Goal: Task Accomplishment & Management: Manage account settings

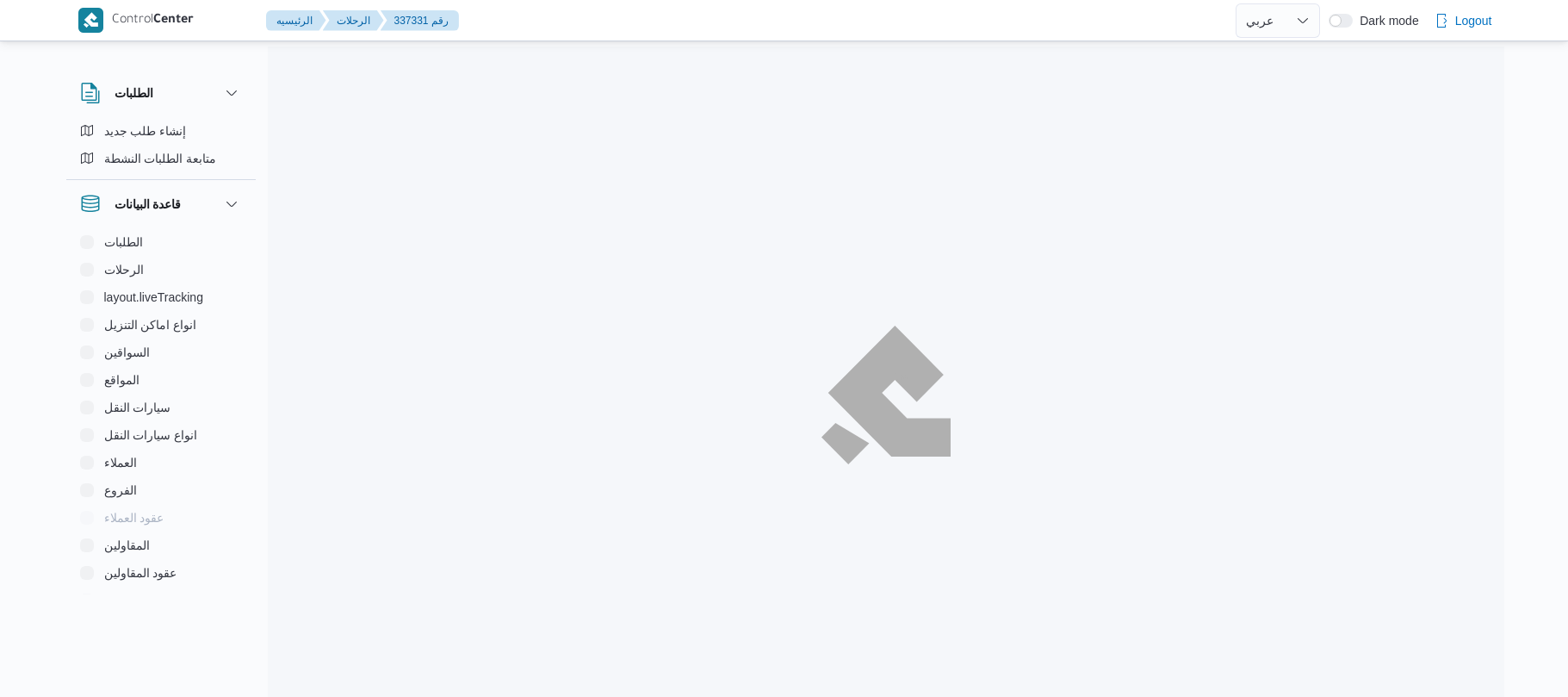
select select "ar"
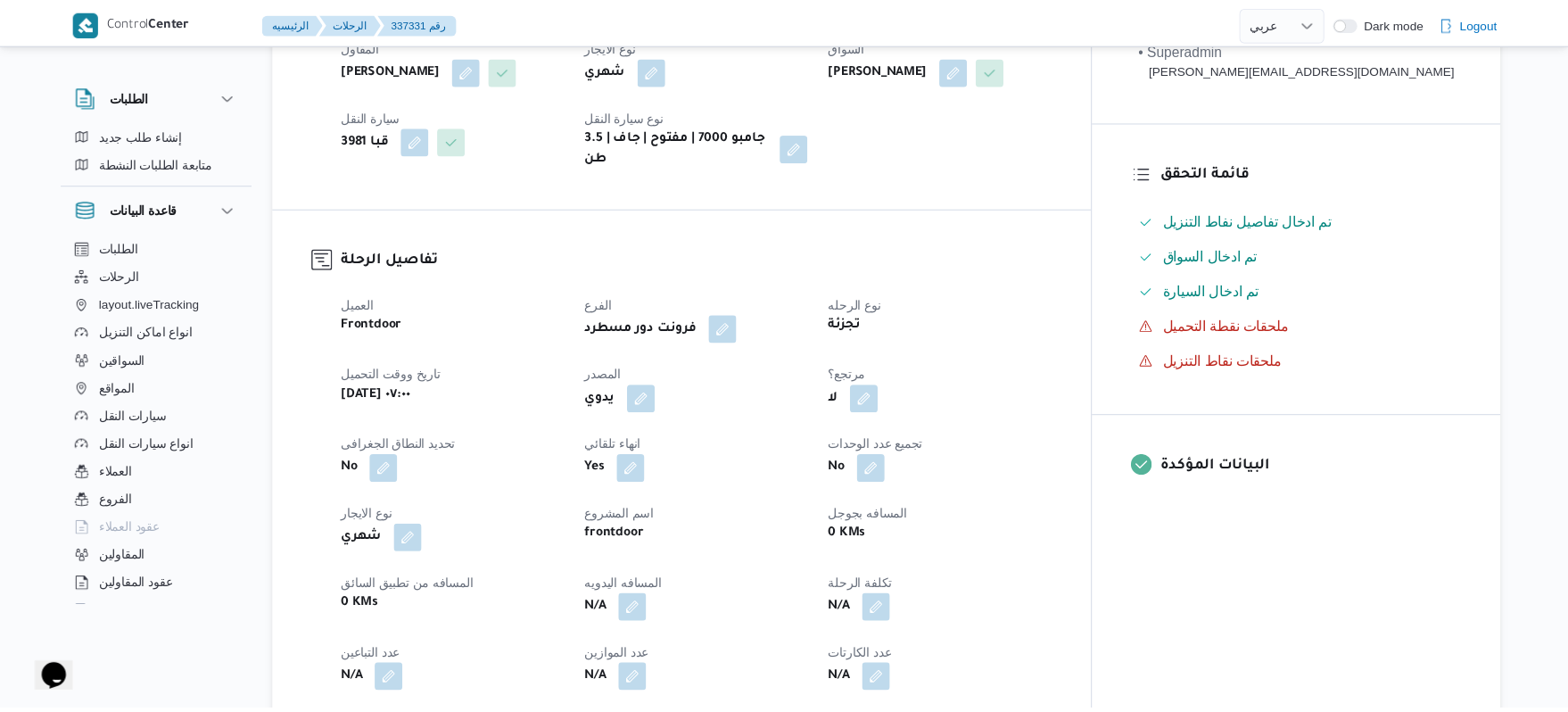
scroll to position [380, 0]
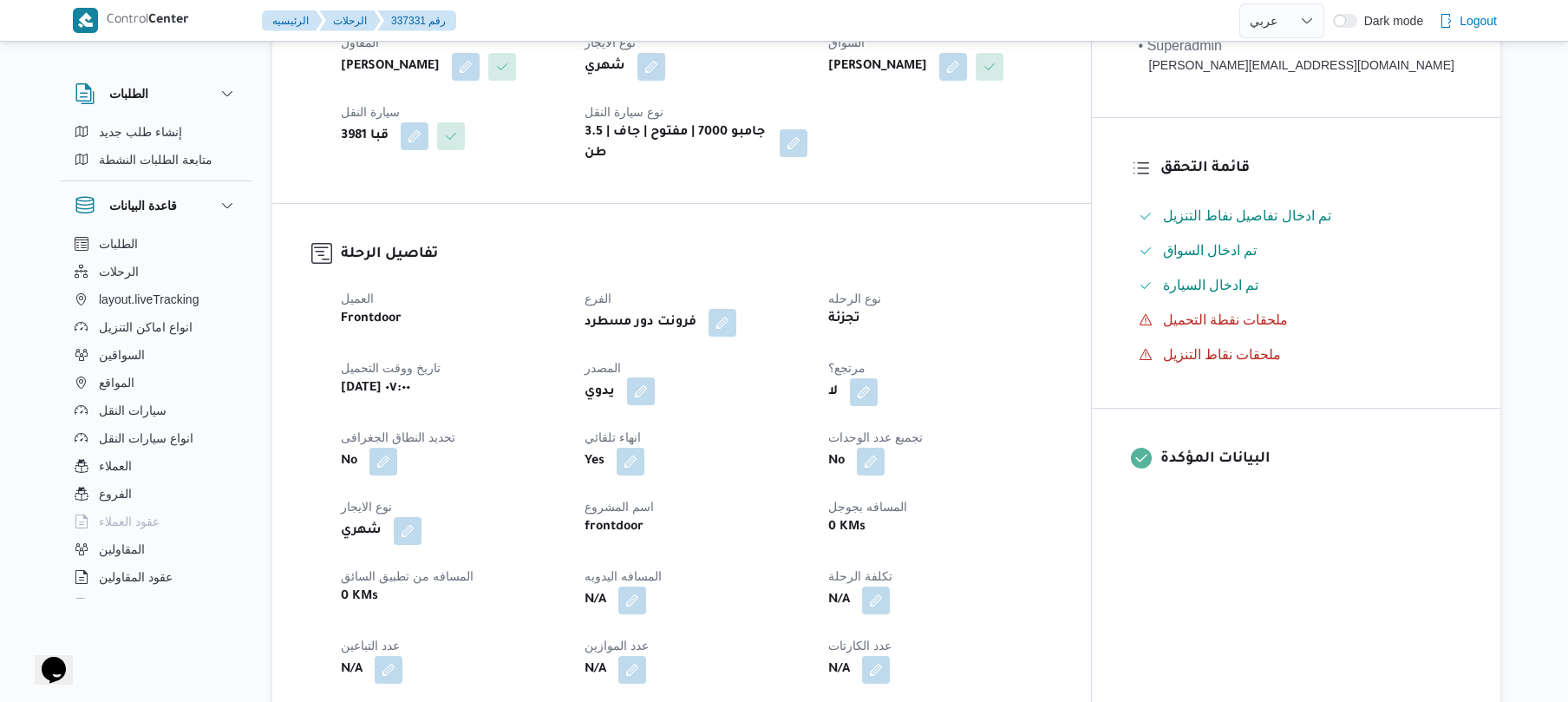
click at [655, 380] on button "button" at bounding box center [640, 390] width 27 height 27
click at [670, 432] on label "هل ستتم الرحله من خلال تطبيق السائق؟" at bounding box center [623, 430] width 226 height 21
checkbox input "true"
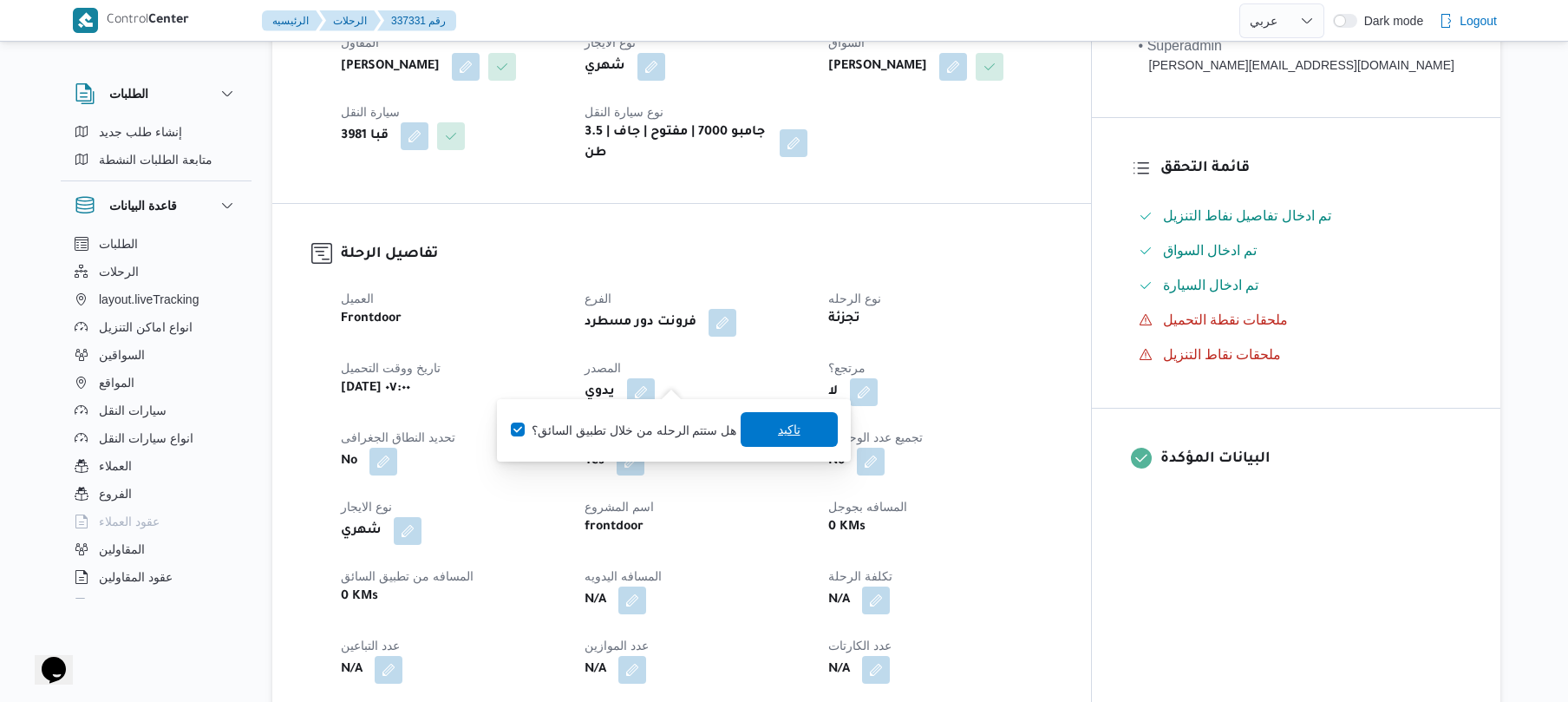
click at [794, 428] on span "تاكيد" at bounding box center [790, 430] width 23 height 21
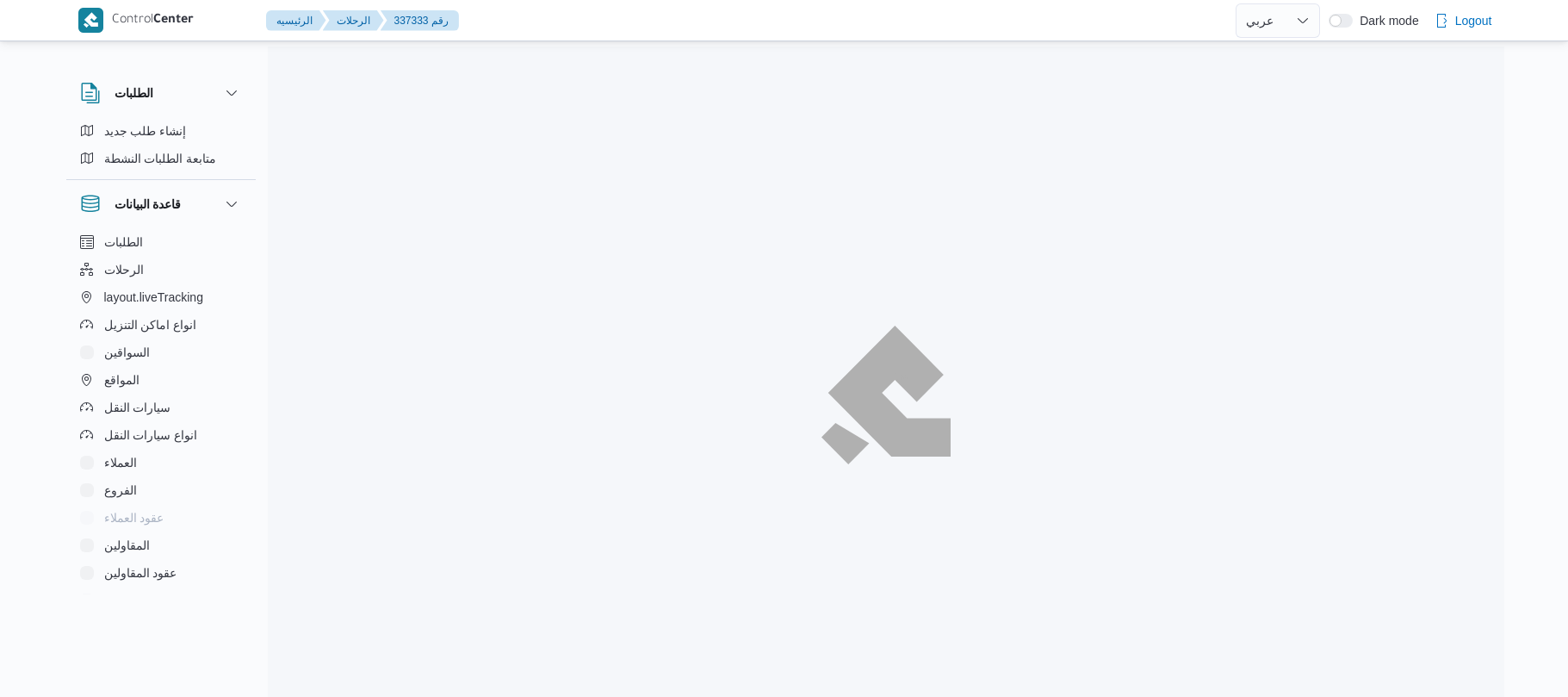
select select "ar"
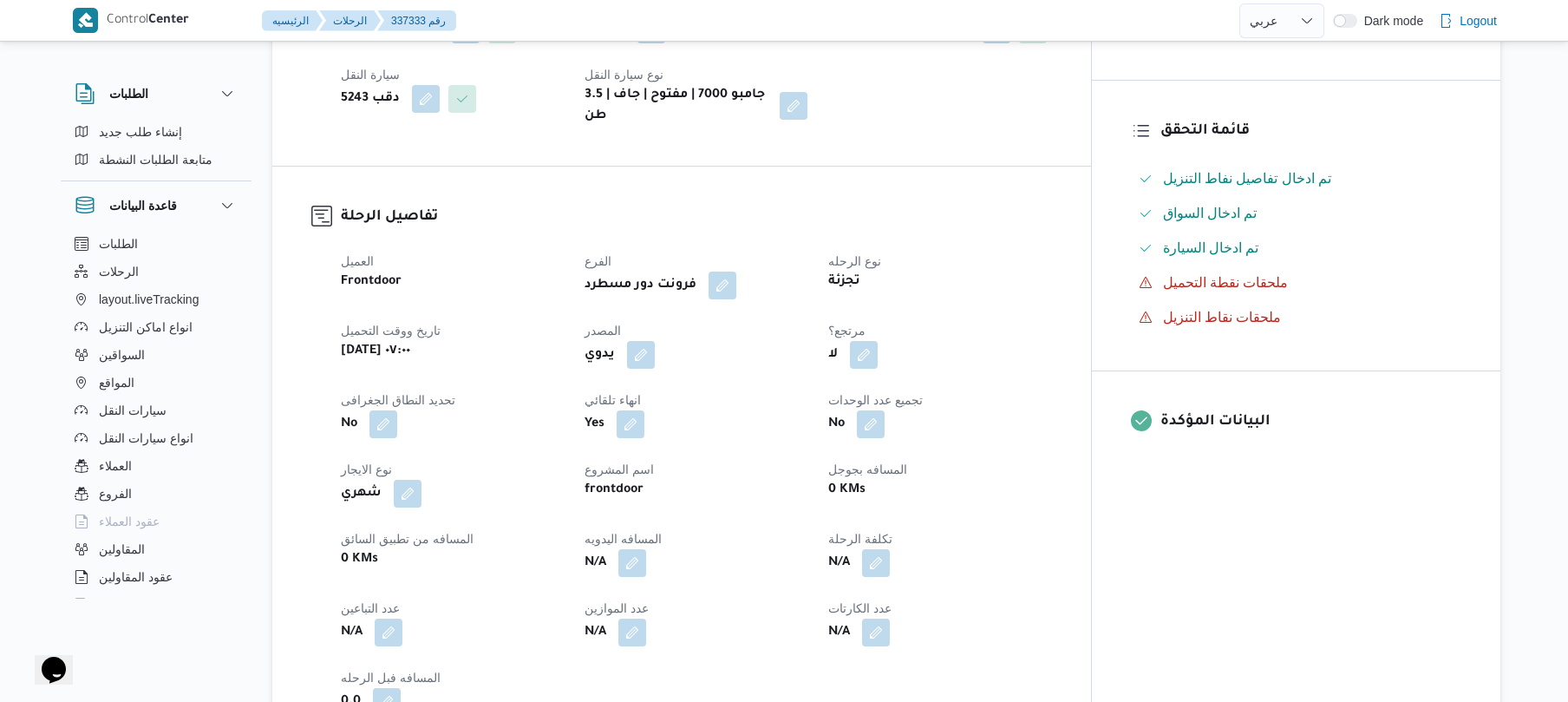
scroll to position [417, 0]
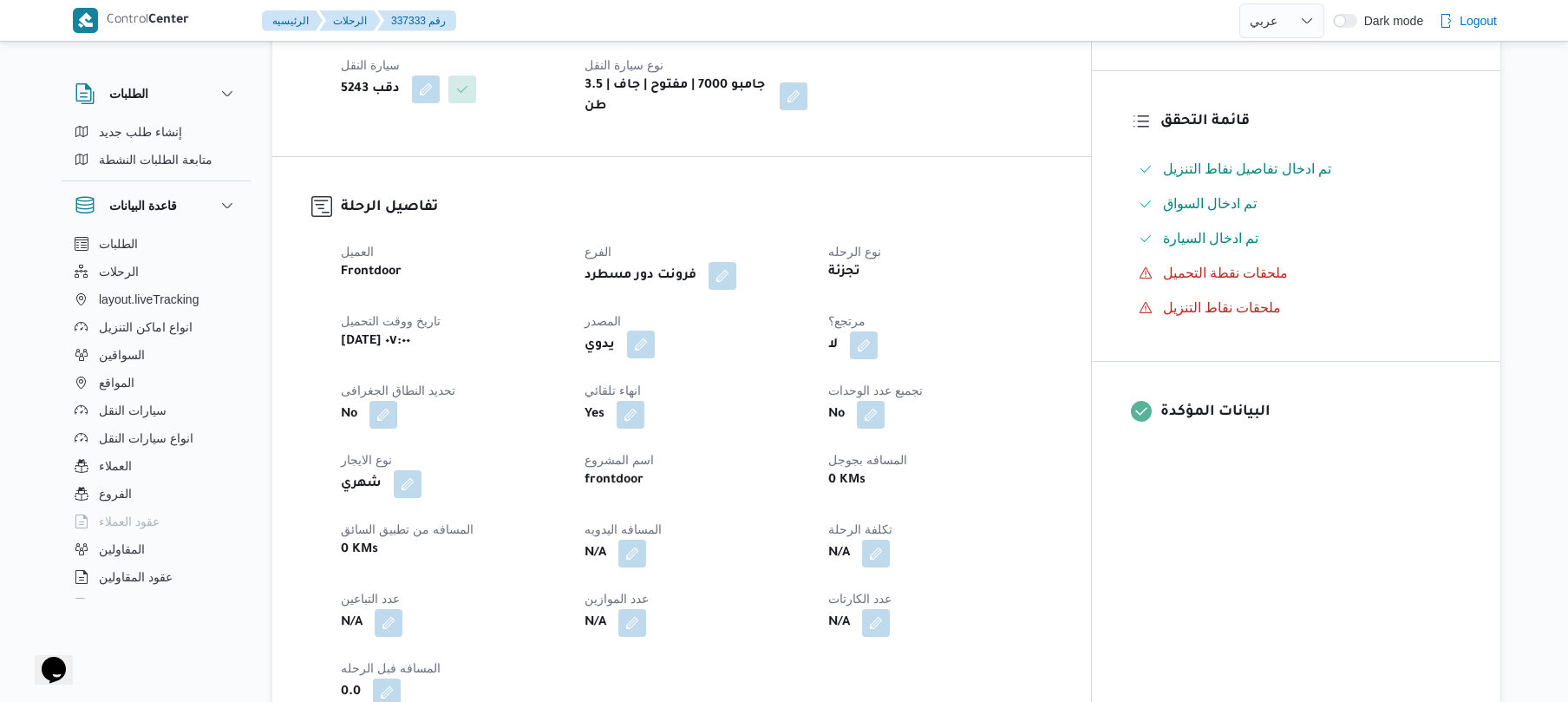
click at [655, 334] on button "button" at bounding box center [640, 344] width 27 height 27
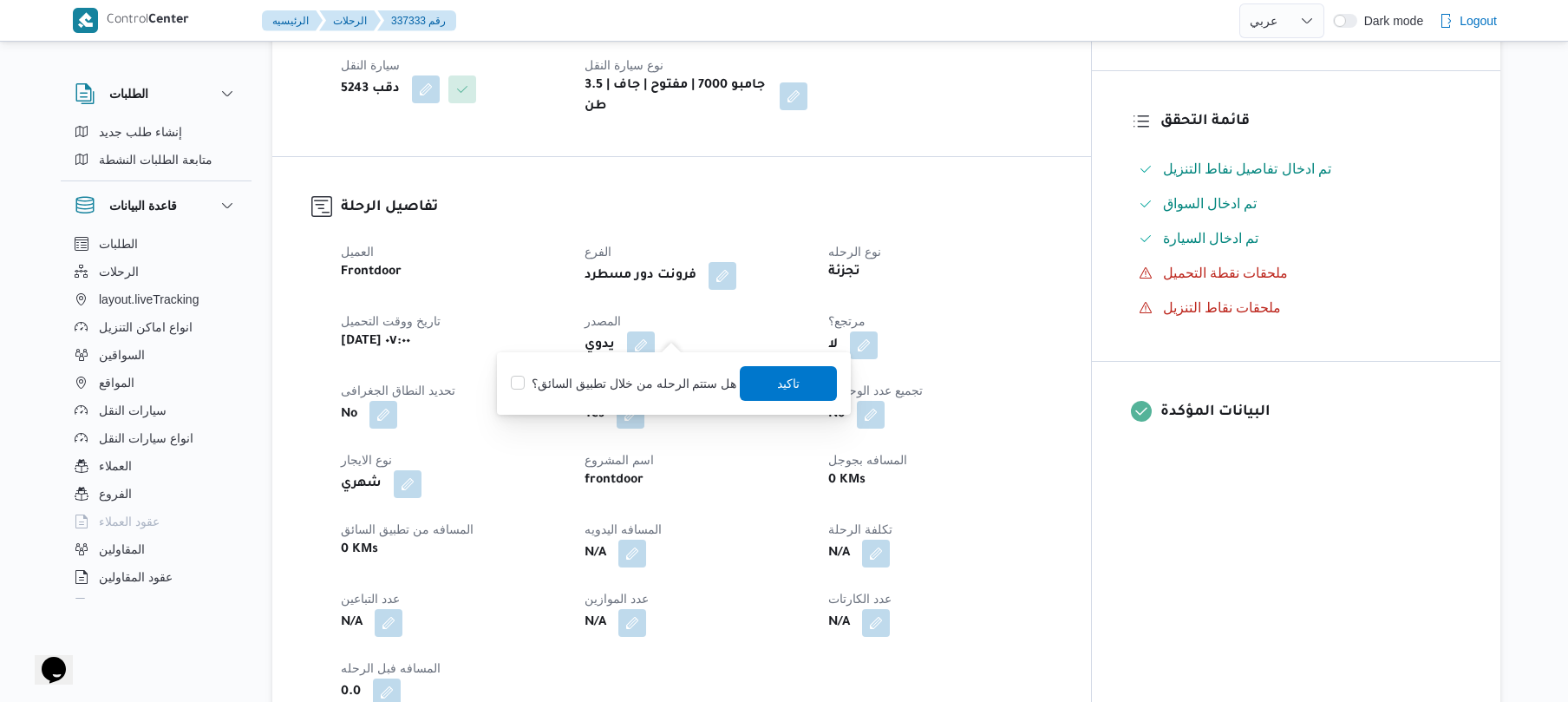
click at [639, 387] on label "هل ستتم الرحله من خلال تطبيق السائق؟" at bounding box center [623, 384] width 226 height 21
checkbox input "true"
click at [791, 394] on span "تاكيد" at bounding box center [789, 383] width 97 height 35
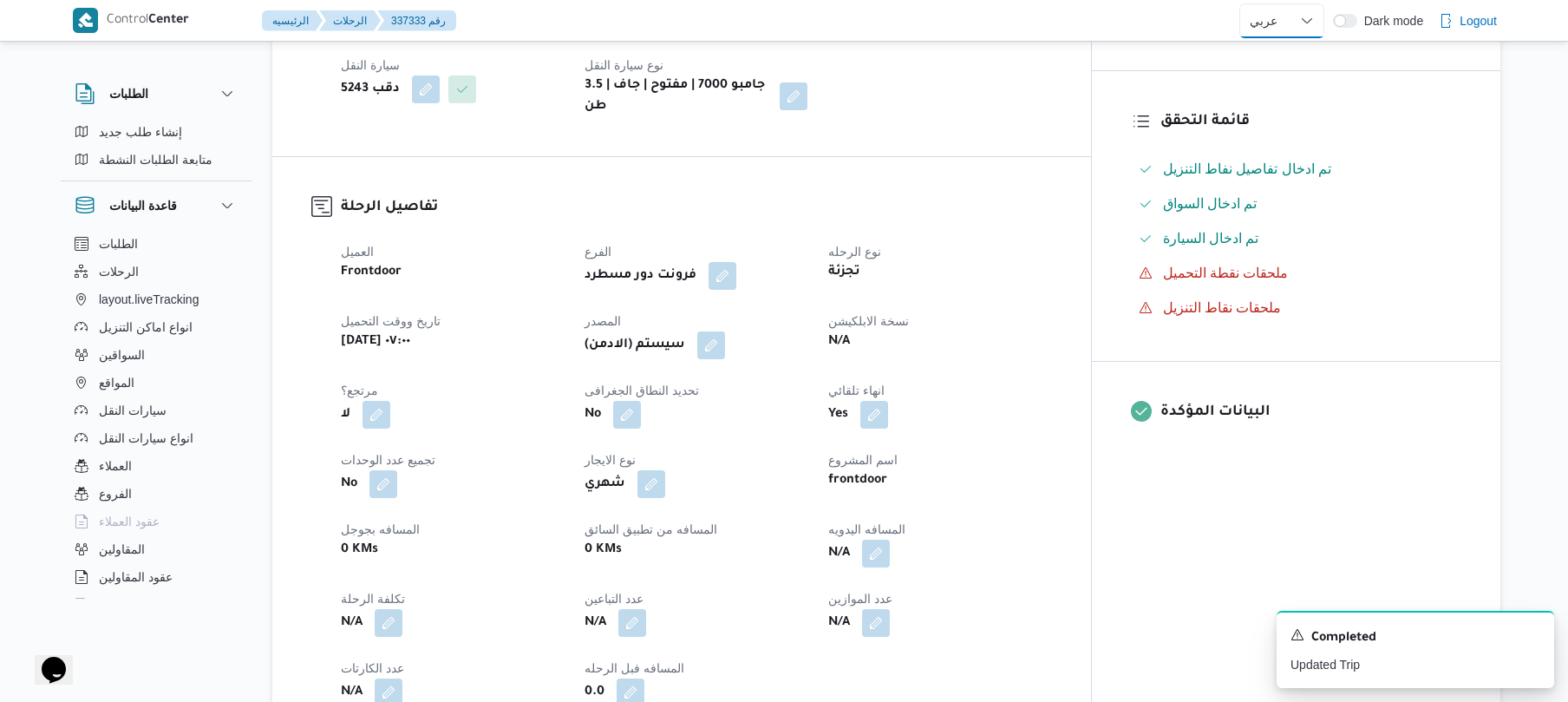
click at [1298, 17] on select "English عربي" at bounding box center [1282, 21] width 85 height 35
select select "en"
click at [1239, 4] on select "English عربي" at bounding box center [1282, 21] width 85 height 35
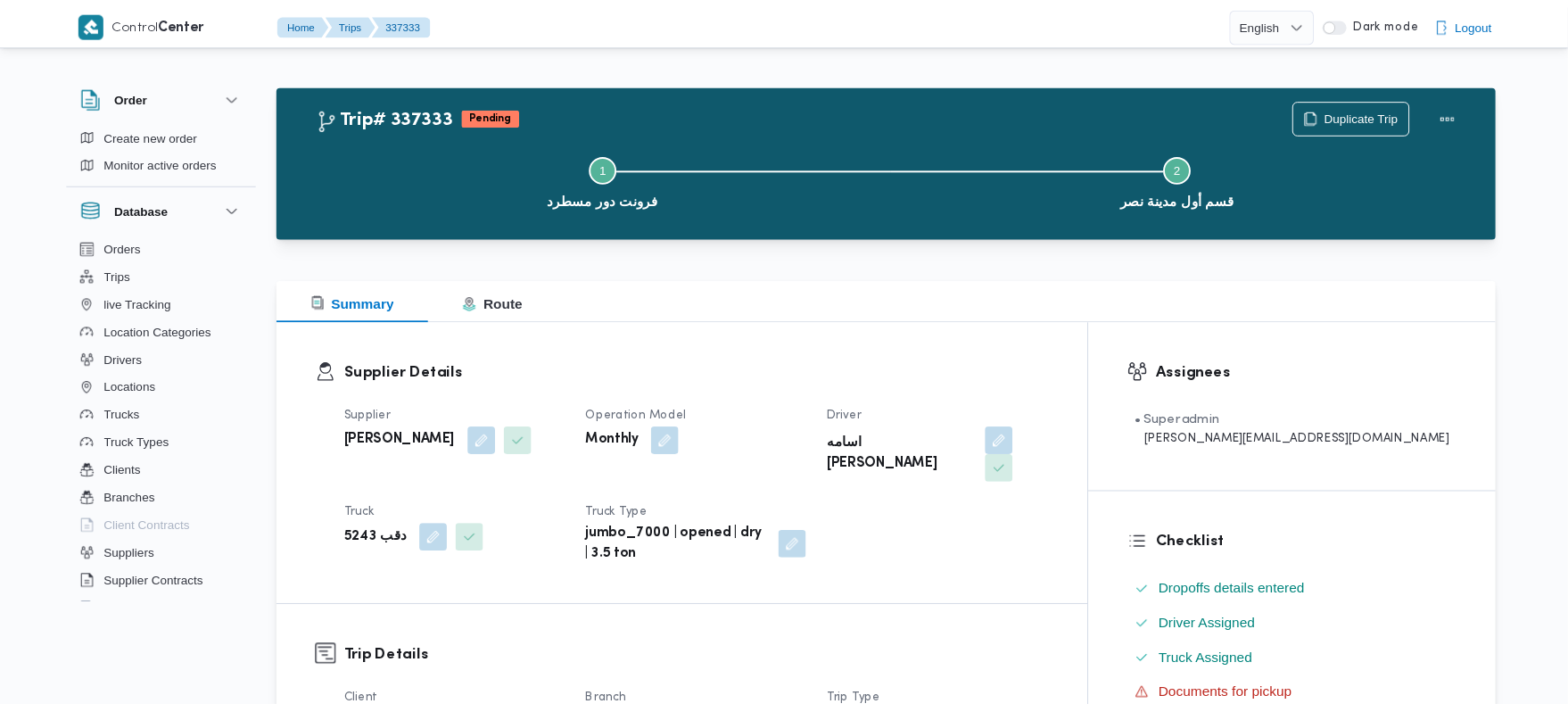
scroll to position [428, 0]
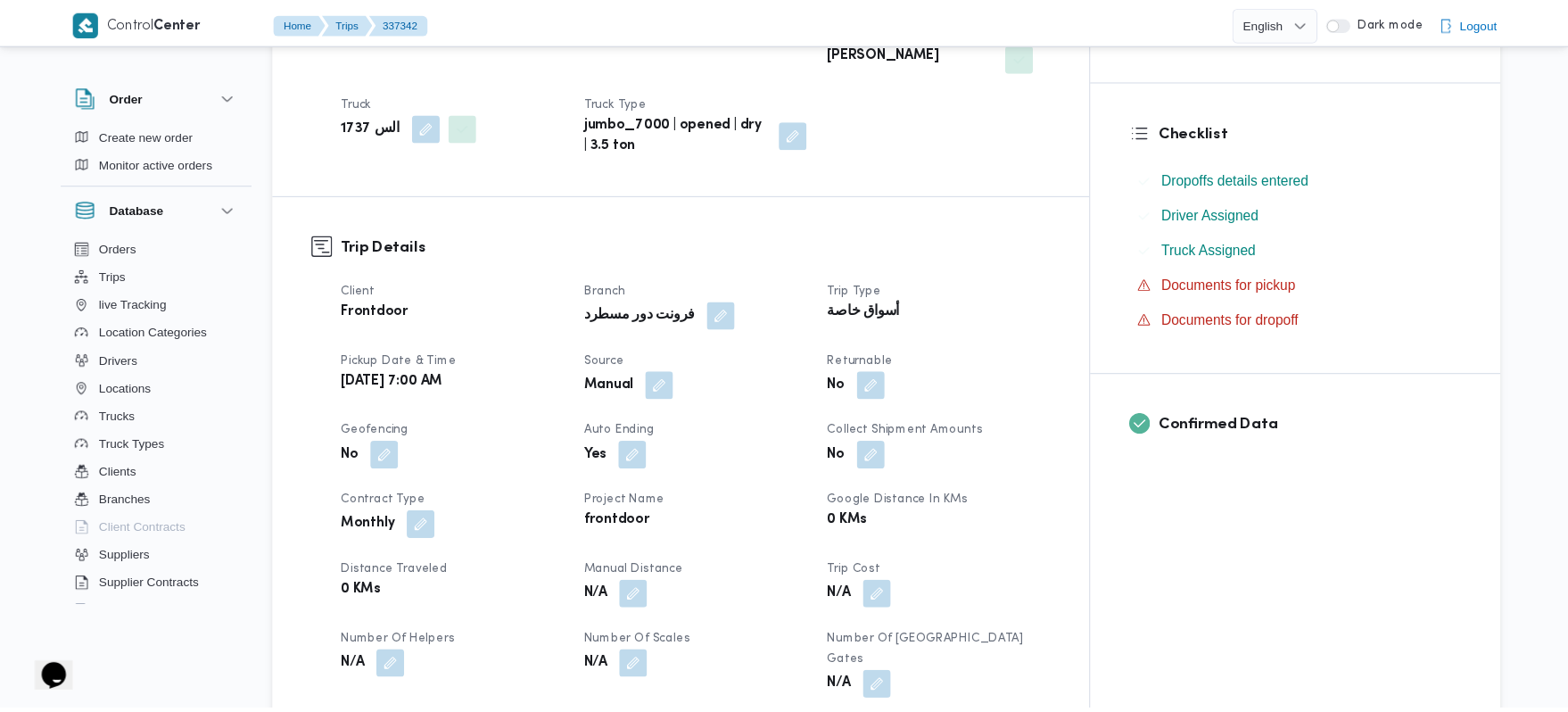
scroll to position [428, 0]
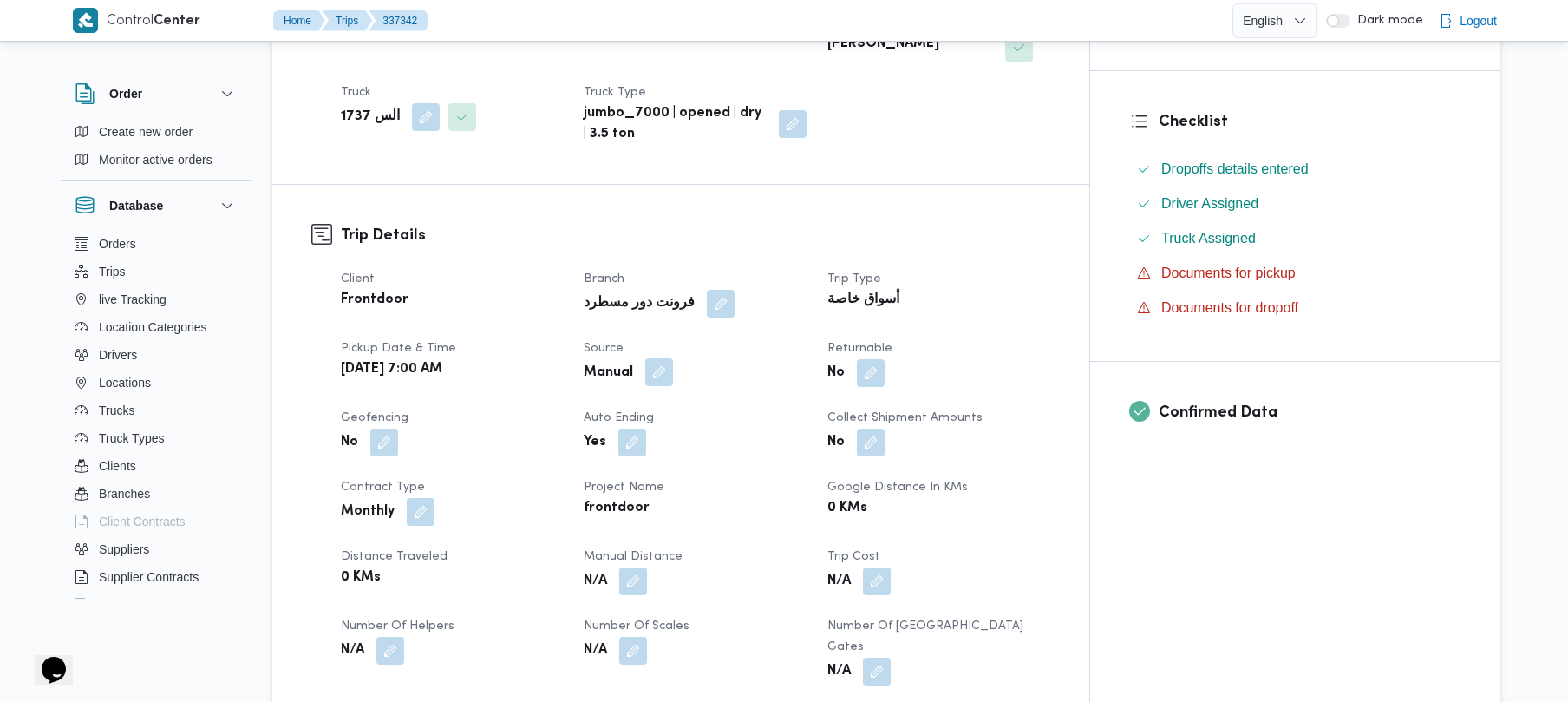
click at [673, 358] on button "button" at bounding box center [658, 371] width 27 height 27
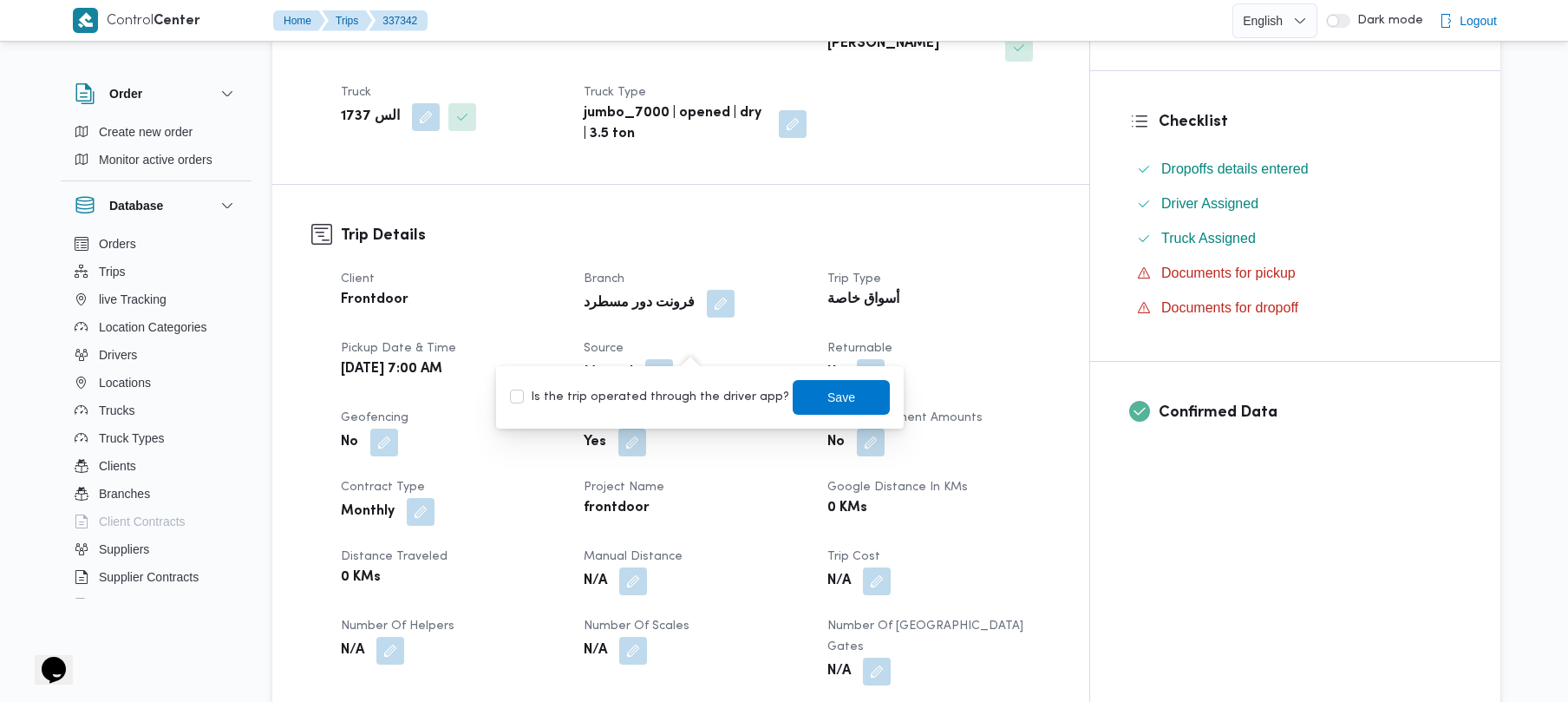
click at [663, 401] on label "Is the trip operated through the driver app?" at bounding box center [650, 398] width 280 height 21
checkbox input "true"
click at [827, 393] on span "Save" at bounding box center [841, 397] width 27 height 21
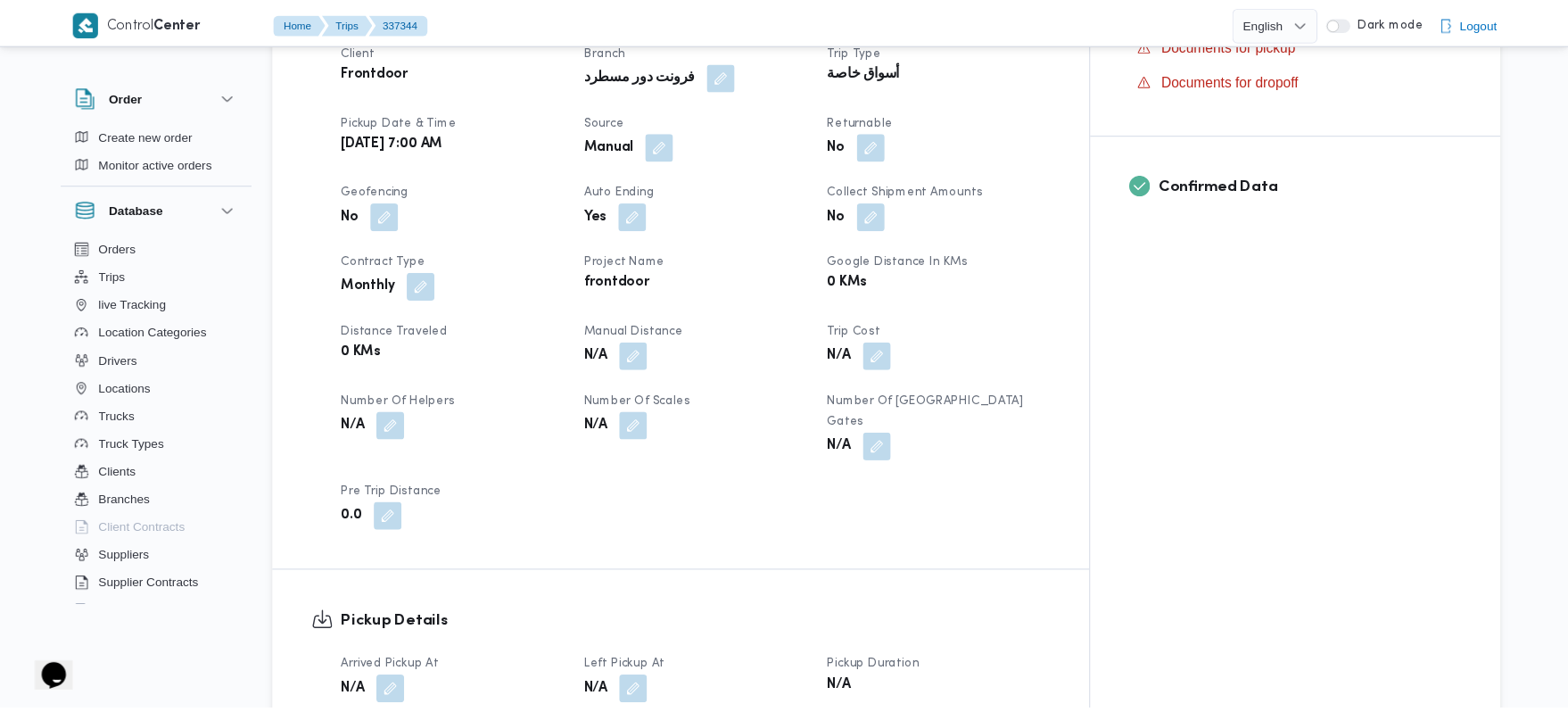
scroll to position [714, 0]
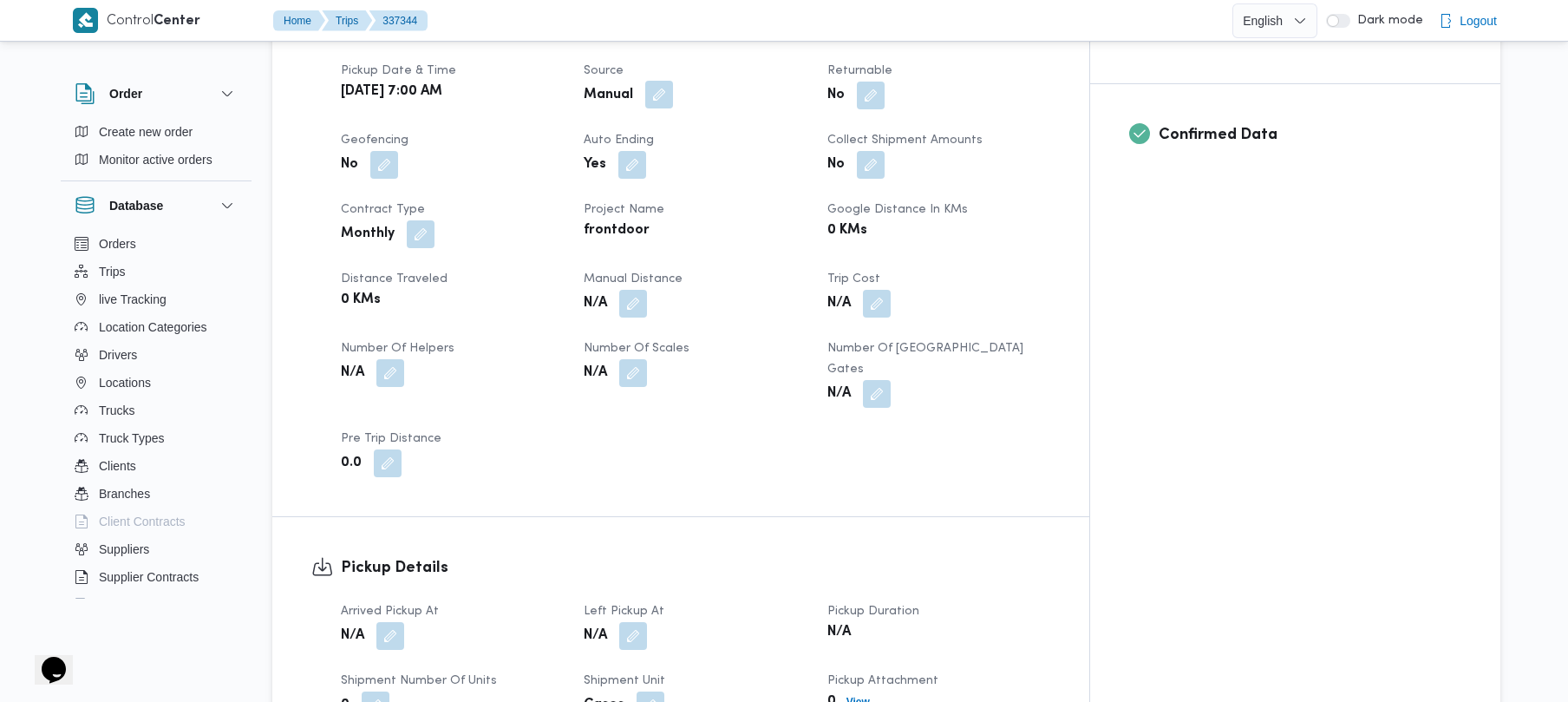
click at [673, 80] on button "button" at bounding box center [658, 94] width 27 height 27
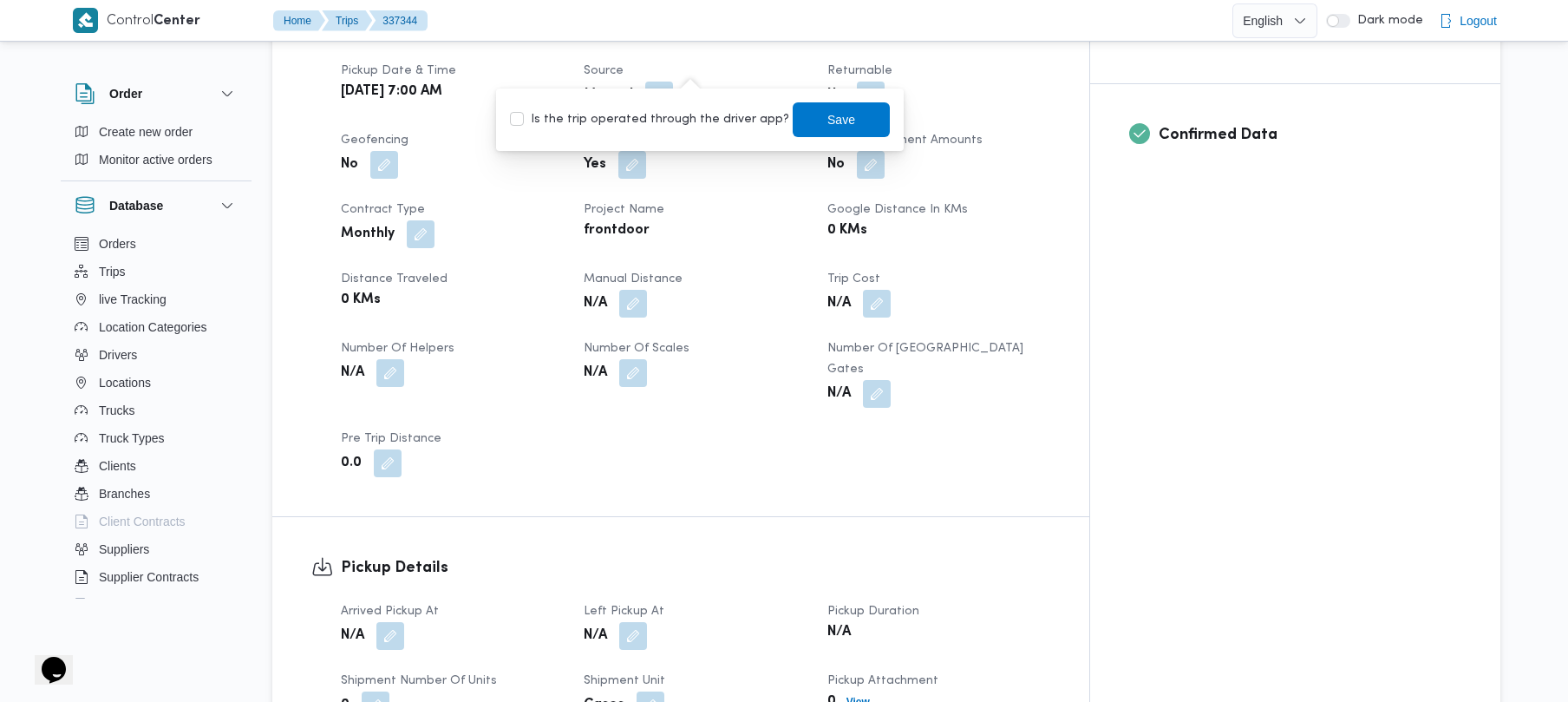
click at [677, 120] on label "Is the trip operated through the driver app?" at bounding box center [650, 120] width 280 height 21
checkbox input "true"
click at [827, 119] on span "Save" at bounding box center [841, 119] width 27 height 21
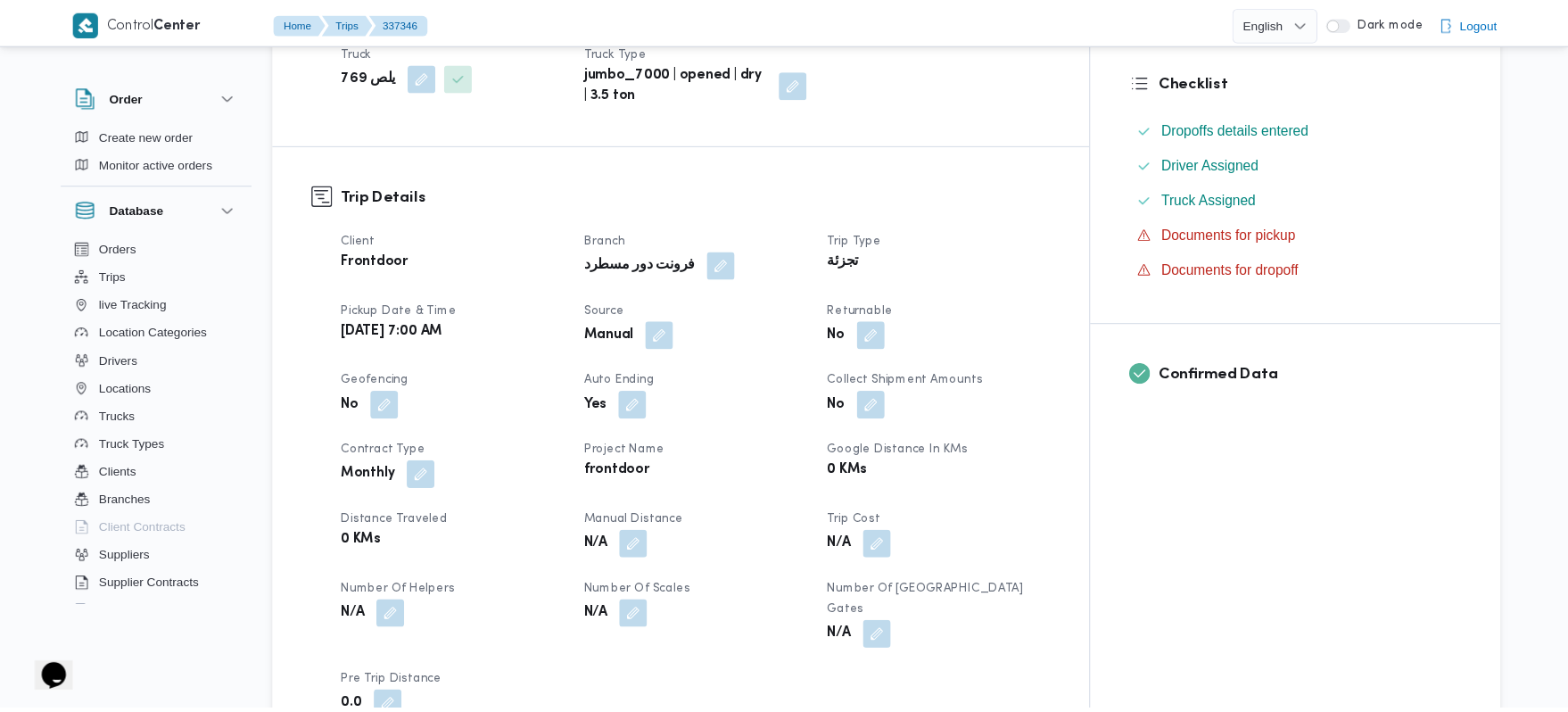
scroll to position [475, 0]
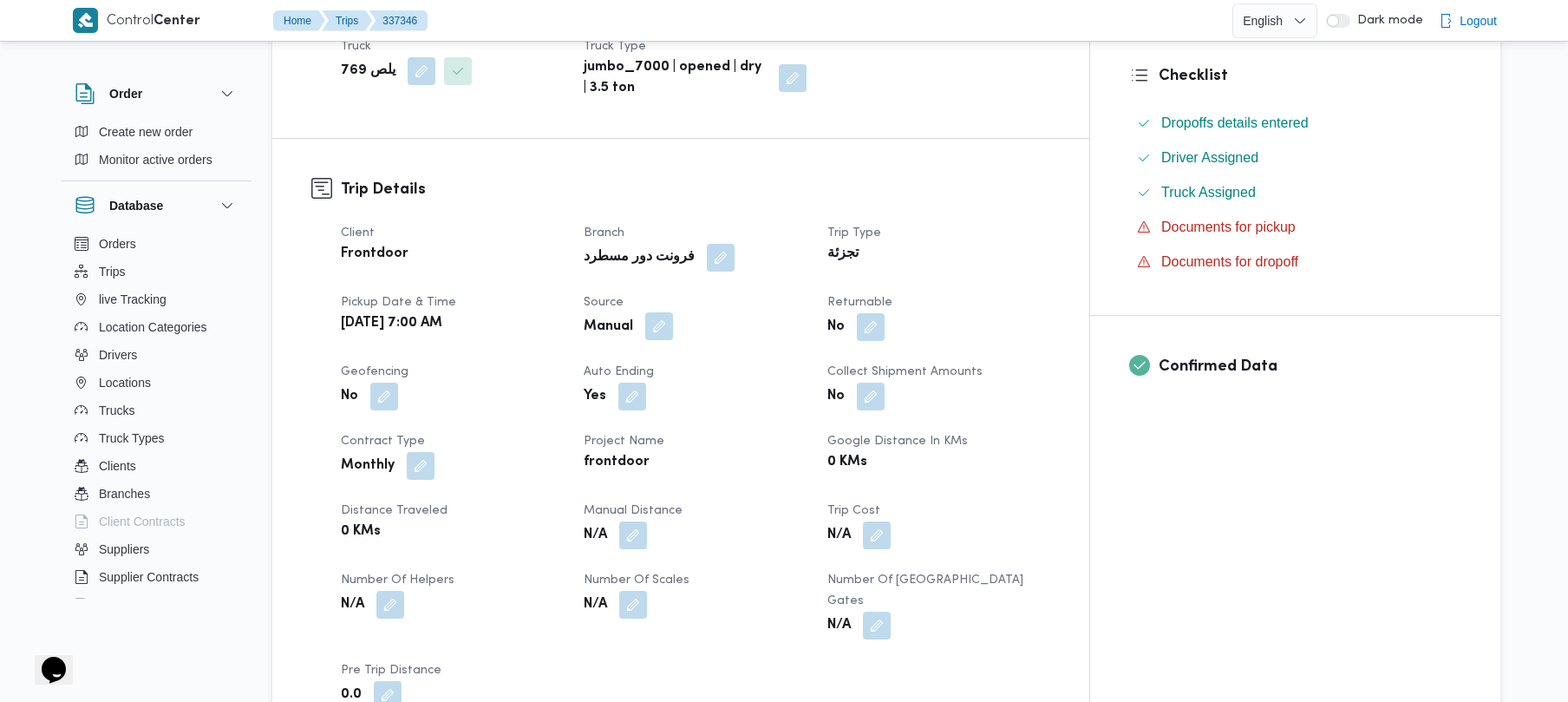
click at [673, 313] on button "button" at bounding box center [658, 326] width 27 height 27
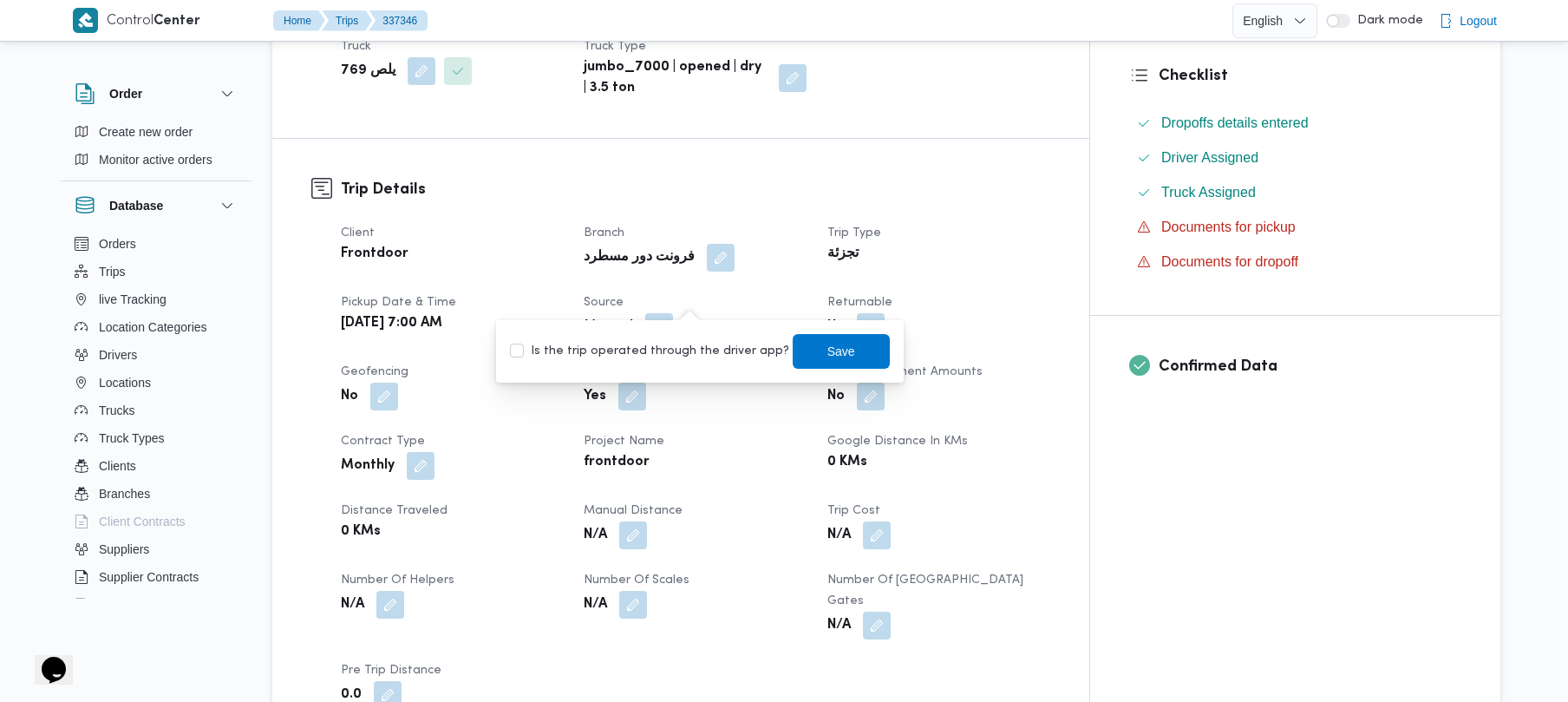
click at [723, 352] on label "Is the trip operated through the driver app?" at bounding box center [650, 351] width 280 height 21
checkbox input "true"
click at [827, 355] on span "Save" at bounding box center [841, 351] width 27 height 21
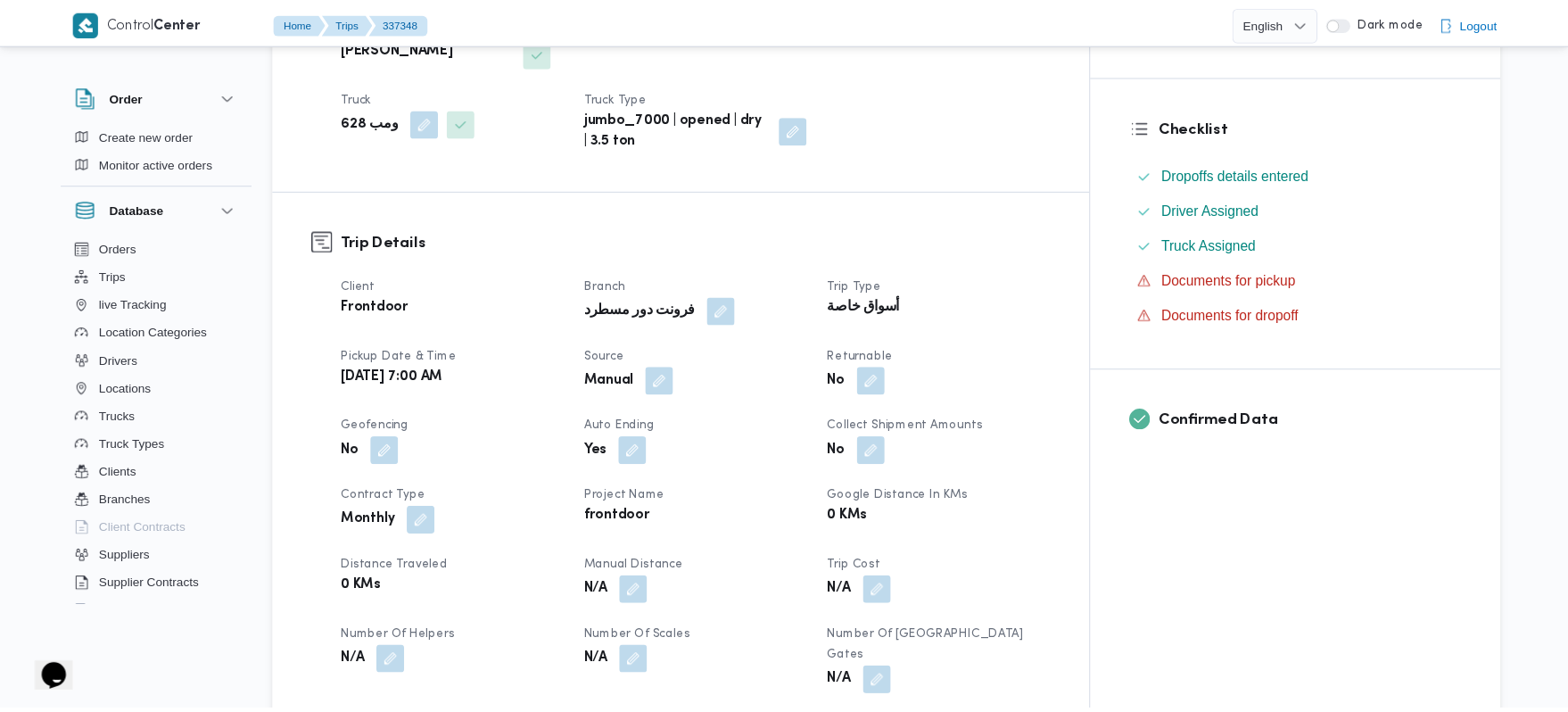
scroll to position [428, 0]
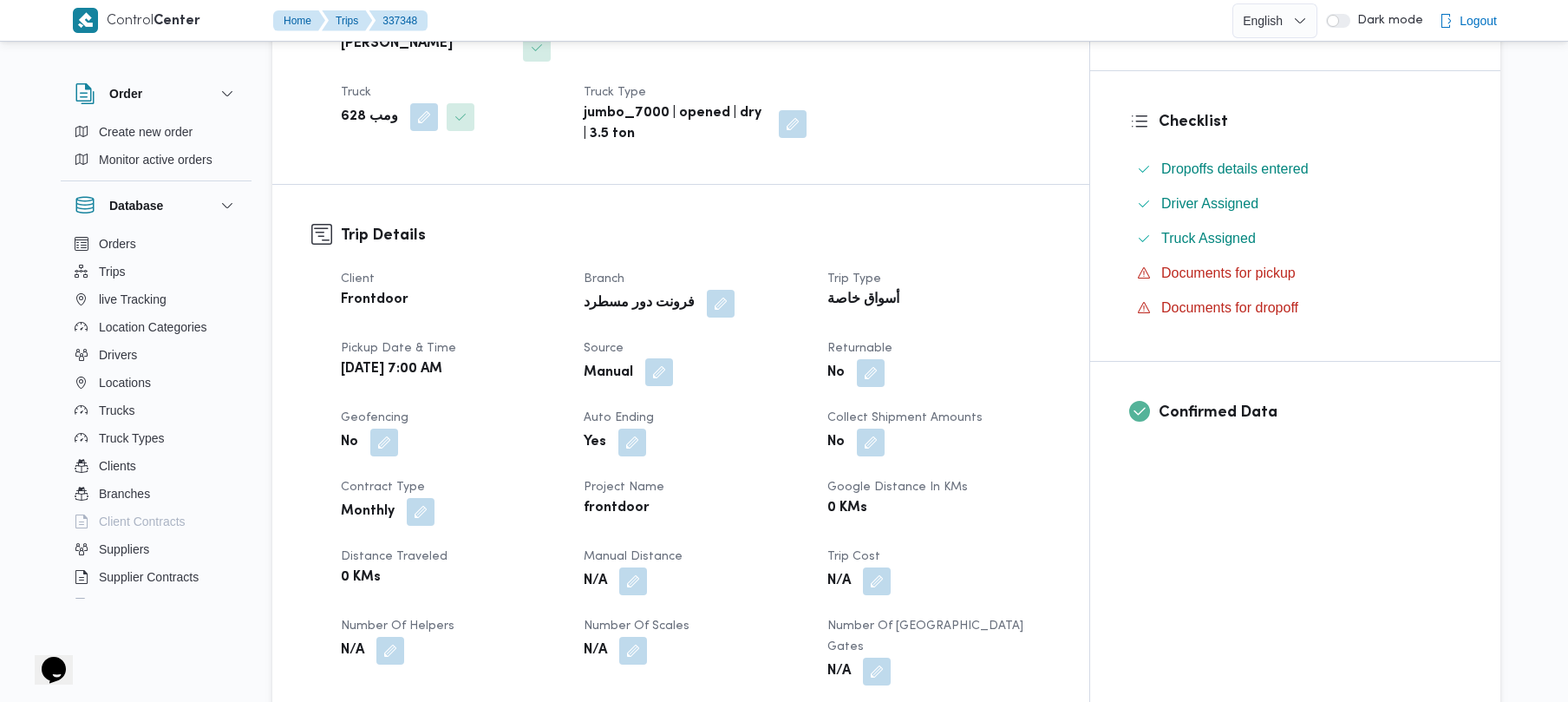
click at [673, 358] on button "button" at bounding box center [658, 371] width 27 height 27
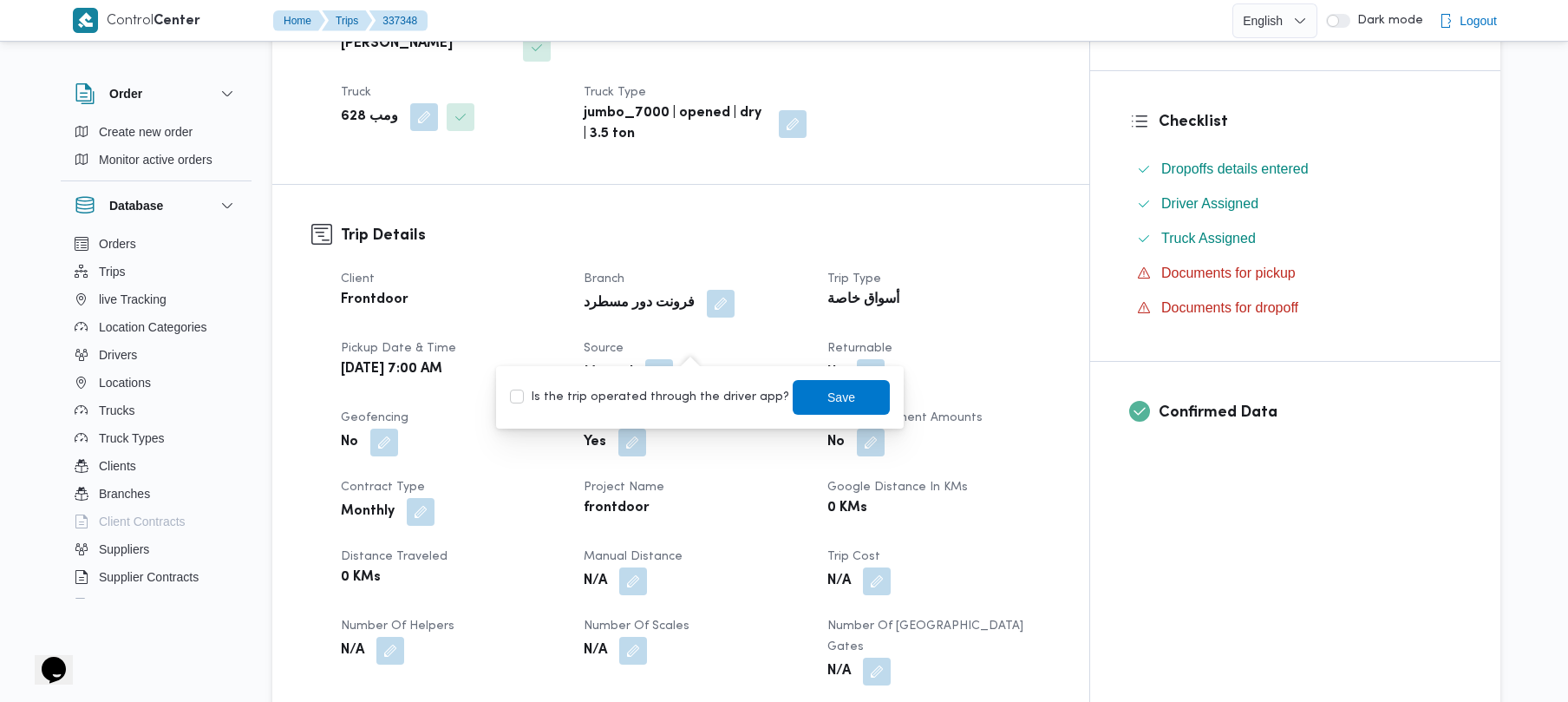
click at [663, 401] on label "Is the trip operated through the driver app?" at bounding box center [650, 398] width 280 height 21
checkbox input "true"
click at [854, 402] on span "Save" at bounding box center [841, 396] width 97 height 35
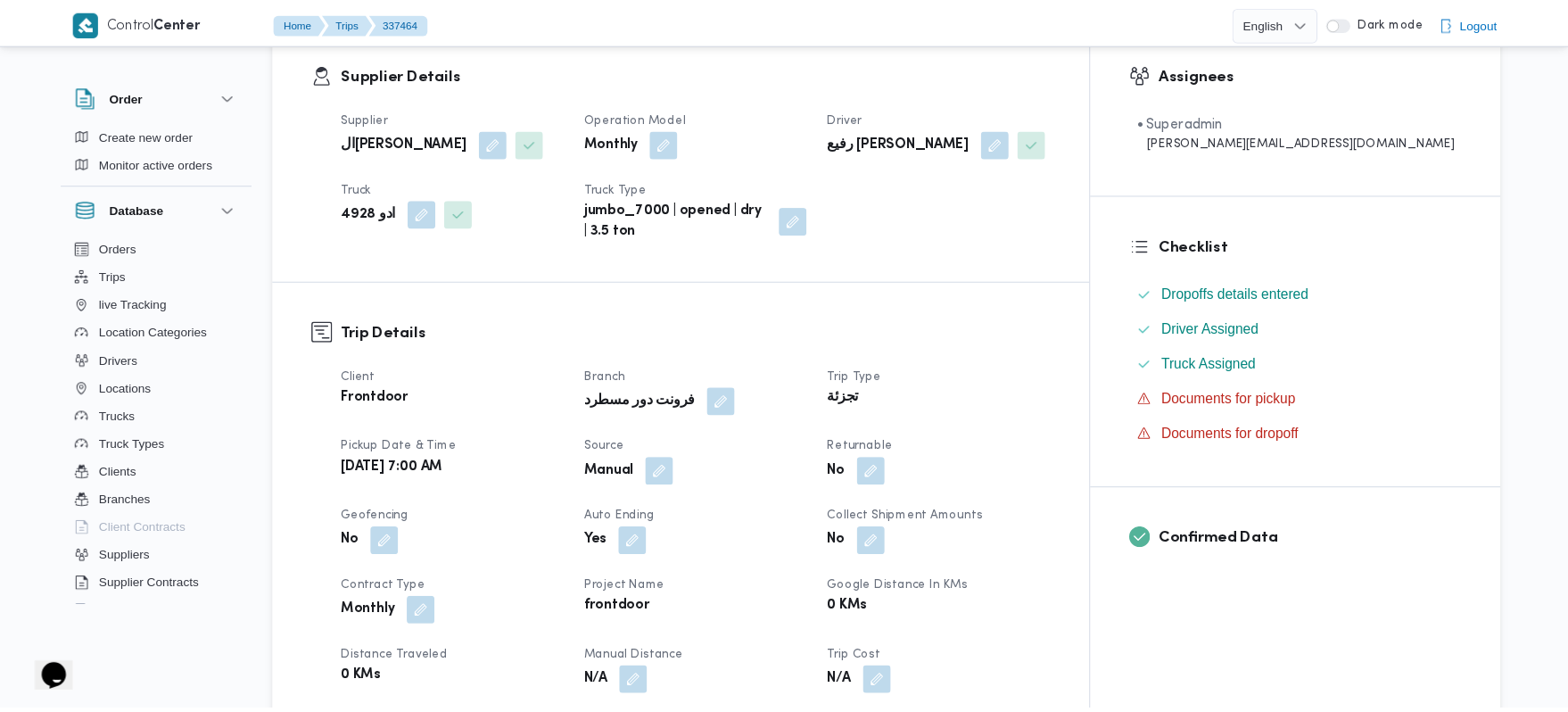
scroll to position [571, 0]
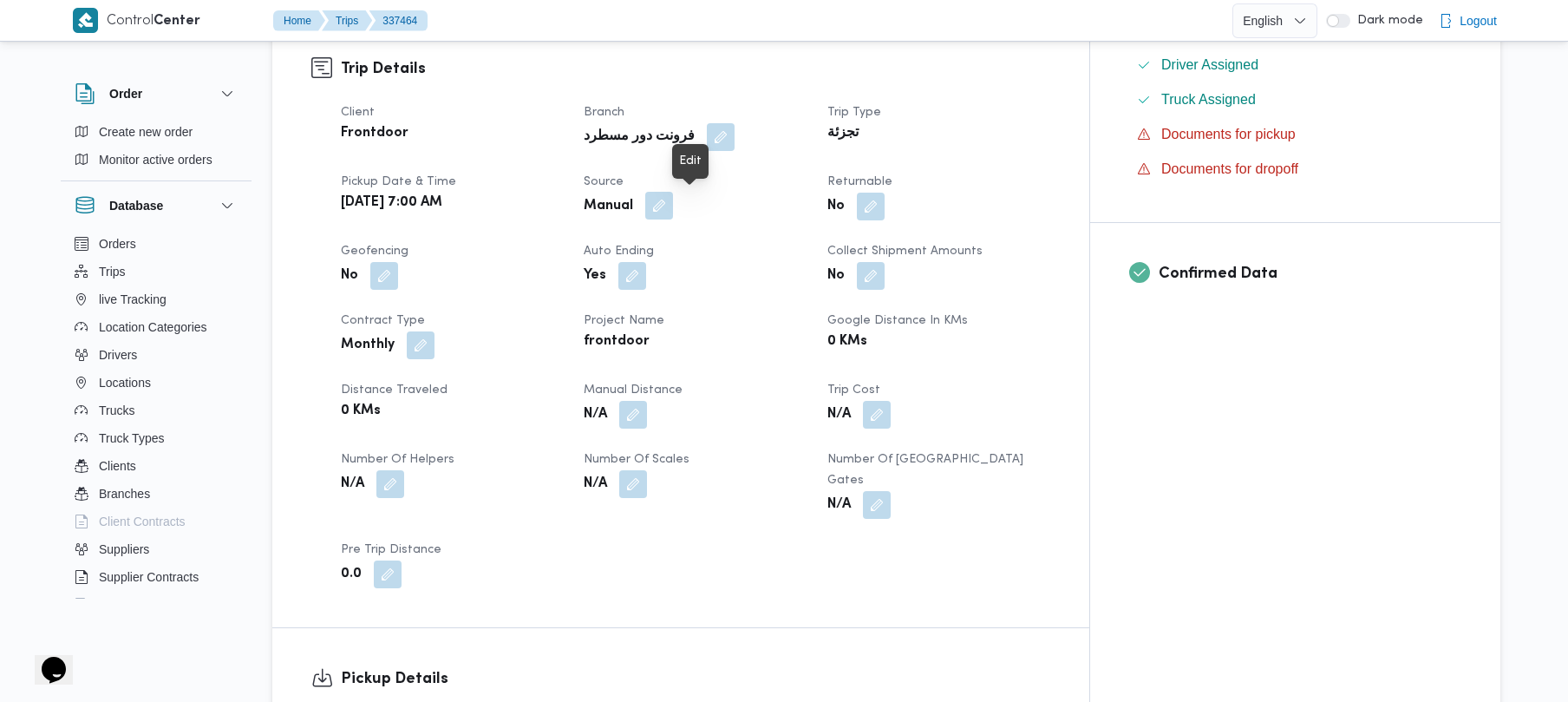
click at [673, 208] on button "button" at bounding box center [658, 205] width 27 height 27
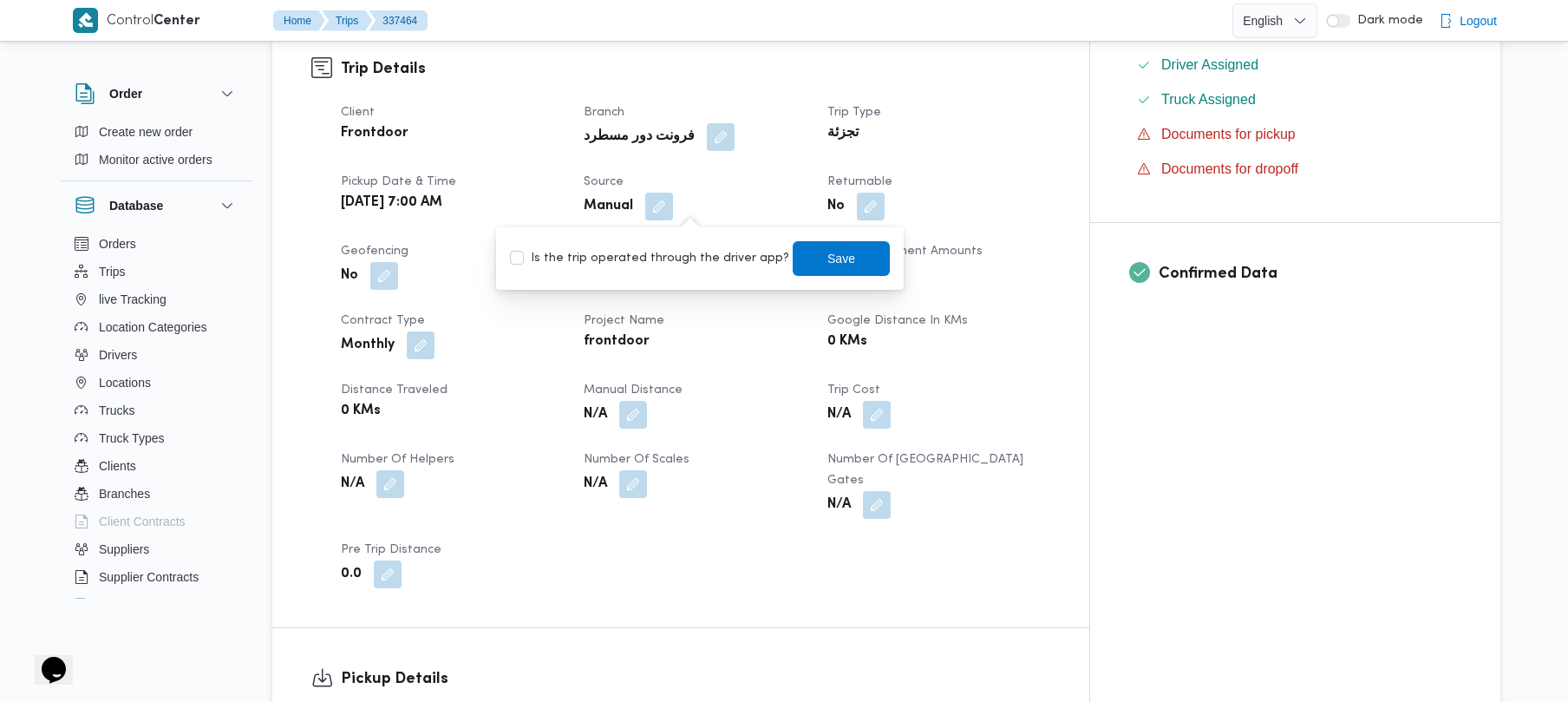
click at [685, 259] on label "Is the trip operated through the driver app?" at bounding box center [650, 259] width 280 height 21
checkbox input "true"
click at [793, 260] on span "Save" at bounding box center [841, 257] width 97 height 35
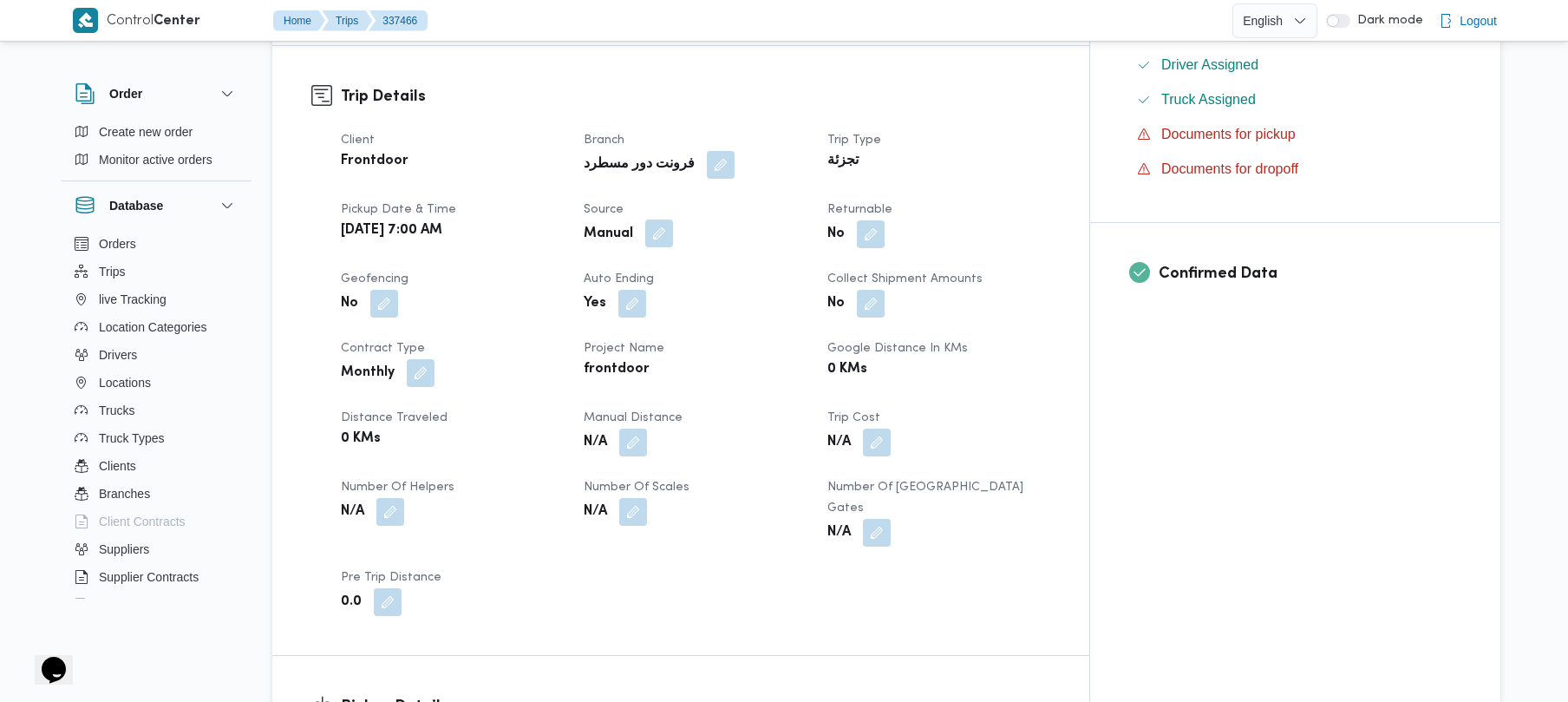
click at [673, 219] on button "button" at bounding box center [658, 232] width 27 height 27
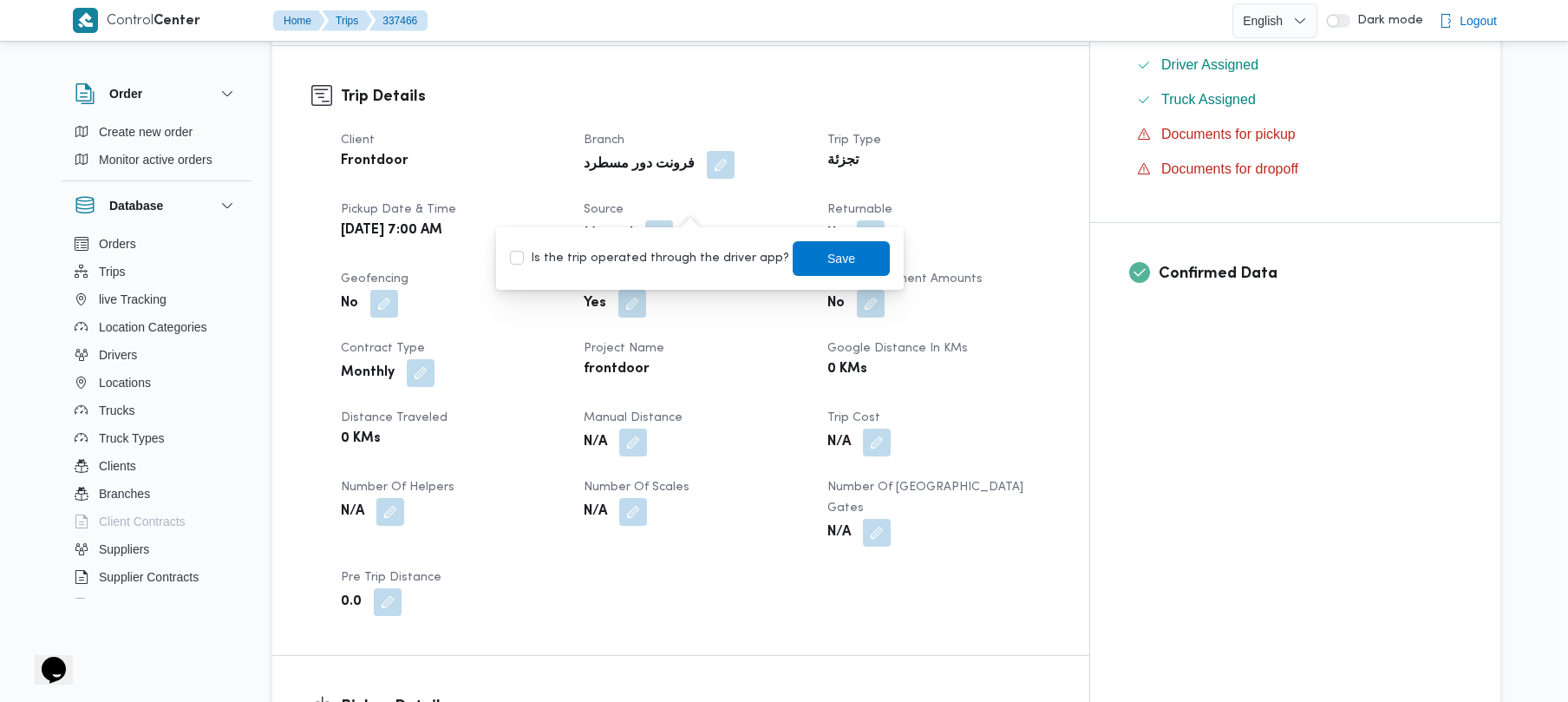
click at [670, 262] on label "Is the trip operated through the driver app?" at bounding box center [650, 259] width 280 height 21
checkbox input "true"
click at [827, 260] on span "Save" at bounding box center [841, 258] width 27 height 21
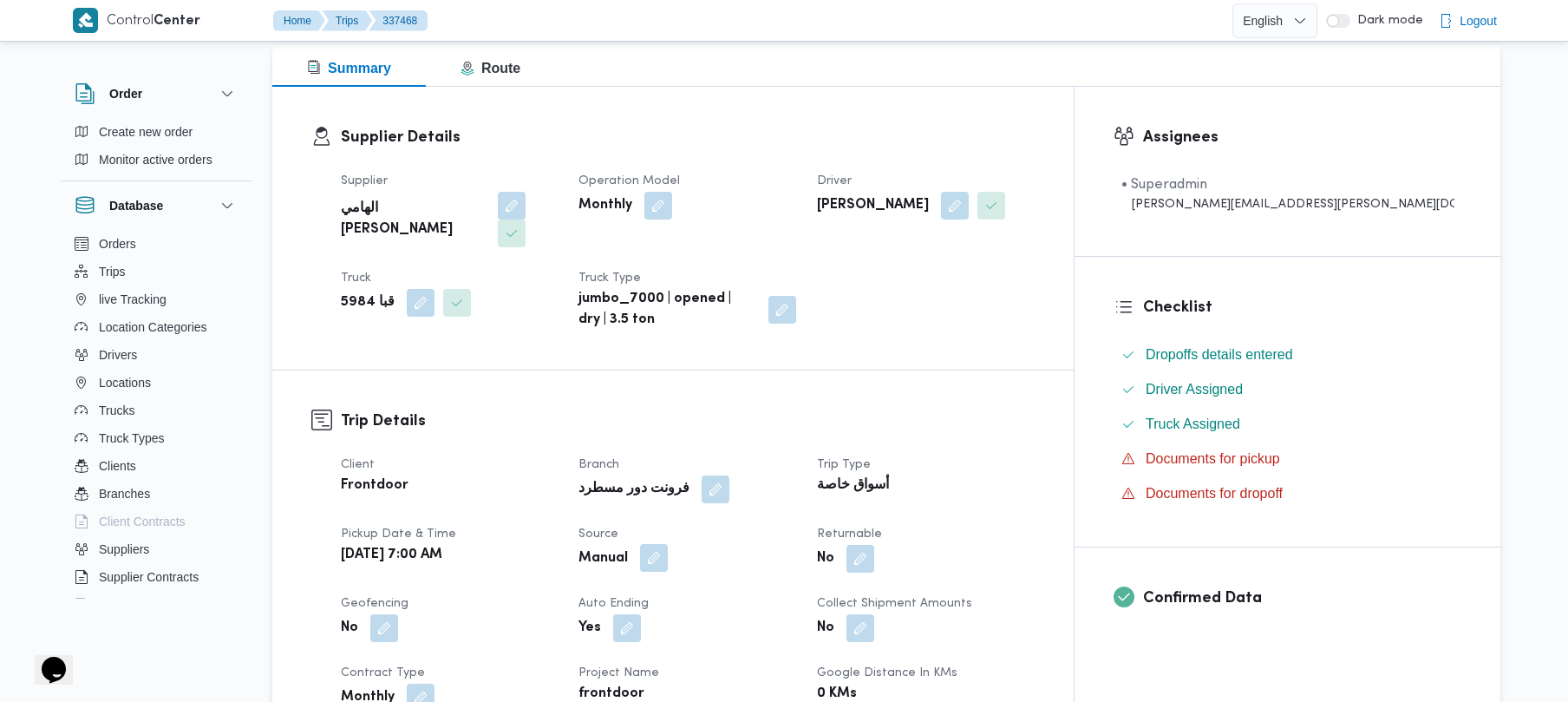
click at [668, 544] on button "button" at bounding box center [654, 557] width 27 height 27
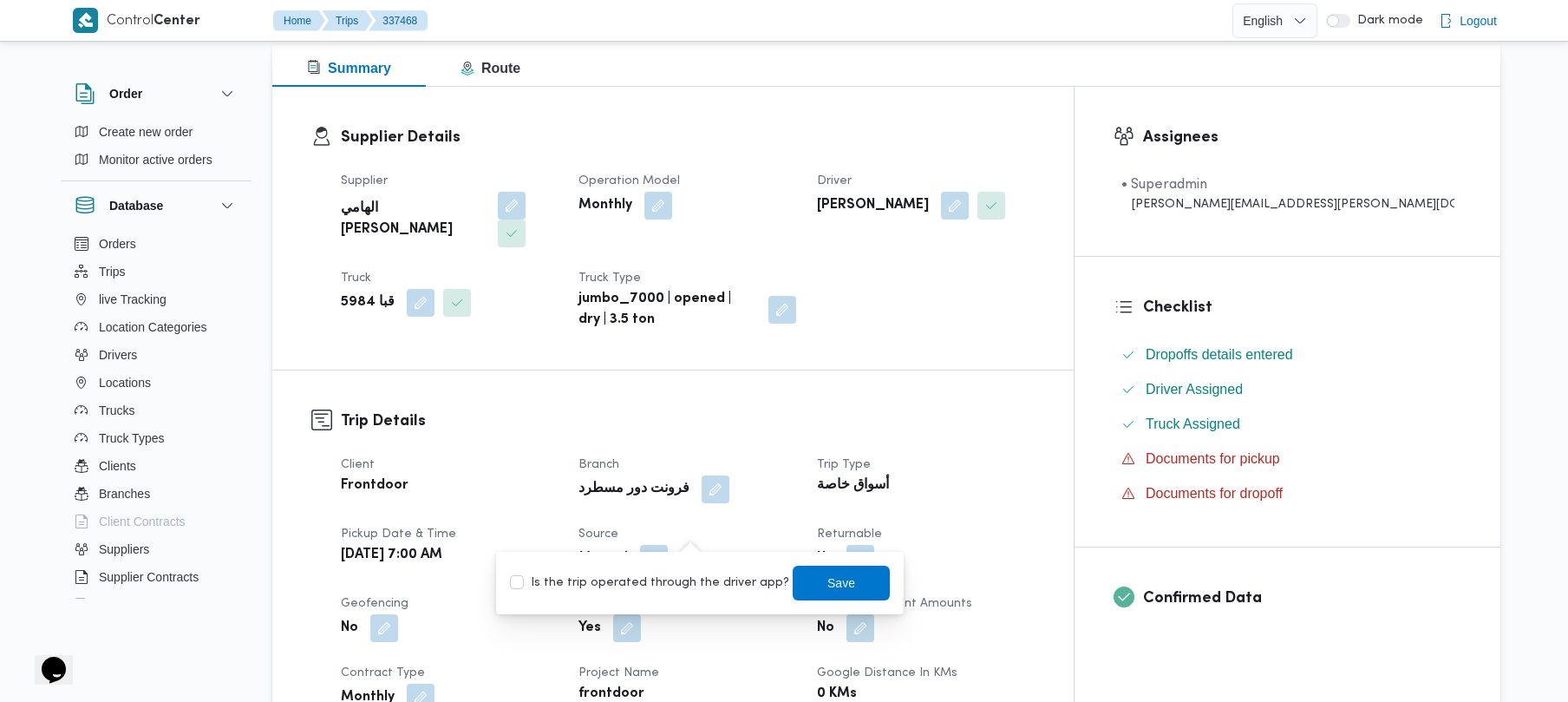
click at [673, 579] on label "Is the trip operated through the driver app?" at bounding box center [650, 583] width 280 height 21
checkbox input "true"
click at [806, 591] on span "Save" at bounding box center [841, 582] width 97 height 35
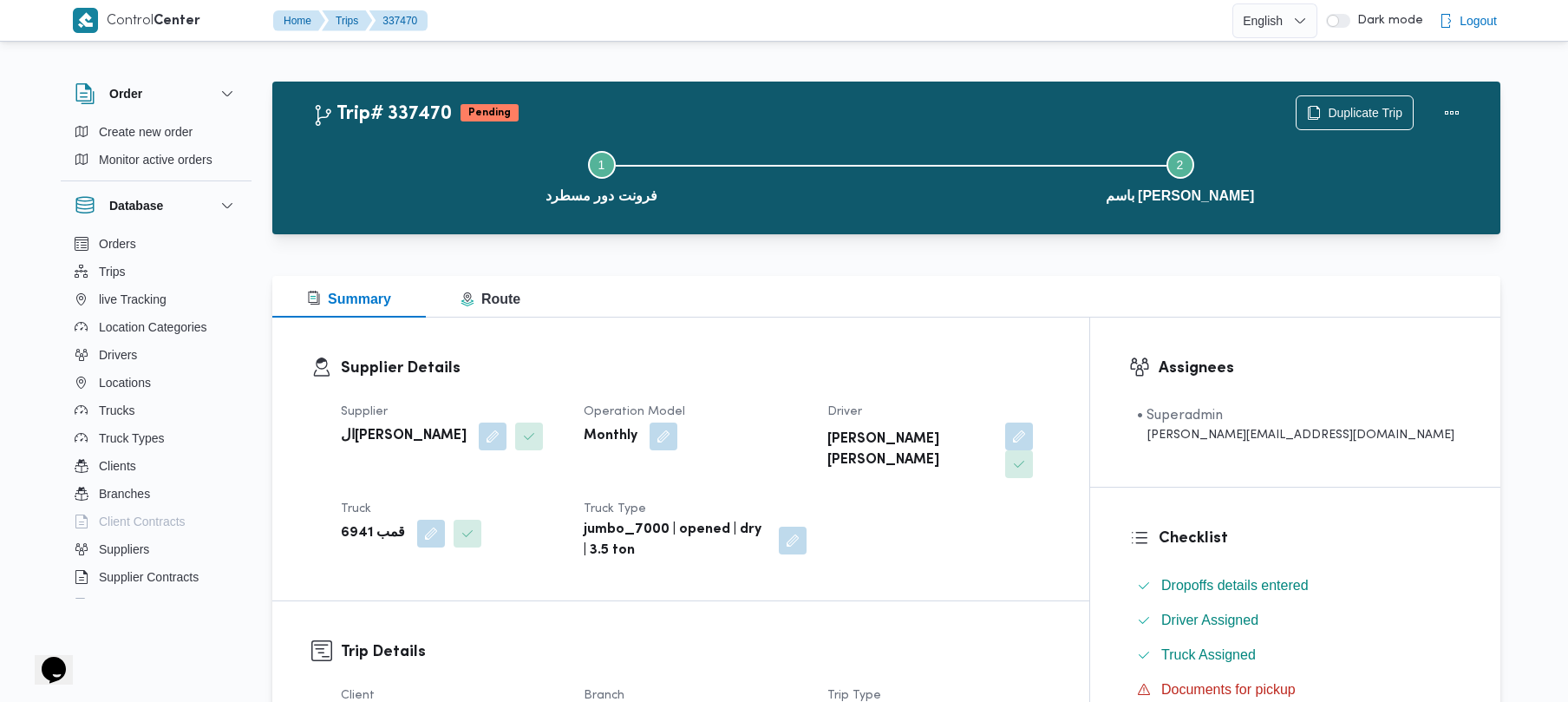
click at [899, 316] on div "Summary Route" at bounding box center [886, 297] width 1228 height 42
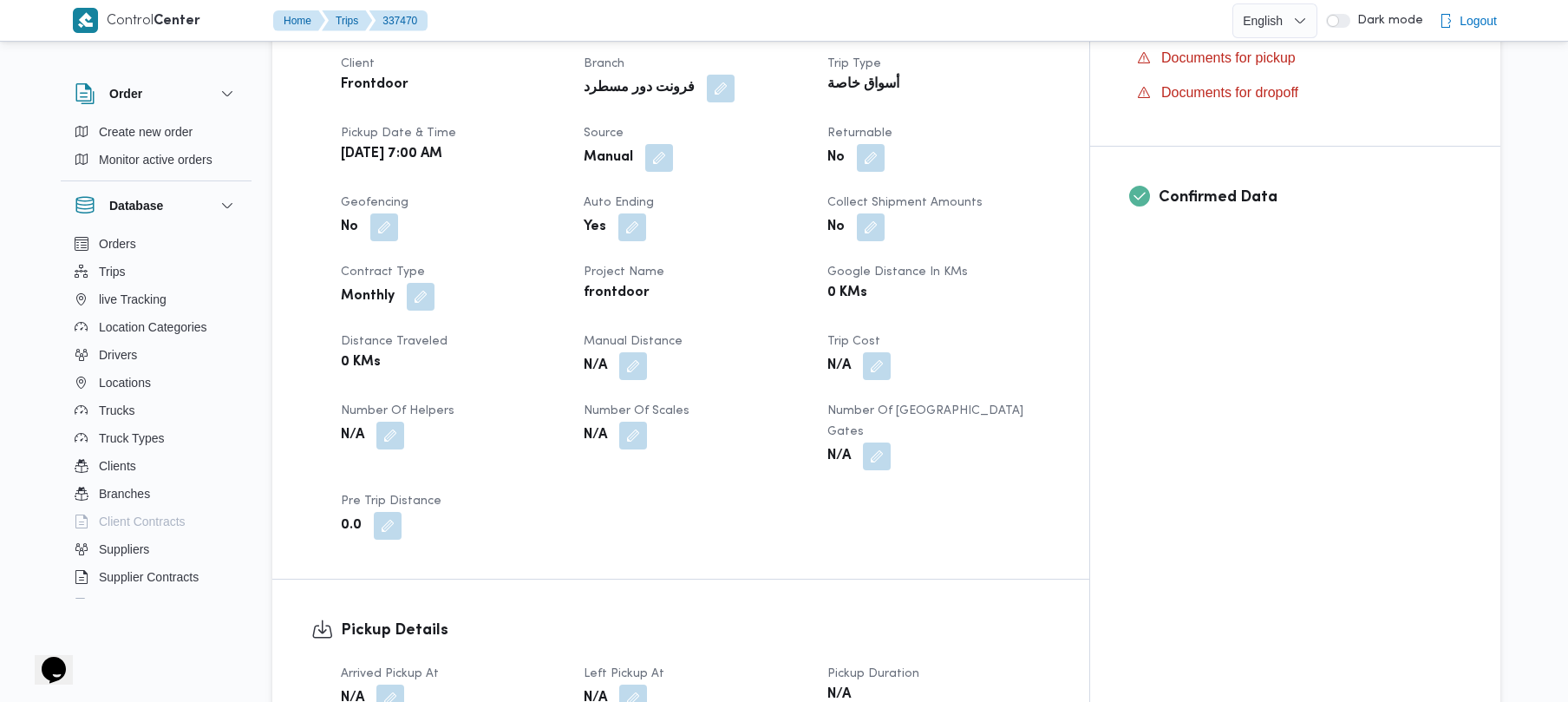
scroll to position [647, 0]
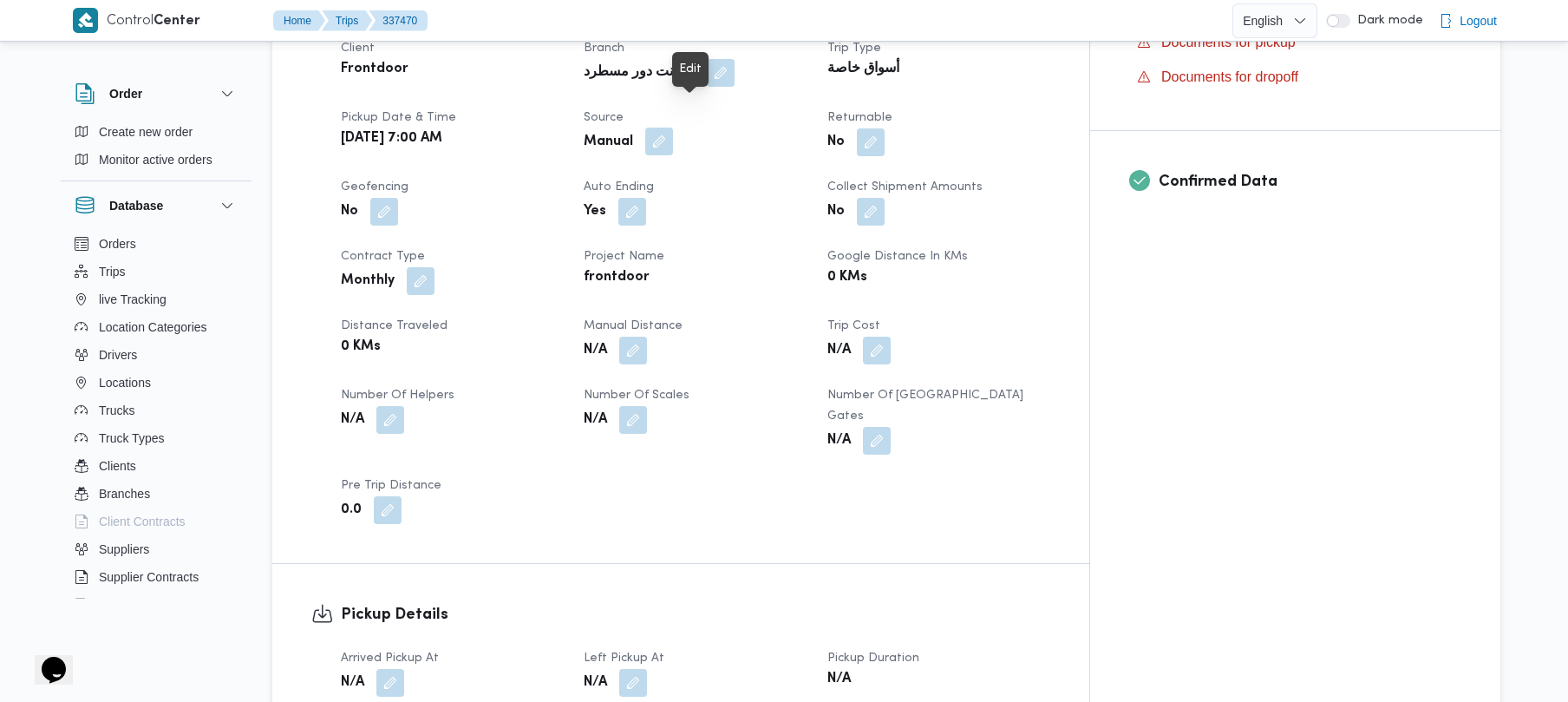
click at [673, 128] on button "button" at bounding box center [658, 141] width 27 height 27
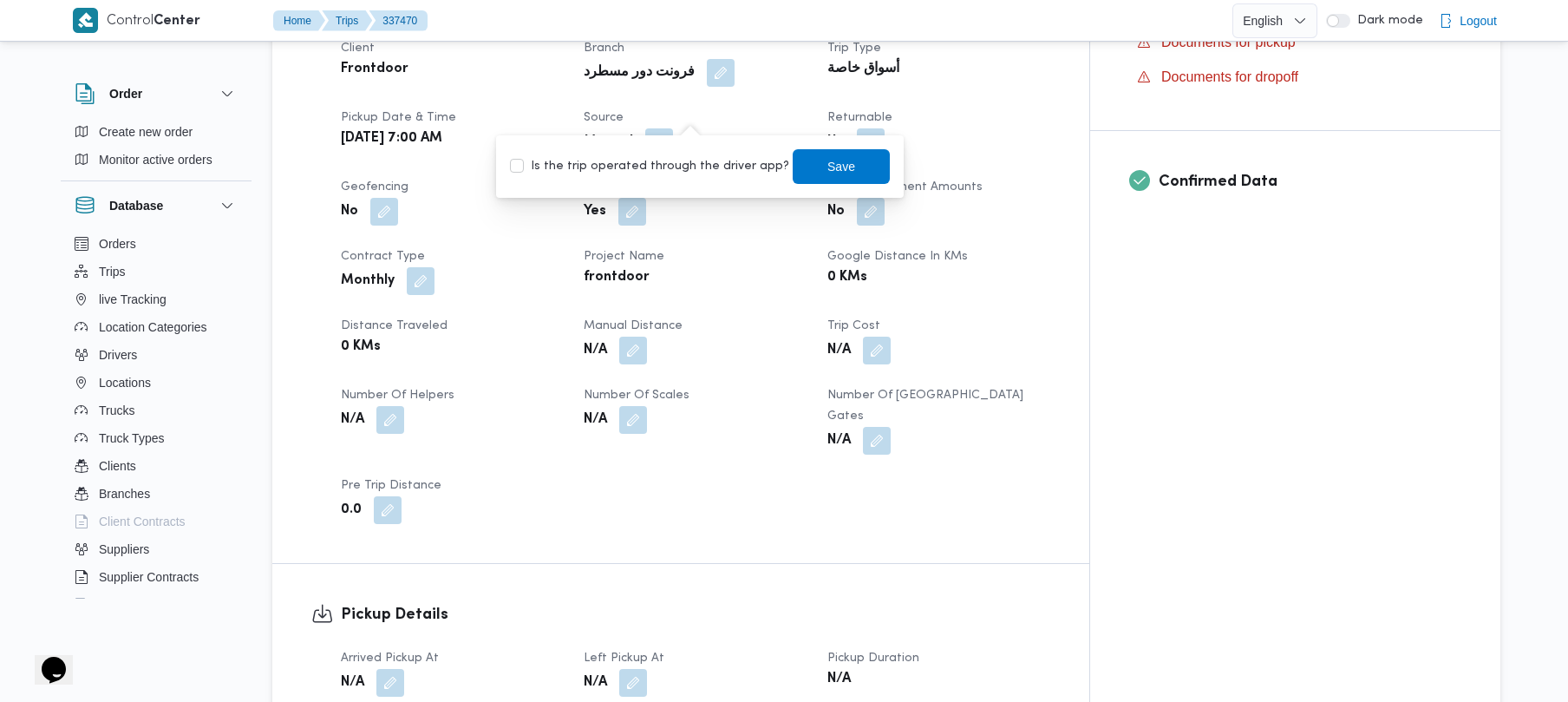
click at [651, 164] on label "Is the trip operated through the driver app?" at bounding box center [650, 166] width 280 height 21
checkbox input "true"
click at [827, 162] on span "Save" at bounding box center [841, 165] width 27 height 21
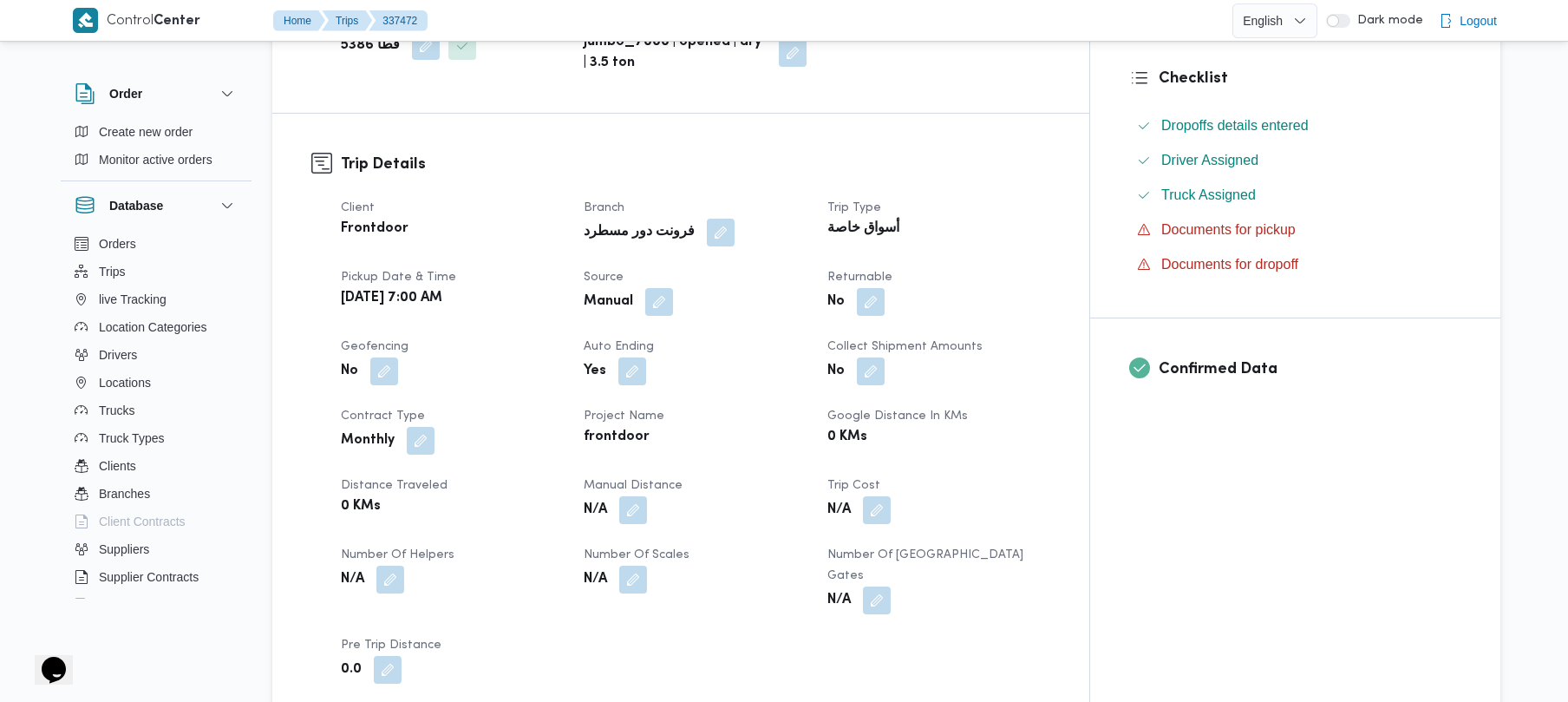
scroll to position [462, 0]
click at [673, 299] on button "button" at bounding box center [658, 298] width 27 height 27
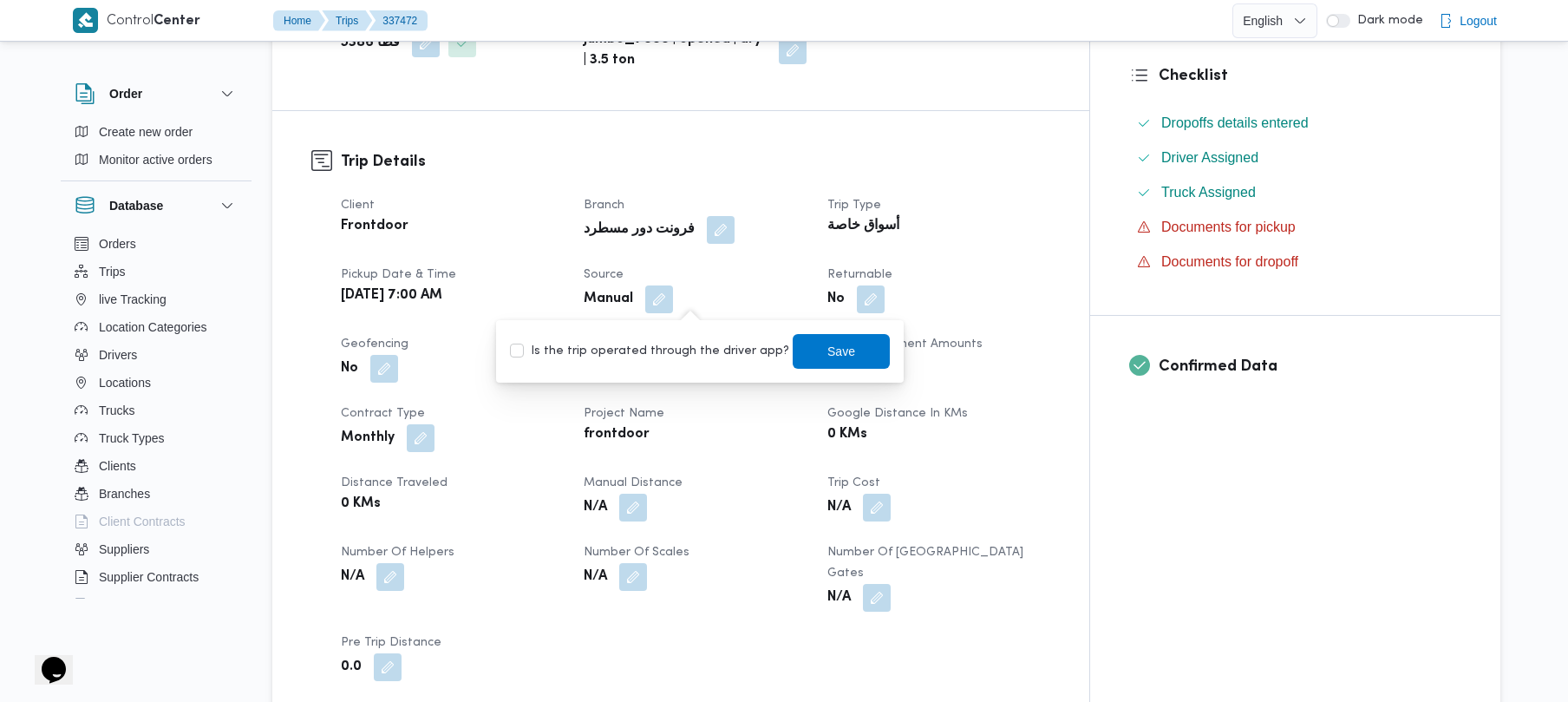
click at [668, 352] on label "Is the trip operated through the driver app?" at bounding box center [650, 351] width 280 height 21
checkbox input "true"
click at [842, 347] on span "Save" at bounding box center [841, 351] width 97 height 35
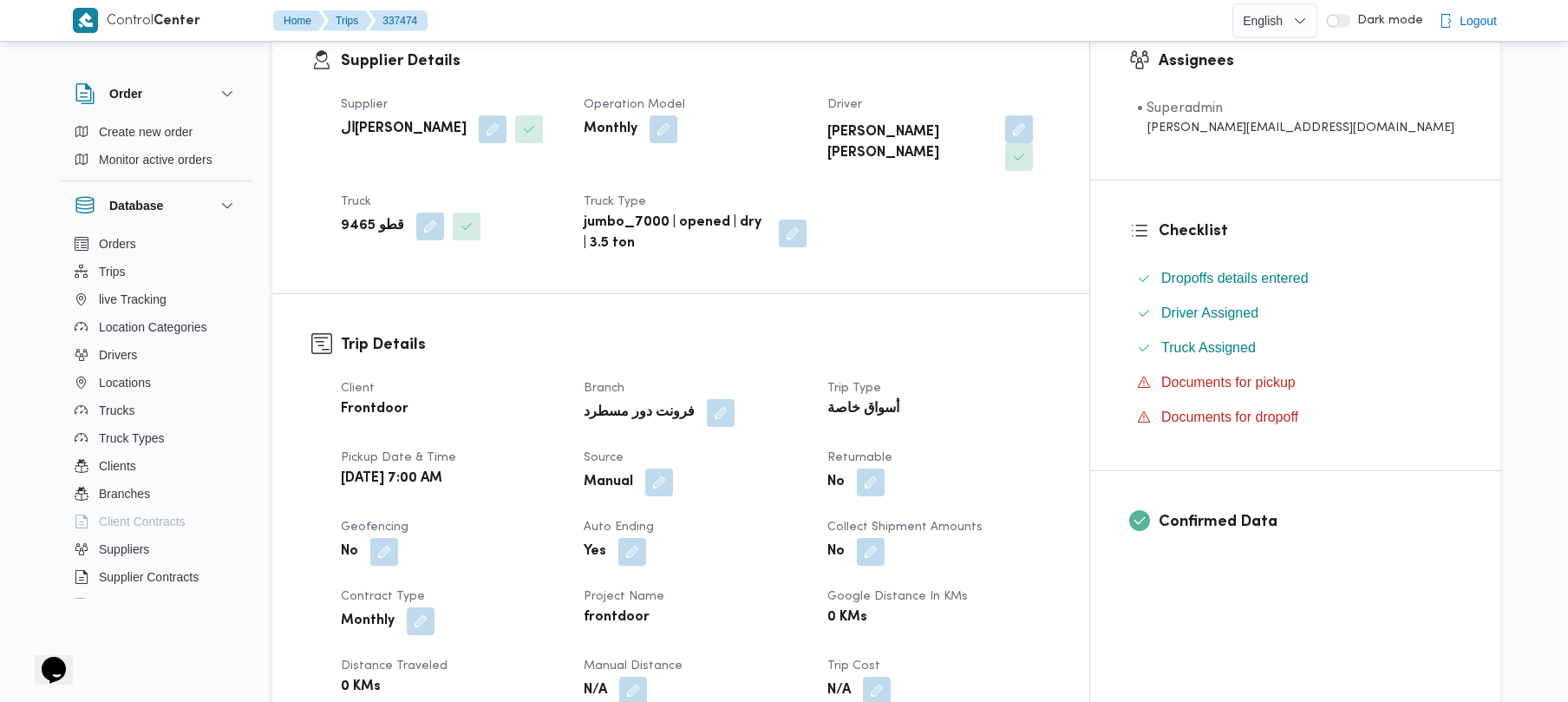
scroll to position [489, 0]
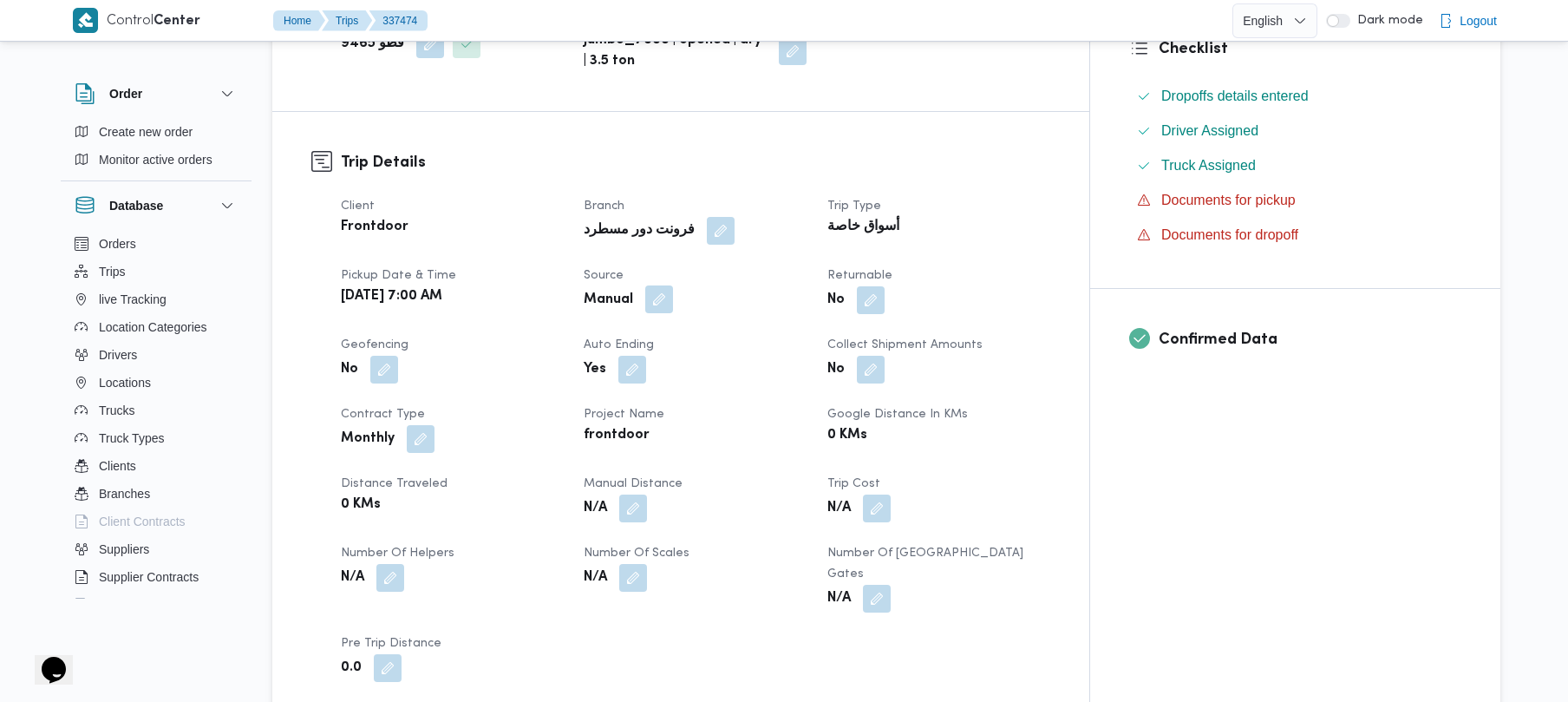
click at [673, 285] on button "button" at bounding box center [658, 299] width 27 height 27
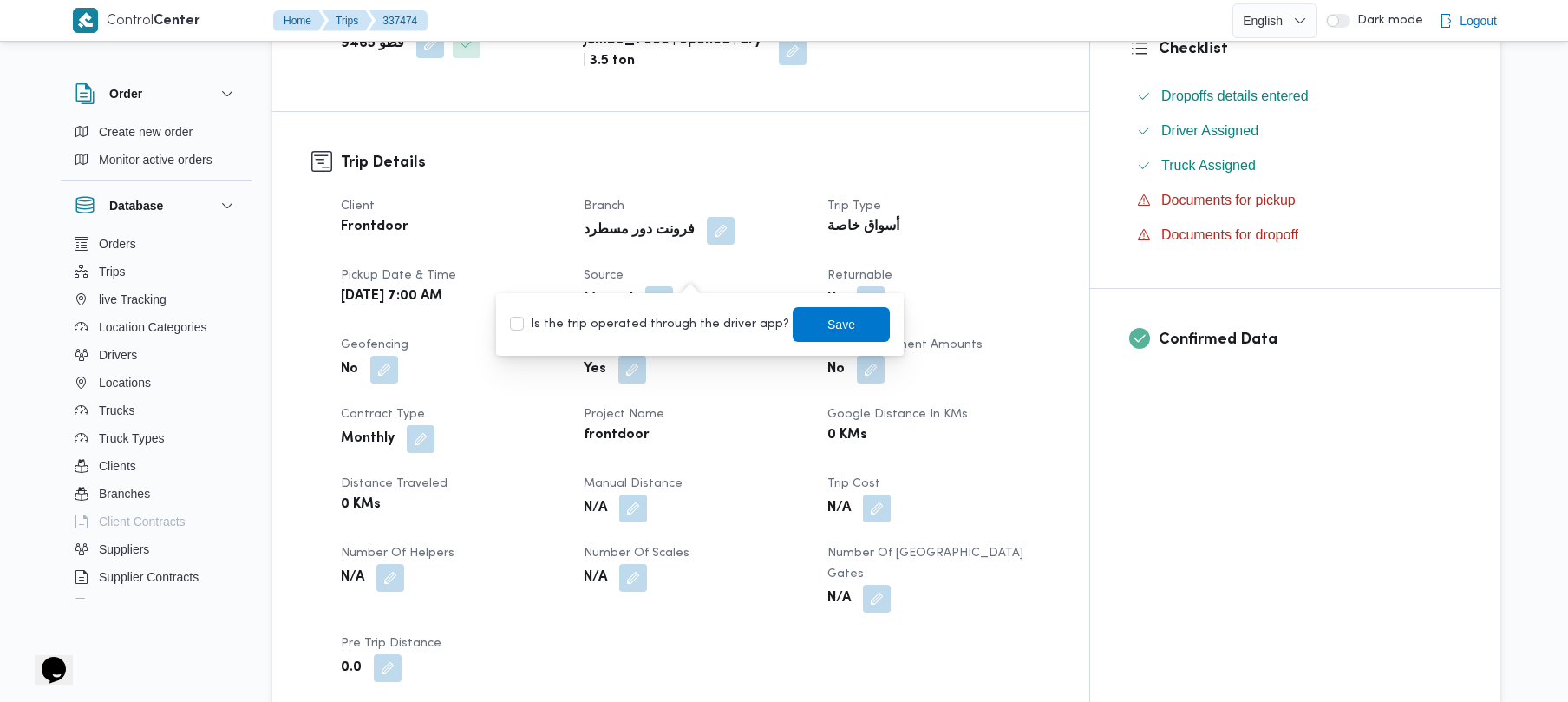
click at [667, 319] on label "Is the trip operated through the driver app?" at bounding box center [650, 324] width 280 height 21
checkbox input "true"
click at [827, 320] on span "Save" at bounding box center [841, 323] width 27 height 21
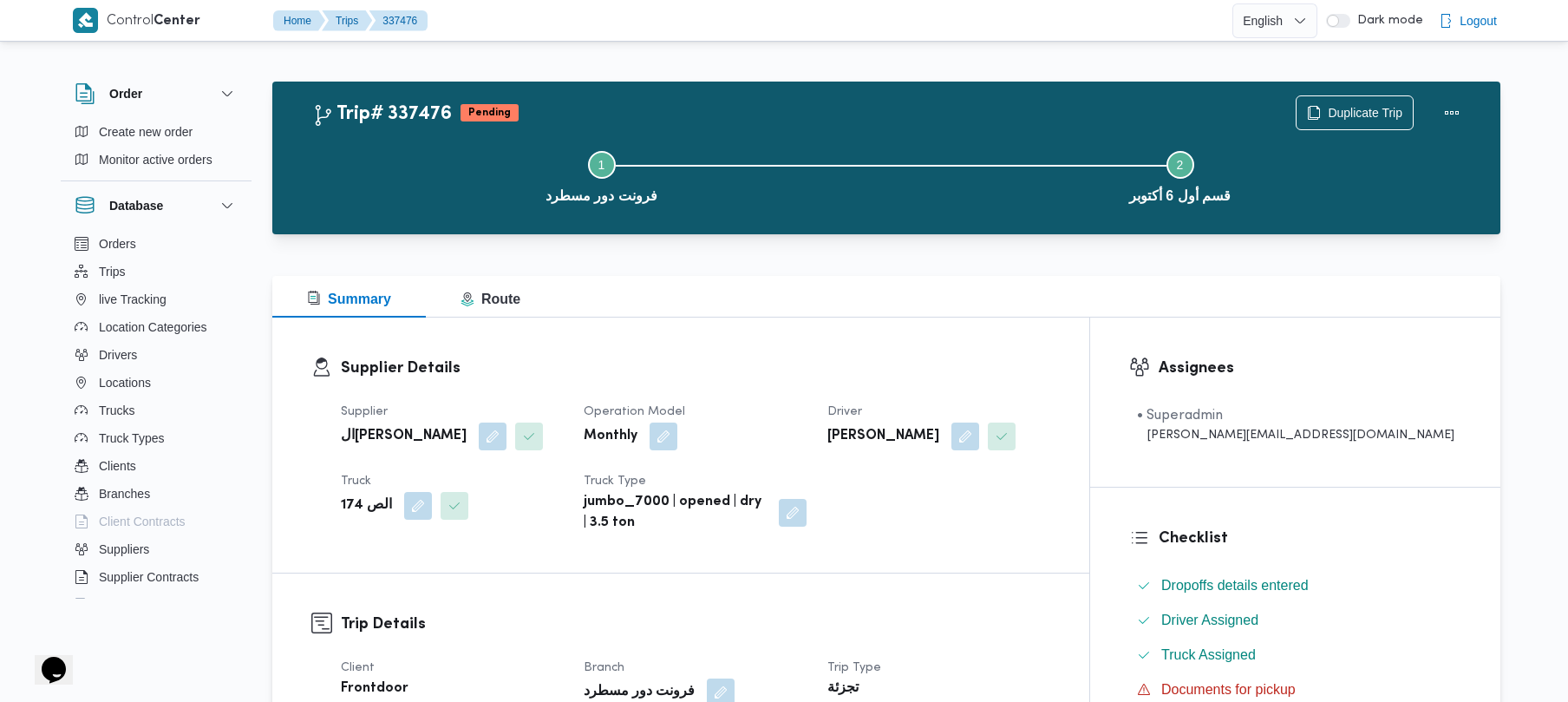
click at [803, 352] on div "Supplier Details Supplier ال[PERSON_NAME] Operation Model Monthly Driver [PERSO…" at bounding box center [680, 445] width 817 height 255
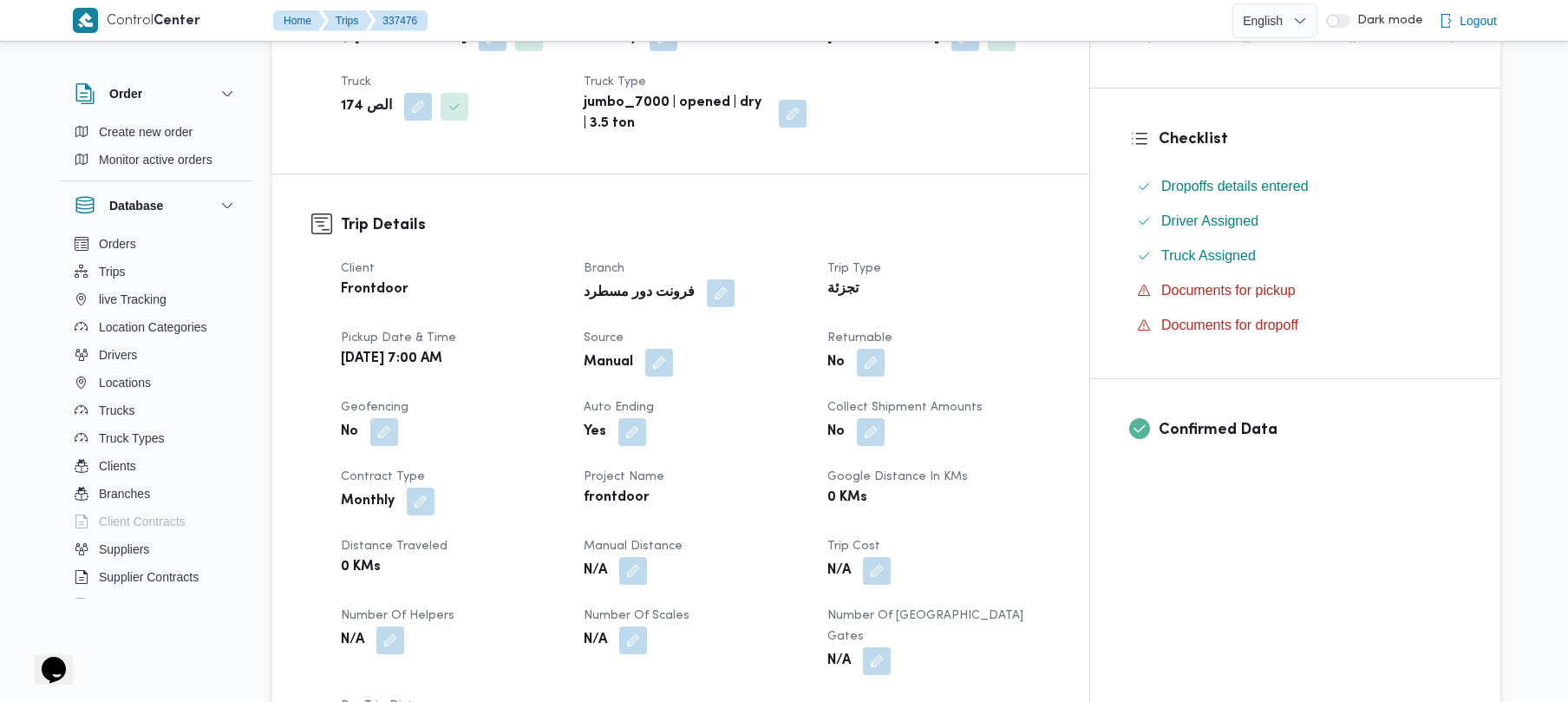
scroll to position [417, 0]
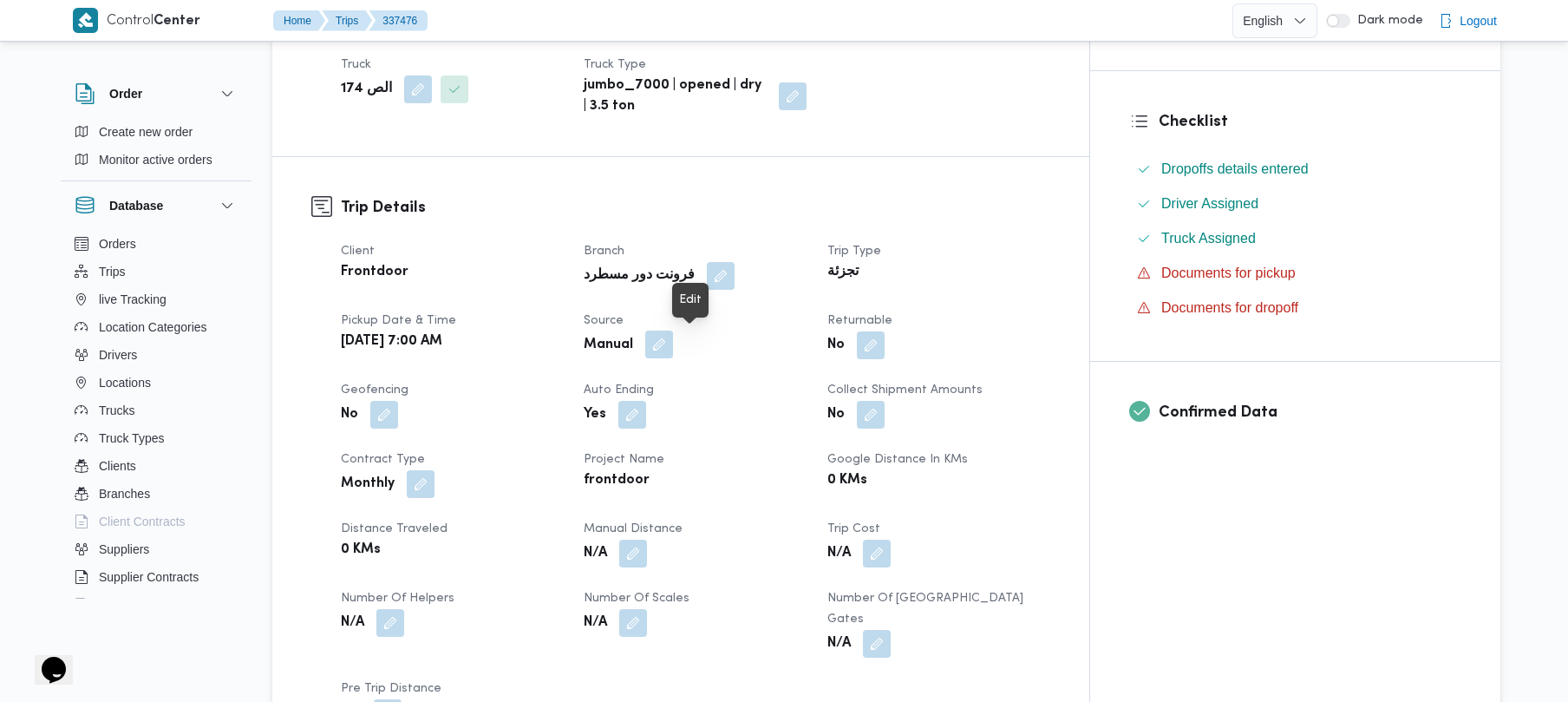
click at [673, 347] on button "button" at bounding box center [658, 344] width 27 height 27
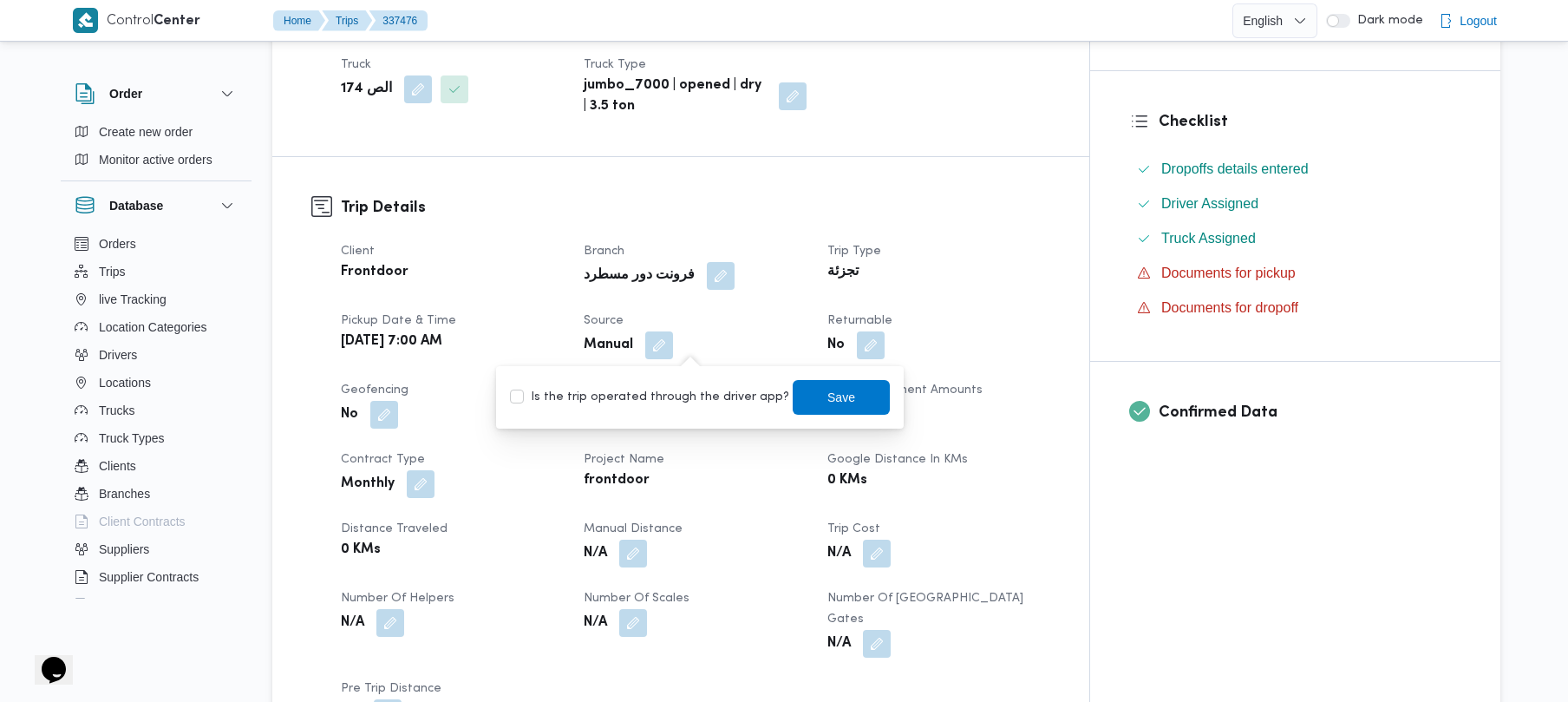
click at [649, 406] on label "Is the trip operated through the driver app?" at bounding box center [650, 398] width 280 height 21
checkbox input "true"
click at [827, 399] on span "Save" at bounding box center [841, 397] width 27 height 21
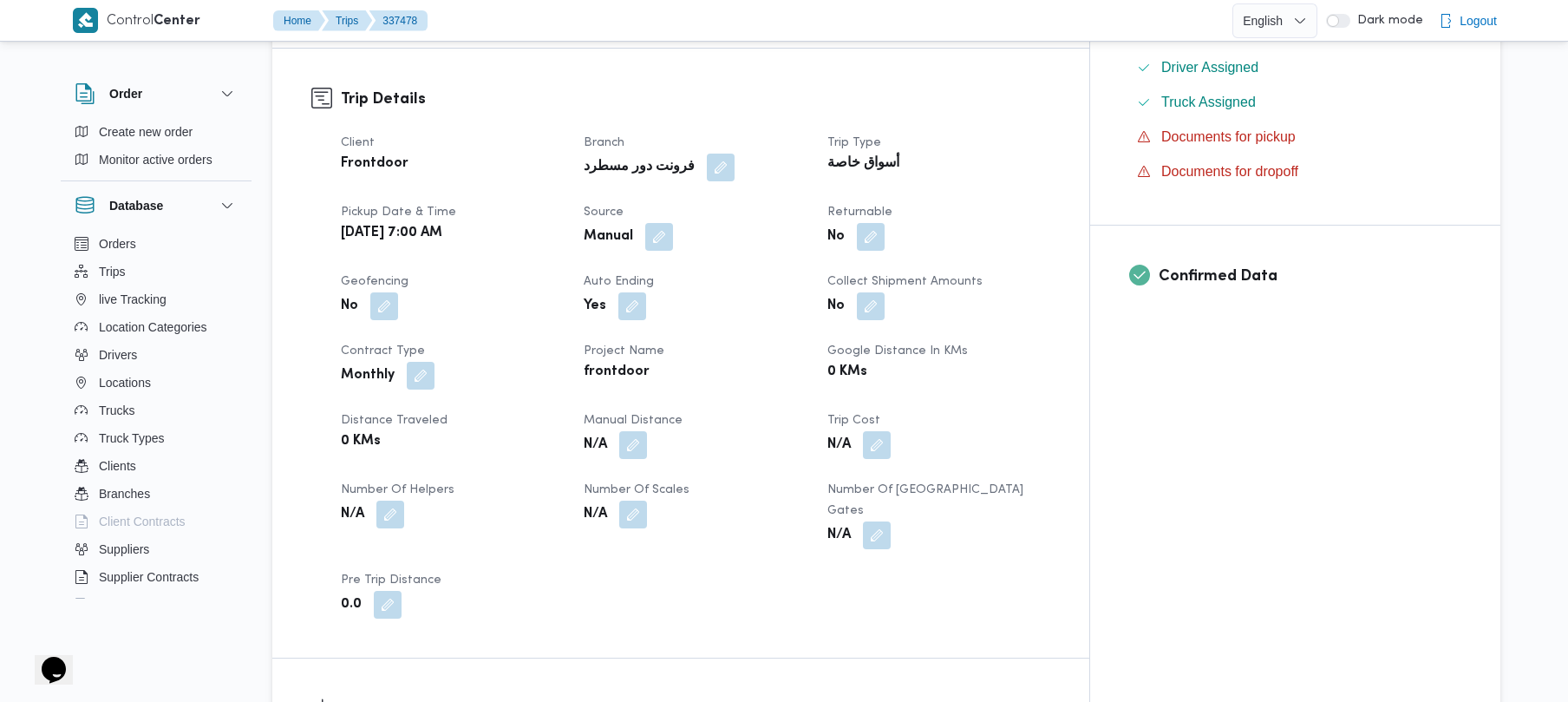
scroll to position [556, 0]
click at [673, 219] on button "button" at bounding box center [658, 232] width 27 height 27
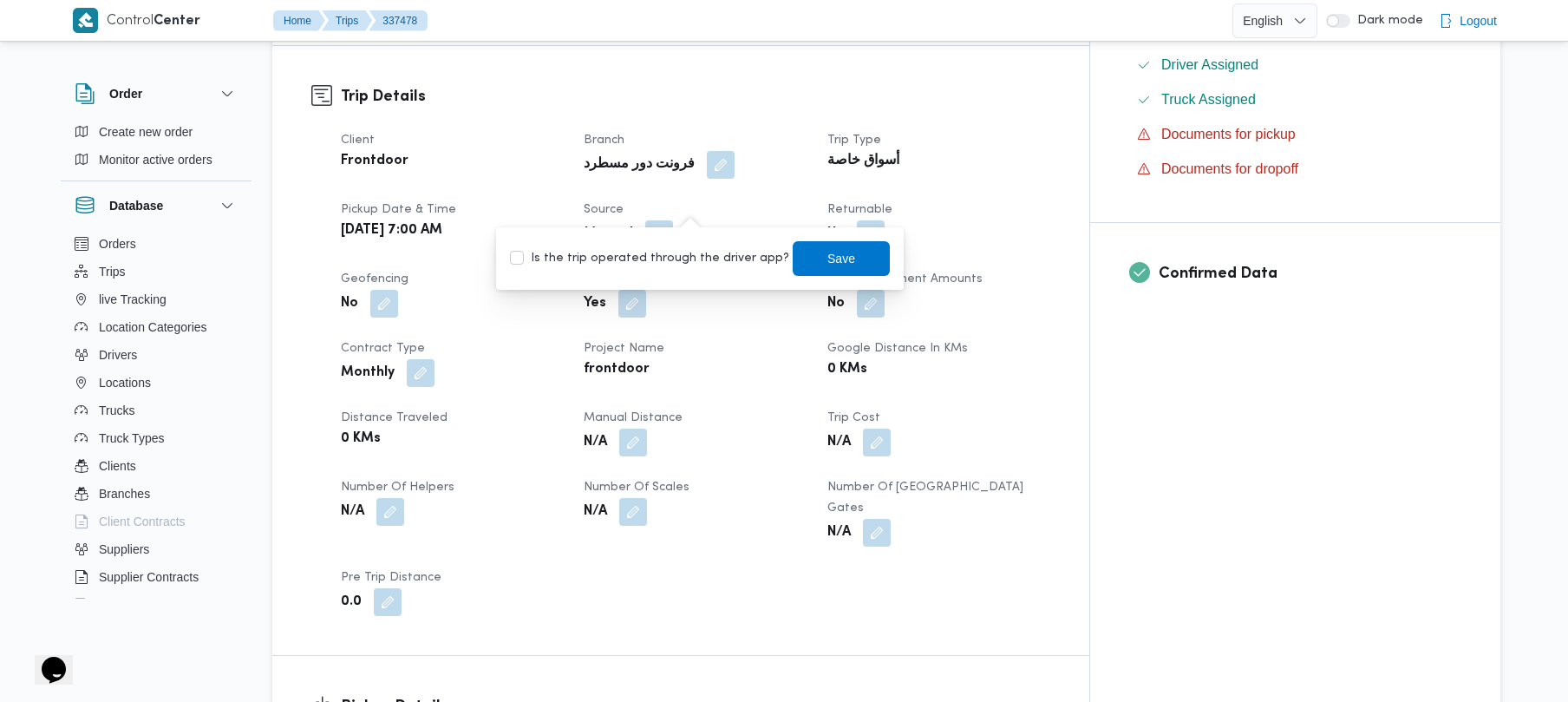
click at [663, 259] on label "Is the trip operated through the driver app?" at bounding box center [650, 259] width 280 height 21
checkbox input "true"
click at [827, 258] on span "Save" at bounding box center [841, 258] width 27 height 21
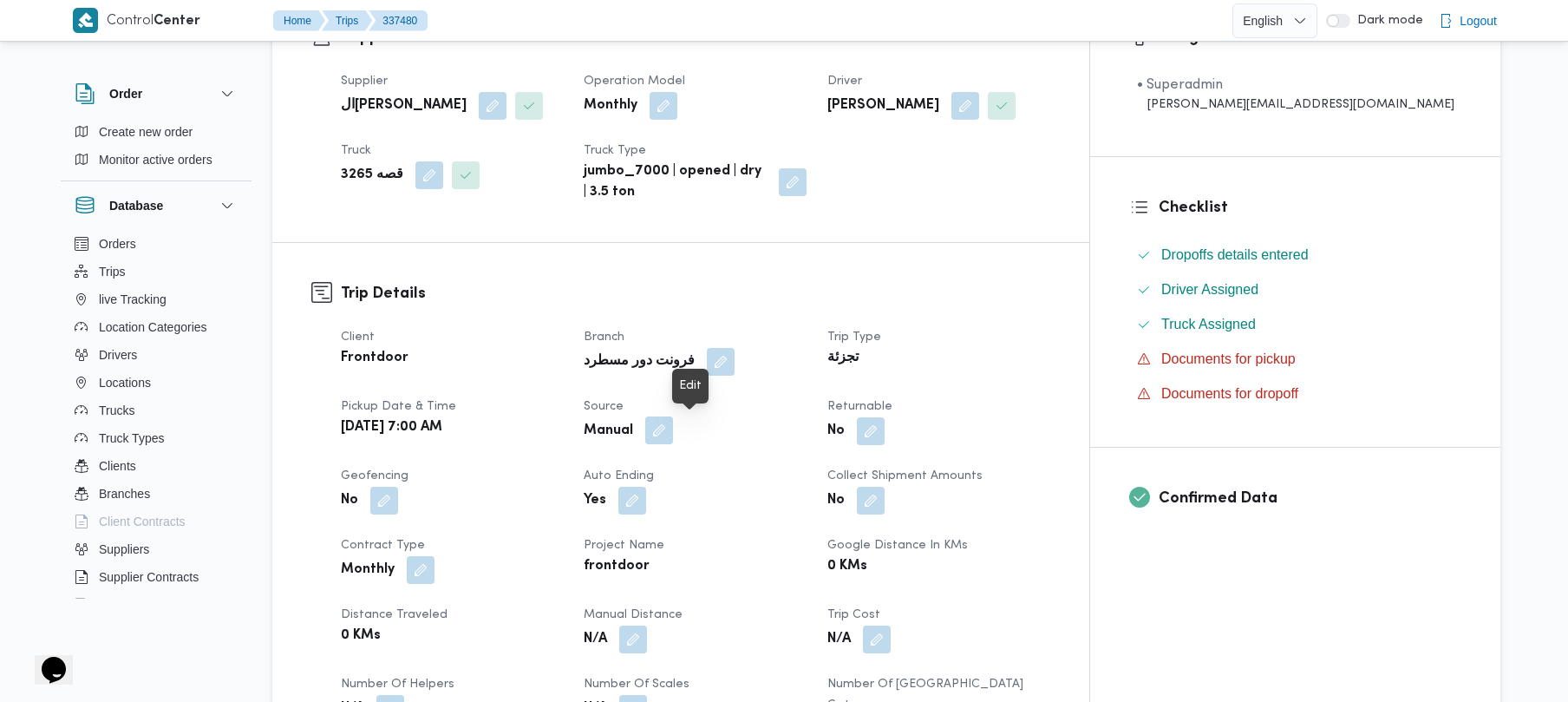
click at [673, 431] on button "button" at bounding box center [658, 430] width 27 height 27
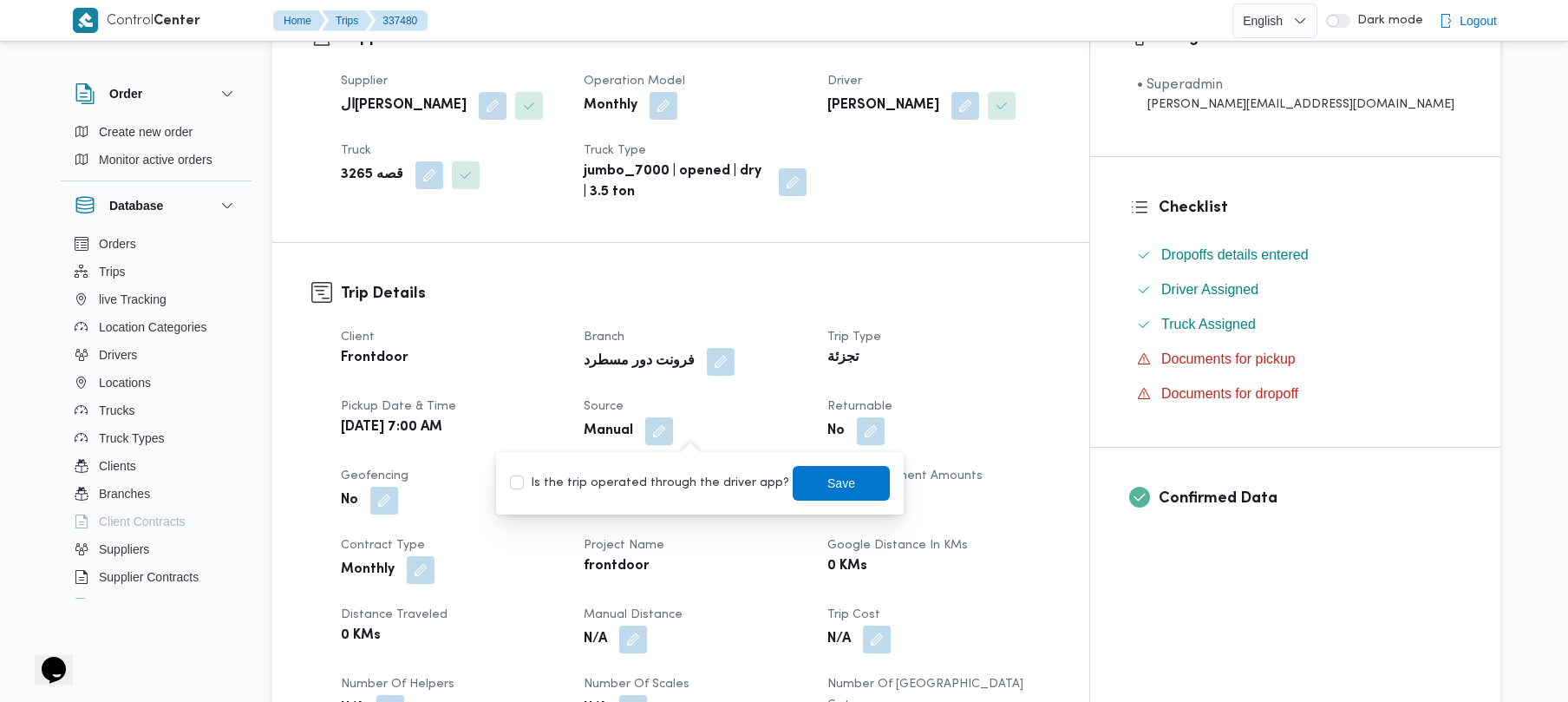
click at [668, 480] on label "Is the trip operated through the driver app?" at bounding box center [650, 483] width 280 height 21
checkbox input "true"
click at [827, 488] on span "Save" at bounding box center [841, 483] width 27 height 21
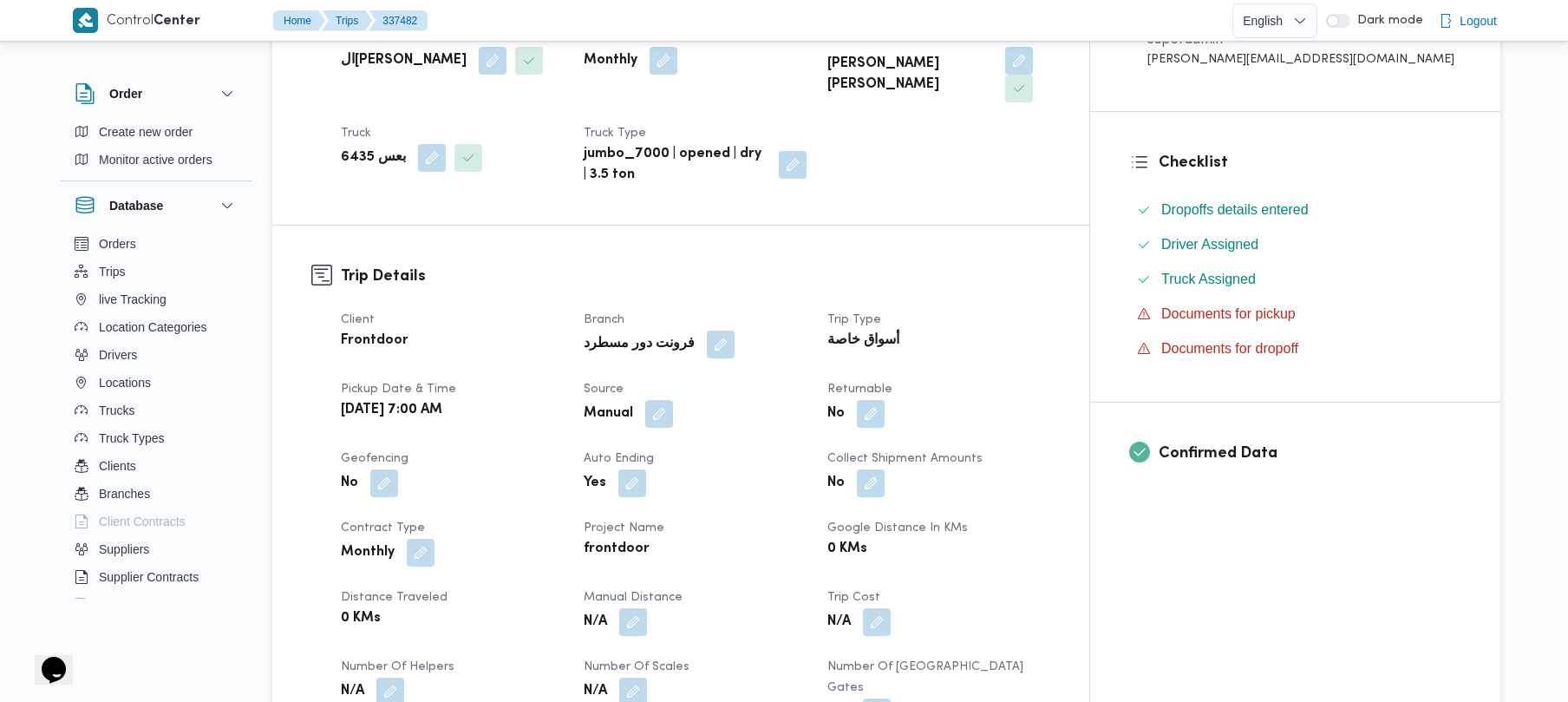
scroll to position [417, 0]
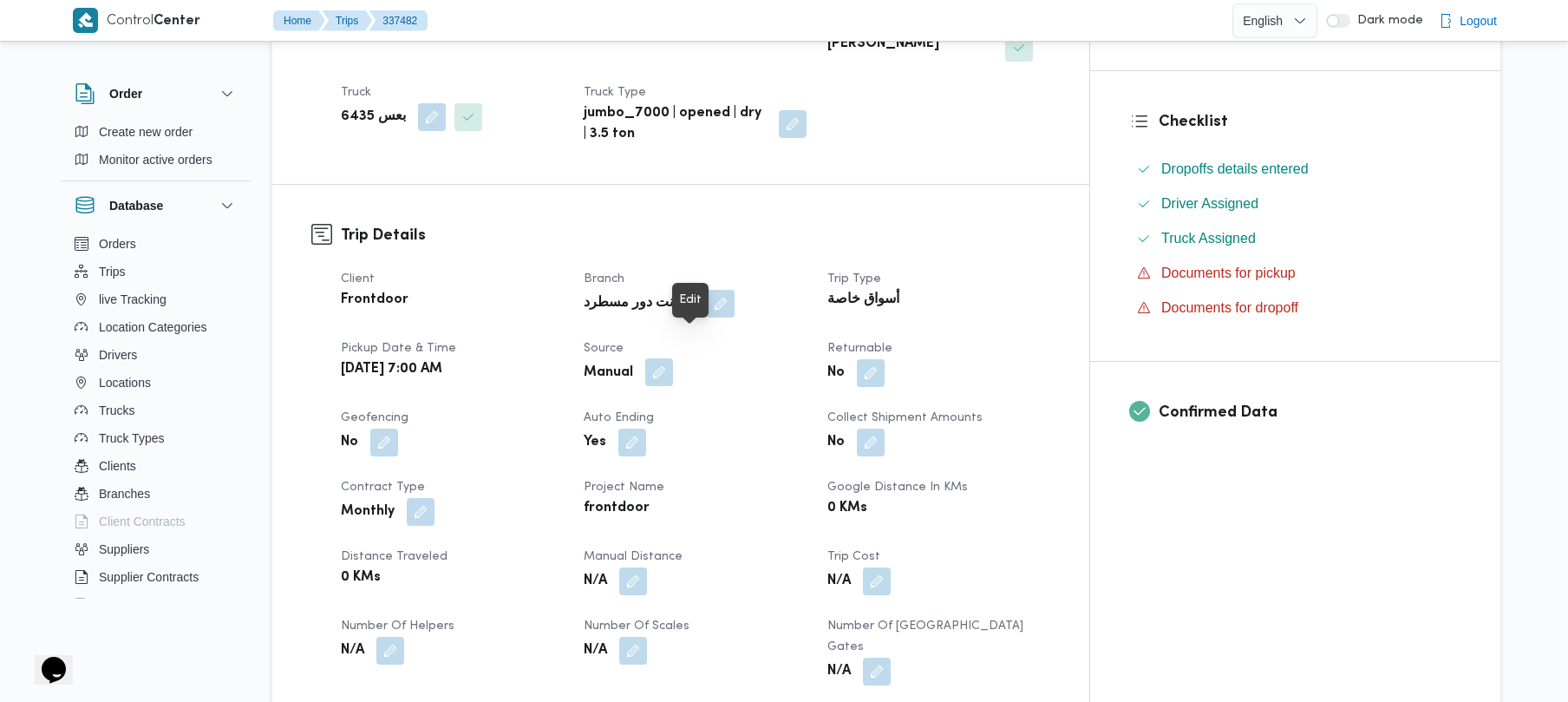
click at [673, 358] on button "button" at bounding box center [658, 371] width 27 height 27
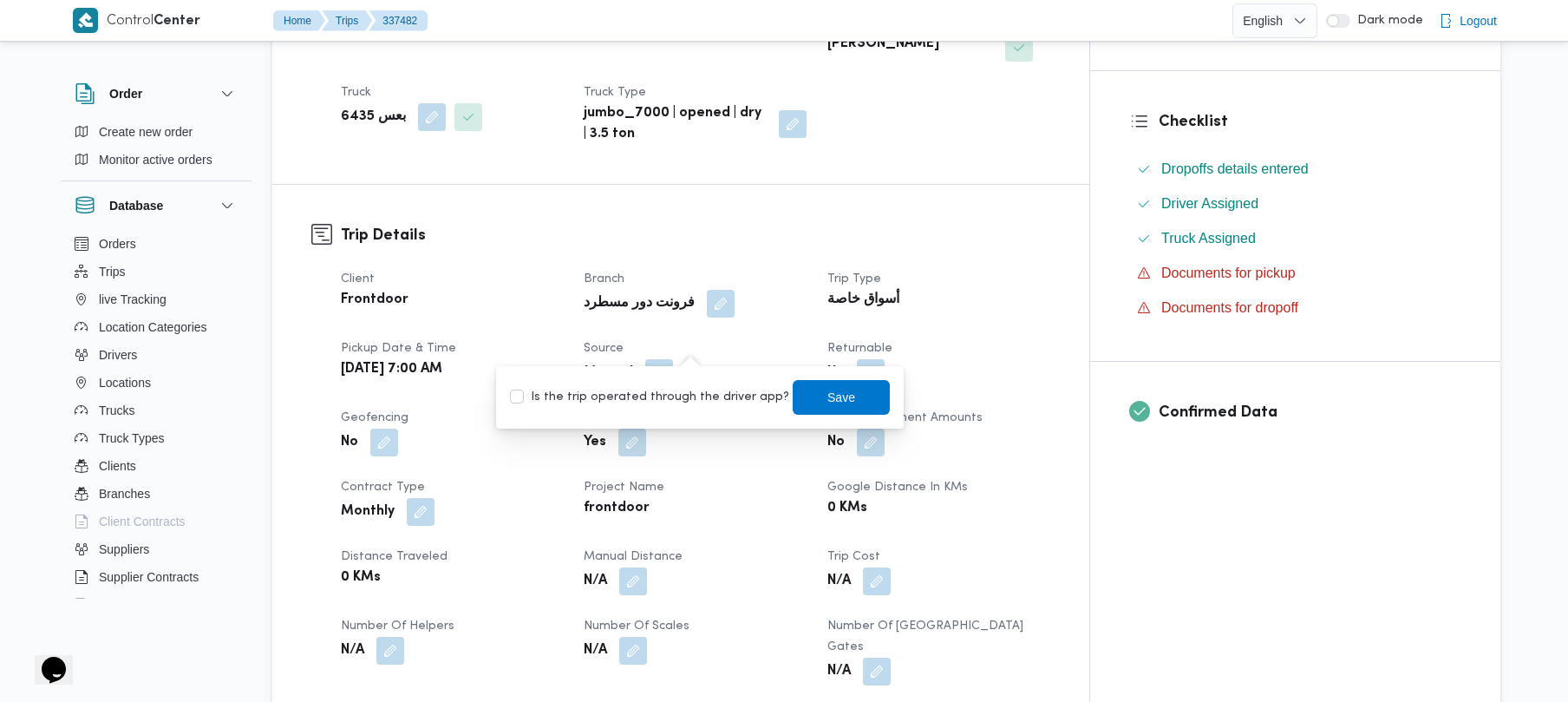
click at [656, 392] on label "Is the trip operated through the driver app?" at bounding box center [650, 398] width 280 height 21
checkbox input "true"
click at [840, 408] on span "Save" at bounding box center [841, 396] width 97 height 35
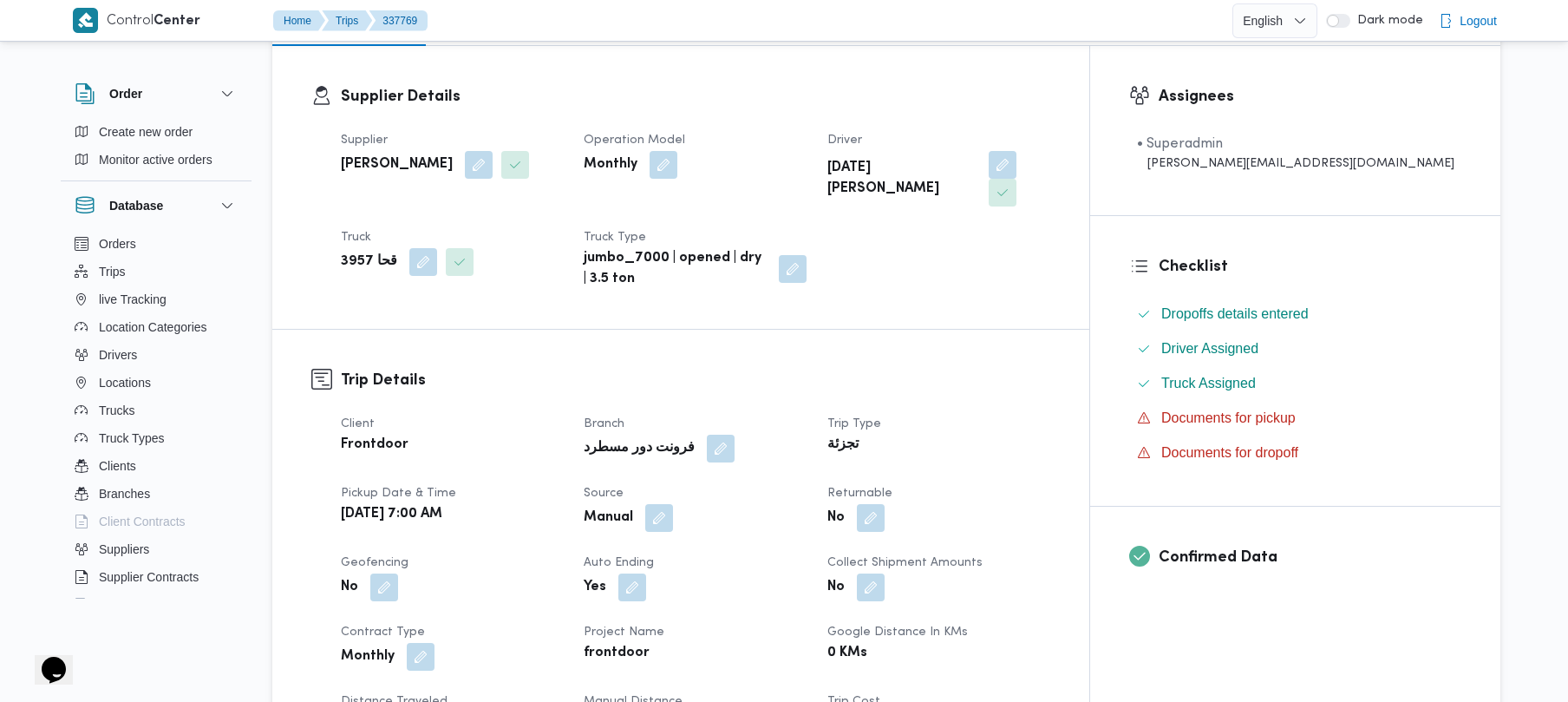
scroll to position [369, 0]
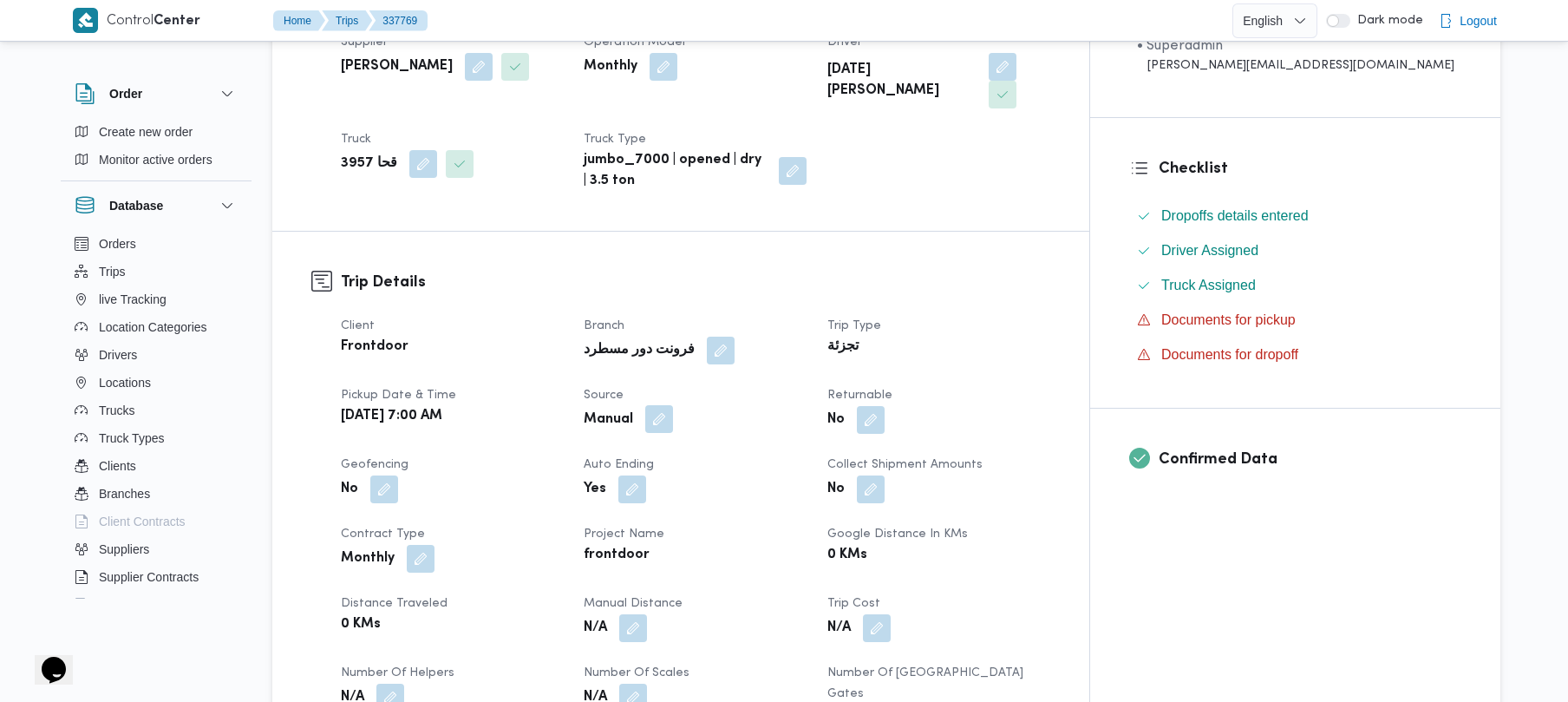
click at [673, 405] on button "button" at bounding box center [658, 419] width 27 height 27
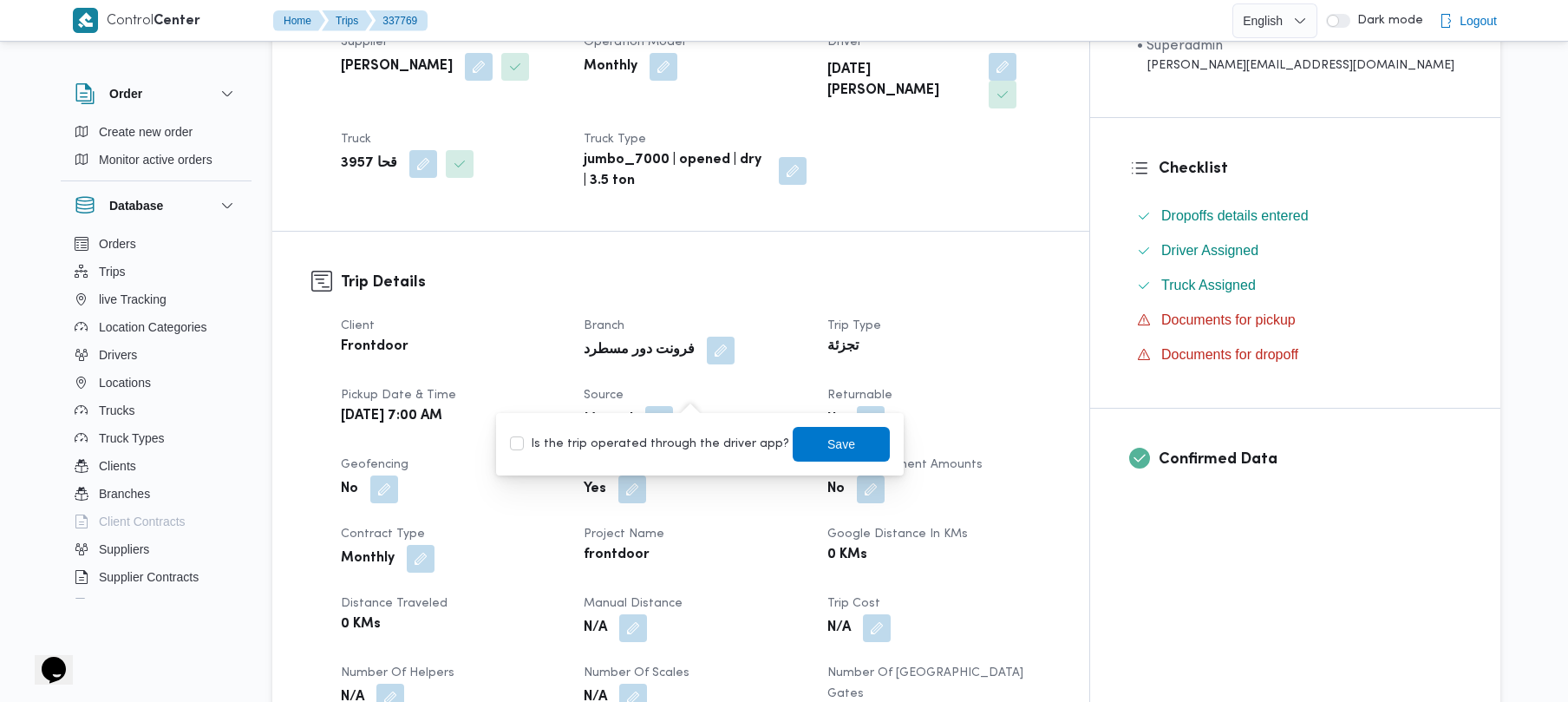
click at [647, 438] on label "Is the trip operated through the driver app?" at bounding box center [650, 444] width 280 height 21
checkbox input "true"
click at [800, 451] on span "Save" at bounding box center [841, 443] width 97 height 35
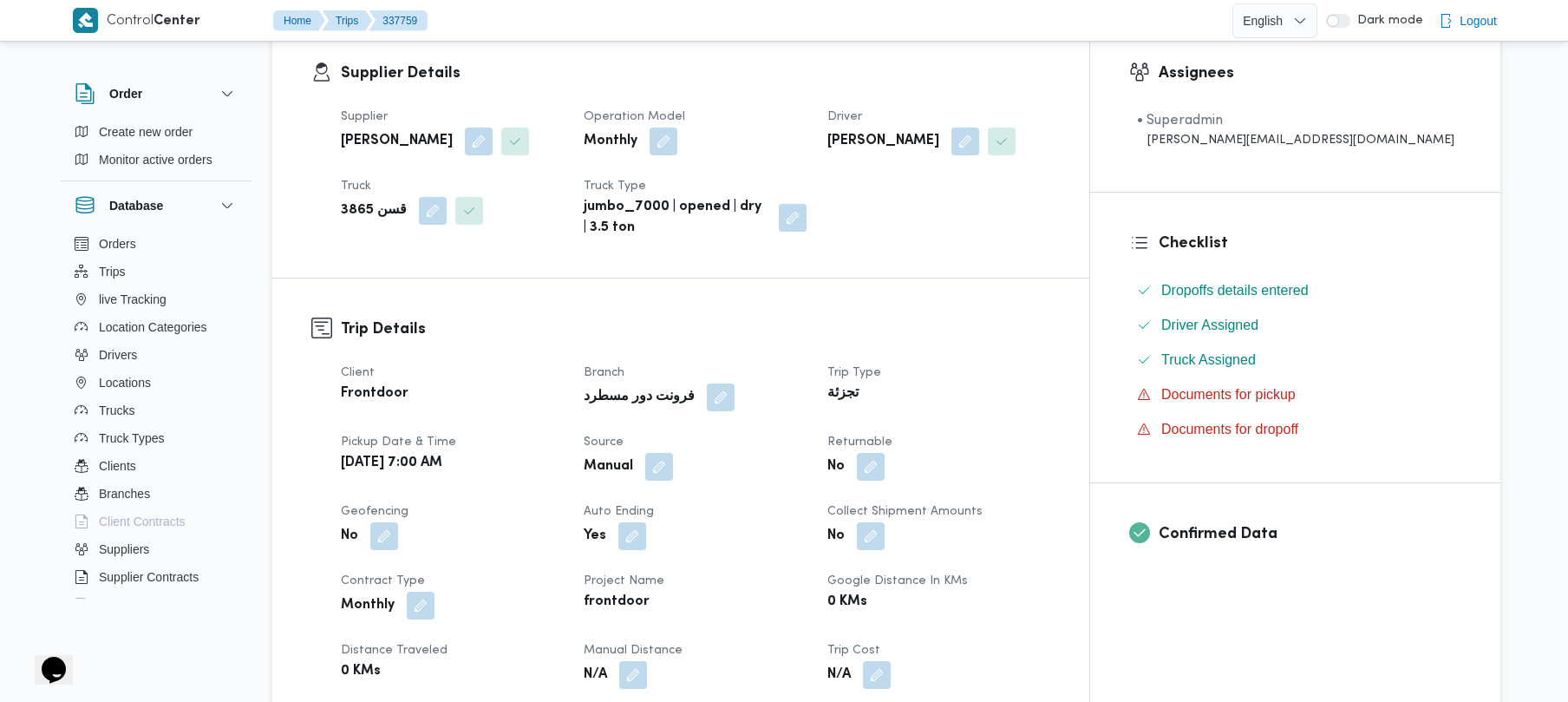
scroll to position [417, 0]
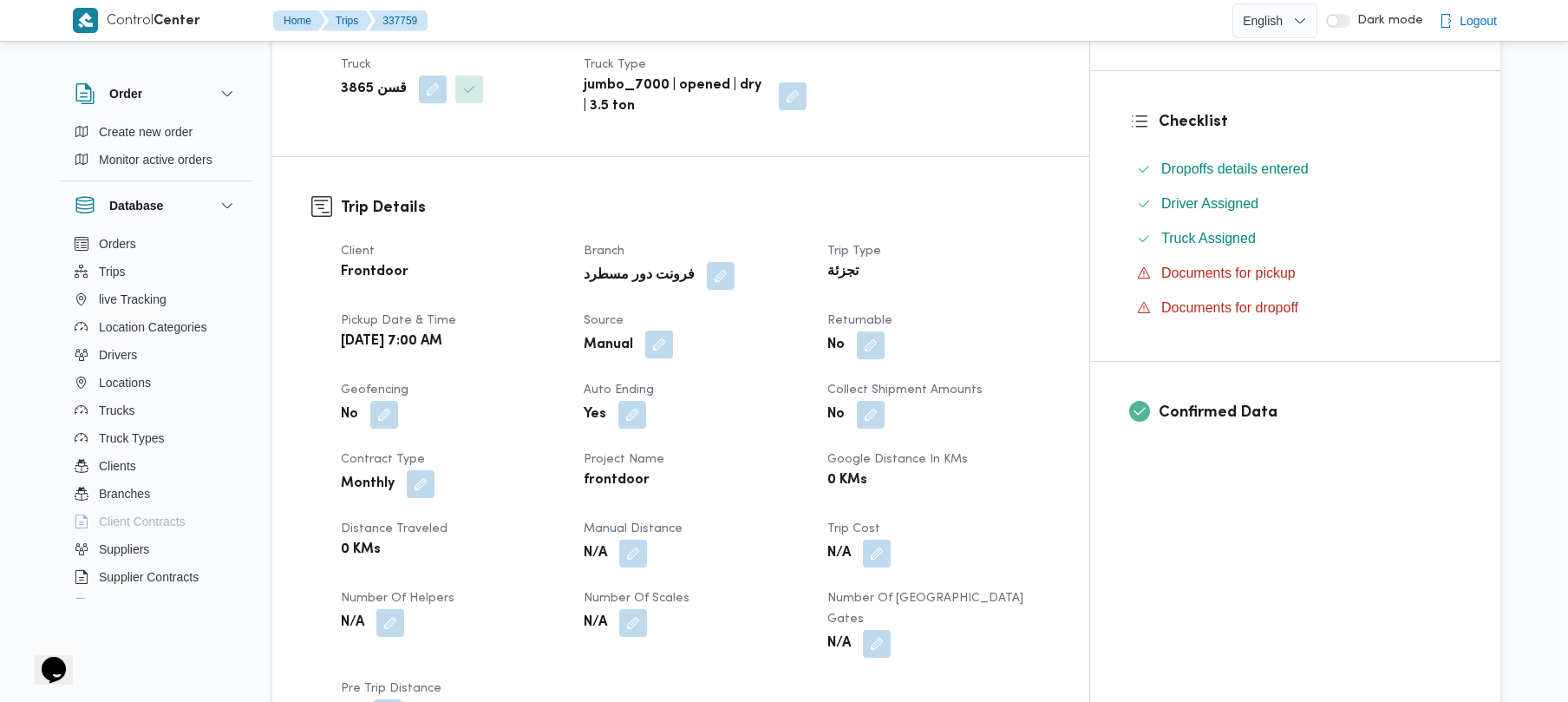
click at [673, 345] on button "button" at bounding box center [658, 344] width 27 height 27
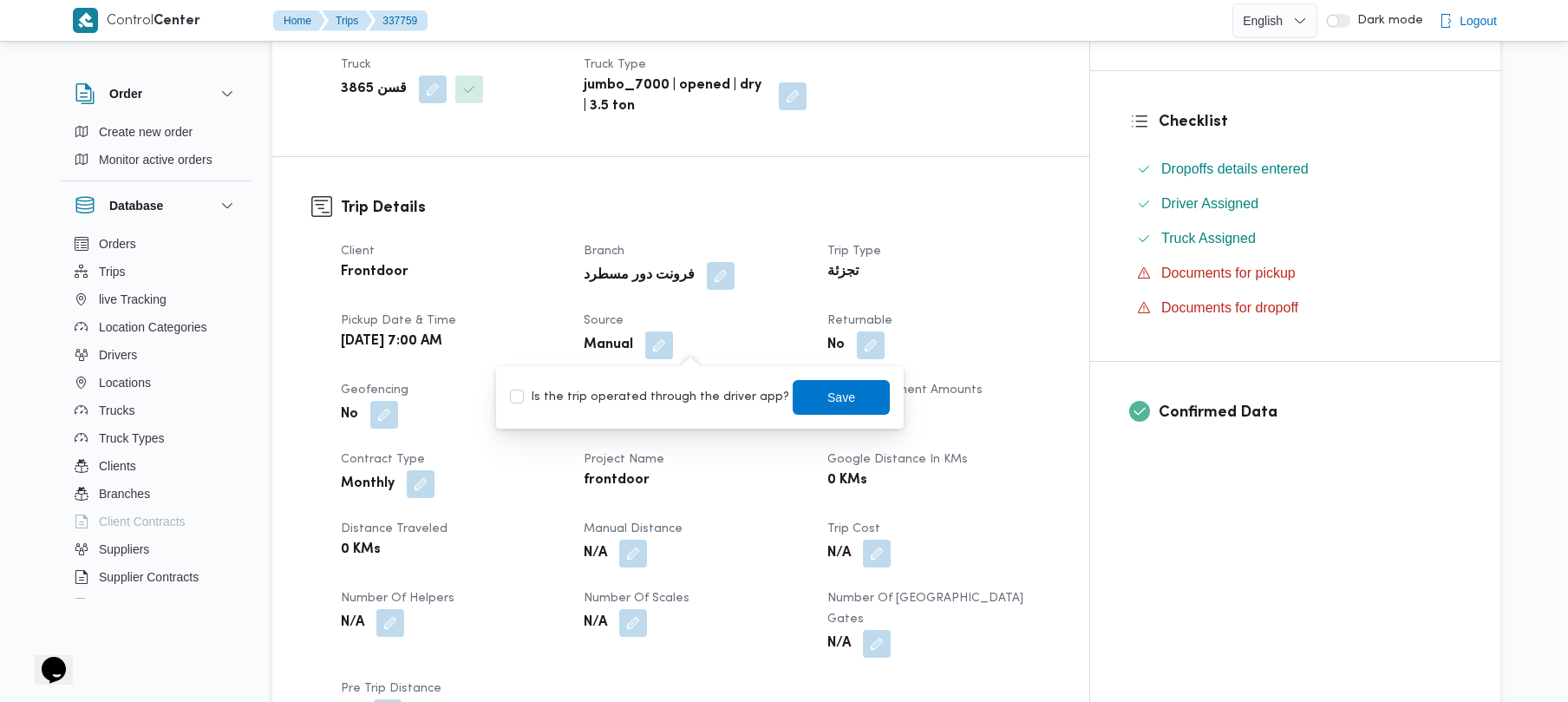
click at [685, 390] on label "Is the trip operated through the driver app?" at bounding box center [650, 398] width 280 height 21
checkbox input "true"
click at [848, 396] on span "Save" at bounding box center [841, 396] width 97 height 35
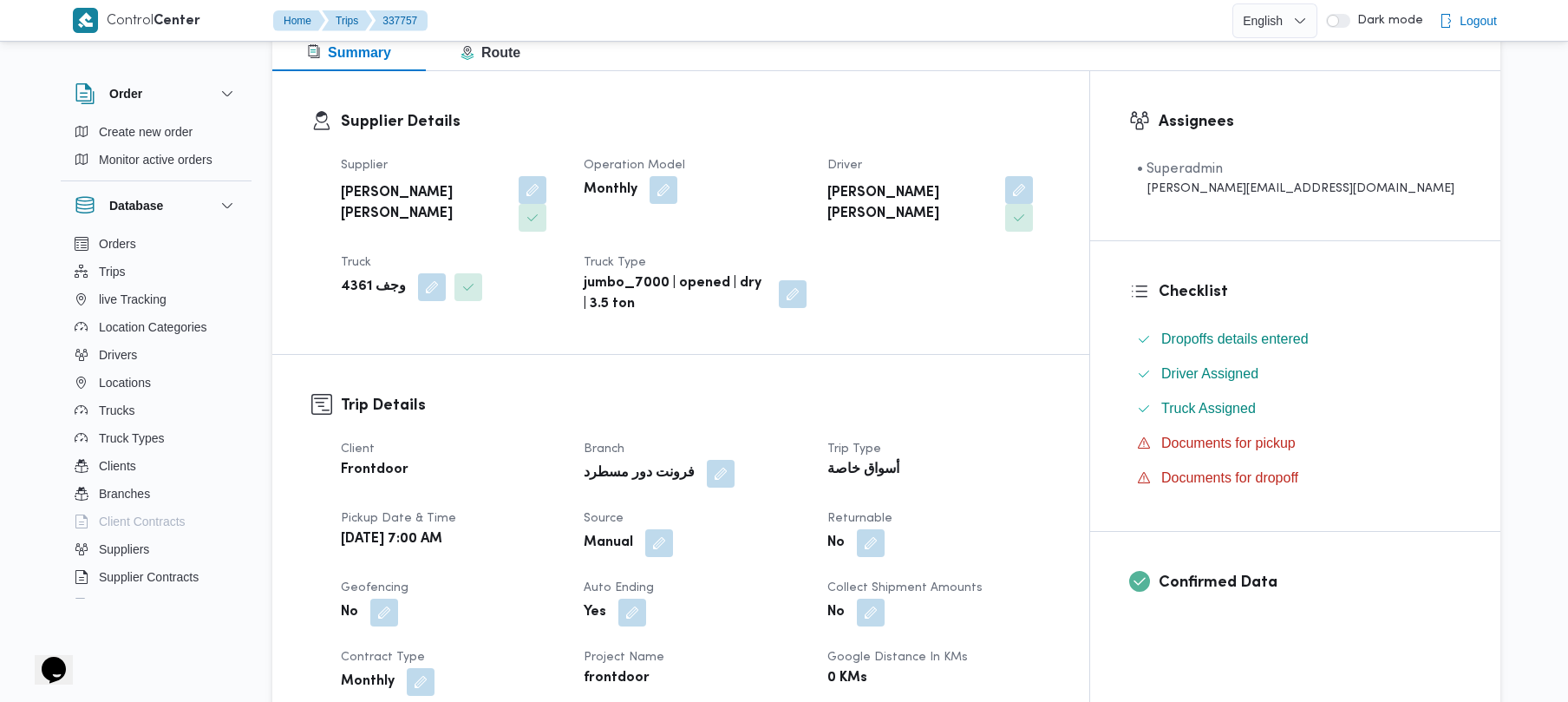
scroll to position [508, 0]
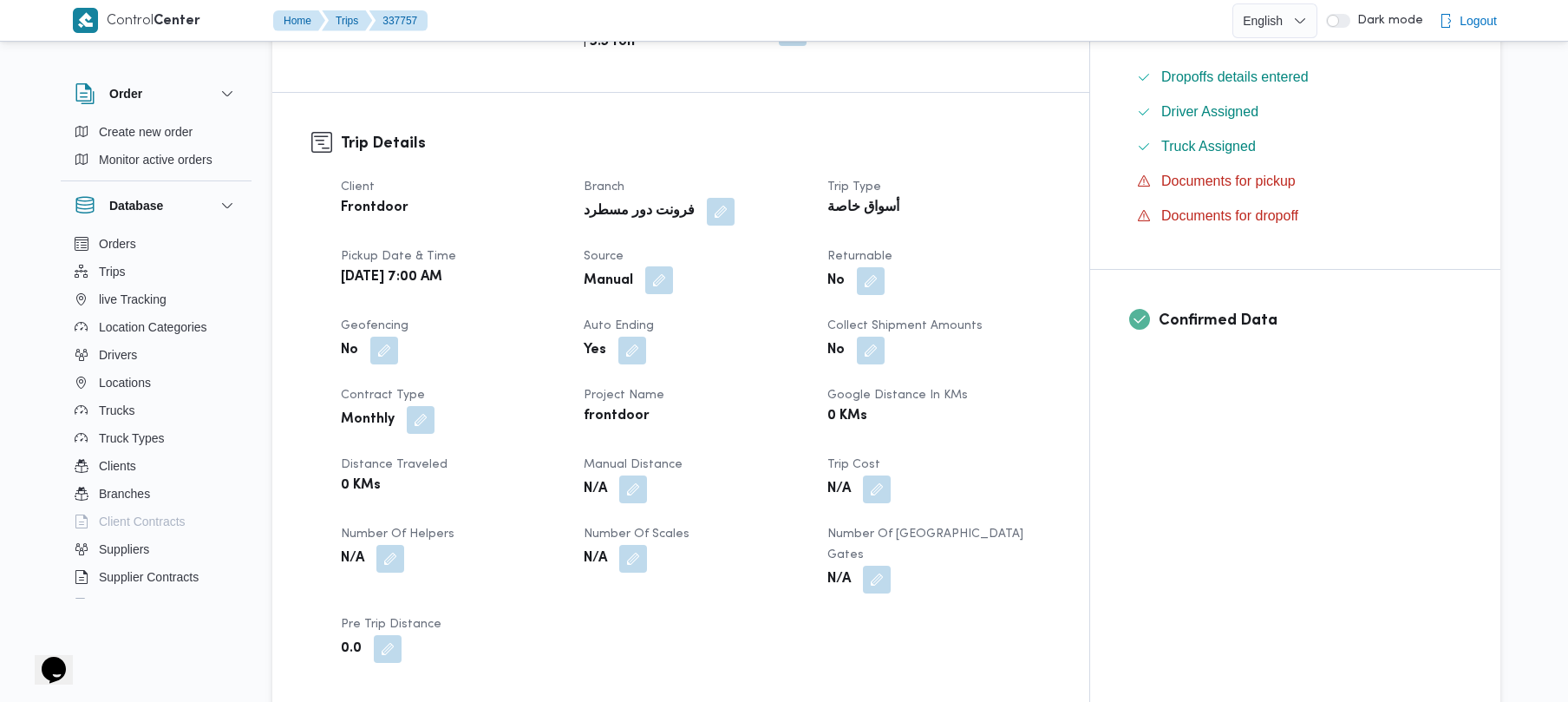
click at [673, 266] on button "button" at bounding box center [658, 280] width 27 height 27
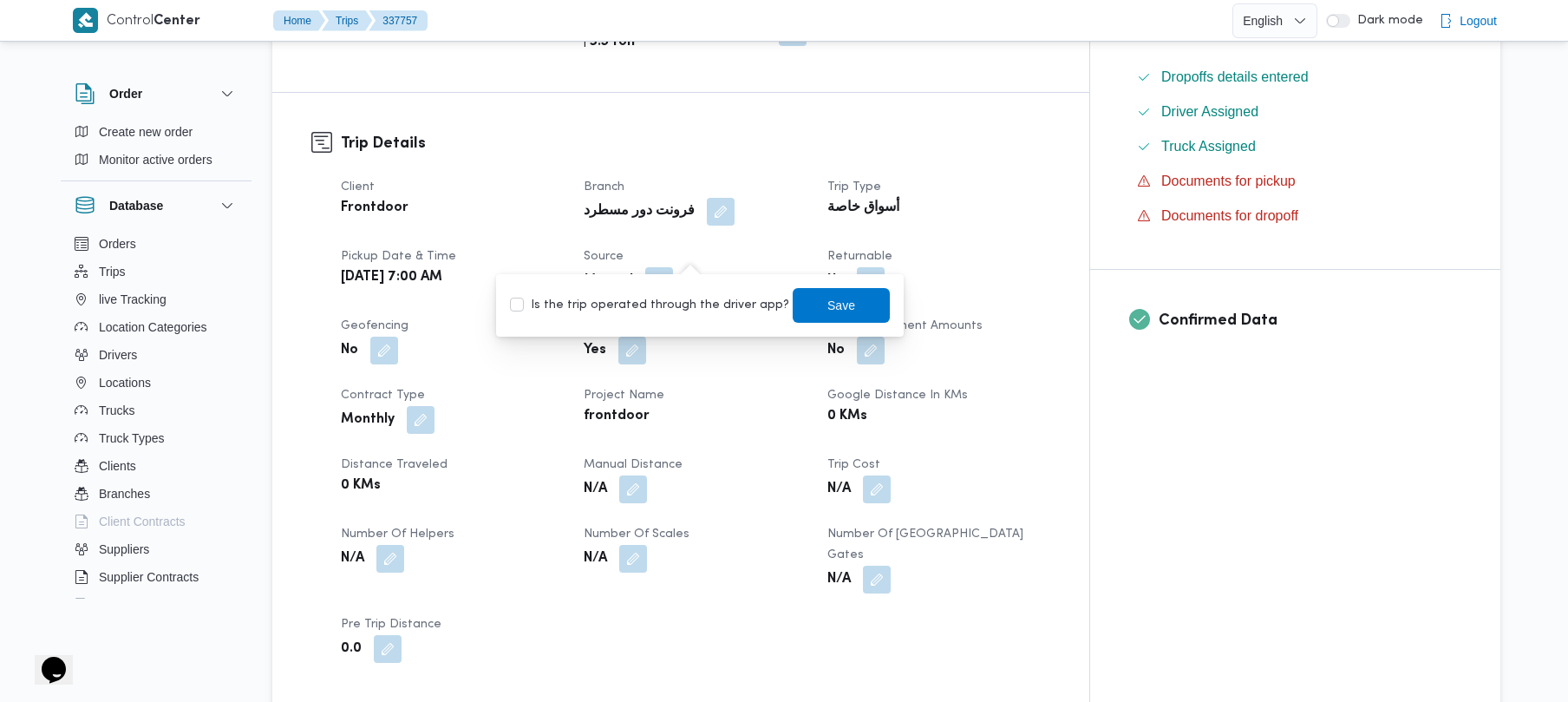
click at [667, 302] on label "Is the trip operated through the driver app?" at bounding box center [650, 305] width 280 height 21
checkbox input "true"
click at [827, 313] on span "Save" at bounding box center [841, 304] width 27 height 21
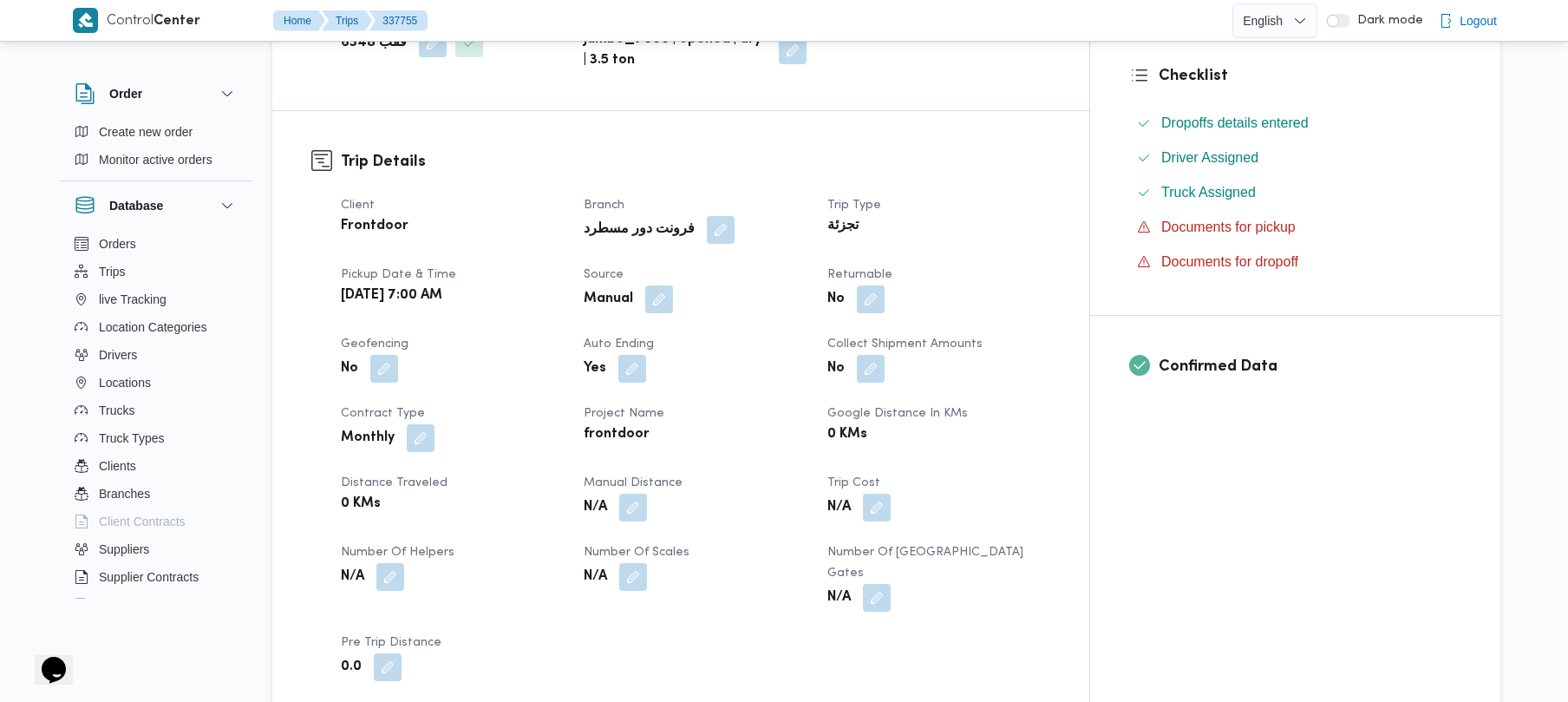
scroll to position [463, 0]
click at [673, 299] on button "button" at bounding box center [658, 297] width 27 height 27
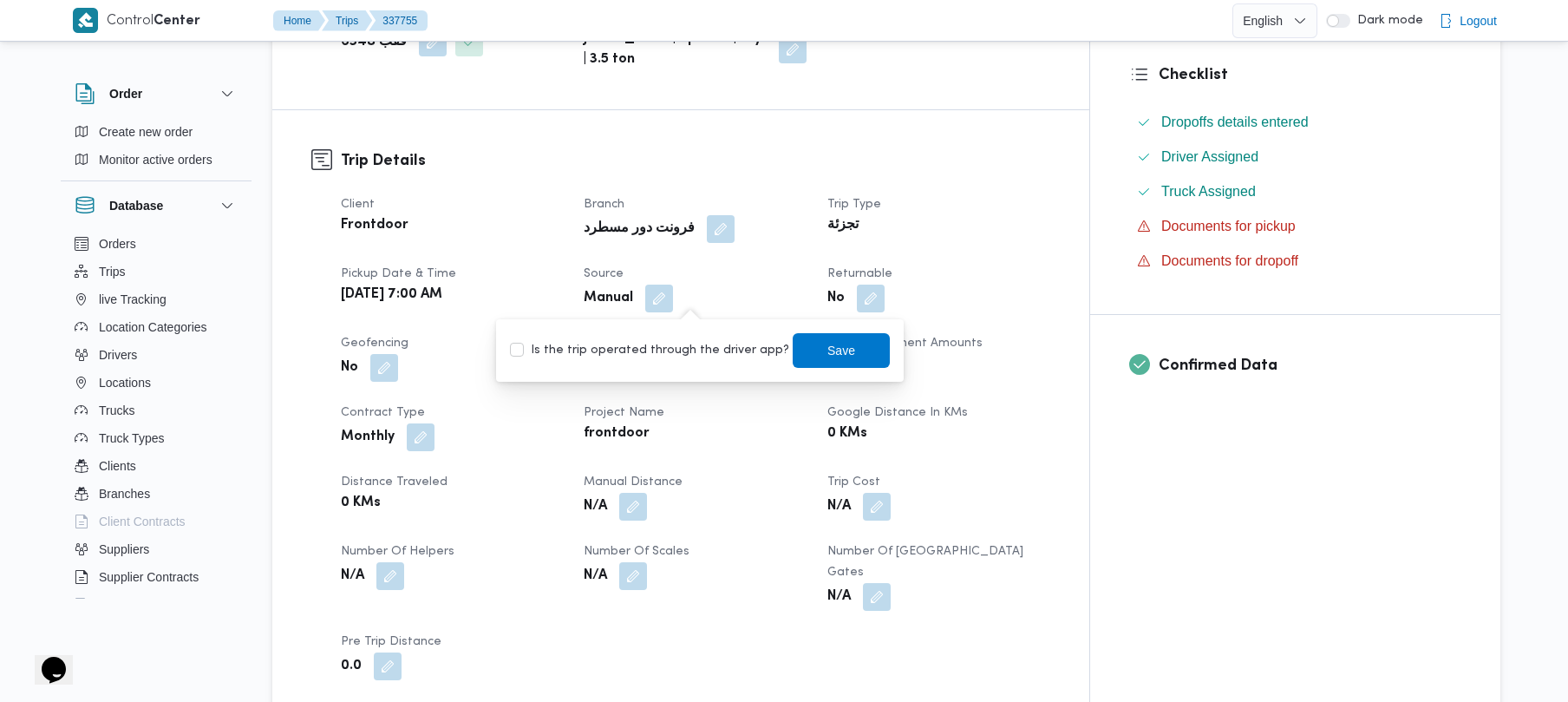
click at [670, 357] on label "Is the trip operated through the driver app?" at bounding box center [650, 351] width 280 height 21
checkbox input "true"
click at [836, 355] on span "Save" at bounding box center [841, 350] width 97 height 35
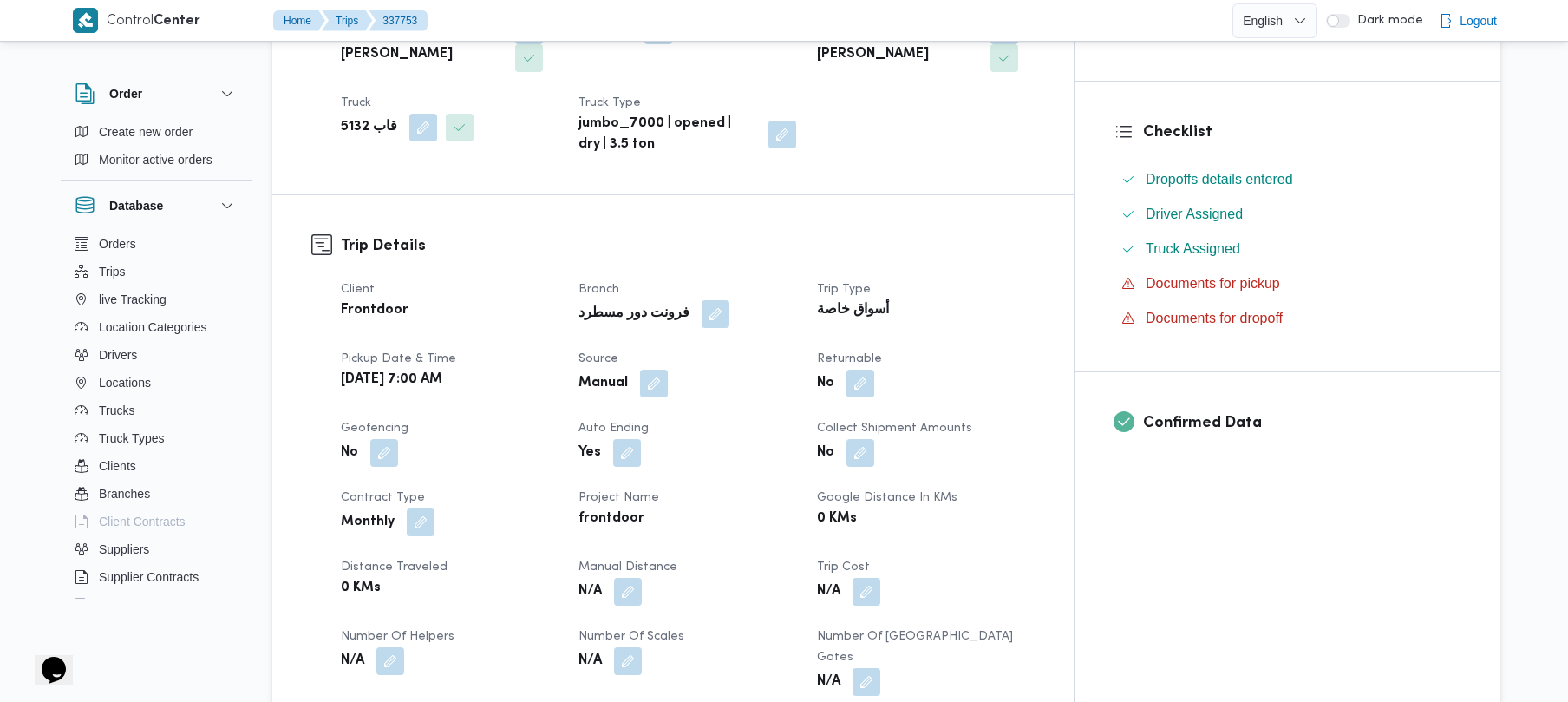
scroll to position [417, 0]
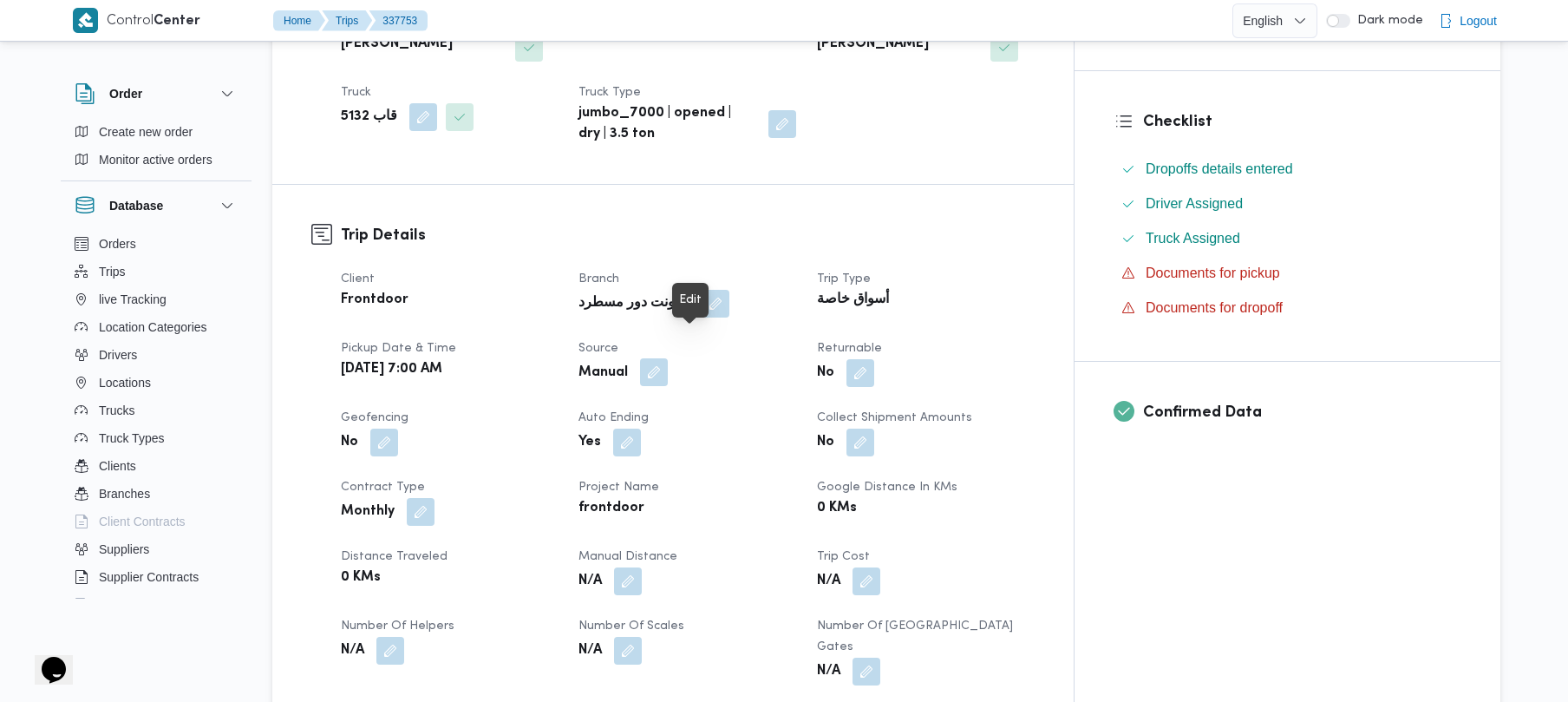
click at [668, 358] on button "button" at bounding box center [654, 371] width 27 height 27
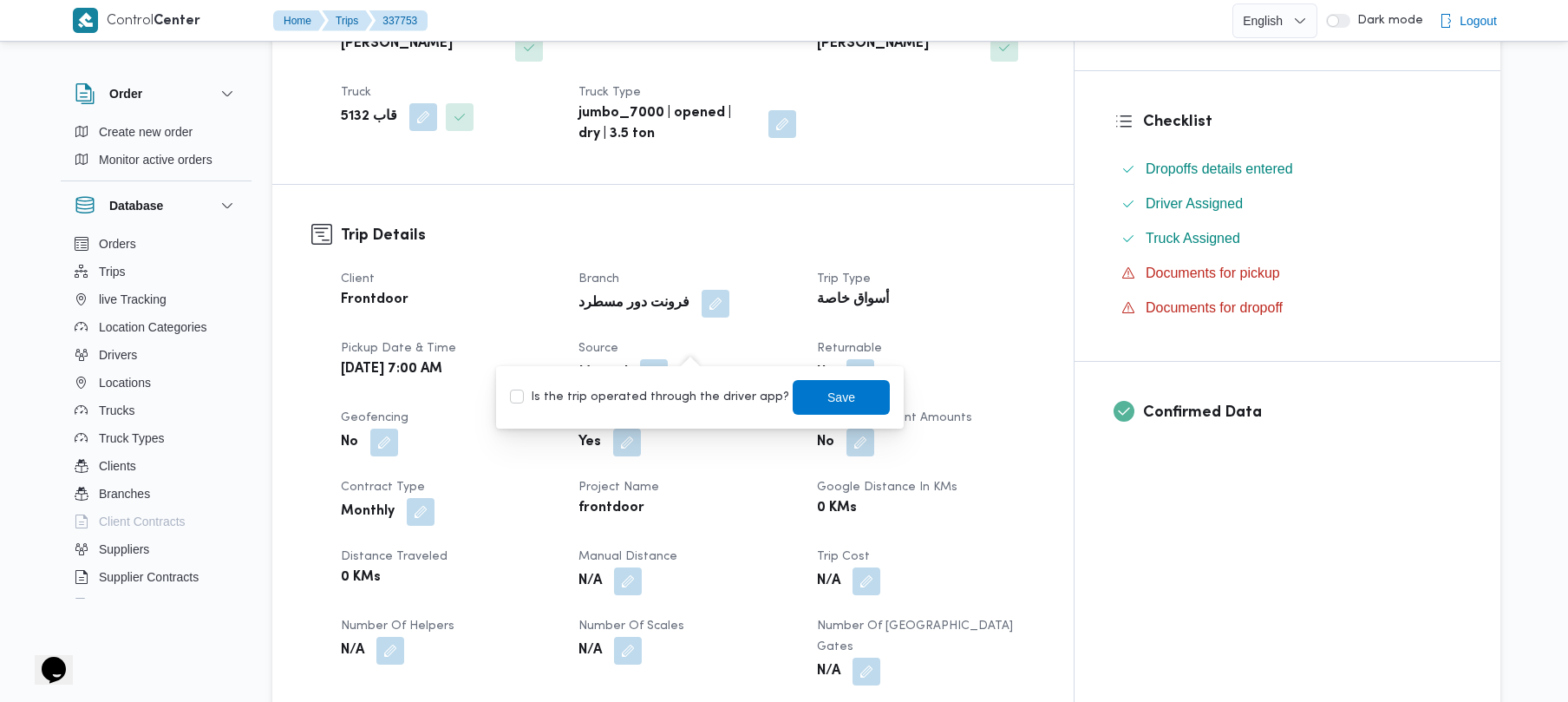
click at [663, 399] on label "Is the trip operated through the driver app?" at bounding box center [650, 398] width 280 height 21
checkbox input "true"
click at [827, 400] on span "Save" at bounding box center [841, 397] width 27 height 21
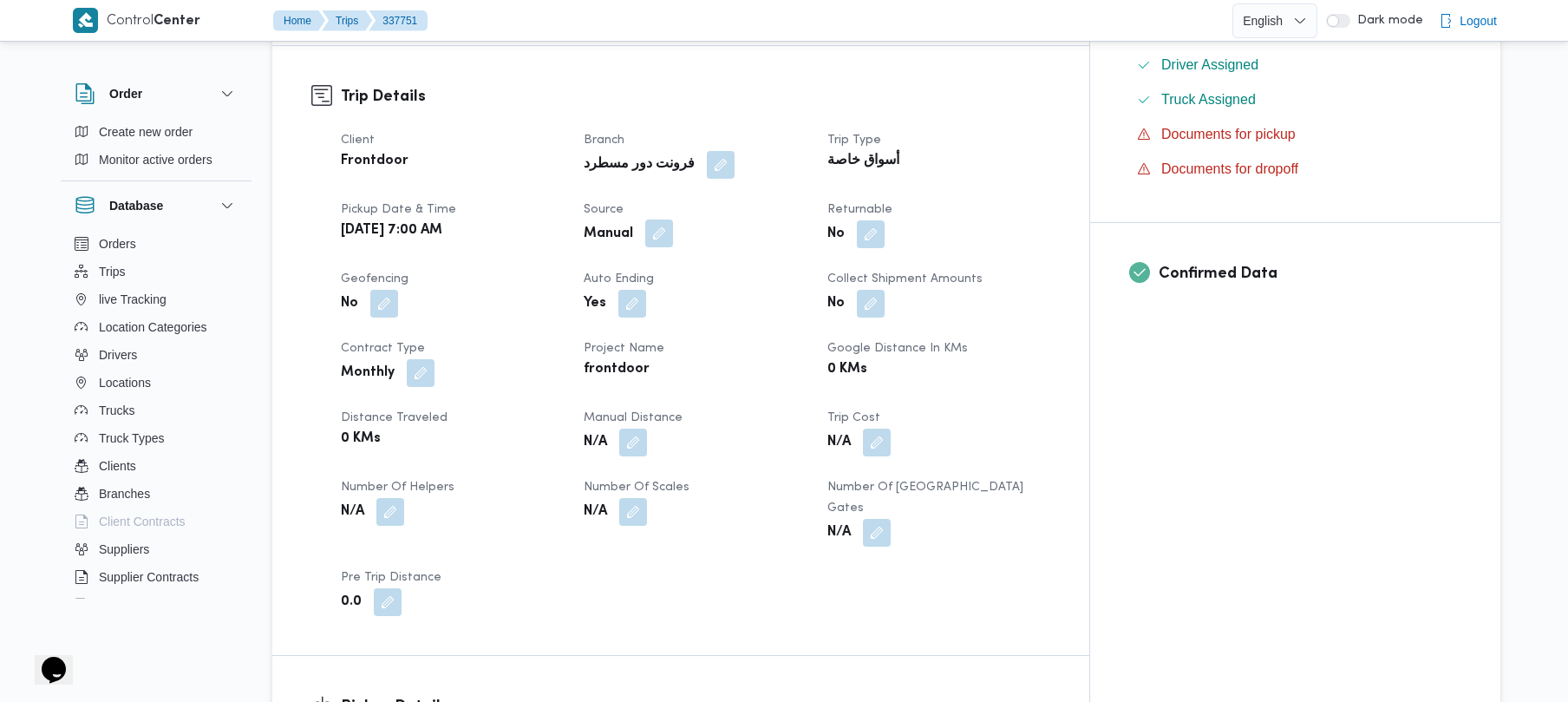
click at [673, 219] on button "button" at bounding box center [658, 232] width 27 height 27
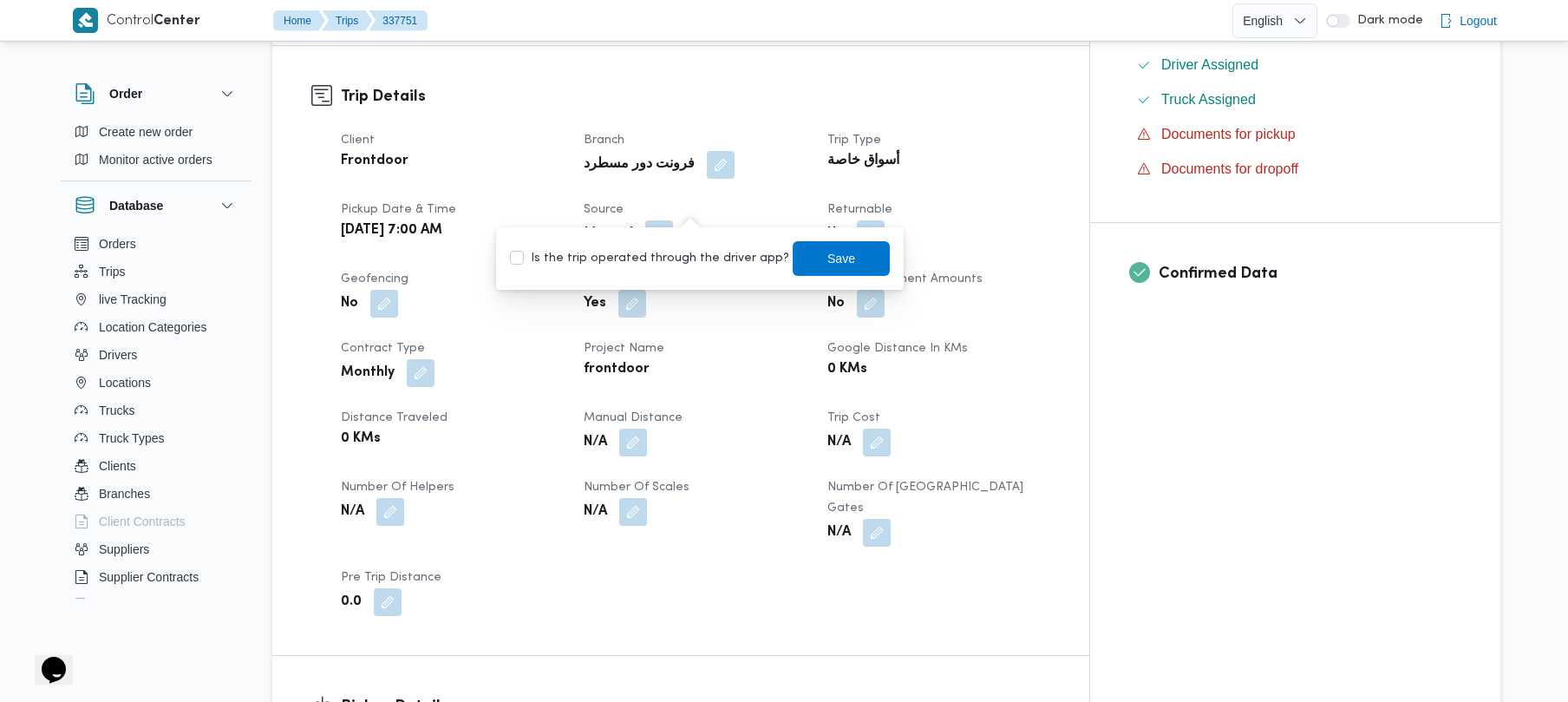
click at [661, 254] on label "Is the trip operated through the driver app?" at bounding box center [650, 259] width 280 height 21
checkbox input "true"
click at [827, 258] on span "Save" at bounding box center [841, 258] width 27 height 21
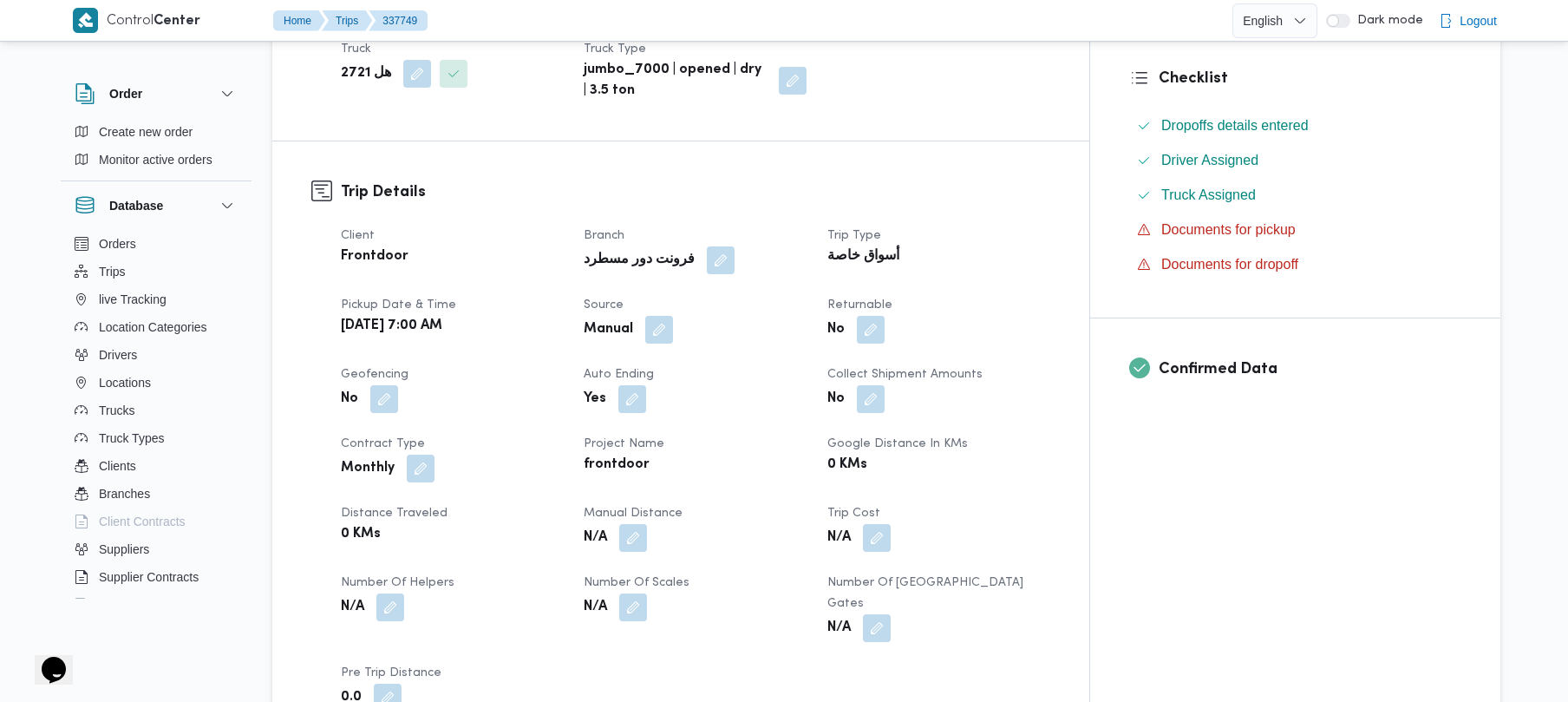
scroll to position [462, 0]
drag, startPoint x: 697, startPoint y: 290, endPoint x: 697, endPoint y: 300, distance: 10.0
click at [673, 313] on button "button" at bounding box center [658, 326] width 27 height 27
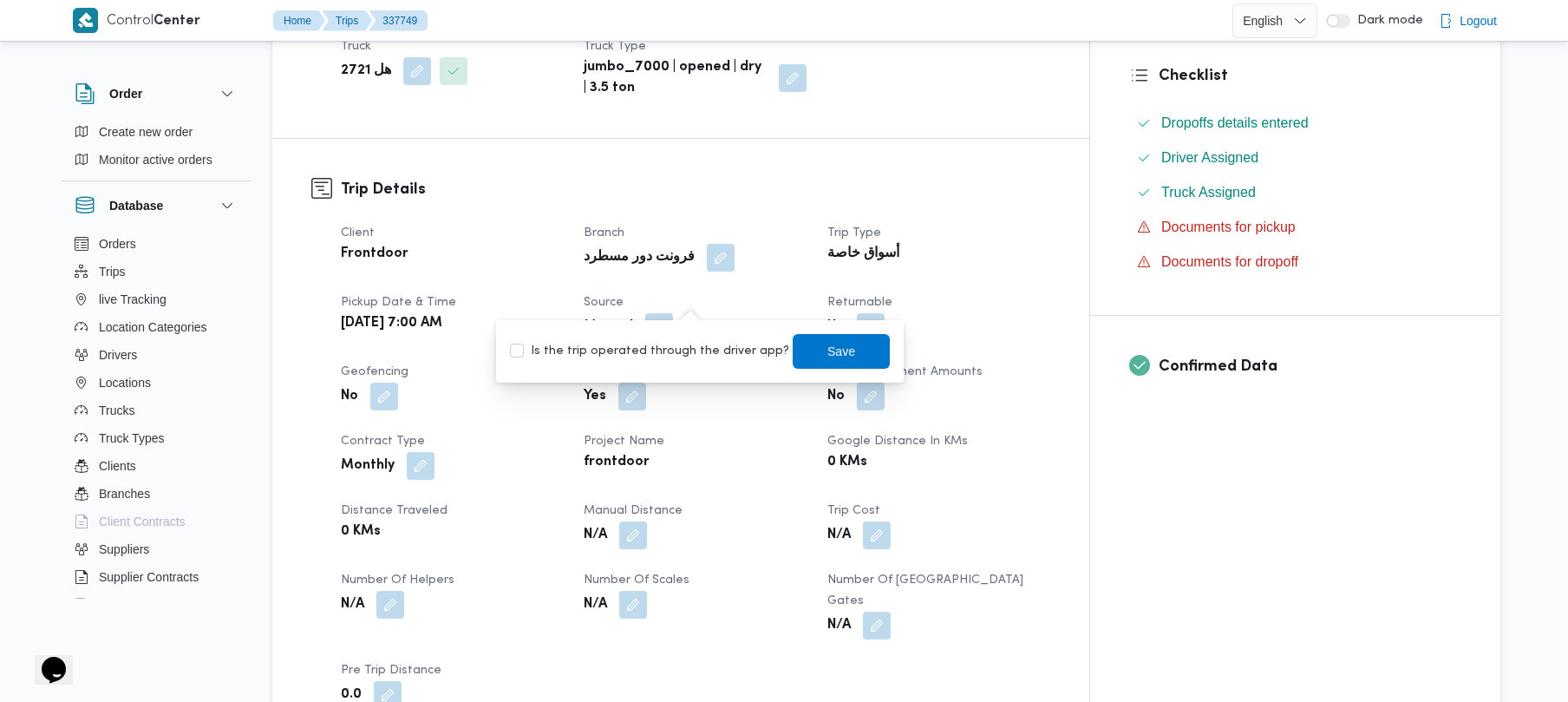
click at [663, 348] on label "Is the trip operated through the driver app?" at bounding box center [650, 351] width 280 height 21
checkbox input "true"
click at [827, 352] on span "Save" at bounding box center [841, 351] width 27 height 21
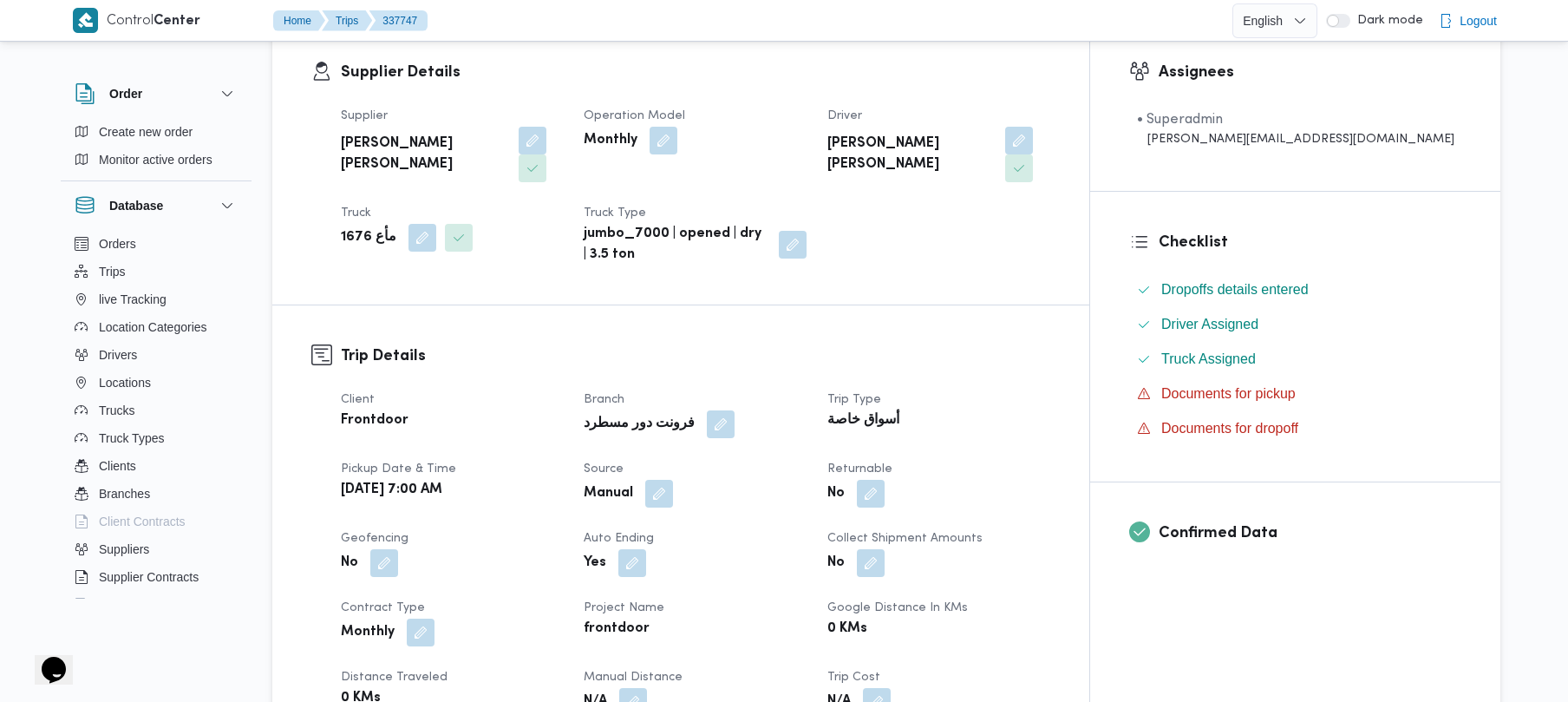
scroll to position [462, 0]
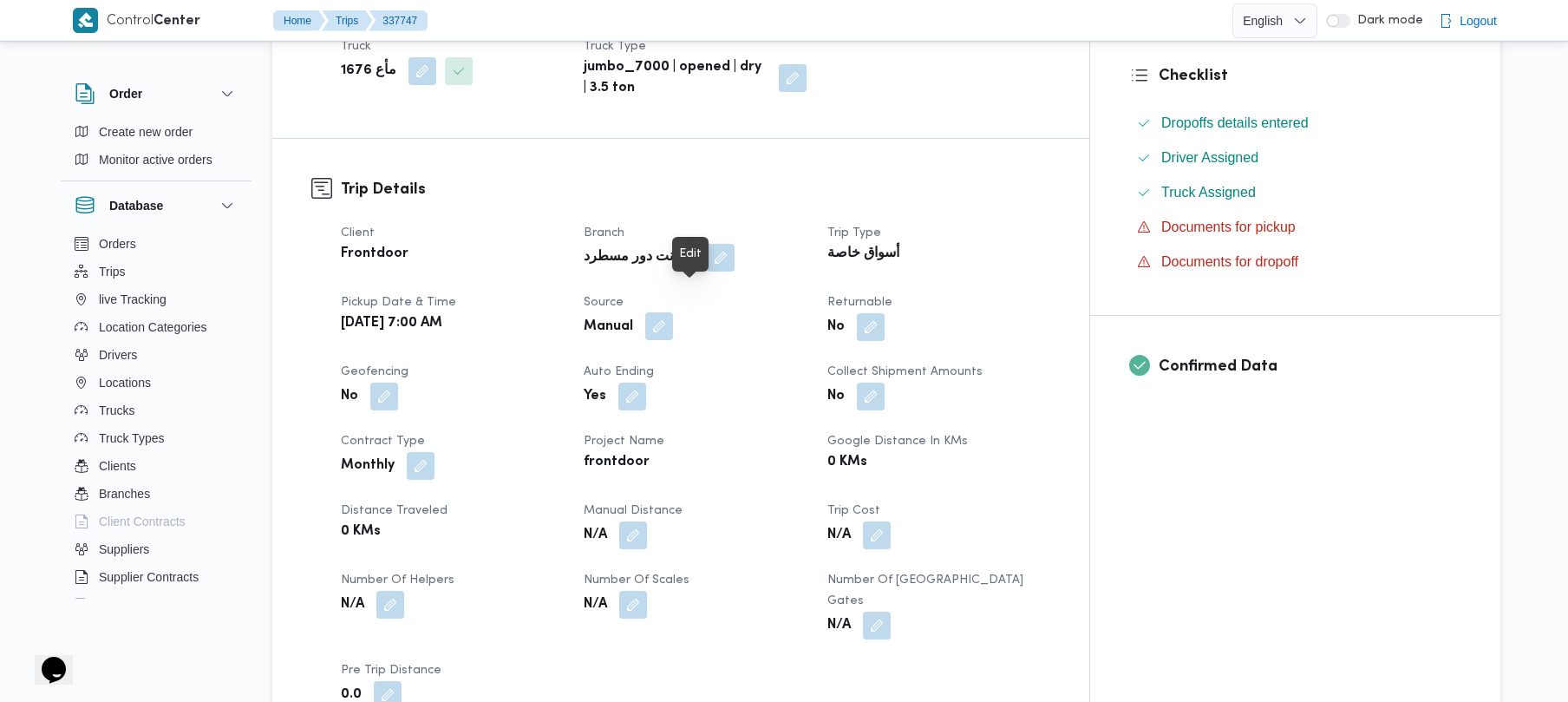
click at [673, 313] on button "button" at bounding box center [658, 326] width 27 height 27
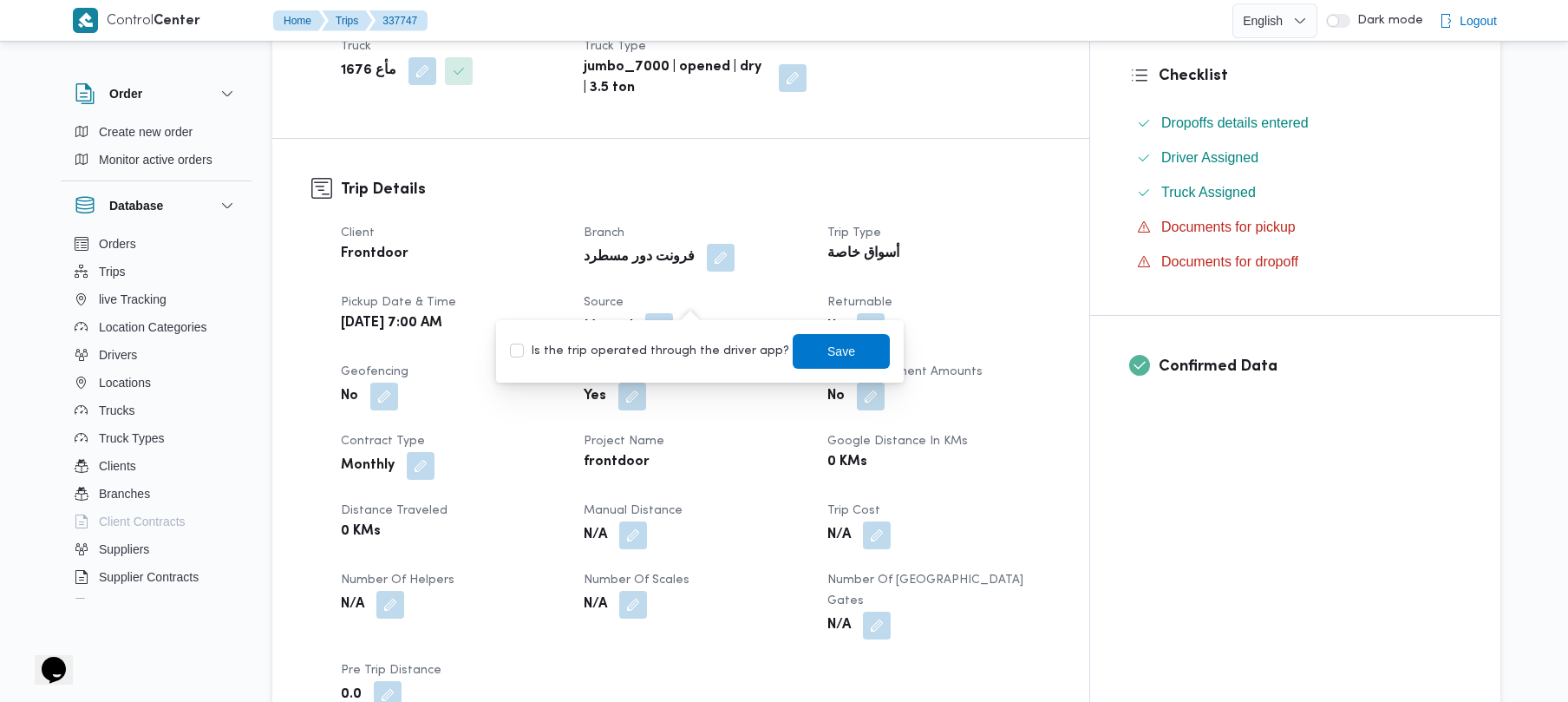
click at [659, 349] on label "Is the trip operated through the driver app?" at bounding box center [650, 351] width 280 height 21
checkbox input "true"
click at [840, 349] on span "Save" at bounding box center [841, 351] width 97 height 35
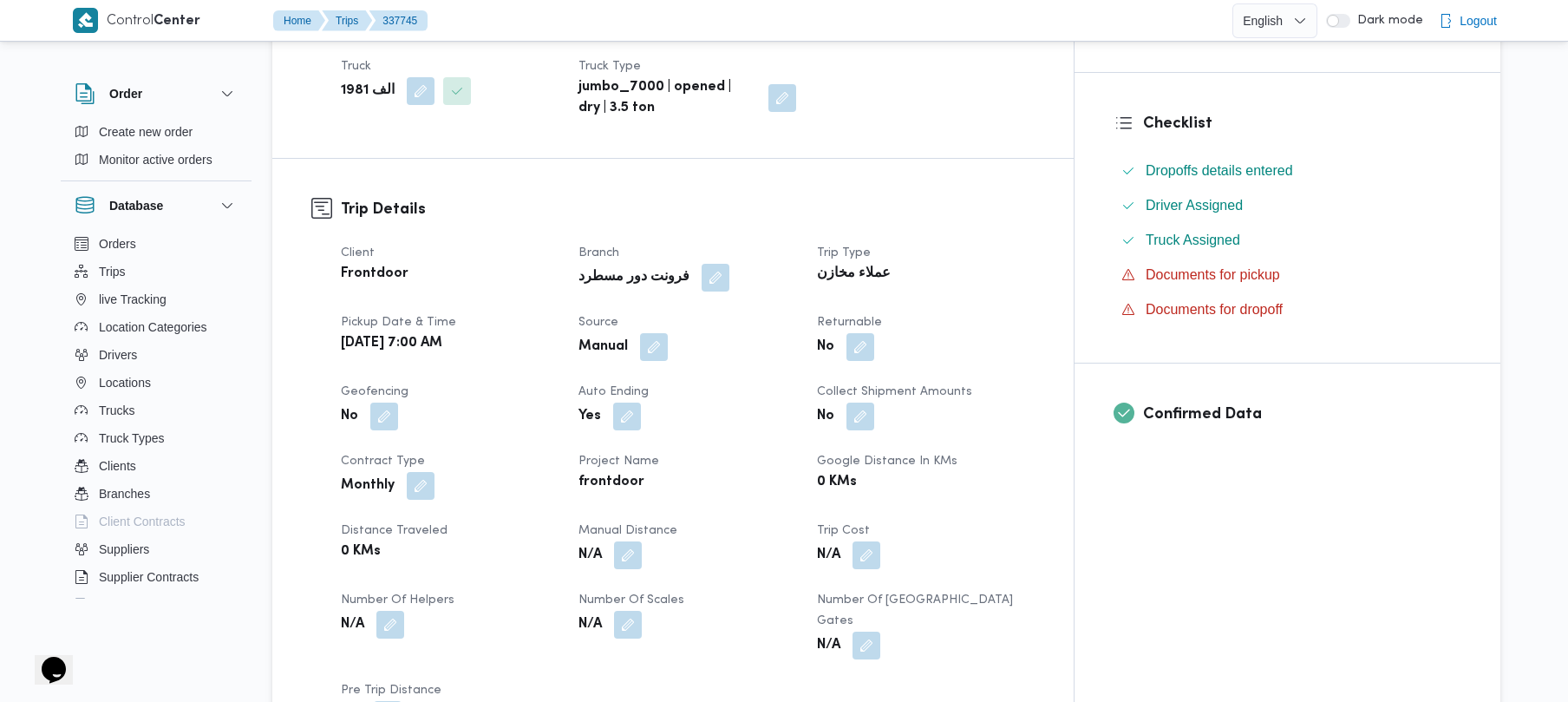
scroll to position [417, 0]
click at [668, 340] on button "button" at bounding box center [654, 344] width 27 height 27
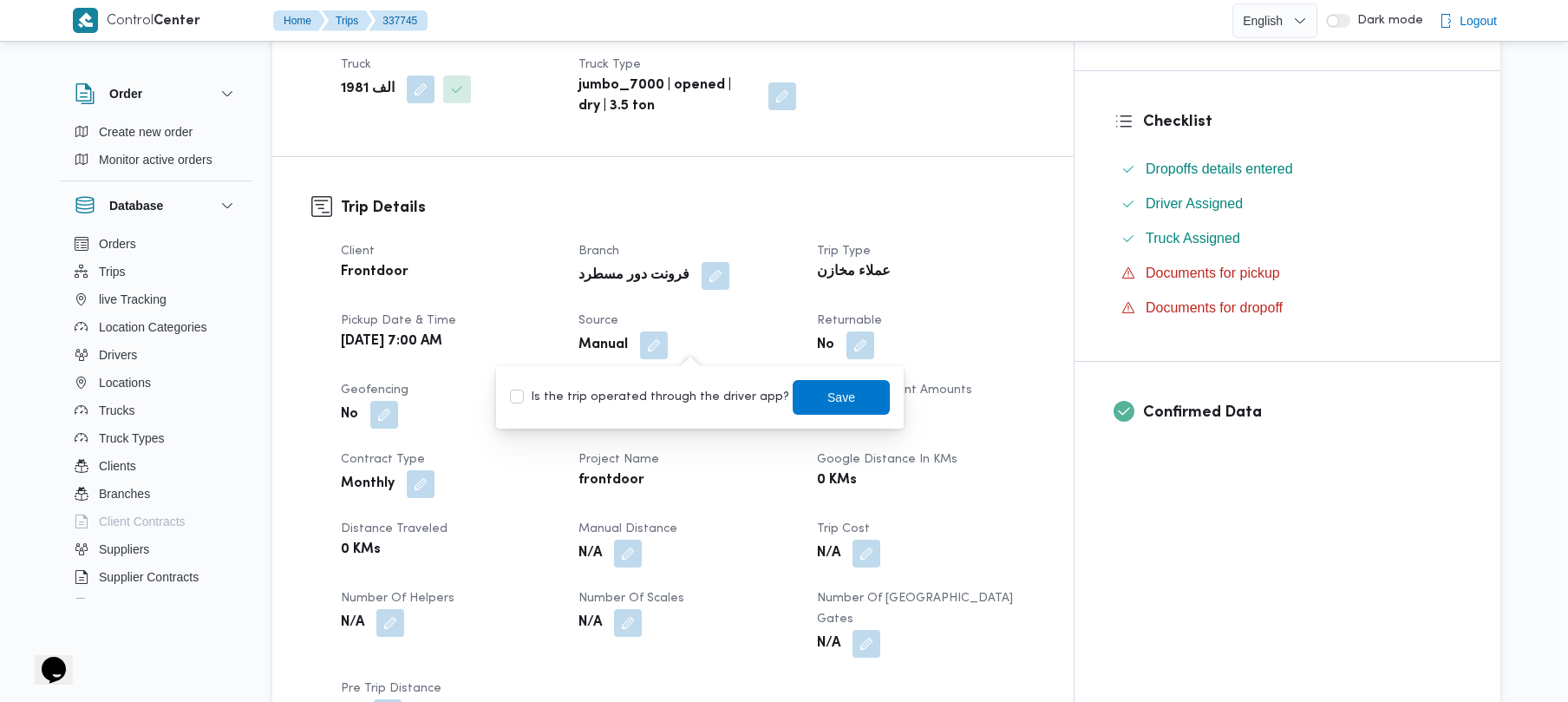
click at [673, 379] on div "Is the trip operated through the driver app? Save" at bounding box center [700, 397] width 383 height 38
click at [676, 402] on label "Is the trip operated through the driver app?" at bounding box center [650, 398] width 280 height 21
checkbox input "true"
click at [858, 400] on span "Save" at bounding box center [841, 396] width 97 height 35
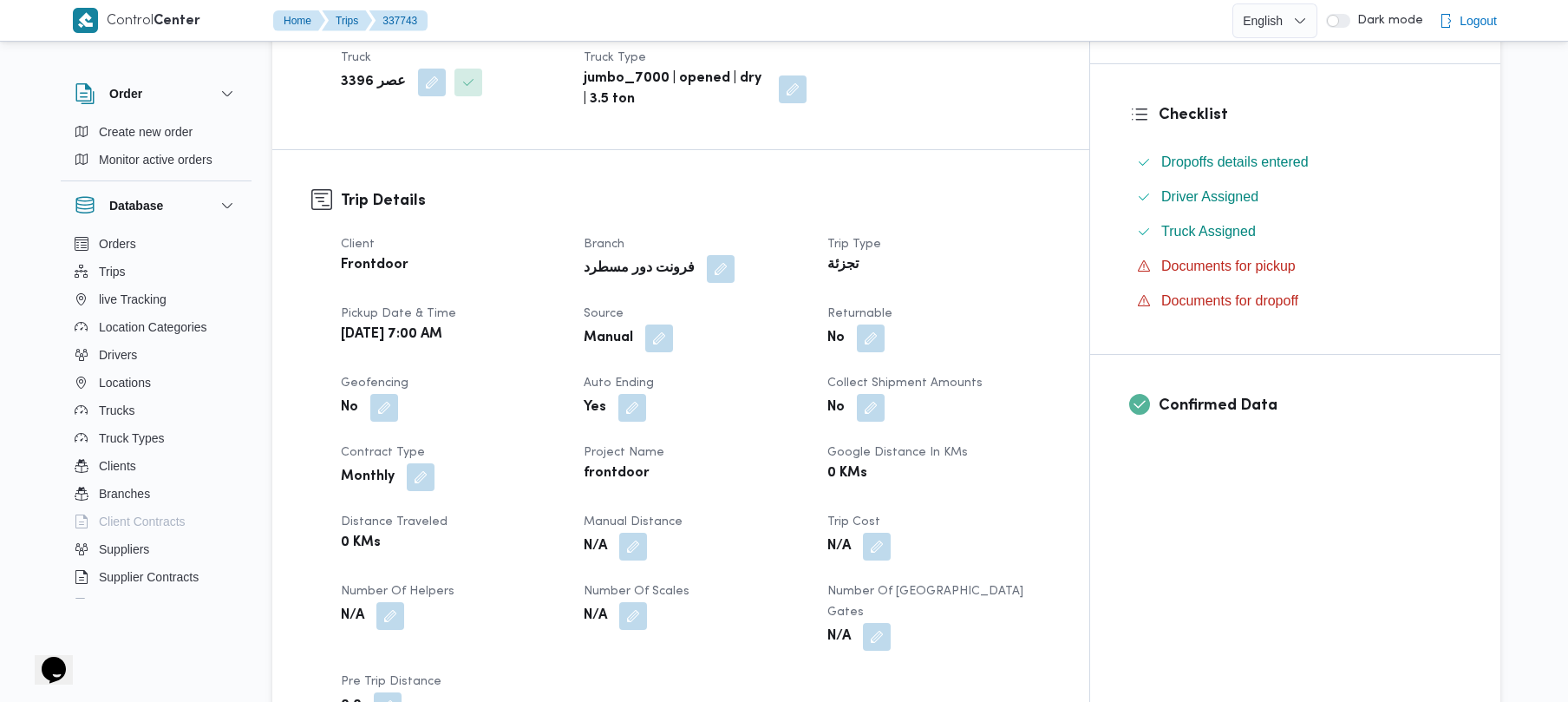
scroll to position [436, 0]
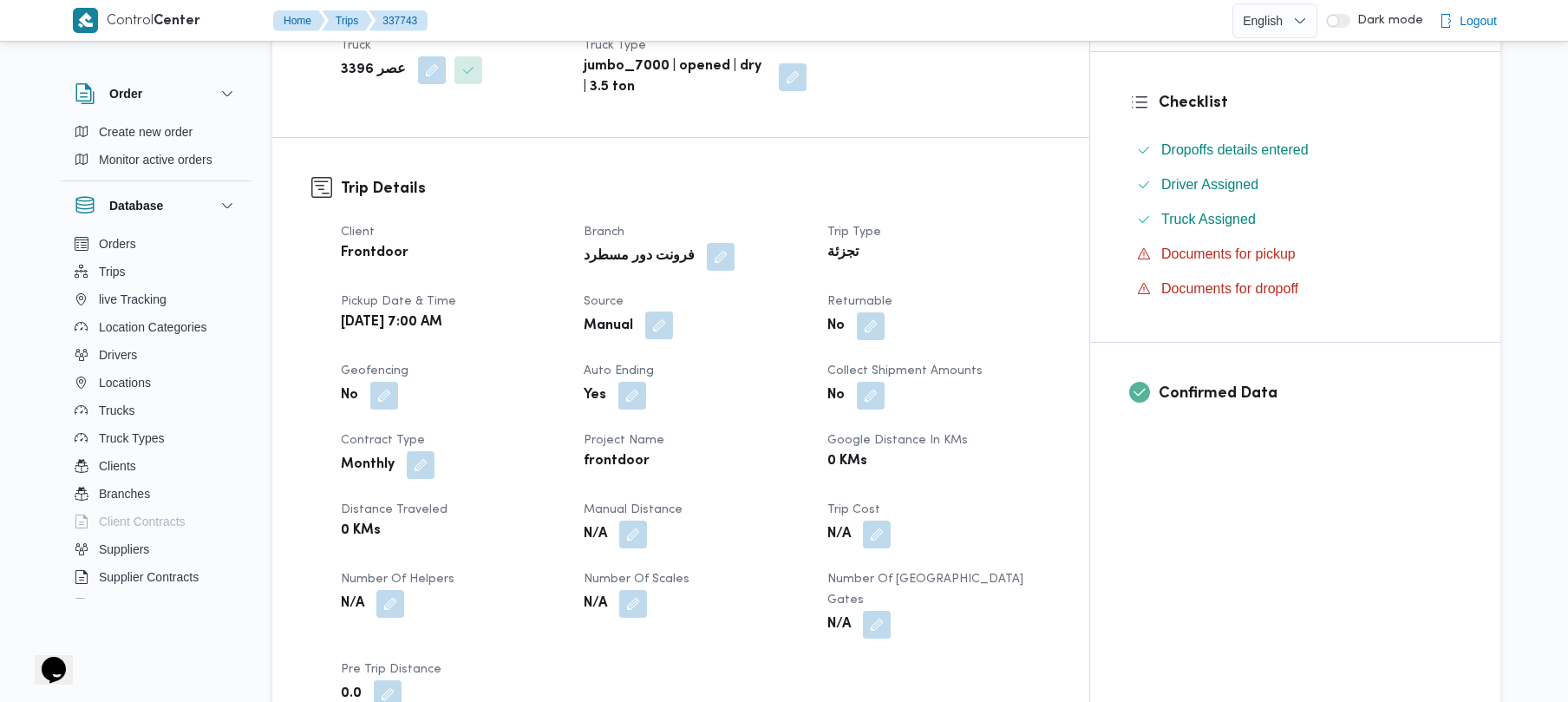
click at [673, 326] on button "button" at bounding box center [658, 325] width 27 height 27
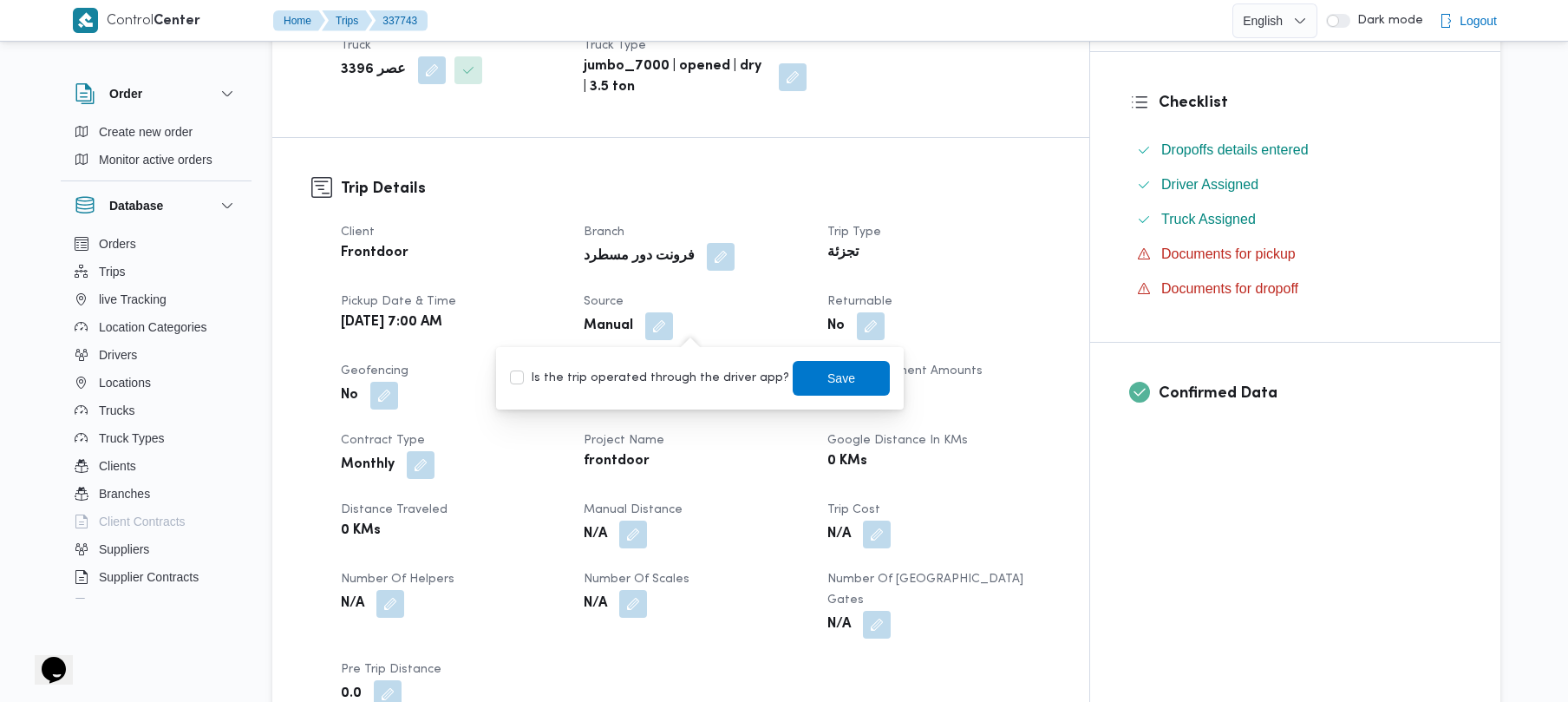
click at [673, 380] on label "Is the trip operated through the driver app?" at bounding box center [650, 378] width 280 height 21
checkbox input "true"
click at [827, 379] on span "Save" at bounding box center [841, 377] width 27 height 21
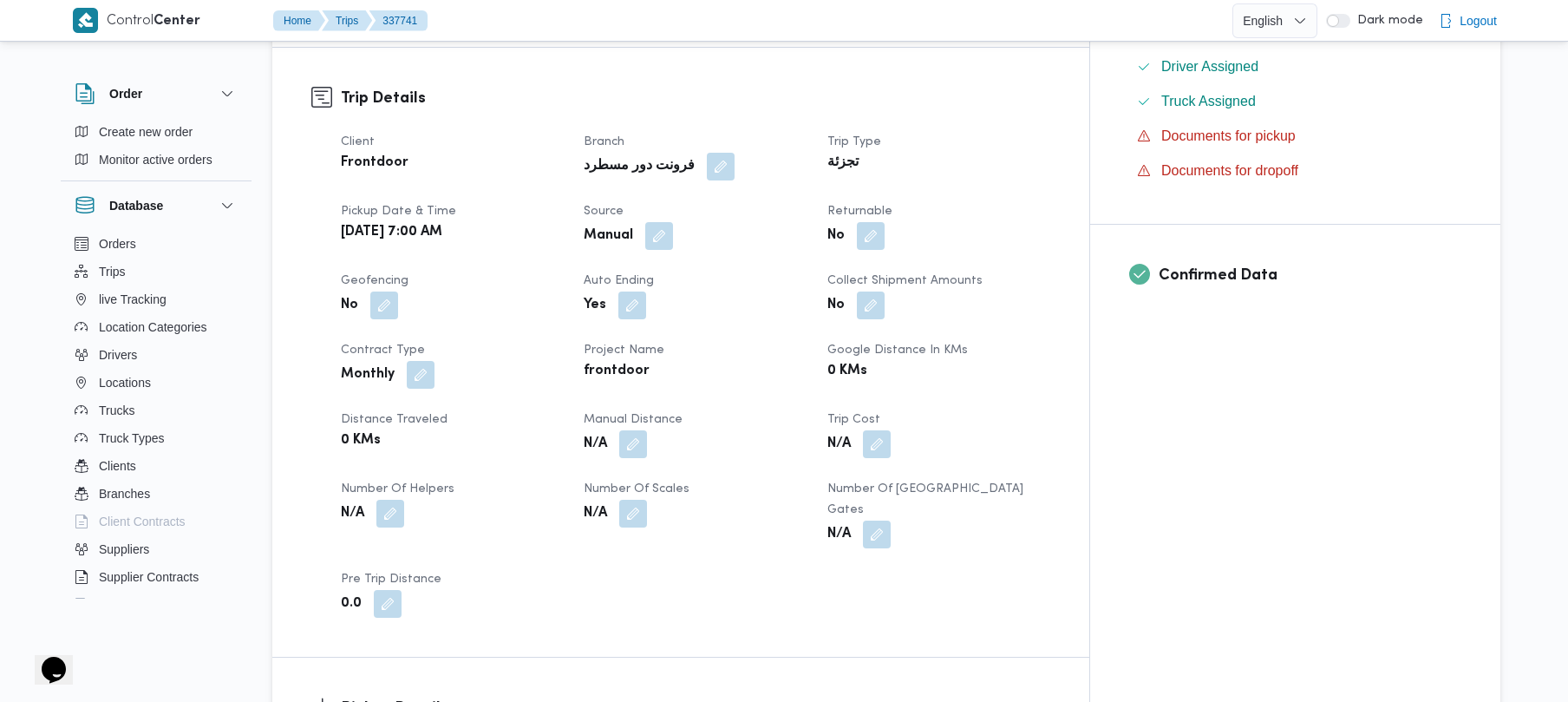
scroll to position [556, 0]
click at [673, 219] on button "button" at bounding box center [658, 232] width 27 height 27
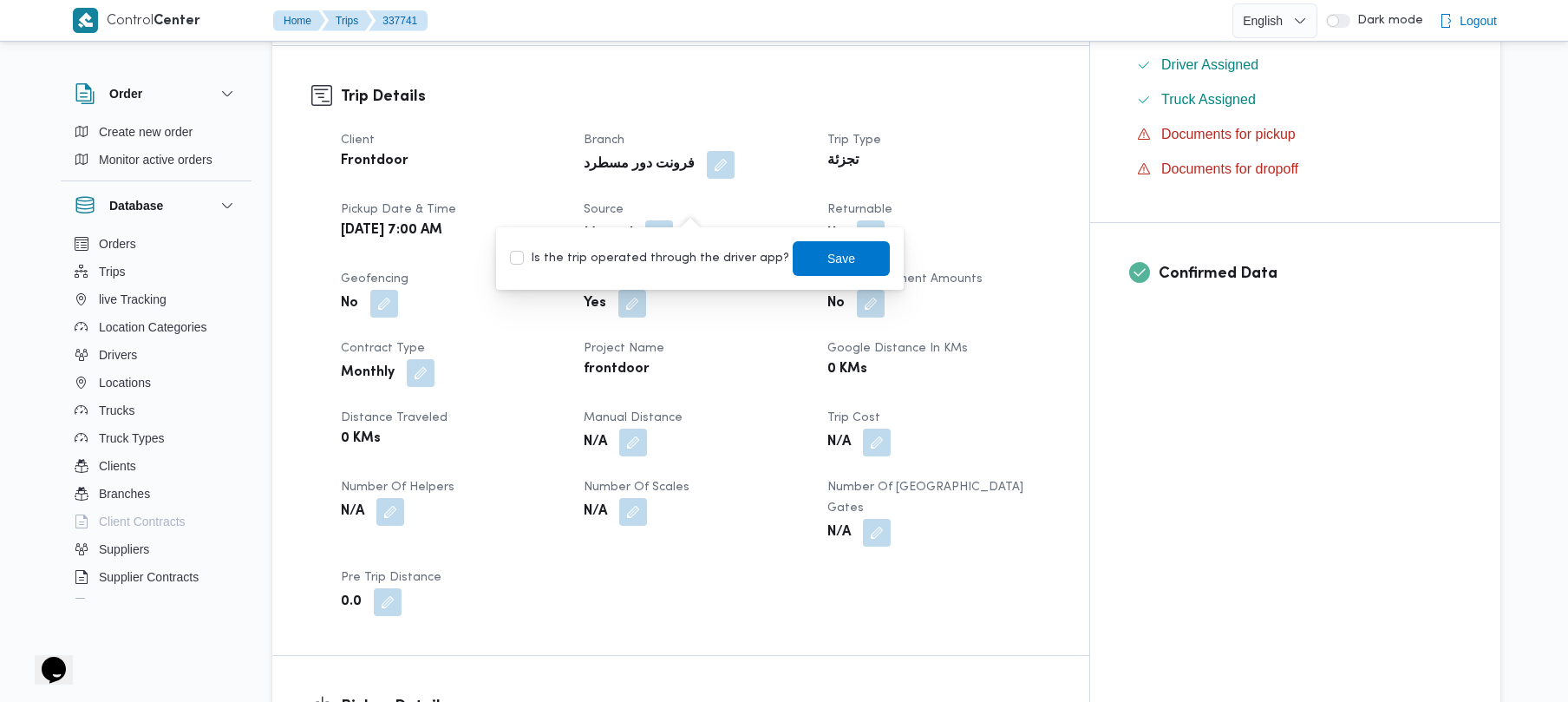
click at [663, 254] on label "Is the trip operated through the driver app?" at bounding box center [650, 259] width 280 height 21
checkbox input "true"
click at [795, 272] on span "Save" at bounding box center [841, 257] width 97 height 35
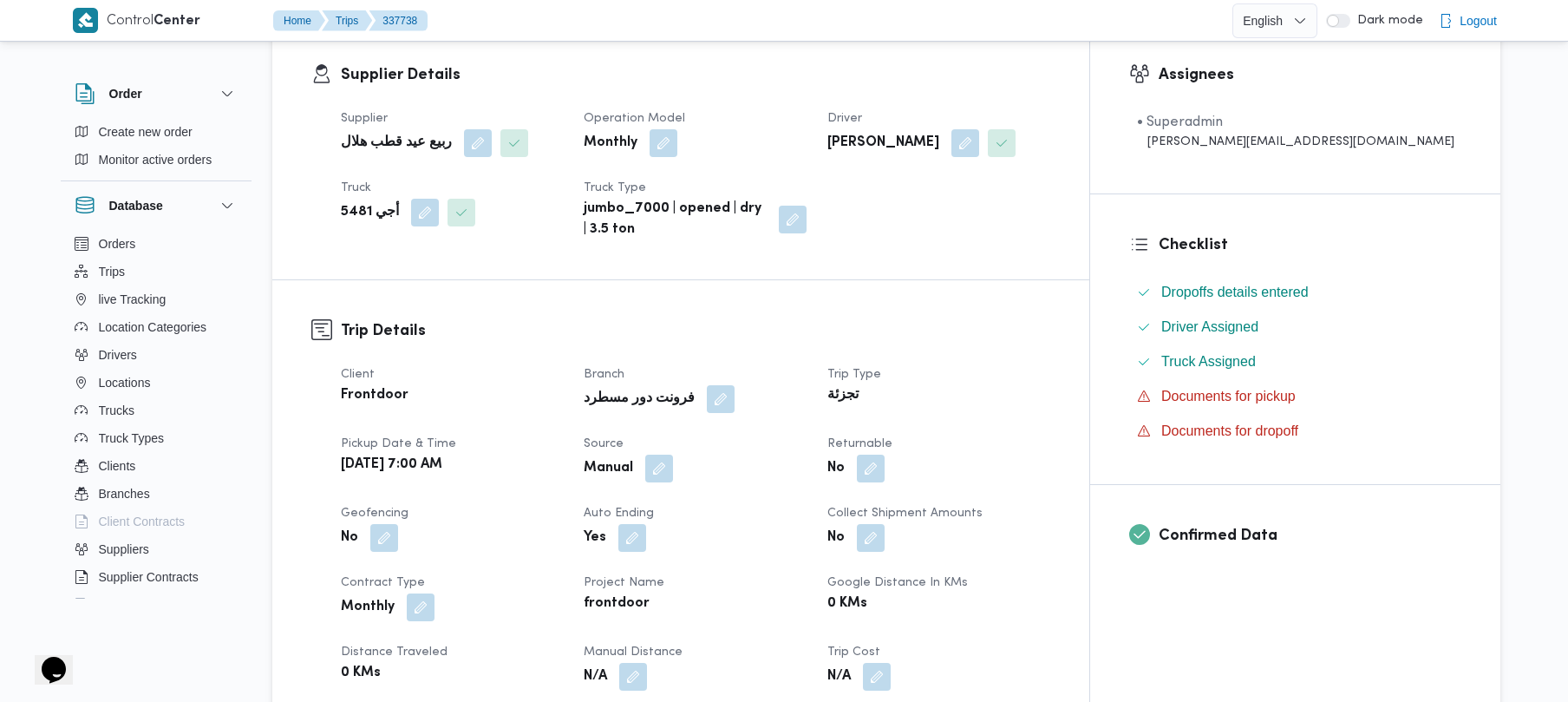
scroll to position [556, 0]
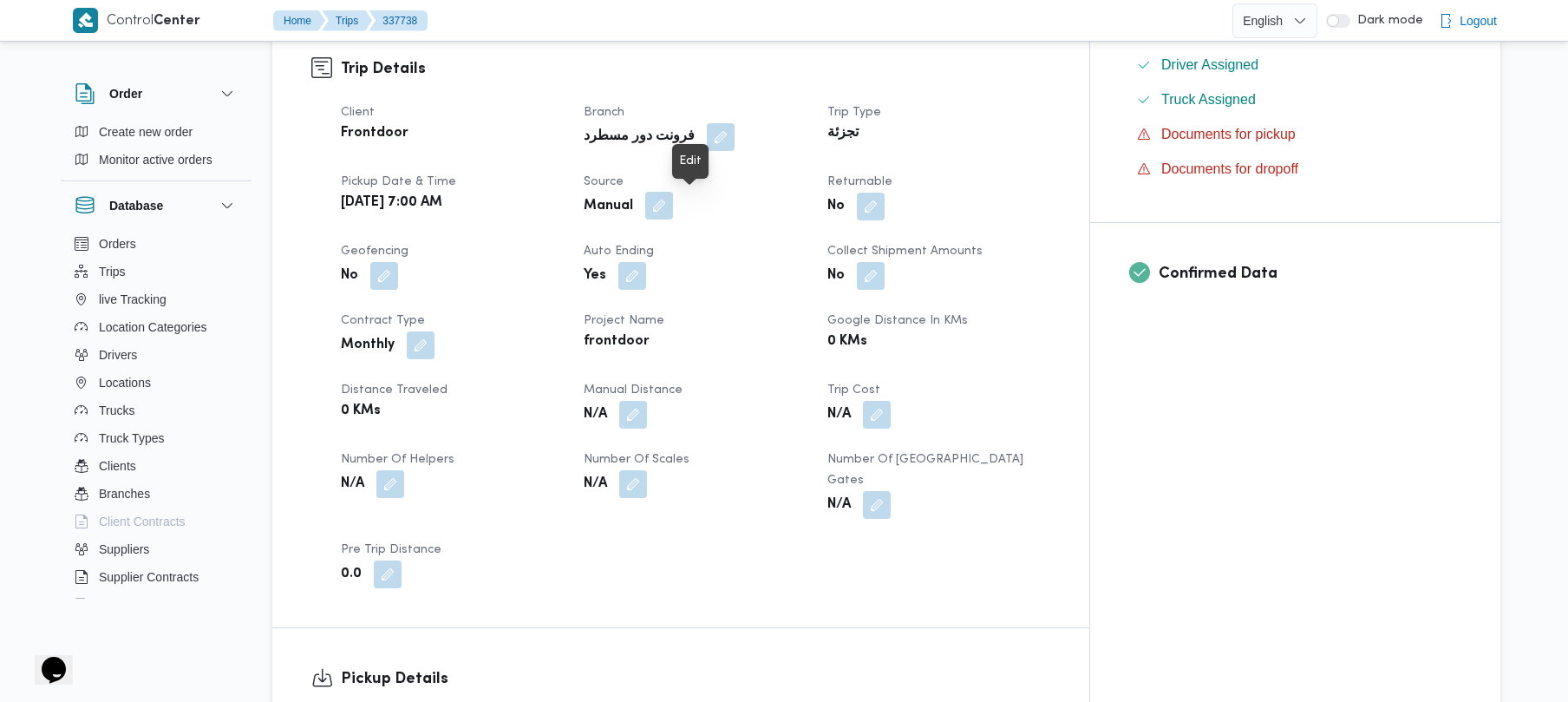
click at [673, 207] on button "button" at bounding box center [658, 205] width 27 height 27
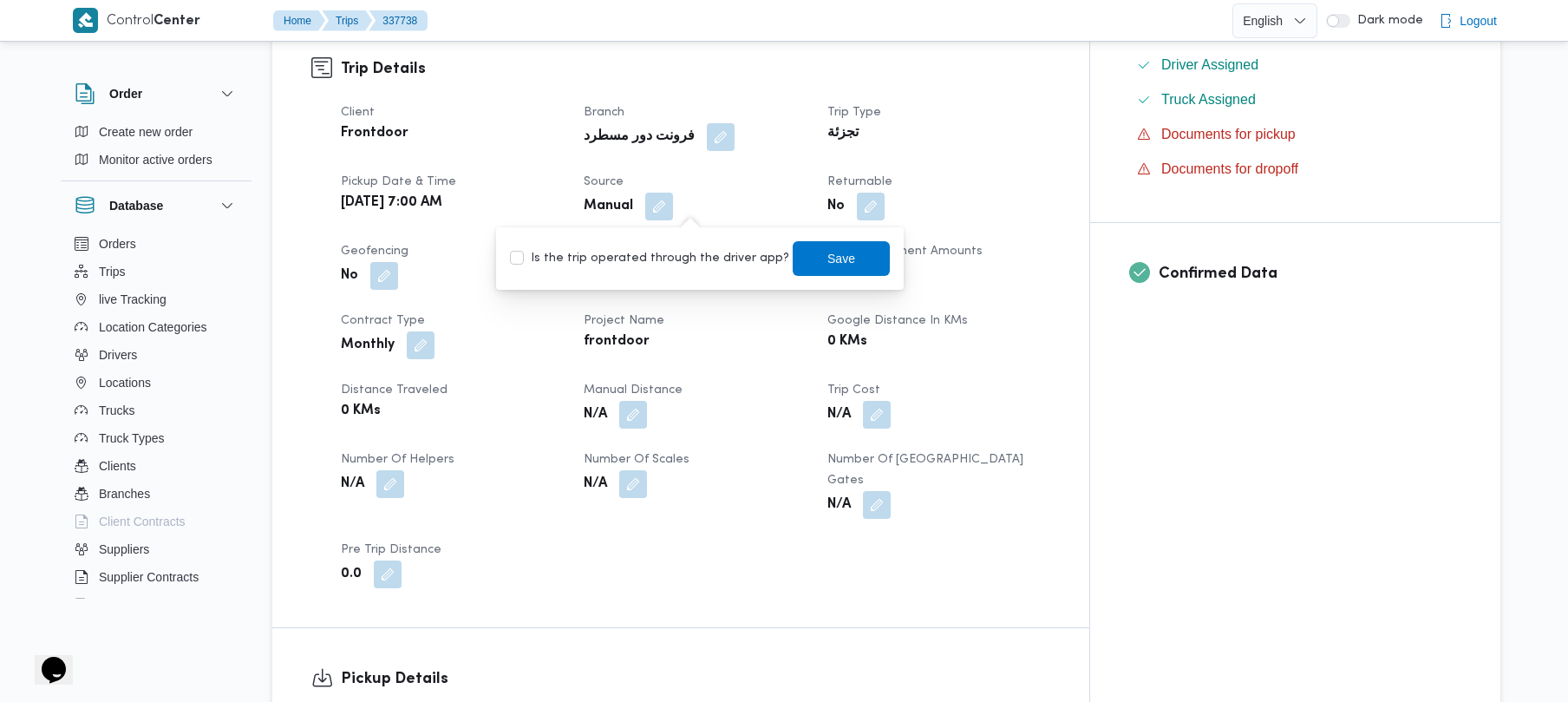
click at [657, 259] on label "Is the trip operated through the driver app?" at bounding box center [650, 259] width 280 height 21
checkbox input "true"
click at [806, 262] on span "Save" at bounding box center [841, 257] width 97 height 35
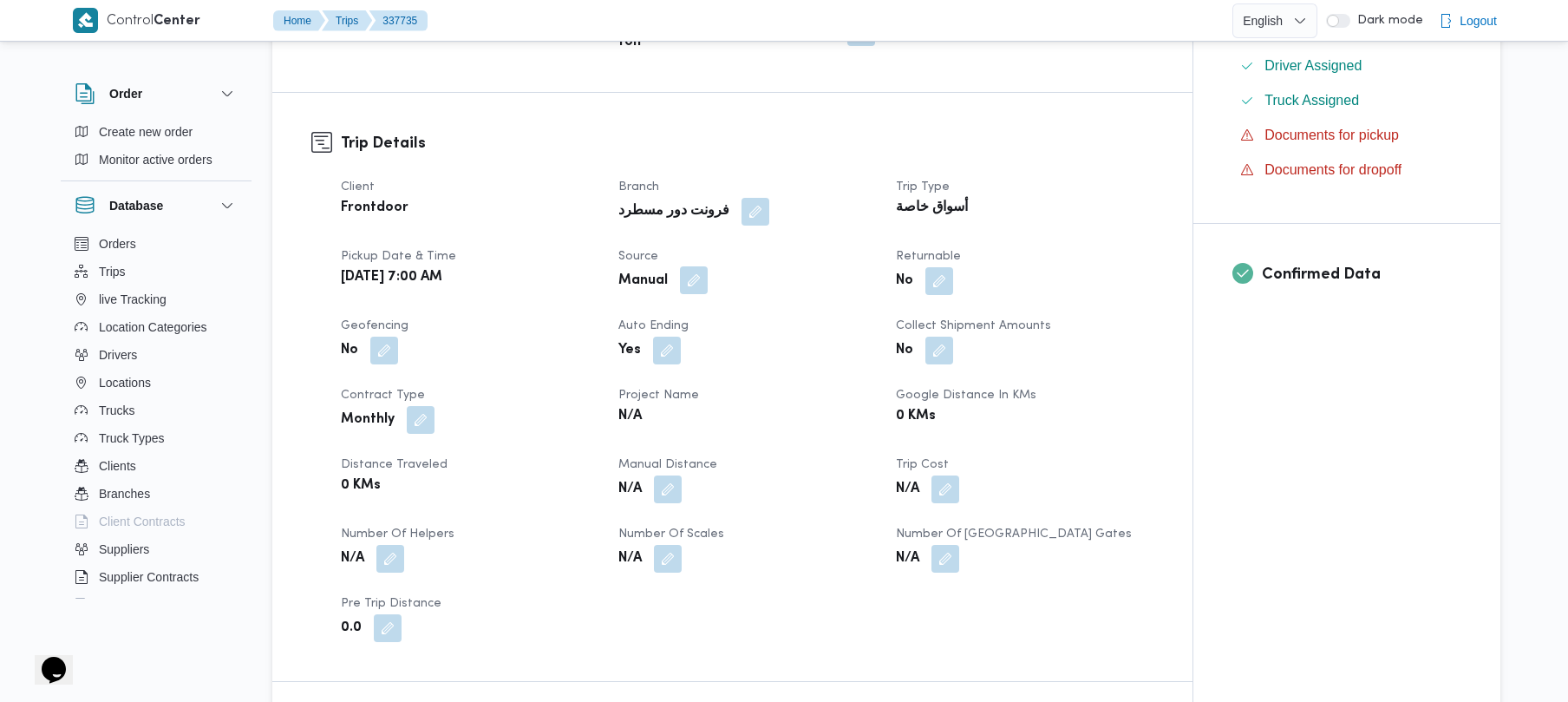
click at [689, 266] on button "button" at bounding box center [693, 280] width 27 height 27
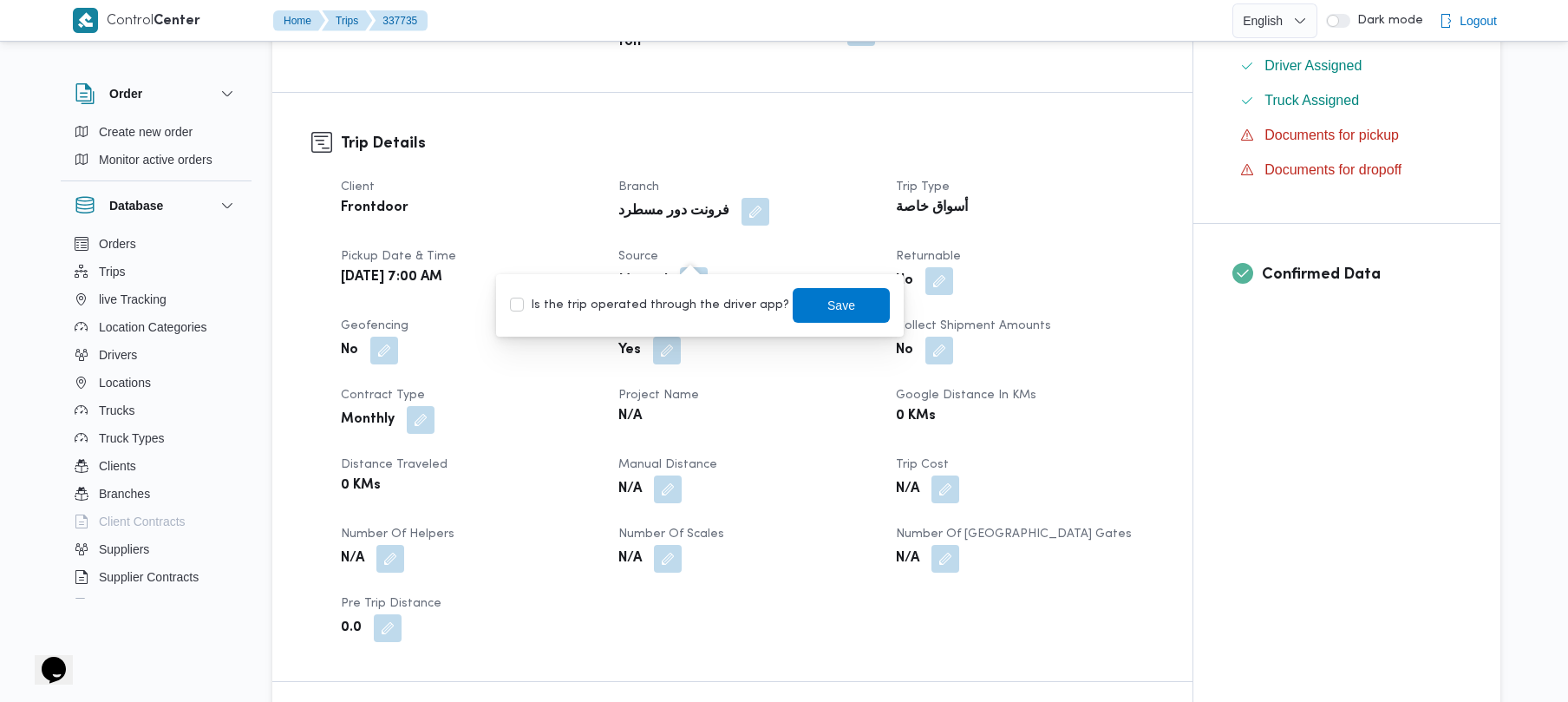
click at [659, 303] on label "Is the trip operated through the driver app?" at bounding box center [650, 305] width 280 height 21
checkbox input "true"
click at [801, 303] on span "Save" at bounding box center [841, 304] width 97 height 35
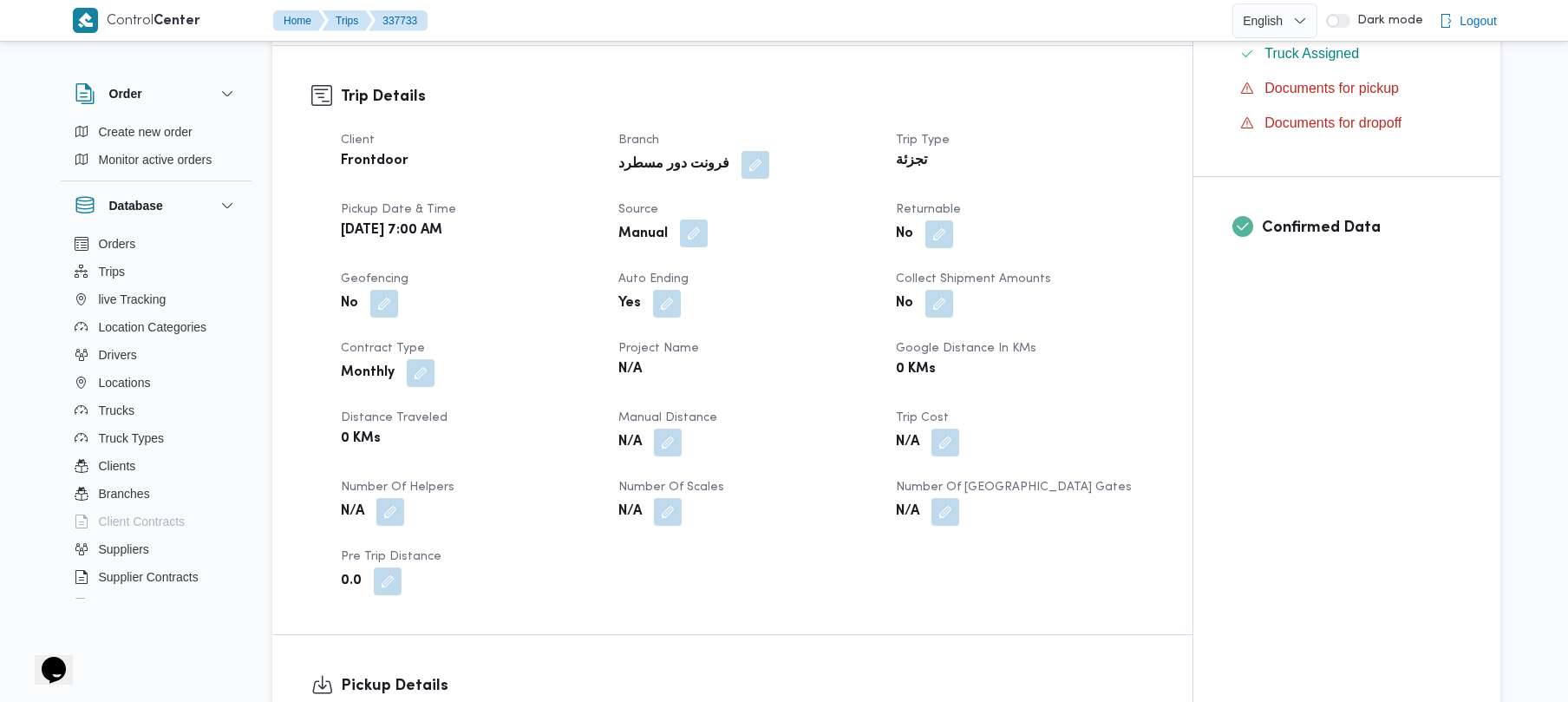
click at [697, 219] on button "button" at bounding box center [693, 232] width 27 height 27
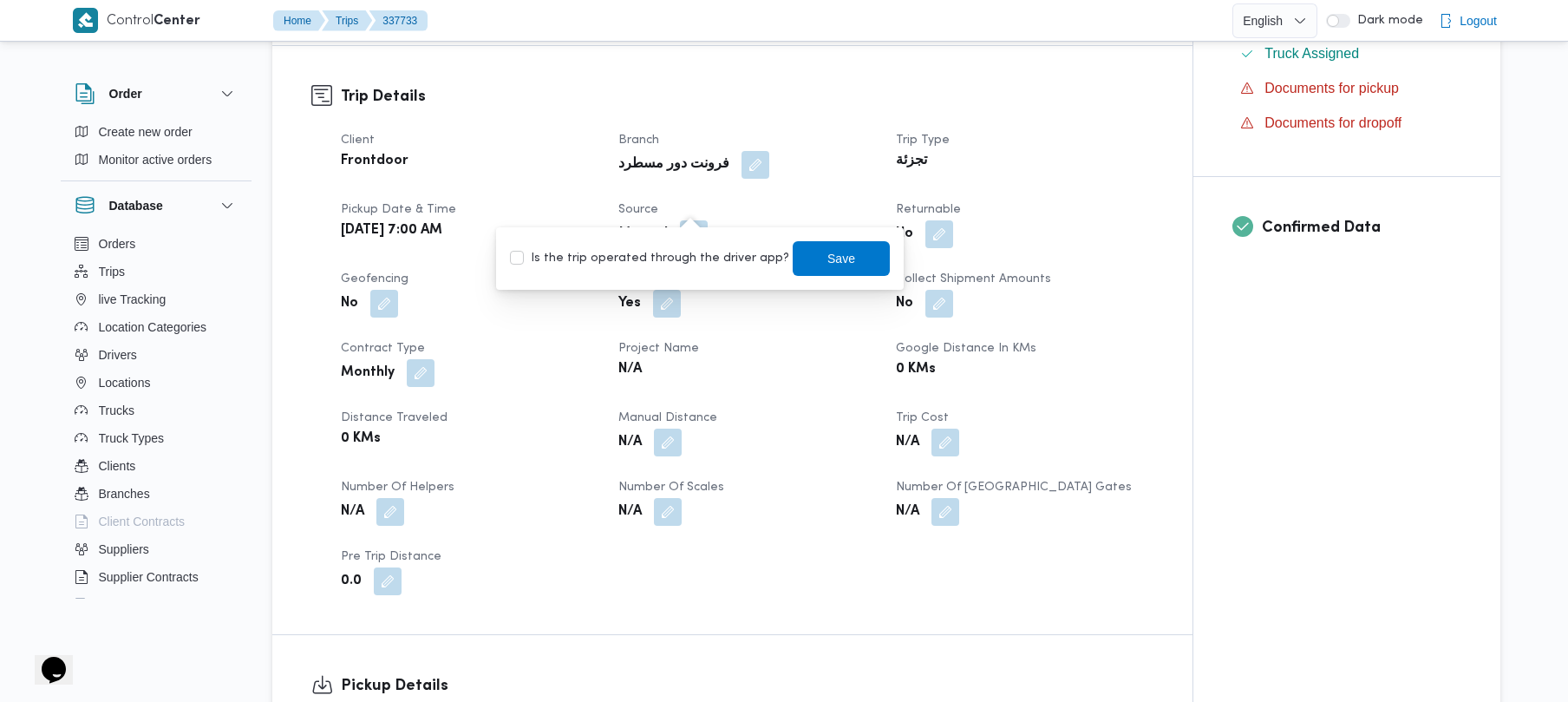
click at [676, 276] on div "Is the trip operated through the driver app? Save" at bounding box center [700, 258] width 383 height 38
click at [689, 262] on label "Is the trip operated through the driver app?" at bounding box center [650, 259] width 280 height 21
checkbox input "true"
click at [833, 259] on span "Save" at bounding box center [841, 258] width 27 height 21
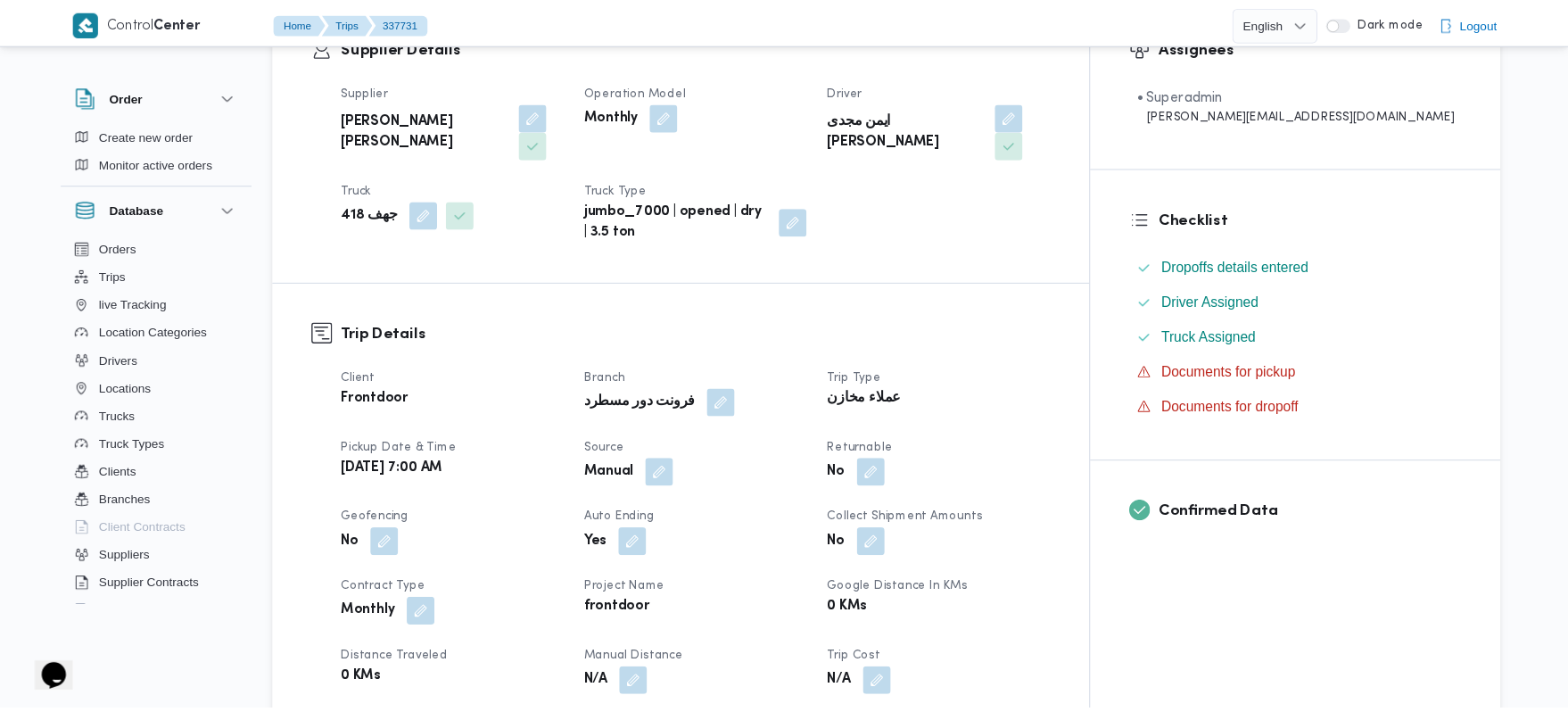
scroll to position [523, 0]
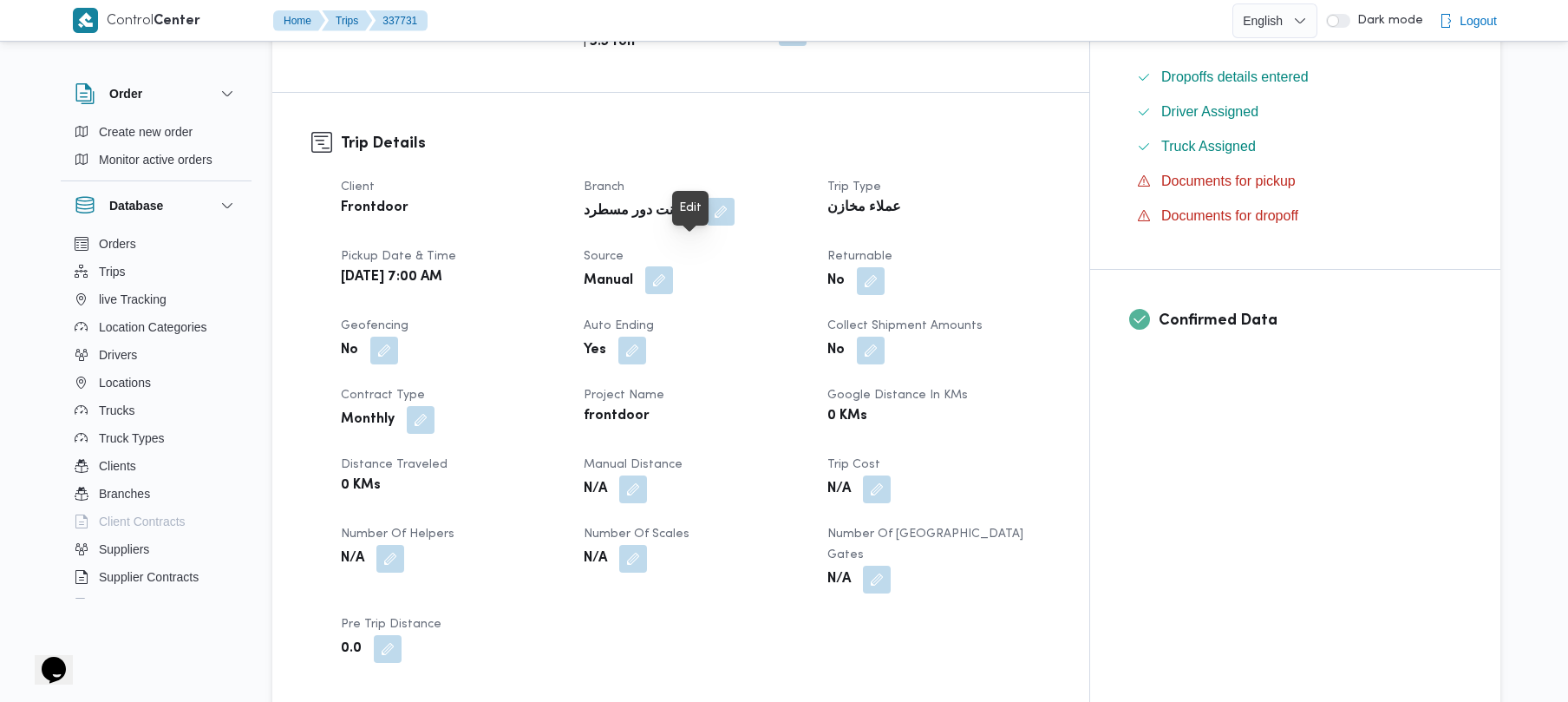
click at [673, 266] on button "button" at bounding box center [658, 280] width 27 height 27
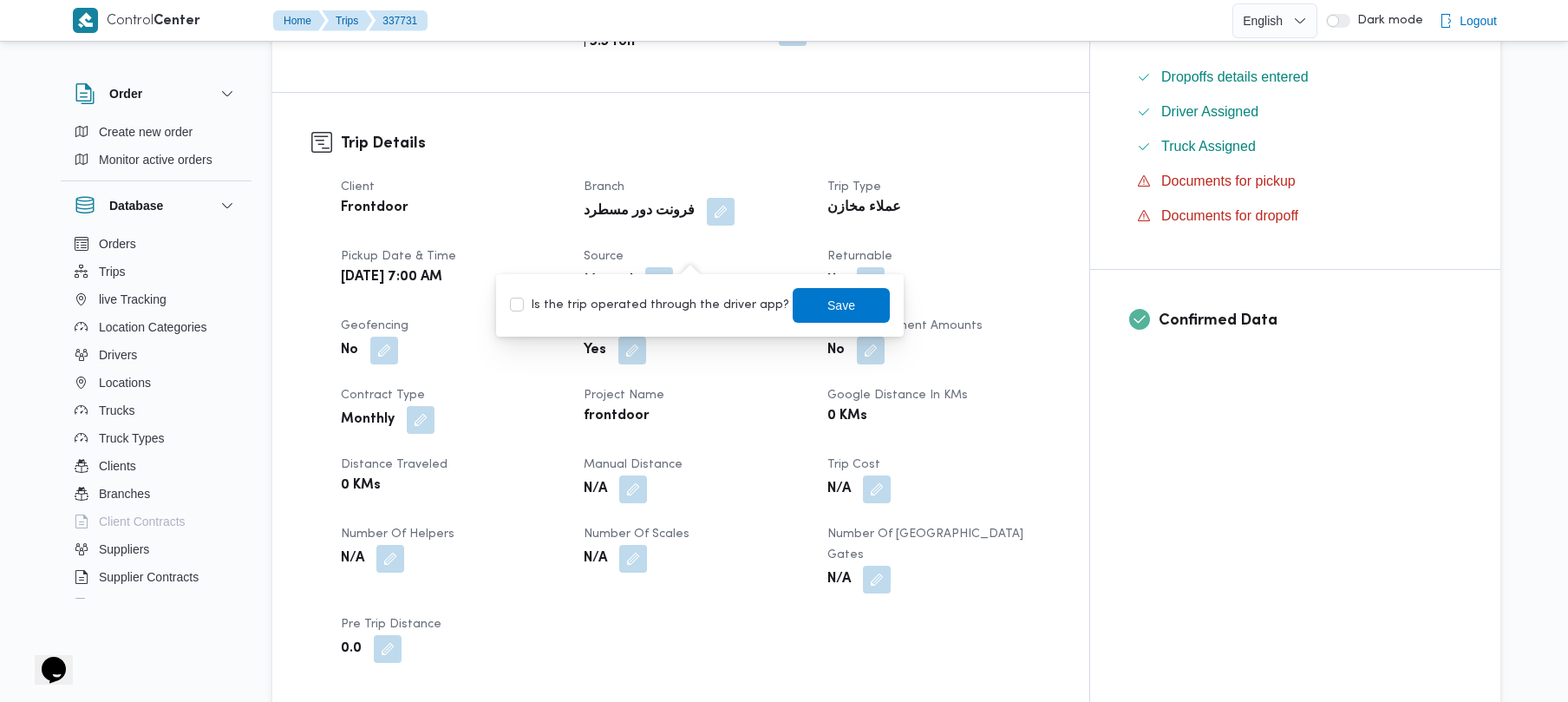
click at [666, 303] on label "Is the trip operated through the driver app?" at bounding box center [650, 305] width 280 height 21
checkbox input "true"
click at [827, 306] on span "Save" at bounding box center [841, 304] width 27 height 21
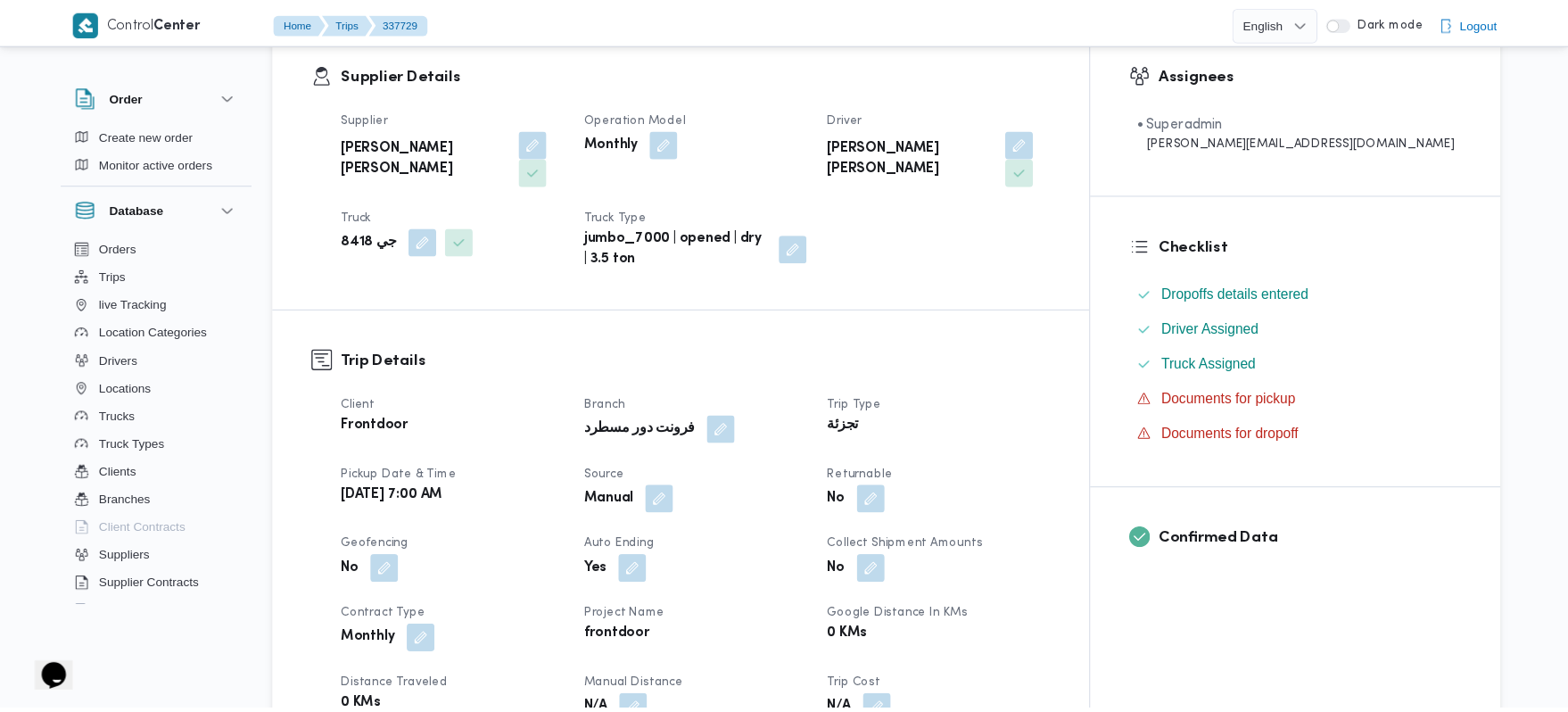
scroll to position [523, 0]
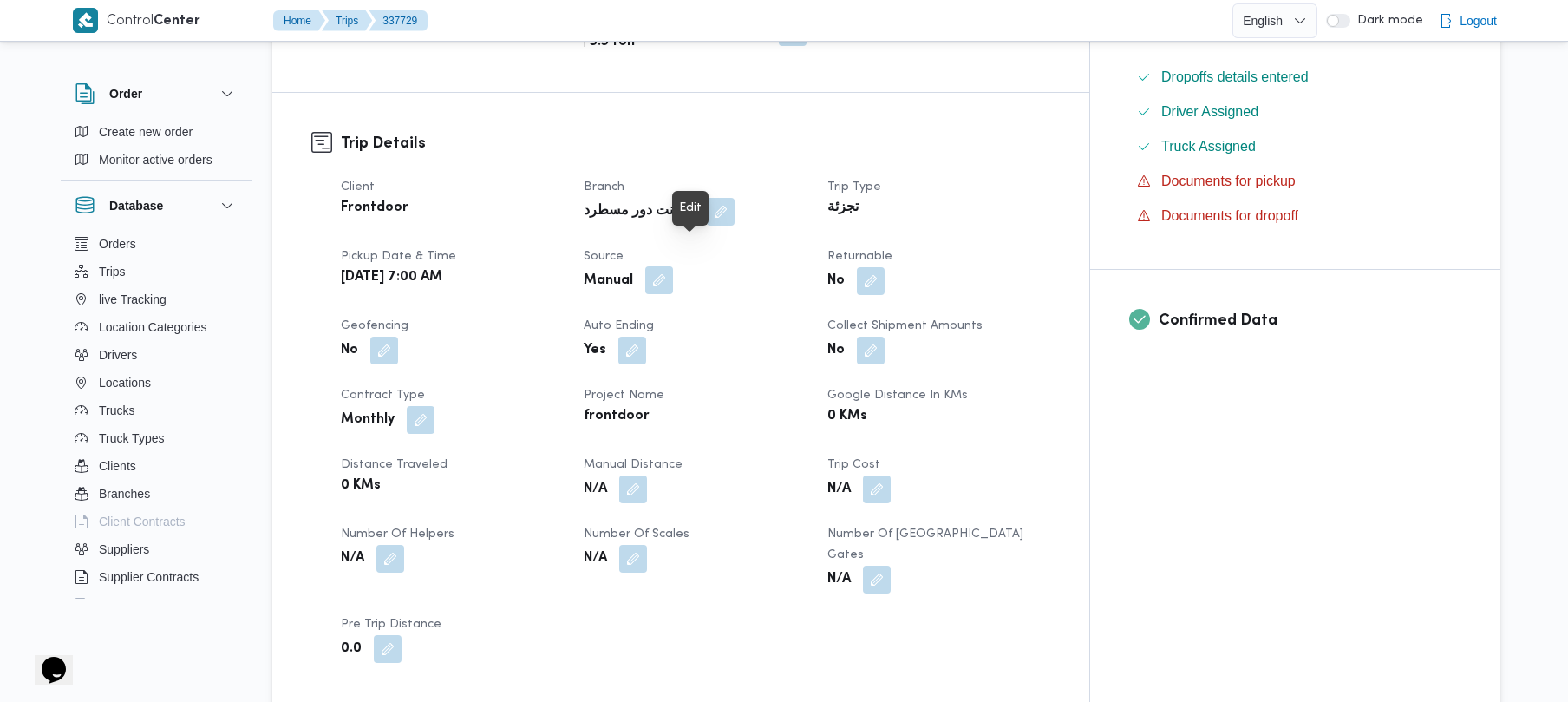
click at [673, 266] on button "button" at bounding box center [658, 280] width 27 height 27
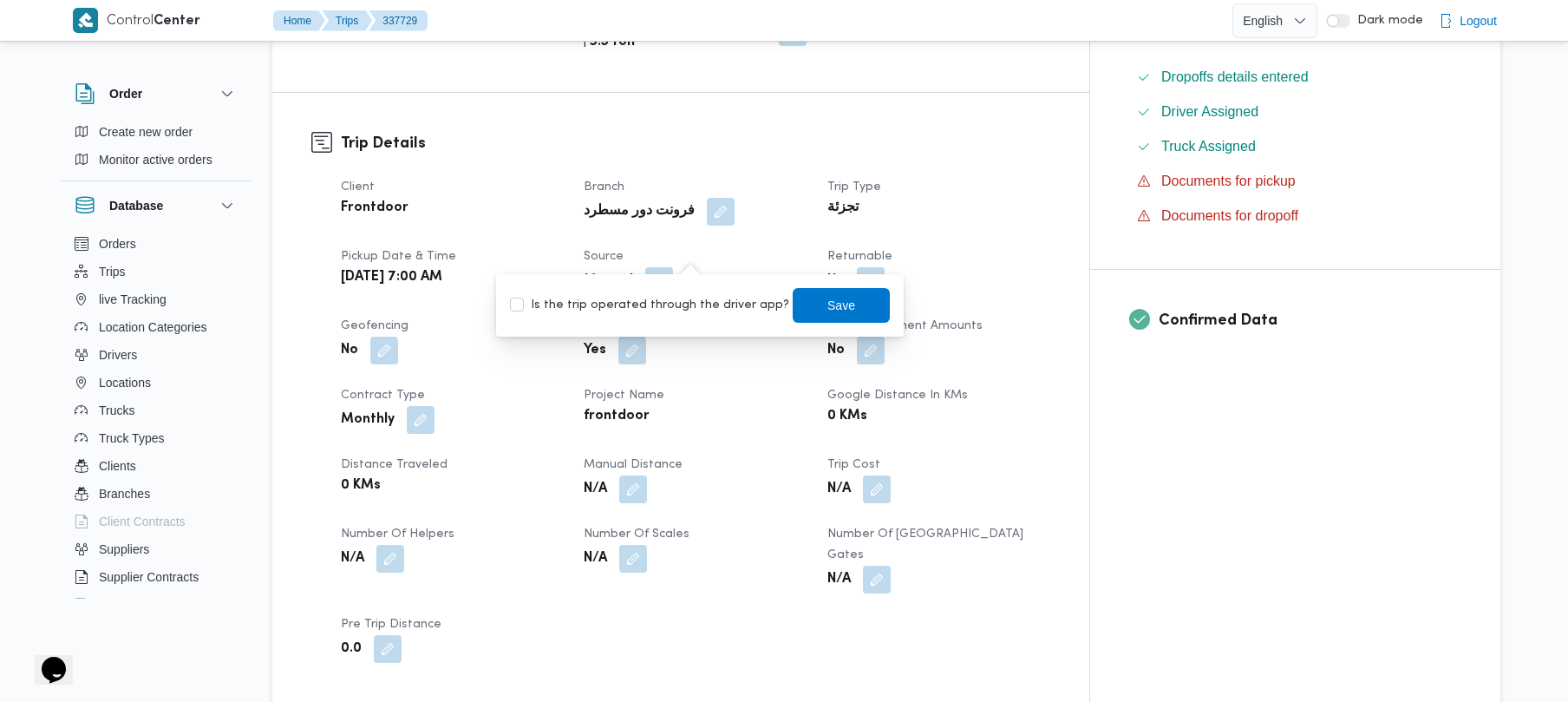
click at [672, 296] on label "Is the trip operated through the driver app?" at bounding box center [650, 305] width 280 height 21
checkbox input "true"
click at [836, 311] on span "Save" at bounding box center [841, 304] width 97 height 35
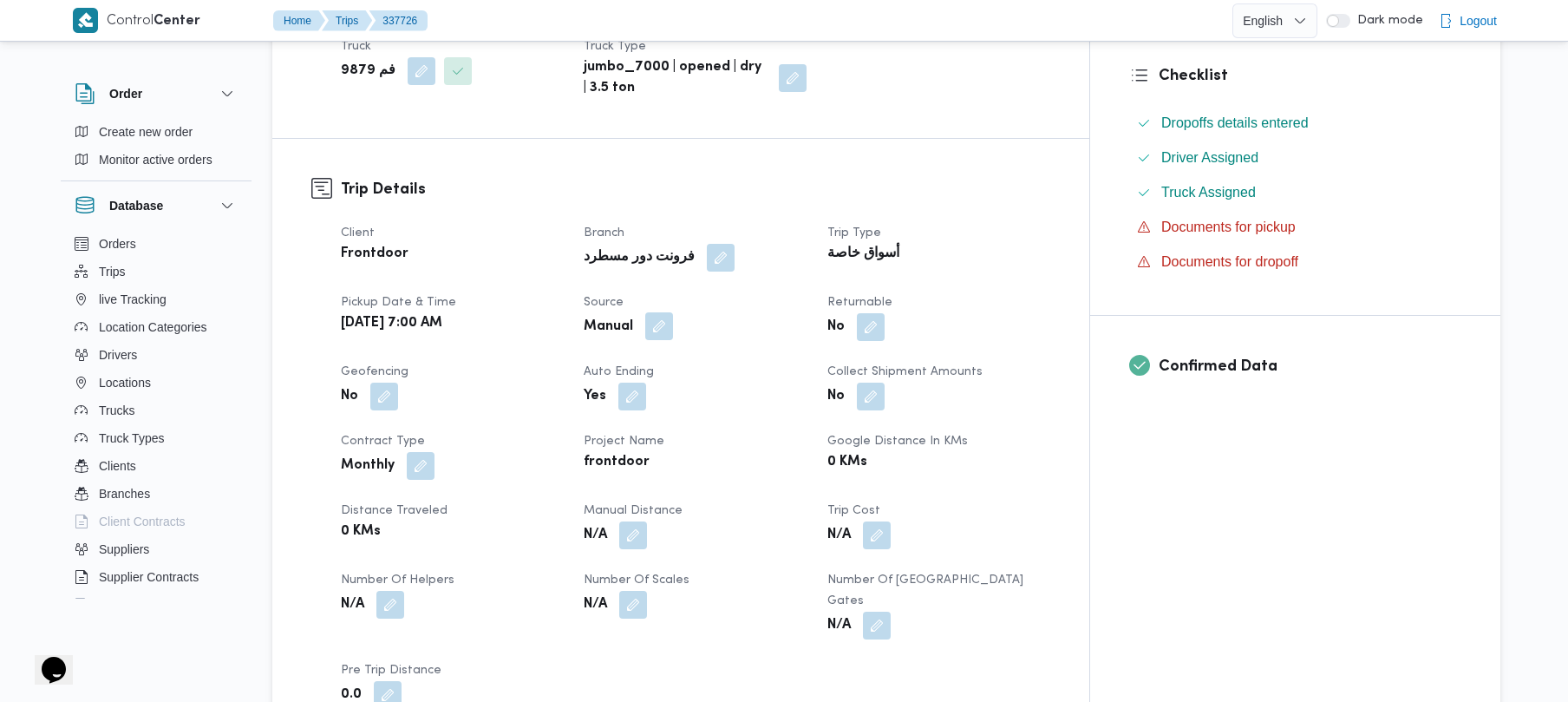
click at [673, 313] on button "button" at bounding box center [658, 326] width 27 height 27
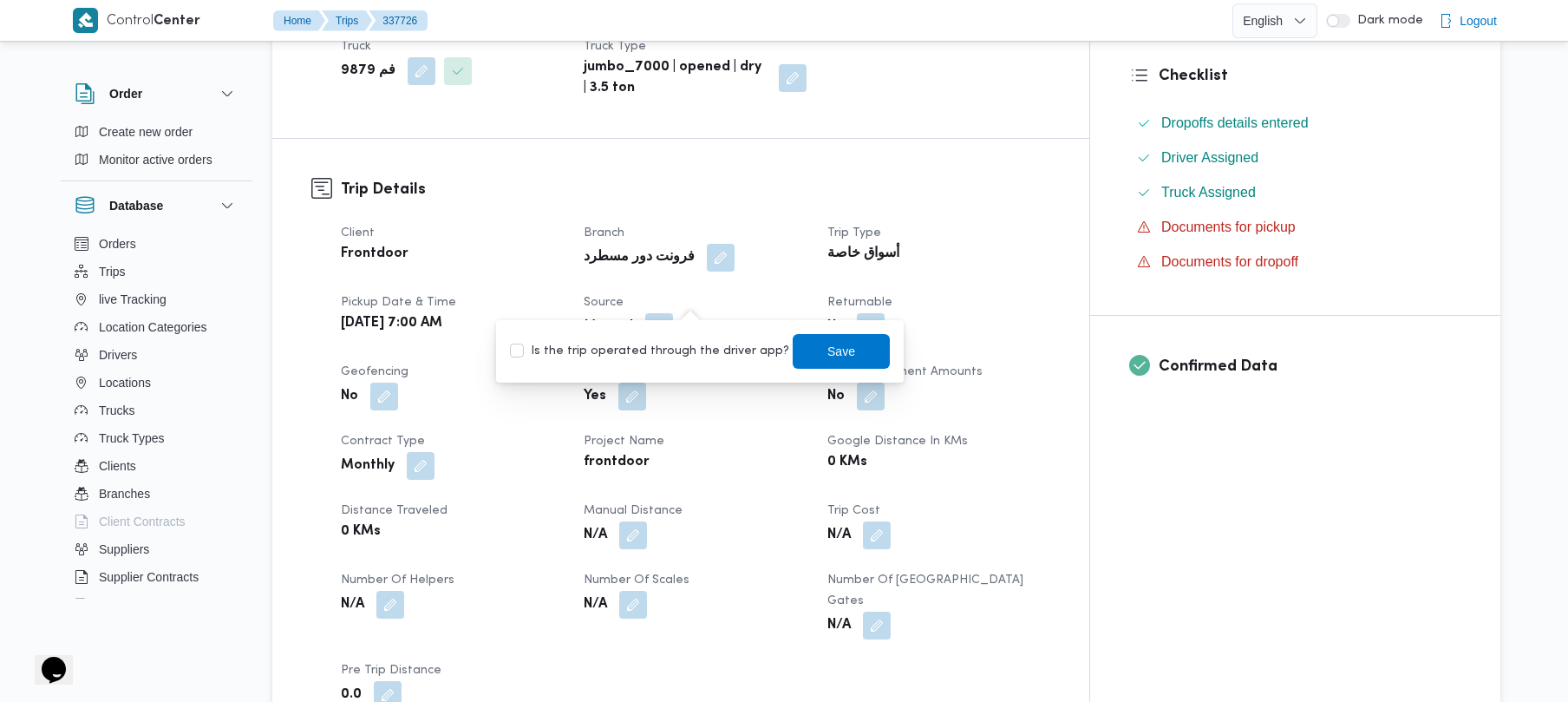
click at [680, 354] on label "Is the trip operated through the driver app?" at bounding box center [650, 351] width 280 height 21
checkbox input "true"
click at [827, 352] on span "Save" at bounding box center [841, 351] width 27 height 21
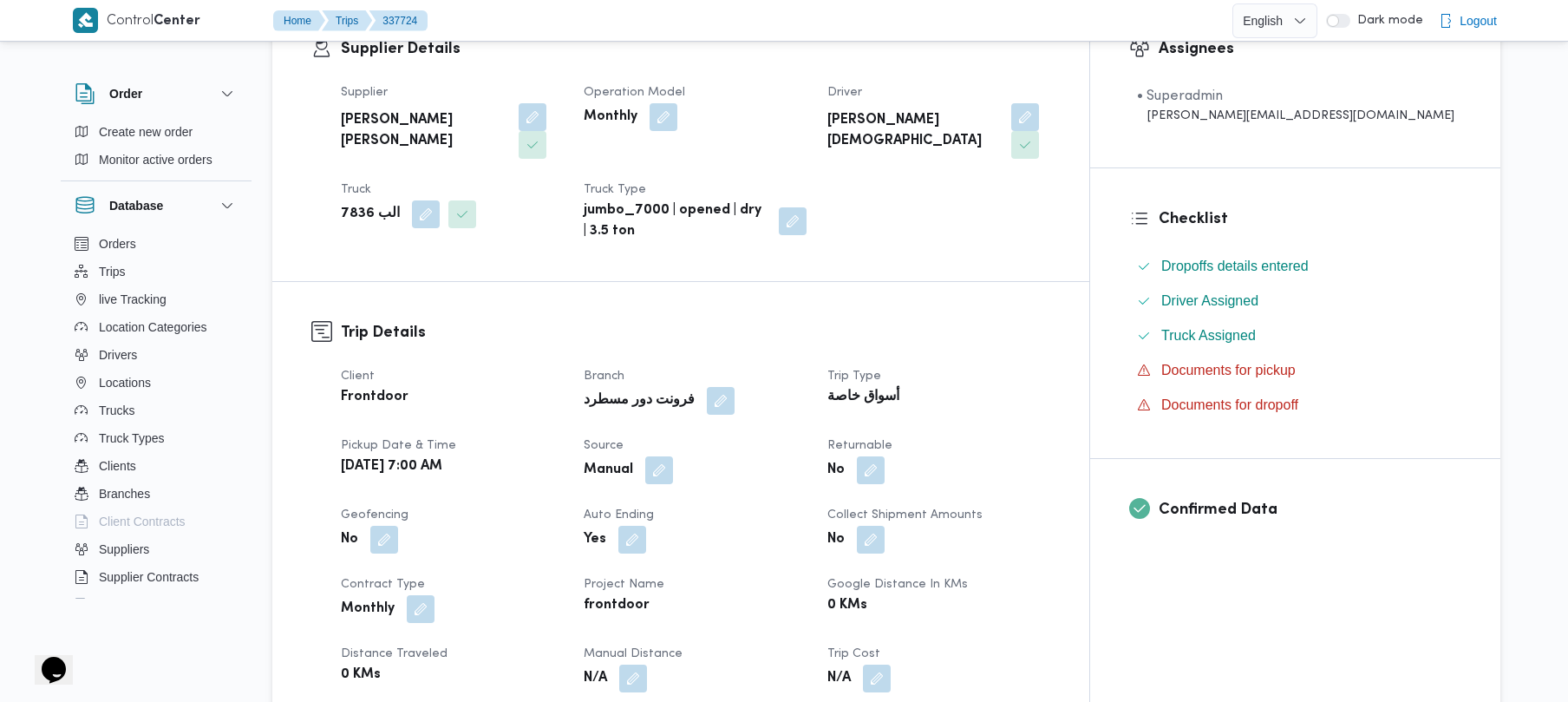
scroll to position [369, 0]
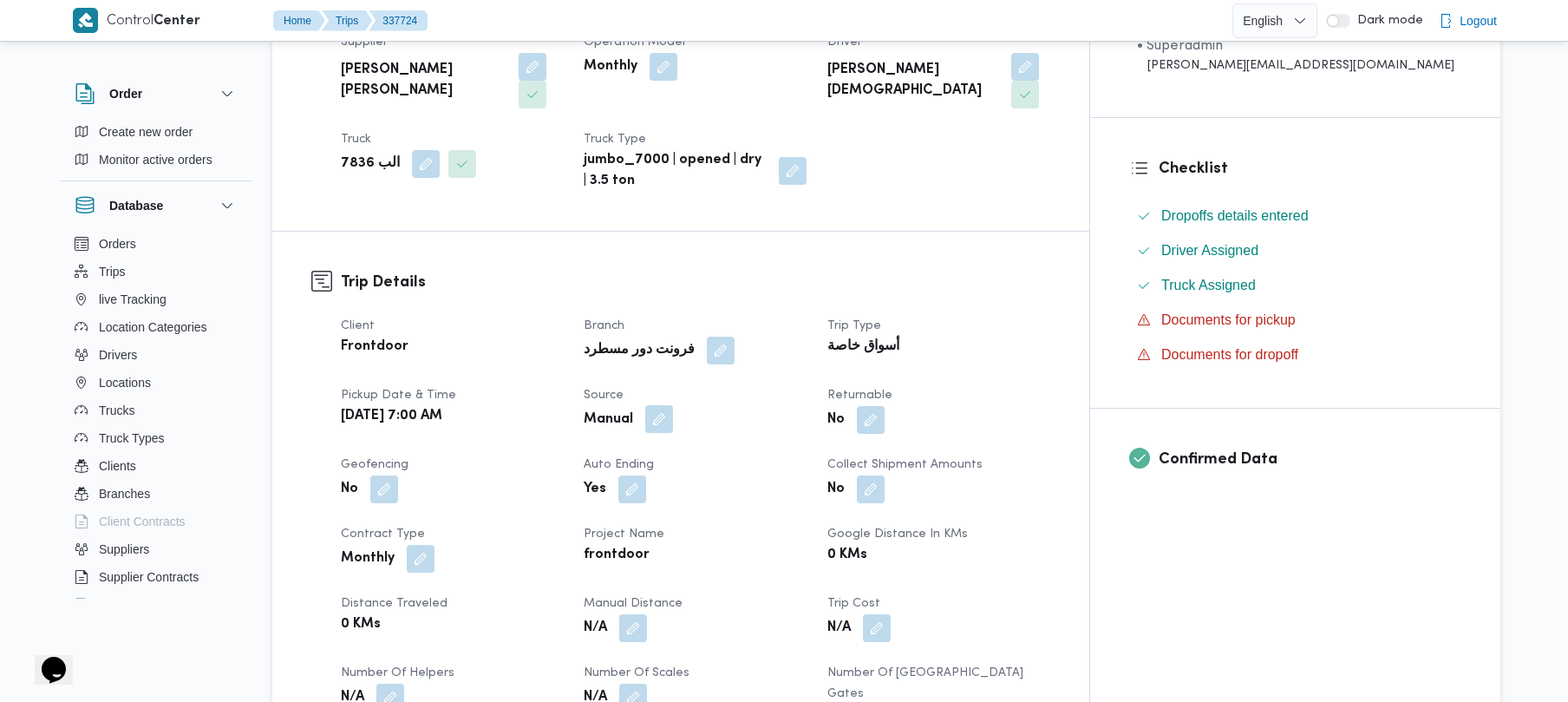
click at [673, 405] on button "button" at bounding box center [658, 419] width 27 height 27
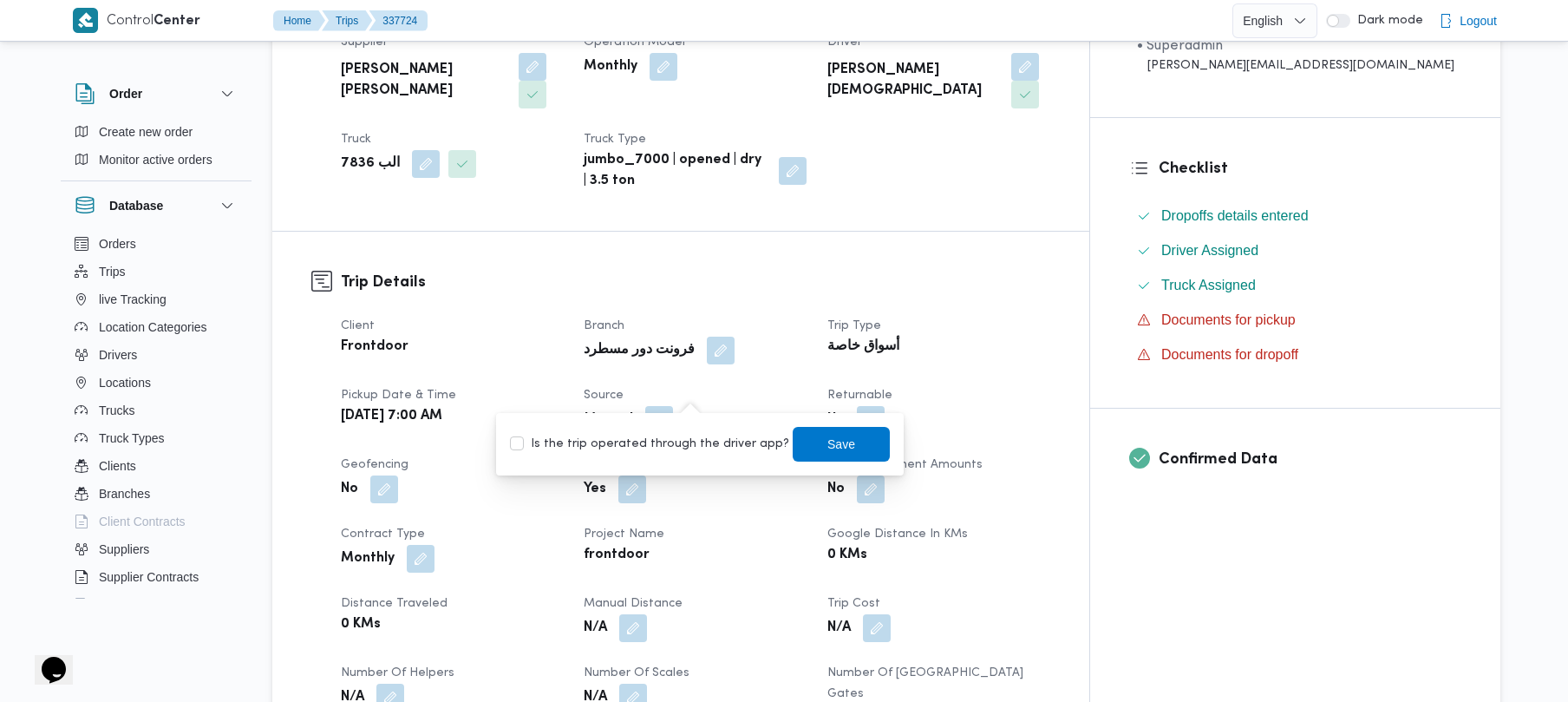
click at [643, 446] on label "Is the trip operated through the driver app?" at bounding box center [650, 444] width 280 height 21
checkbox input "true"
click at [829, 442] on span "Save" at bounding box center [841, 443] width 27 height 21
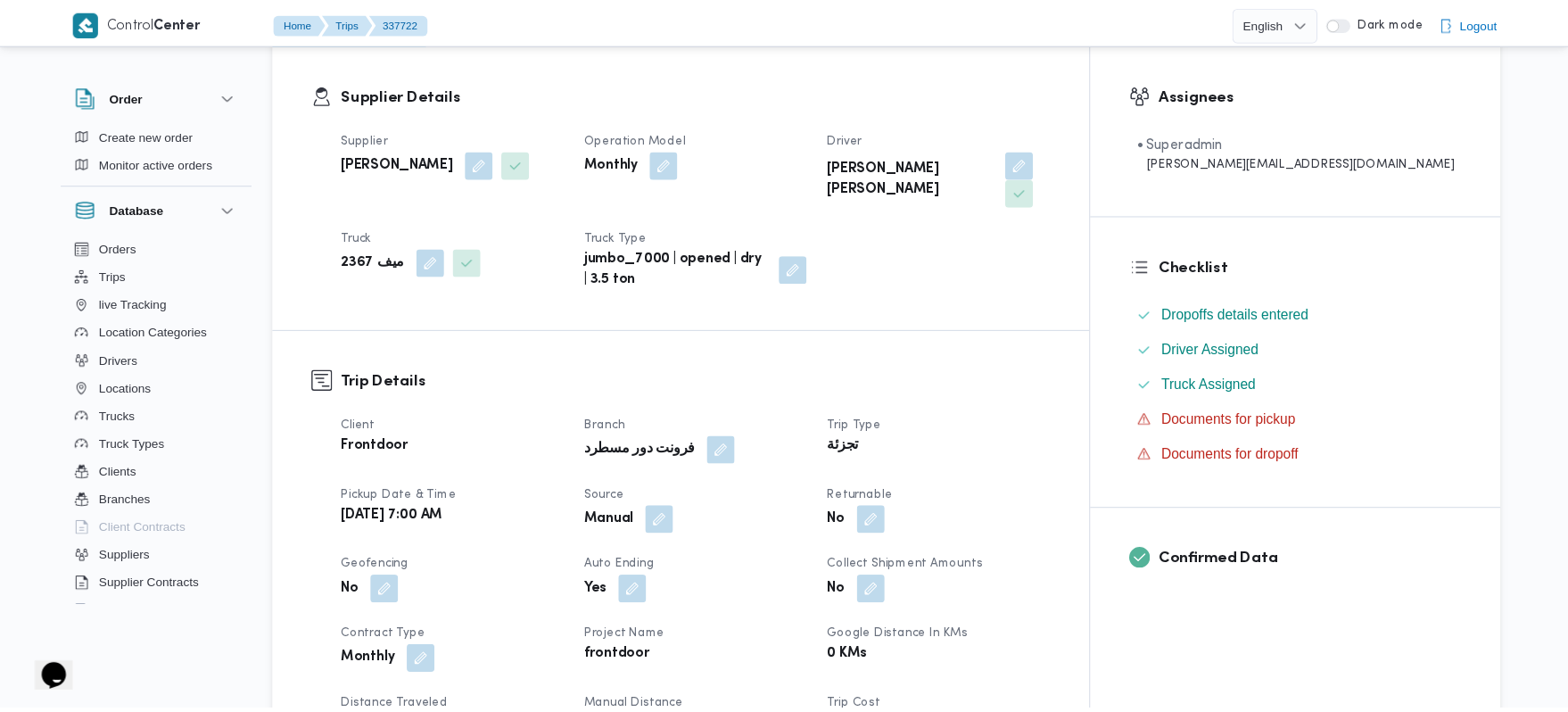
scroll to position [286, 0]
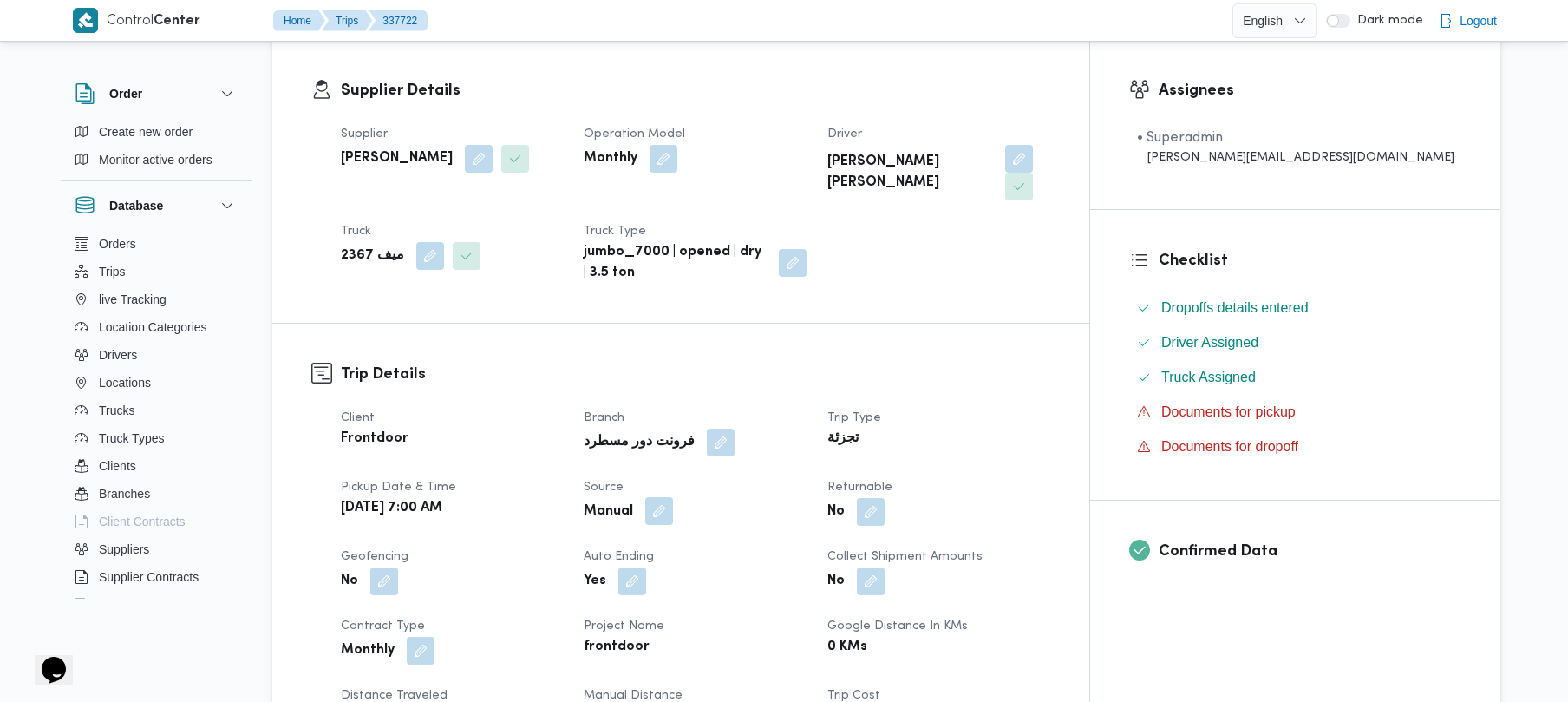
click at [673, 497] on button "button" at bounding box center [658, 510] width 27 height 27
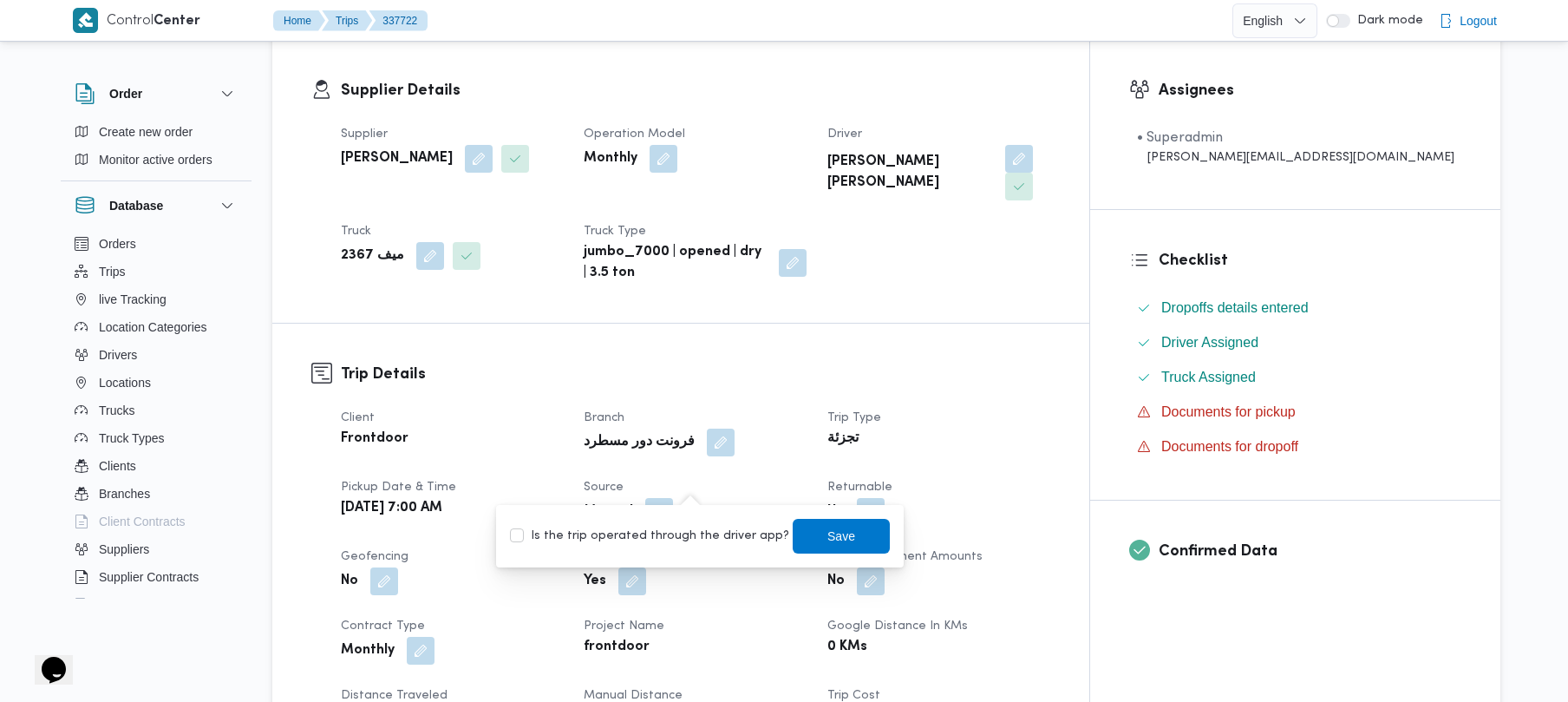
click at [660, 536] on label "Is the trip operated through the driver app?" at bounding box center [650, 536] width 280 height 21
checkbox input "true"
click at [827, 545] on span "Save" at bounding box center [841, 536] width 27 height 21
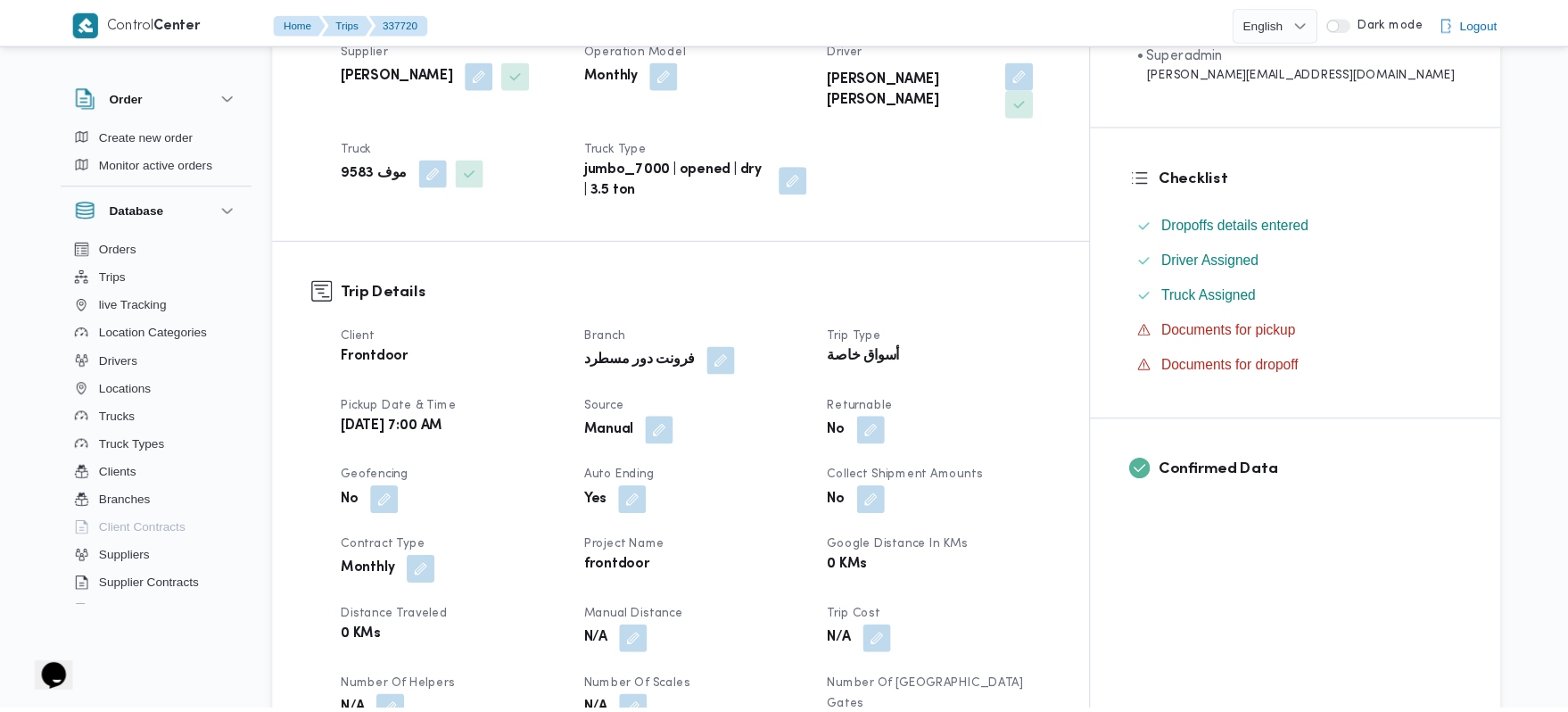
scroll to position [468, 0]
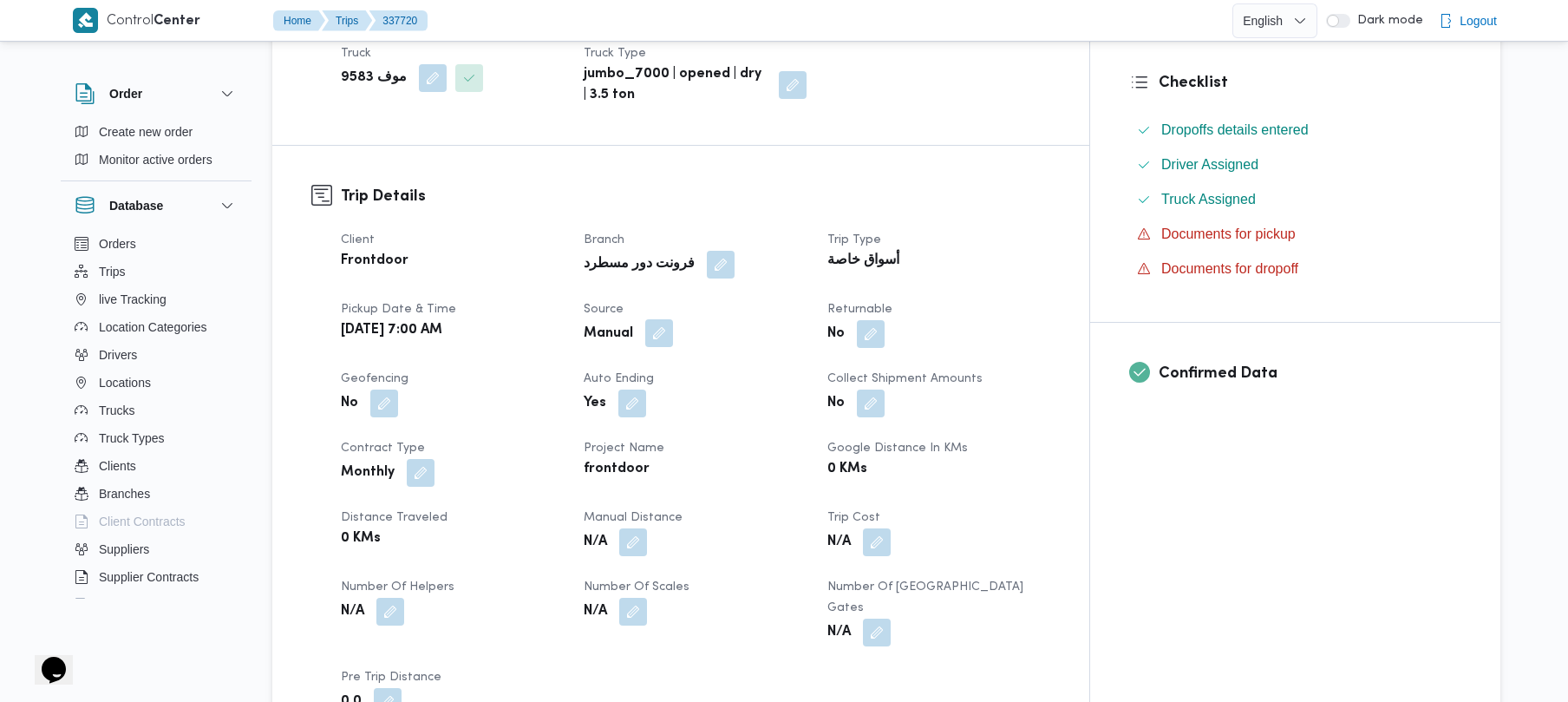
click at [673, 319] on button "button" at bounding box center [658, 333] width 27 height 27
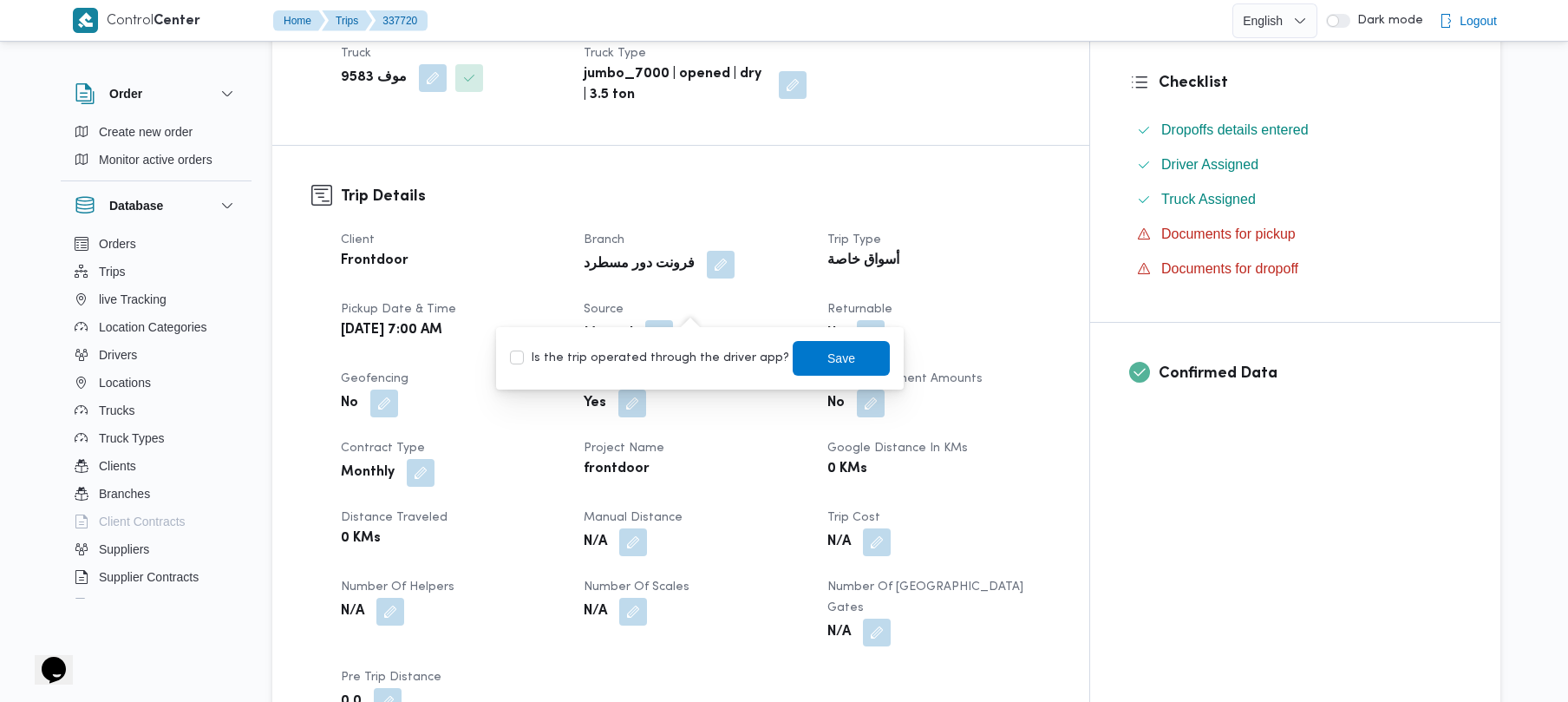
click at [660, 369] on div "Is the trip operated through the driver app? Save" at bounding box center [700, 358] width 383 height 38
click at [674, 355] on label "Is the trip operated through the driver app?" at bounding box center [650, 358] width 280 height 21
checkbox input "true"
click at [827, 355] on span "Save" at bounding box center [841, 357] width 27 height 21
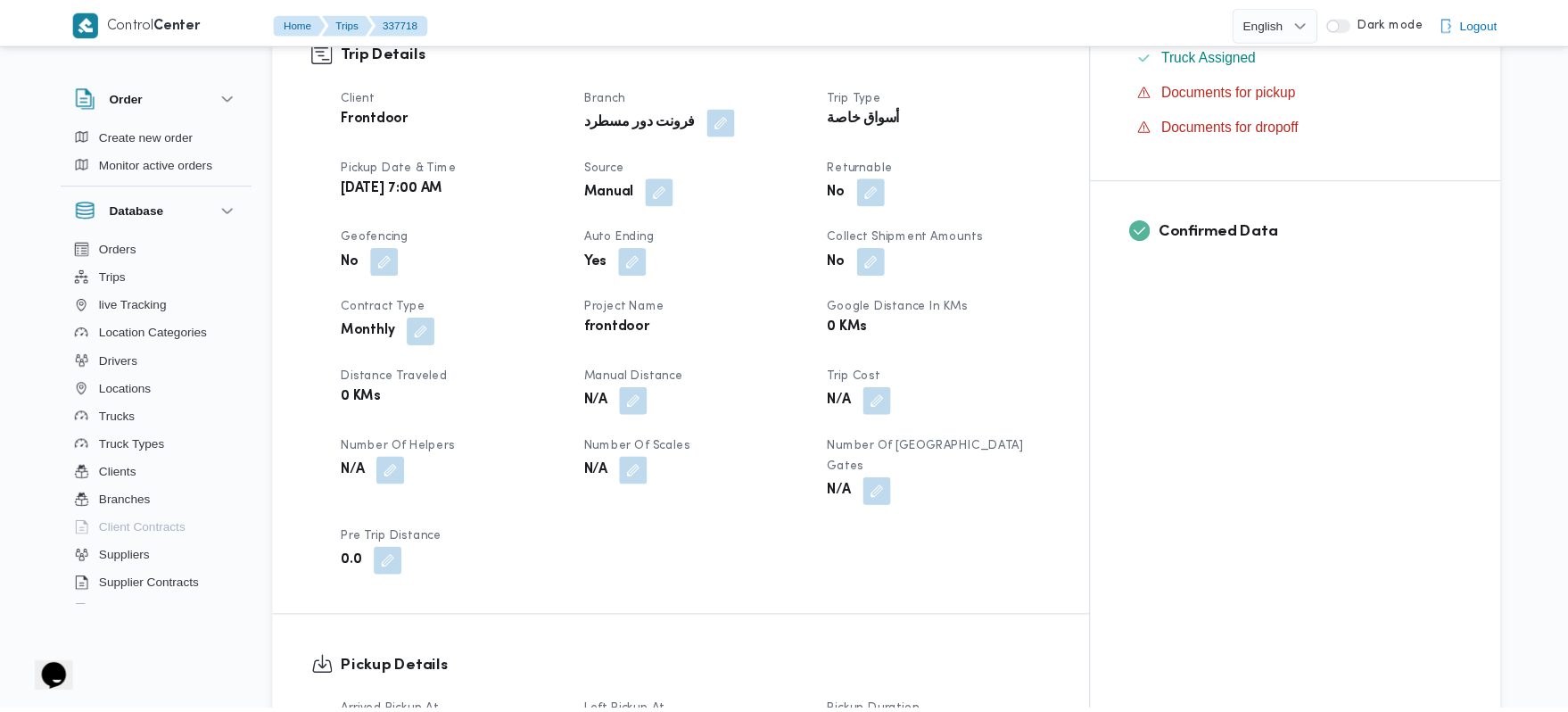
scroll to position [618, 0]
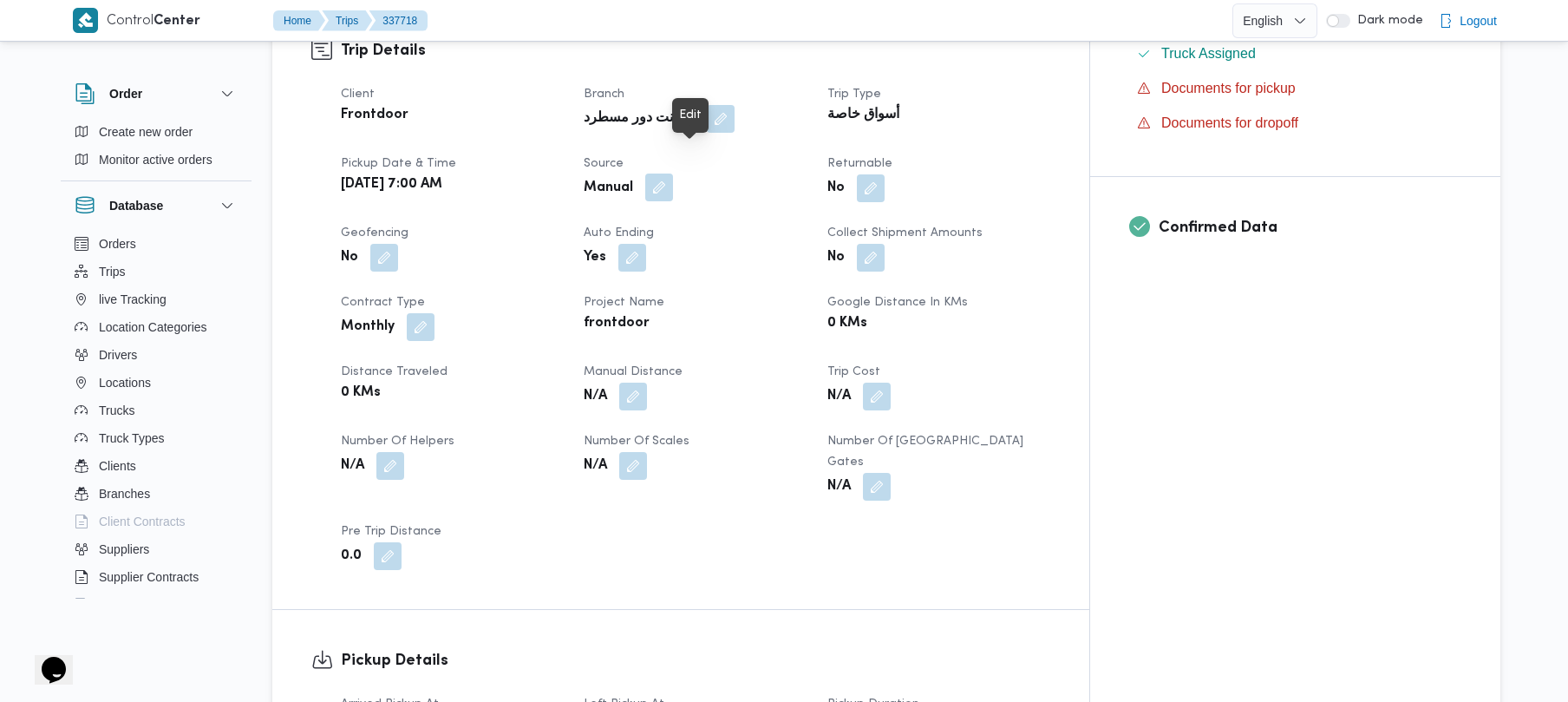
click at [673, 174] on button "button" at bounding box center [658, 187] width 27 height 27
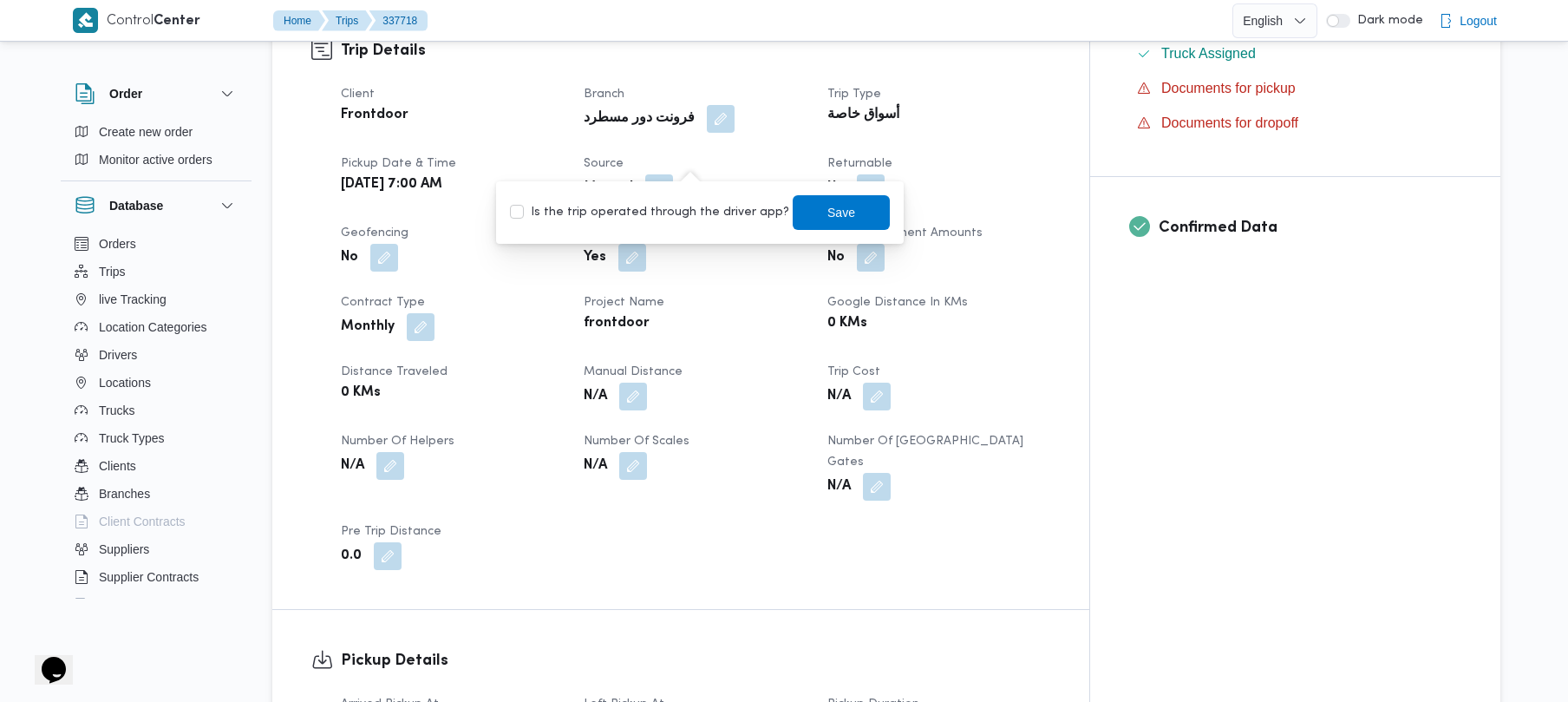
click at [663, 218] on label "Is the trip operated through the driver app?" at bounding box center [650, 213] width 280 height 21
checkbox input "true"
click at [805, 209] on span "Save" at bounding box center [841, 212] width 97 height 35
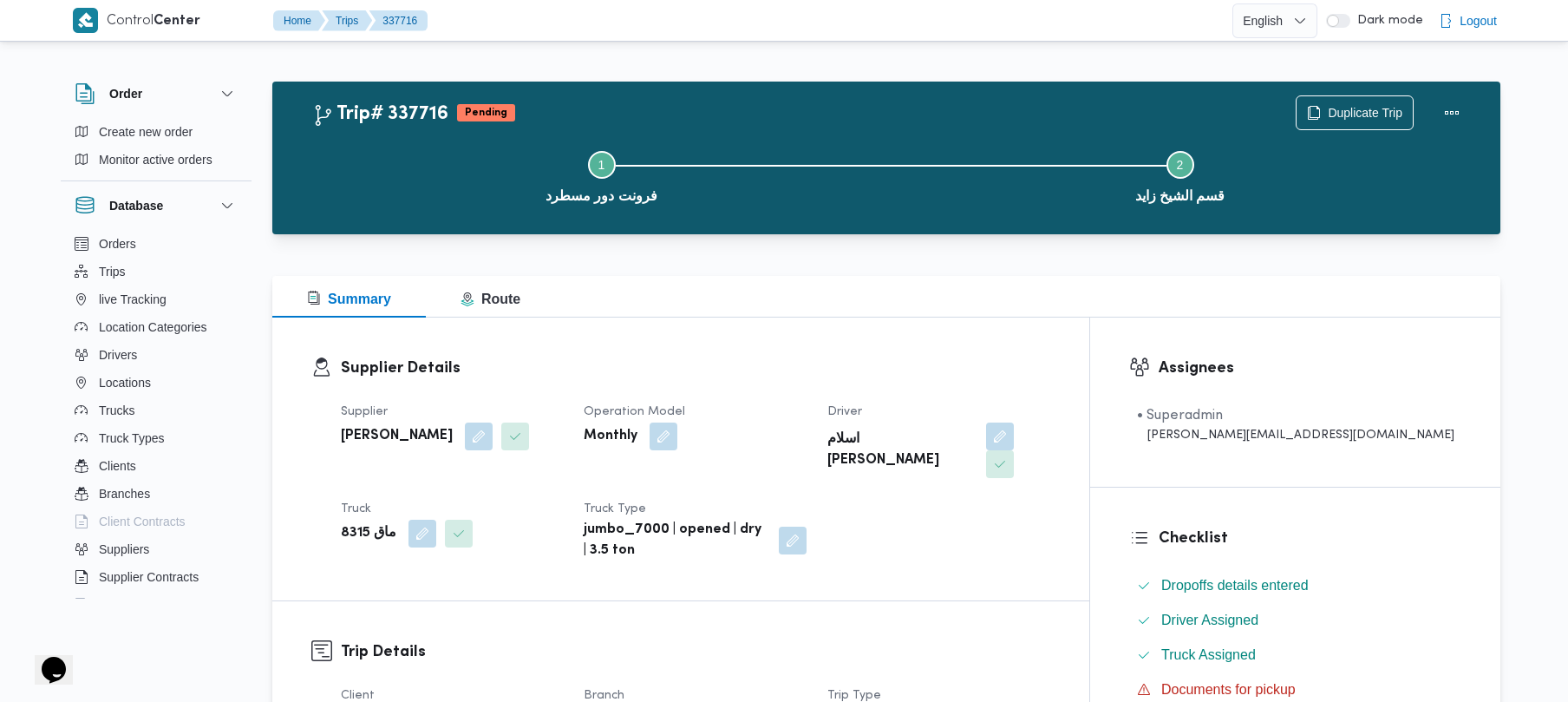
click at [964, 257] on div at bounding box center [886, 265] width 1228 height 21
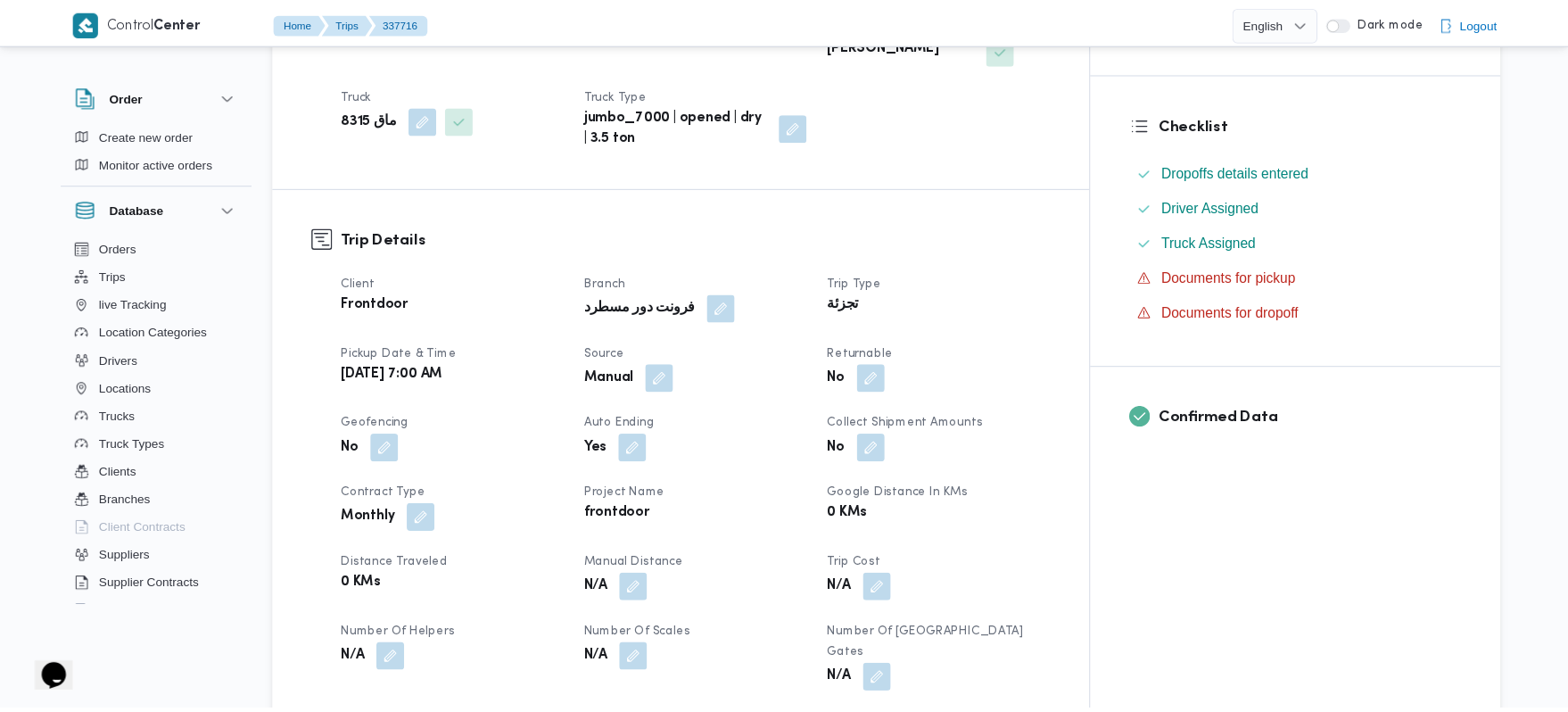
scroll to position [475, 0]
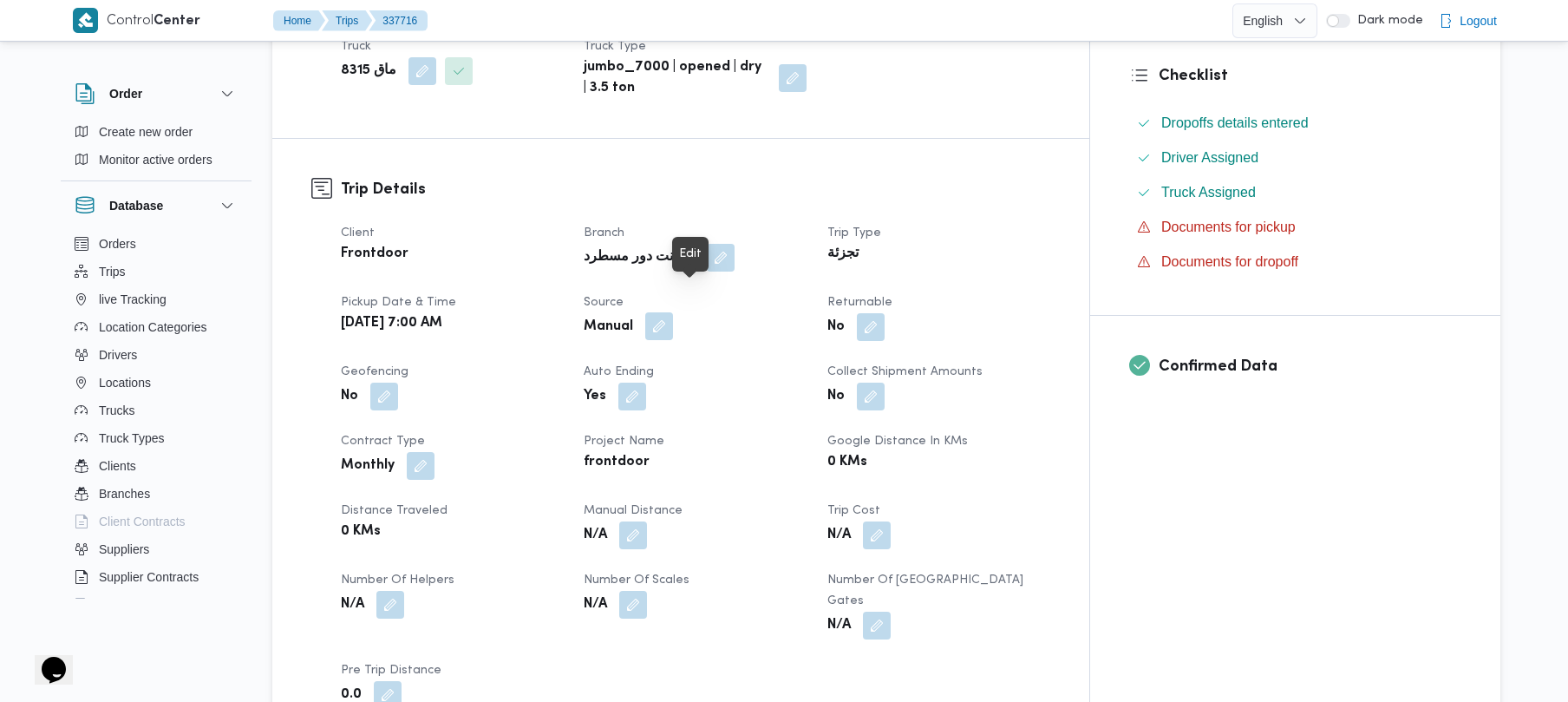
click at [673, 313] on button "button" at bounding box center [658, 326] width 27 height 27
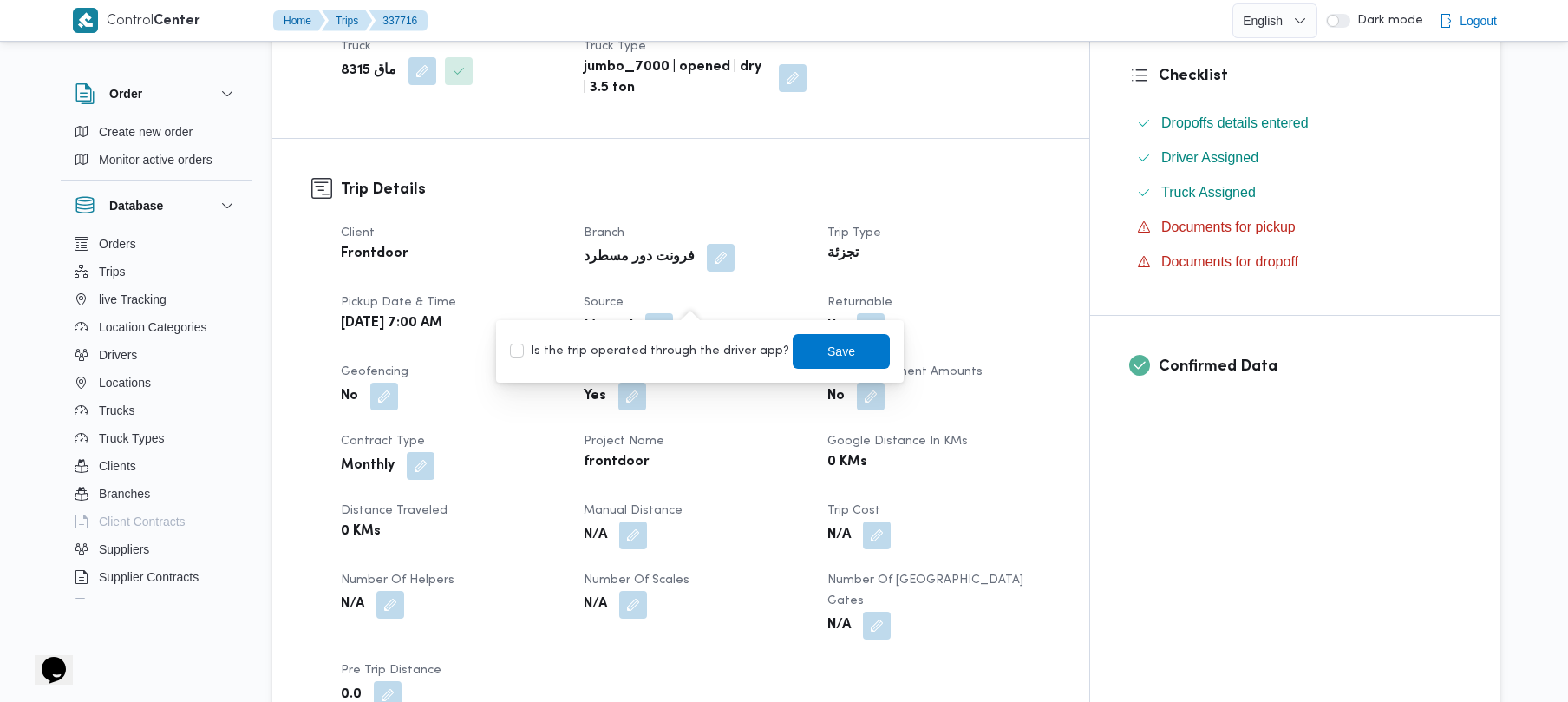
click at [682, 355] on label "Is the trip operated through the driver app?" at bounding box center [650, 351] width 280 height 21
checkbox input "true"
click at [827, 355] on span "Save" at bounding box center [841, 351] width 27 height 21
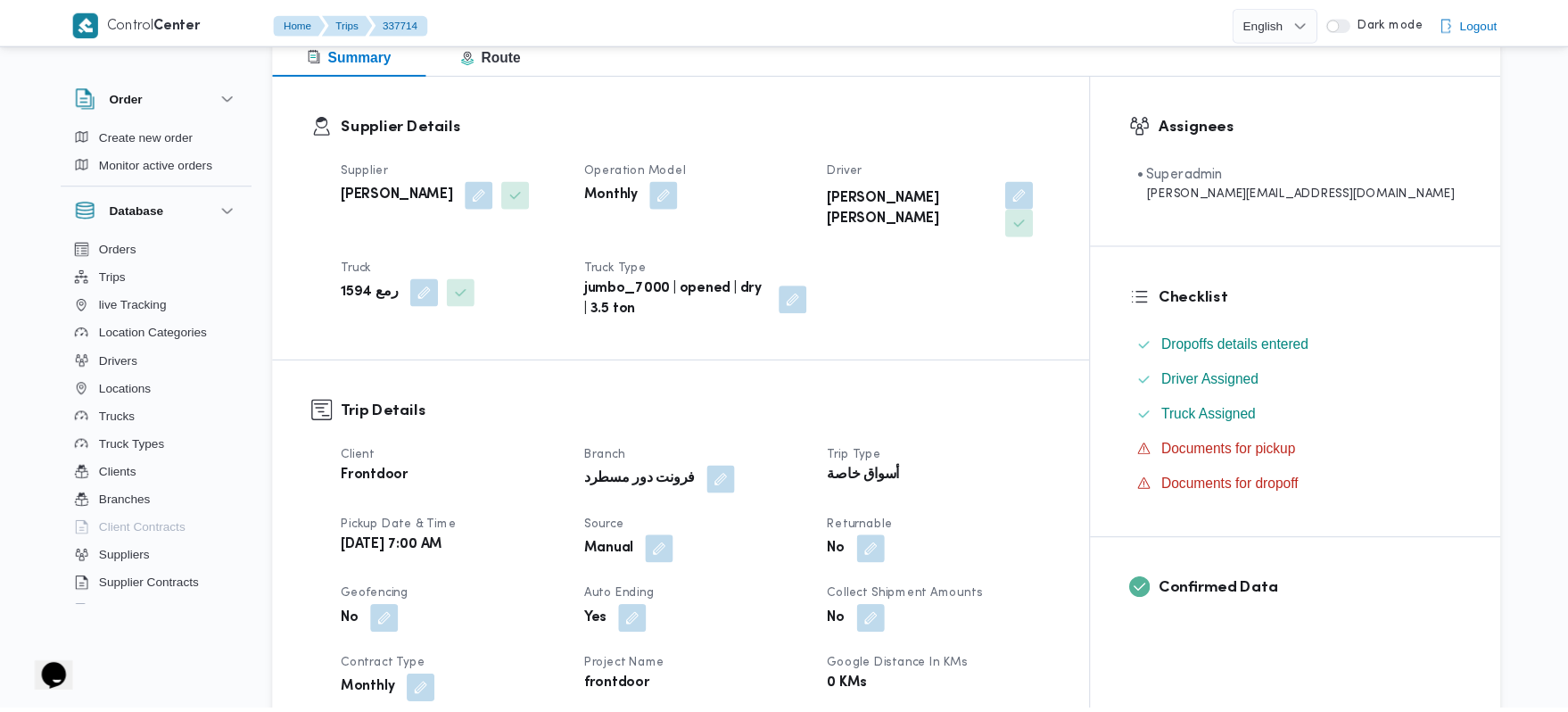
scroll to position [475, 0]
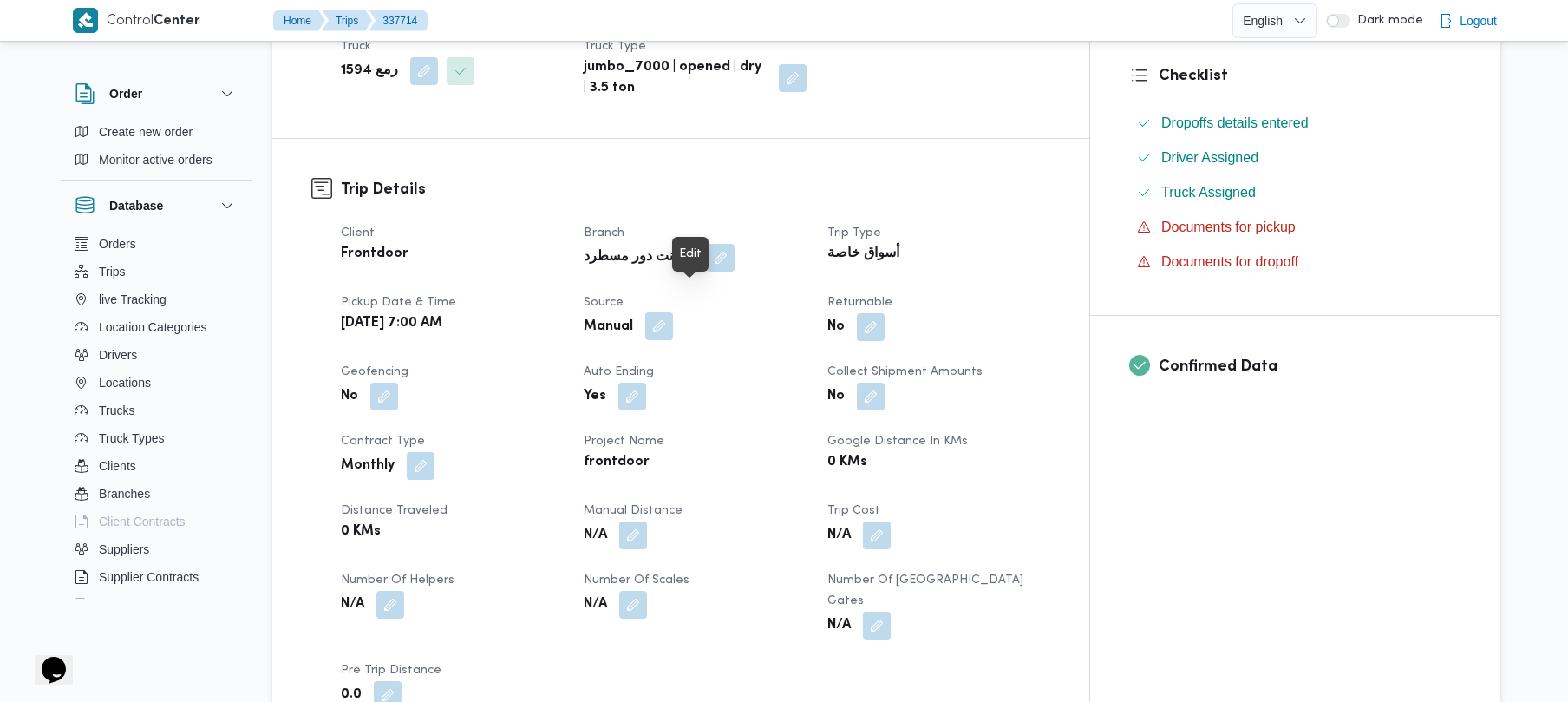
click at [673, 313] on button "button" at bounding box center [658, 326] width 27 height 27
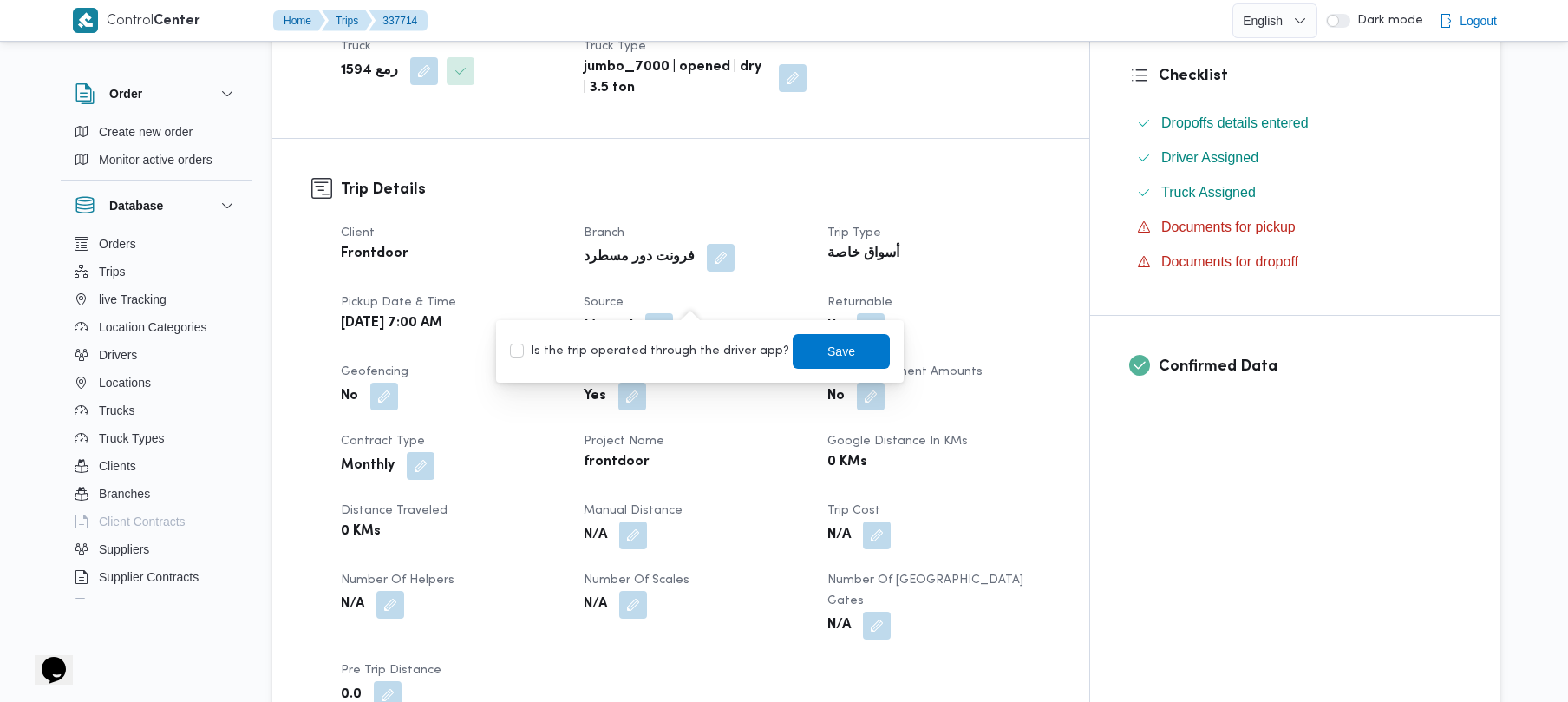
click at [676, 348] on label "Is the trip operated through the driver app?" at bounding box center [650, 351] width 280 height 21
checkbox input "true"
click at [827, 345] on span "Save" at bounding box center [841, 351] width 27 height 21
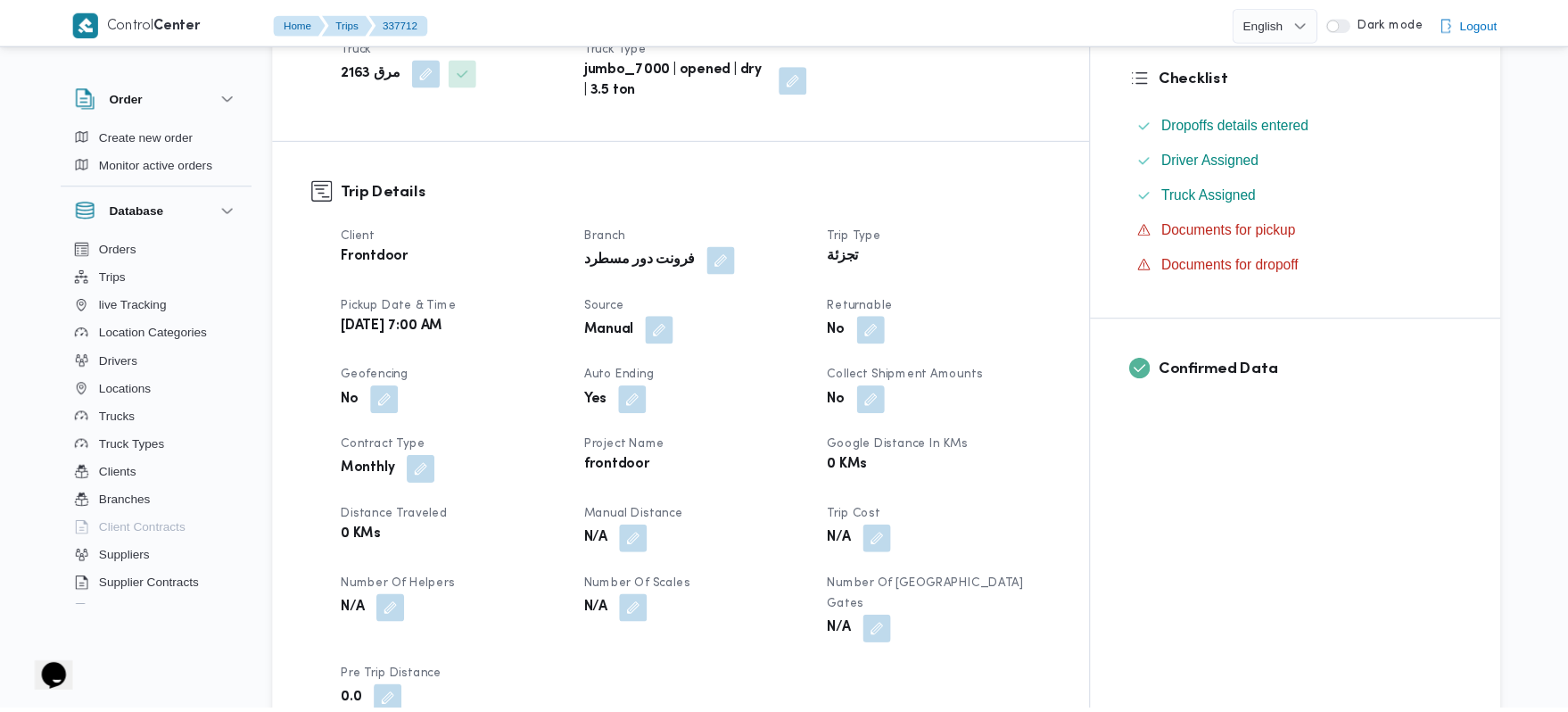
scroll to position [523, 0]
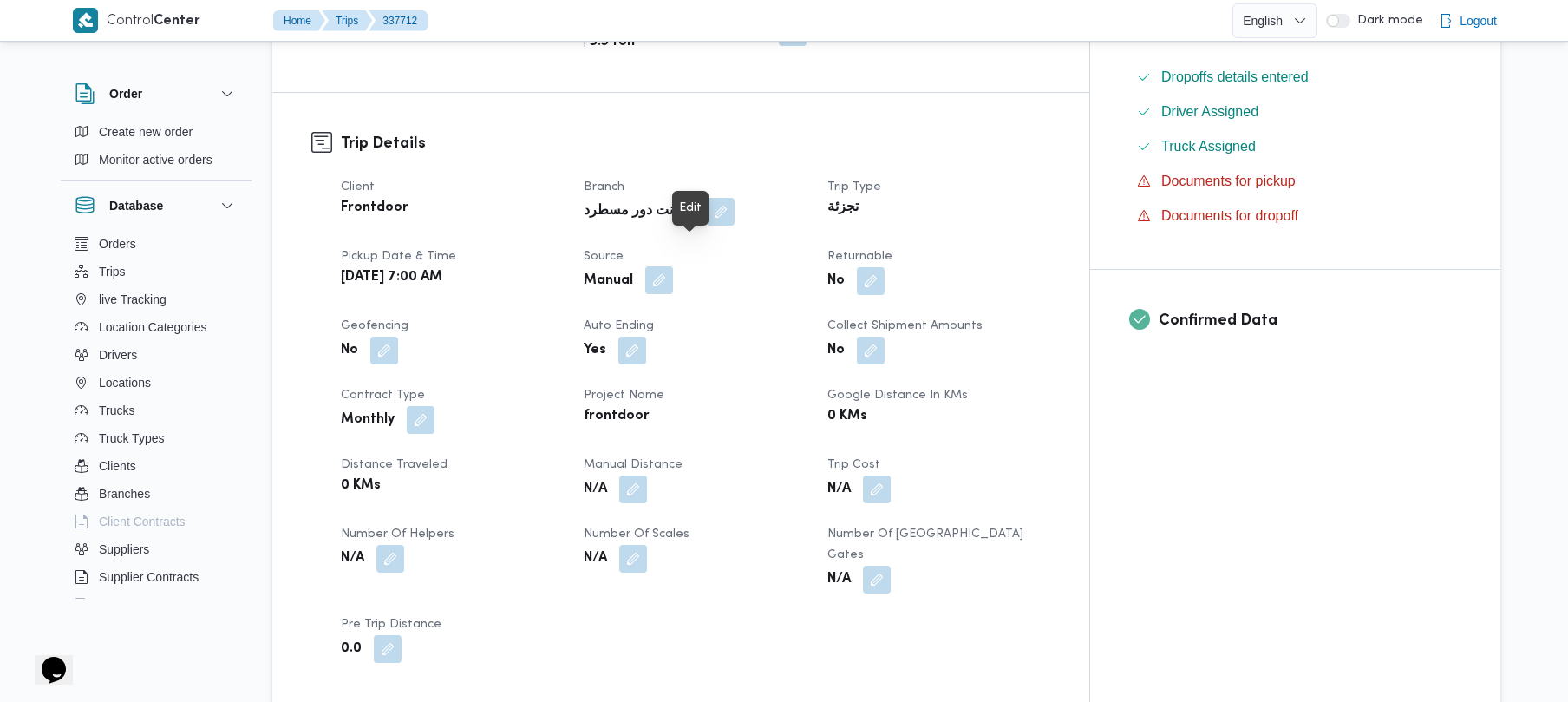
click at [673, 266] on button "button" at bounding box center [658, 280] width 27 height 27
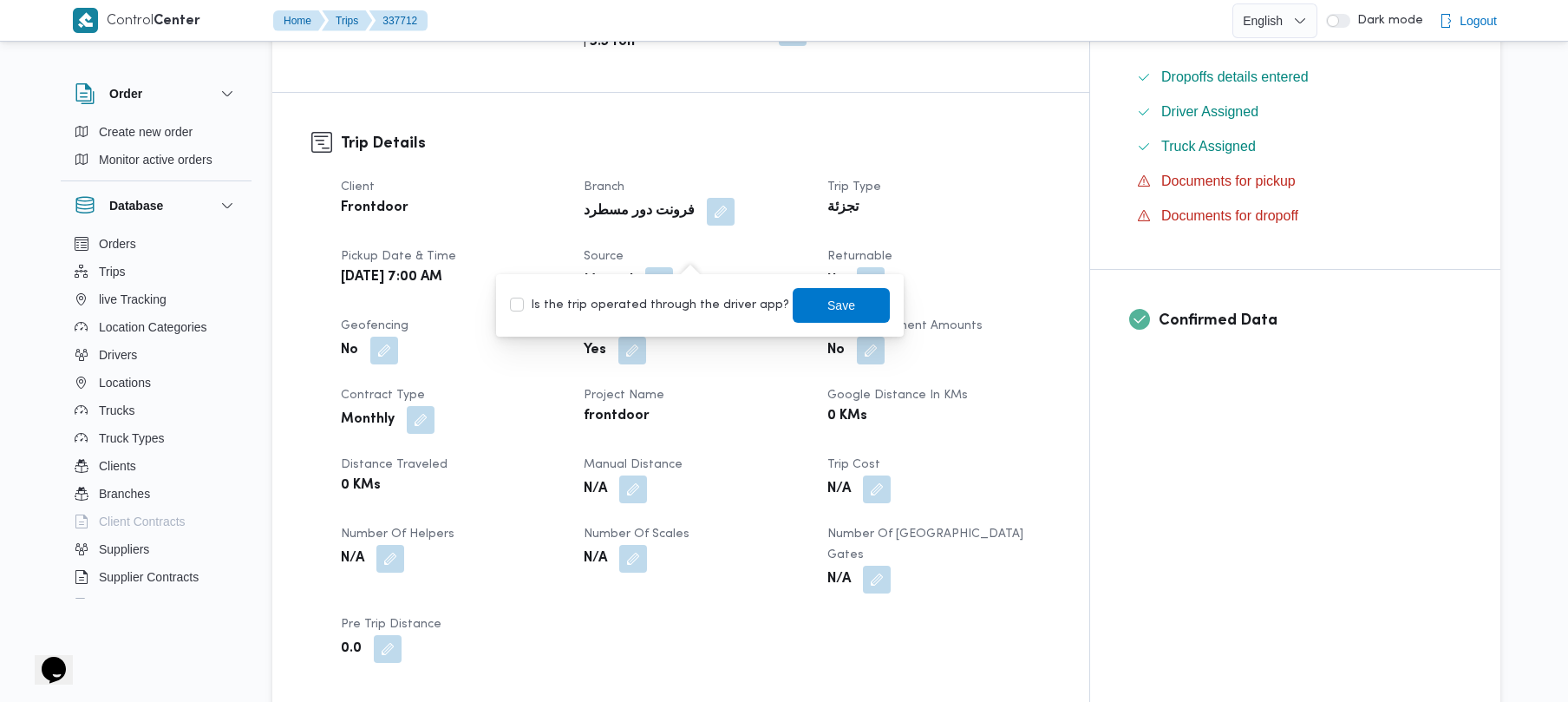
click at [690, 302] on label "Is the trip operated through the driver app?" at bounding box center [650, 305] width 280 height 21
checkbox input "true"
click at [796, 303] on span "Save" at bounding box center [841, 304] width 97 height 35
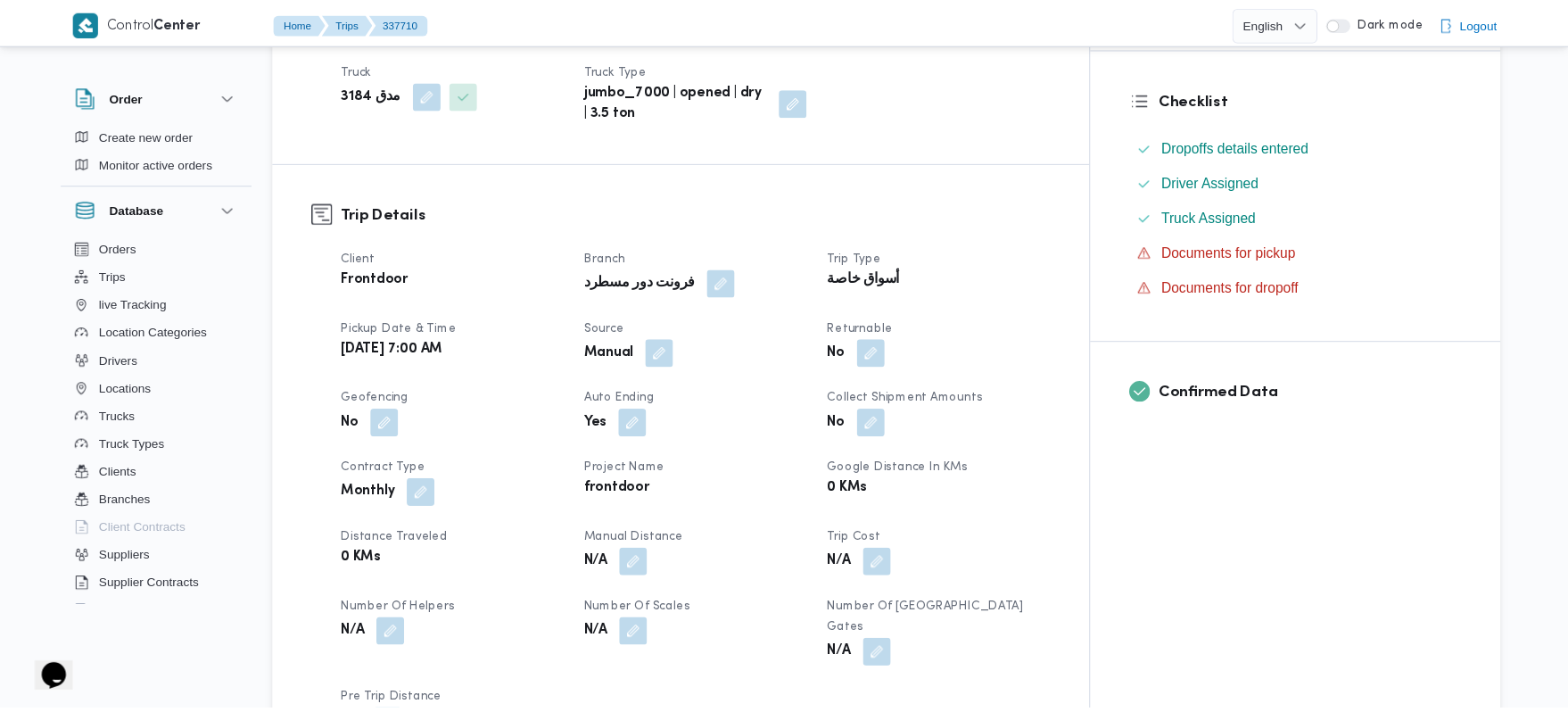
scroll to position [523, 0]
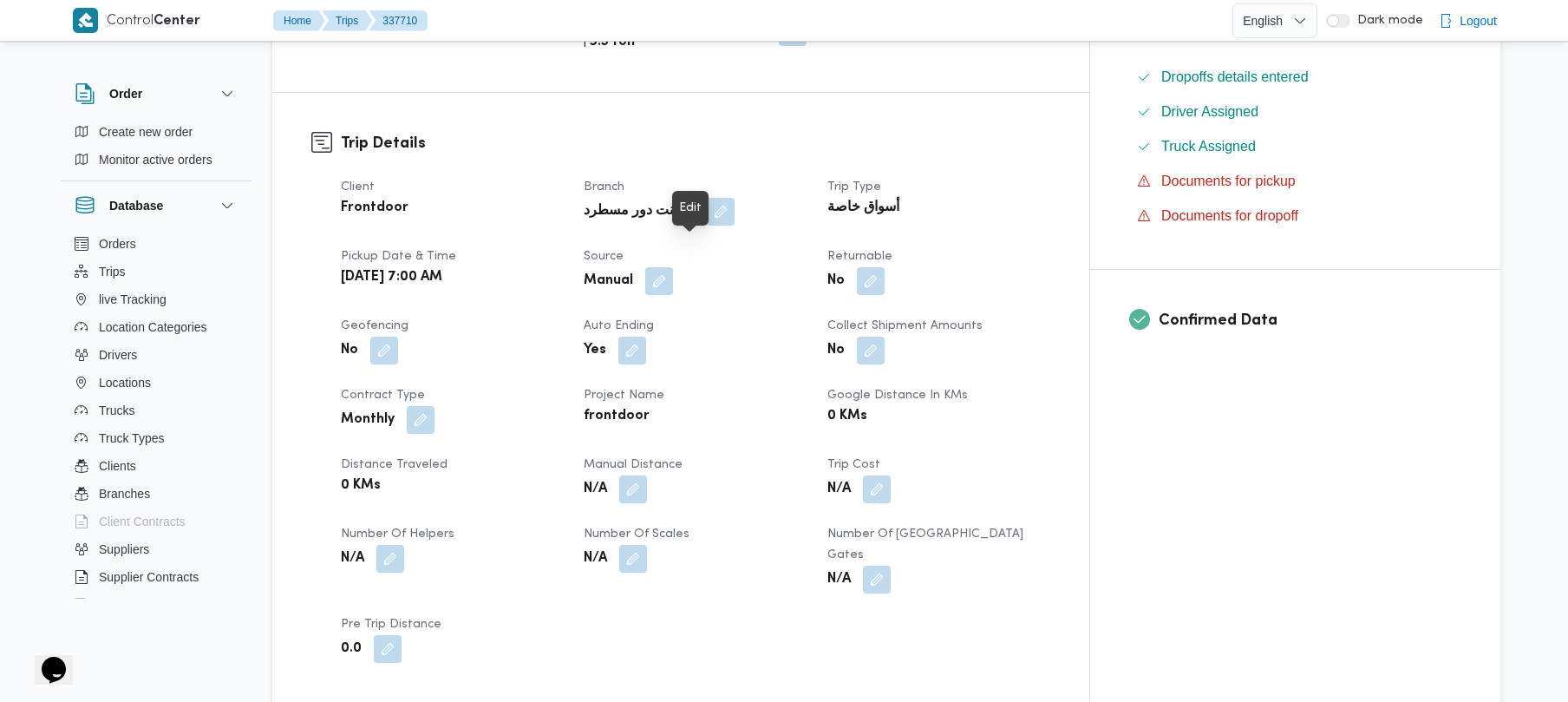
click at [673, 267] on button "button" at bounding box center [658, 281] width 27 height 27
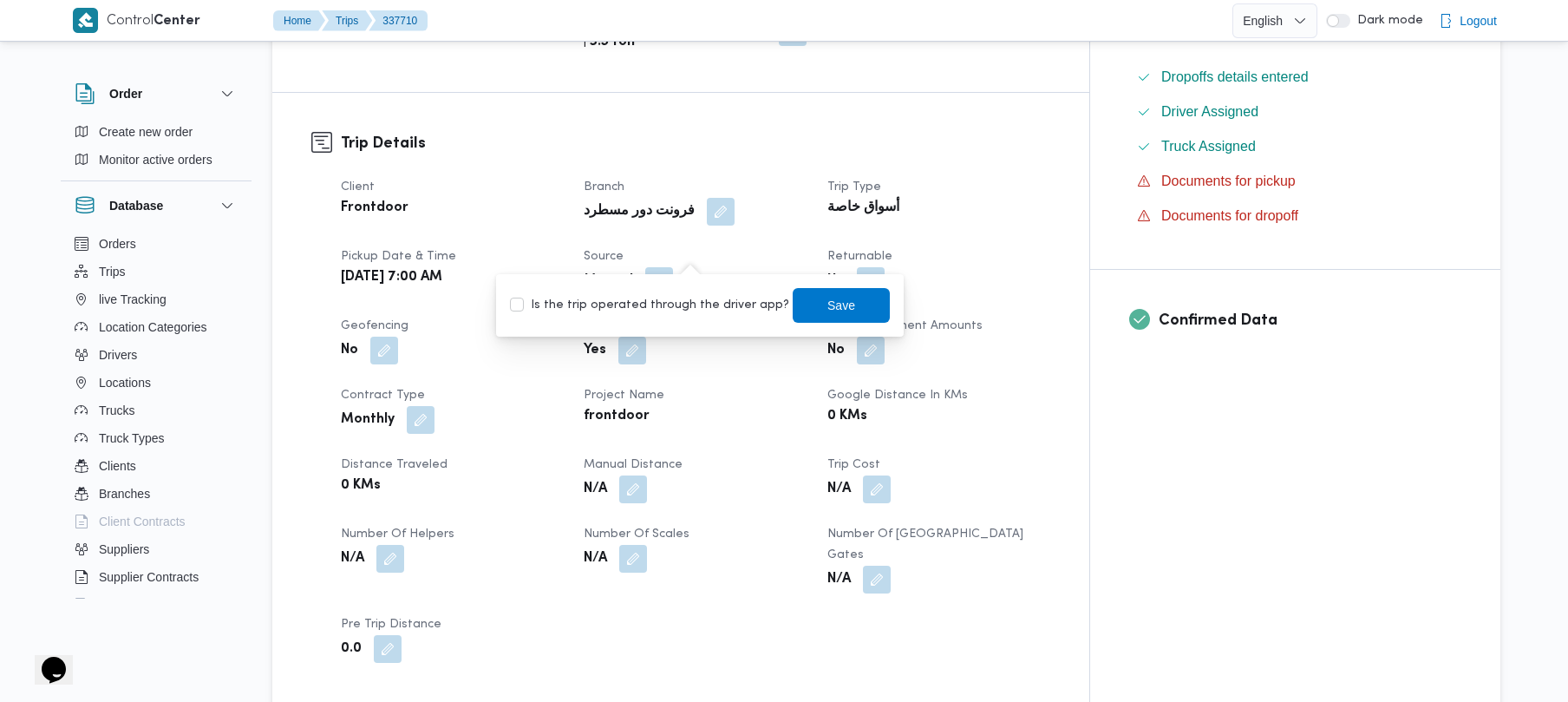
click at [691, 307] on label "Is the trip operated through the driver app?" at bounding box center [650, 305] width 280 height 21
checkbox input "true"
click at [827, 300] on span "Save" at bounding box center [841, 304] width 27 height 21
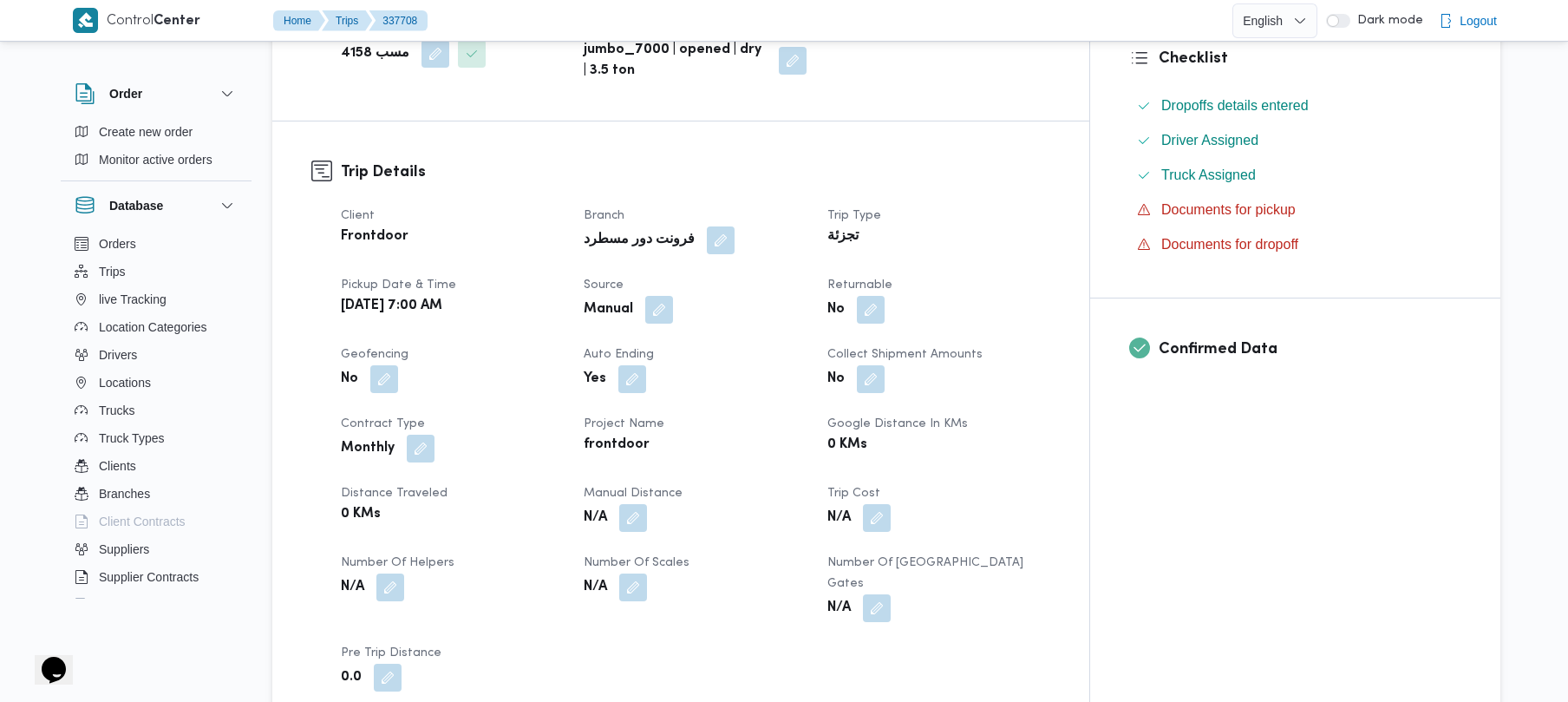
scroll to position [508, 0]
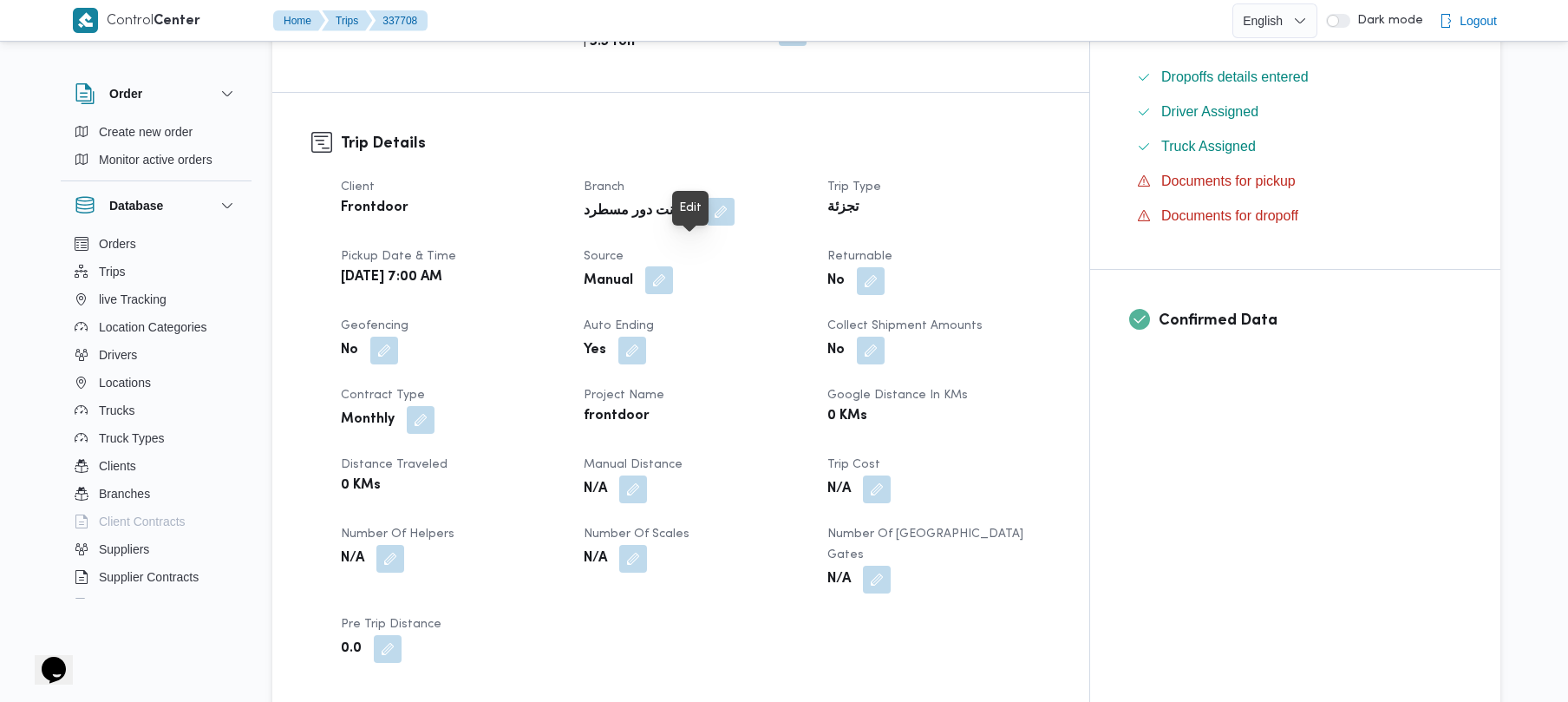
click at [673, 266] on button "button" at bounding box center [658, 280] width 27 height 27
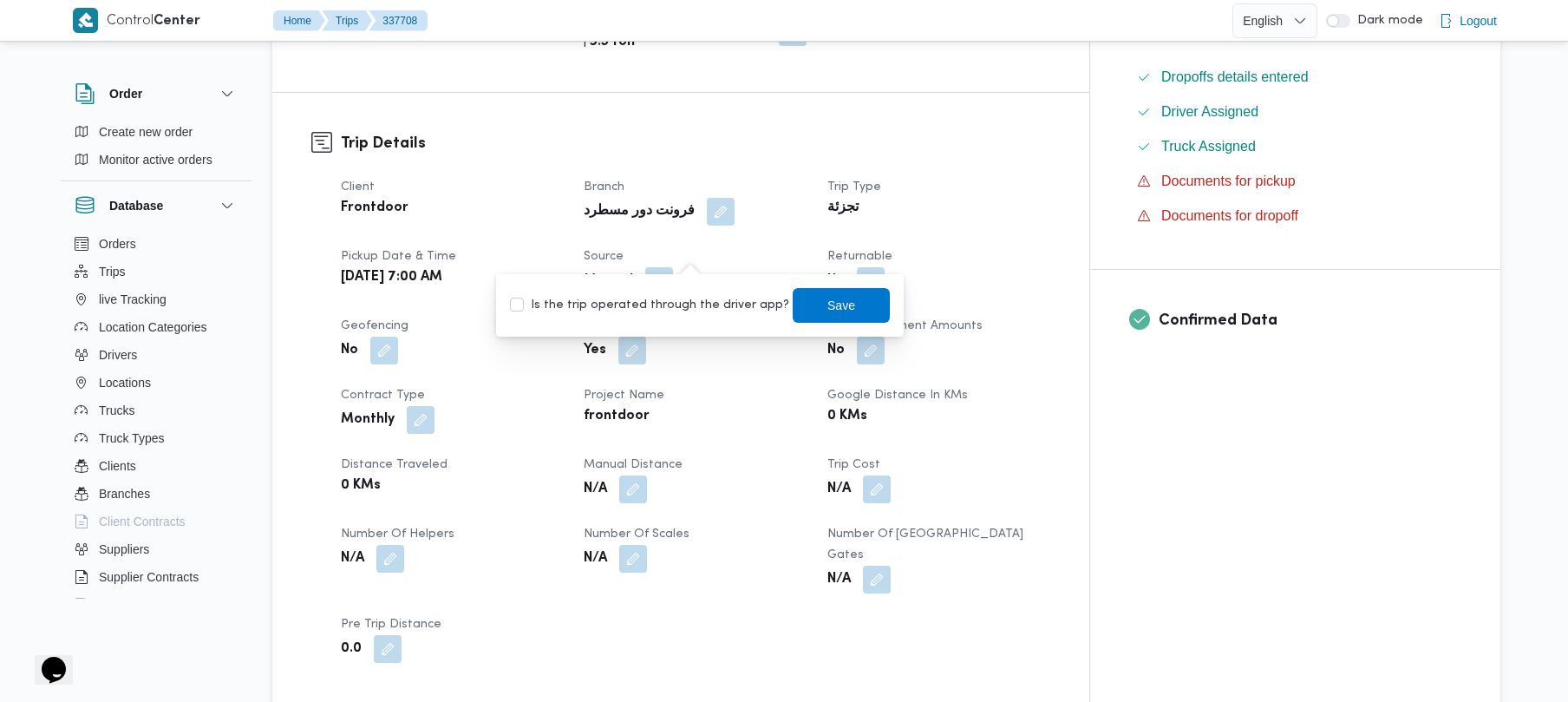
click at [663, 302] on label "Is the trip operated through the driver app?" at bounding box center [650, 305] width 280 height 21
checkbox input "true"
click at [827, 300] on span "Save" at bounding box center [841, 304] width 27 height 21
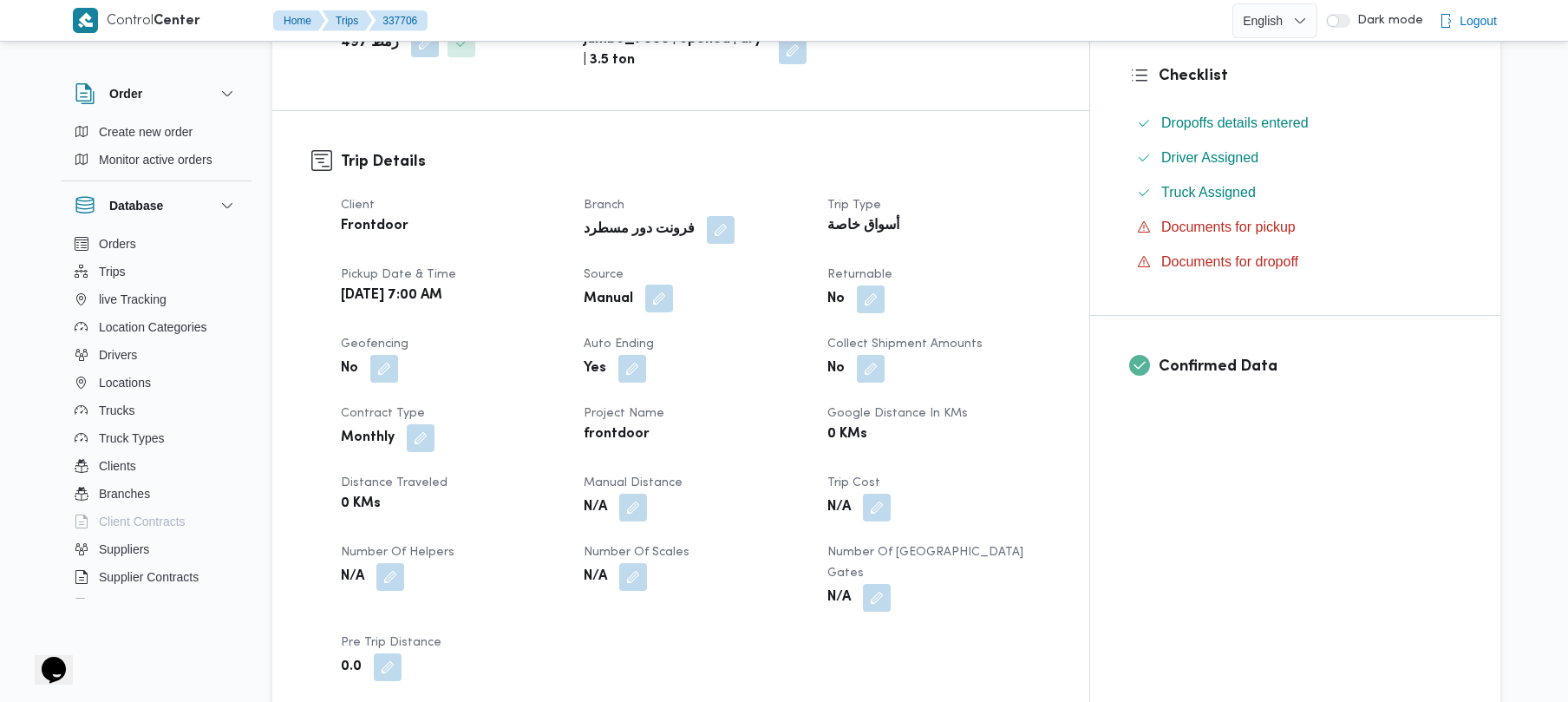
click at [673, 295] on button "button" at bounding box center [658, 298] width 27 height 27
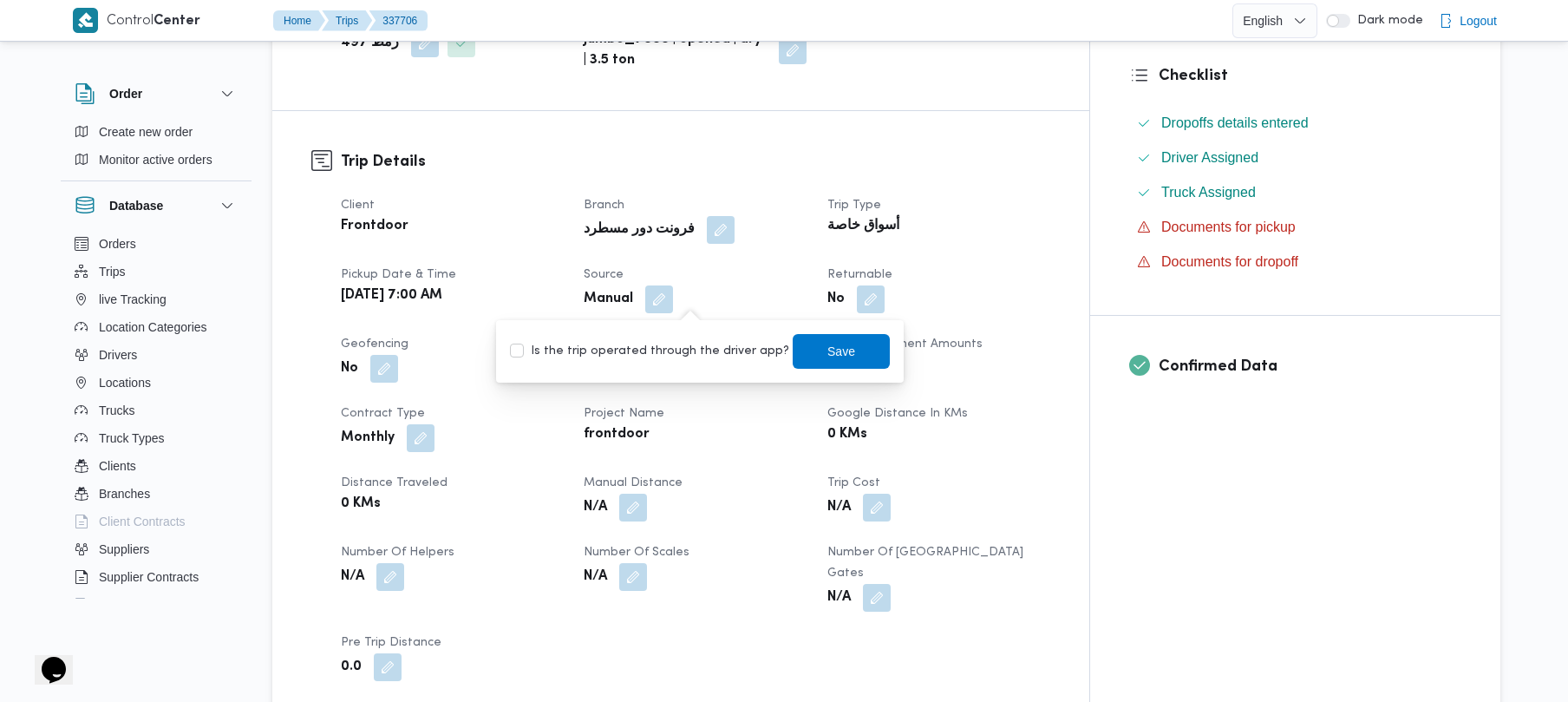
click at [677, 363] on div "Is the trip operated through the driver app? Save" at bounding box center [700, 351] width 383 height 38
click at [695, 352] on label "Is the trip operated through the driver app?" at bounding box center [650, 351] width 280 height 21
checkbox input "true"
click at [844, 345] on span "Save" at bounding box center [841, 351] width 97 height 35
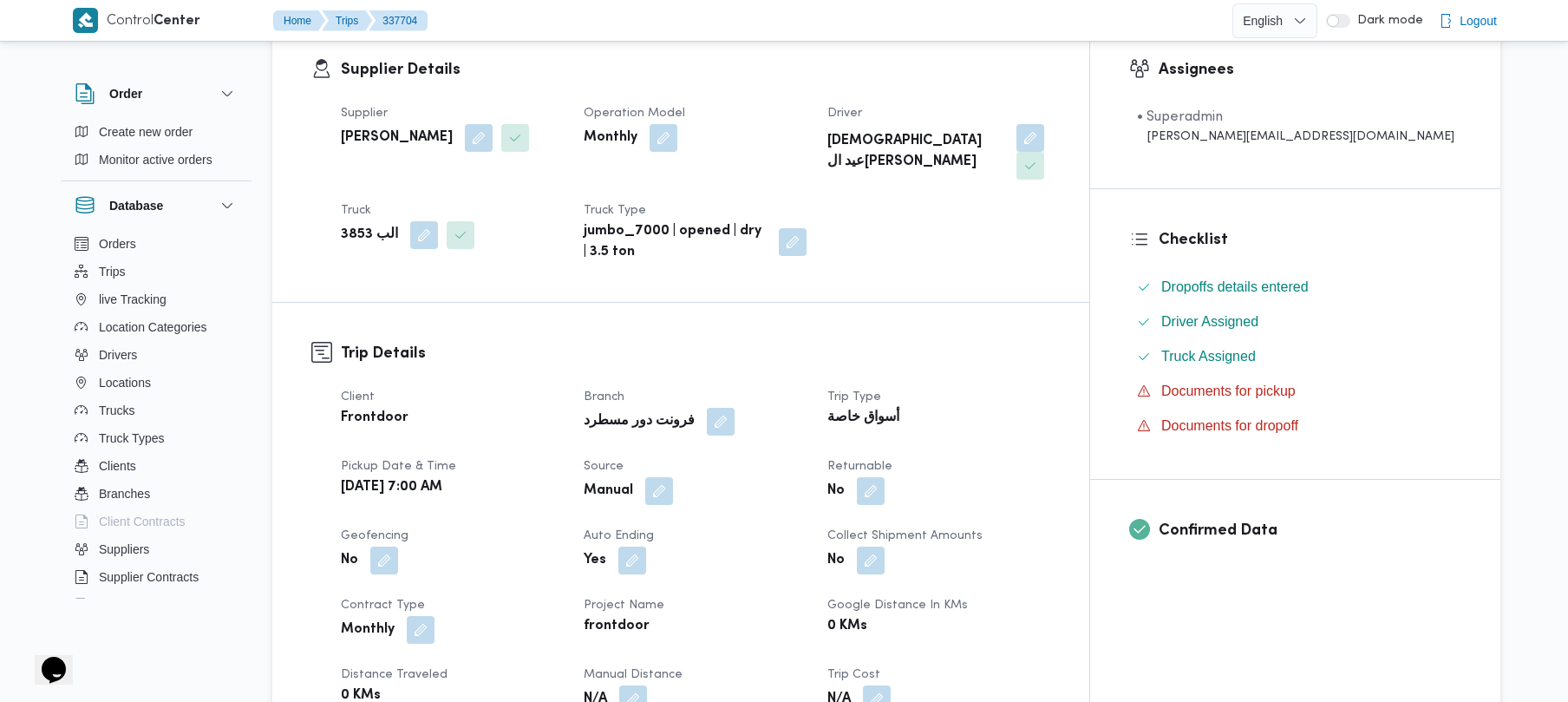
scroll to position [508, 0]
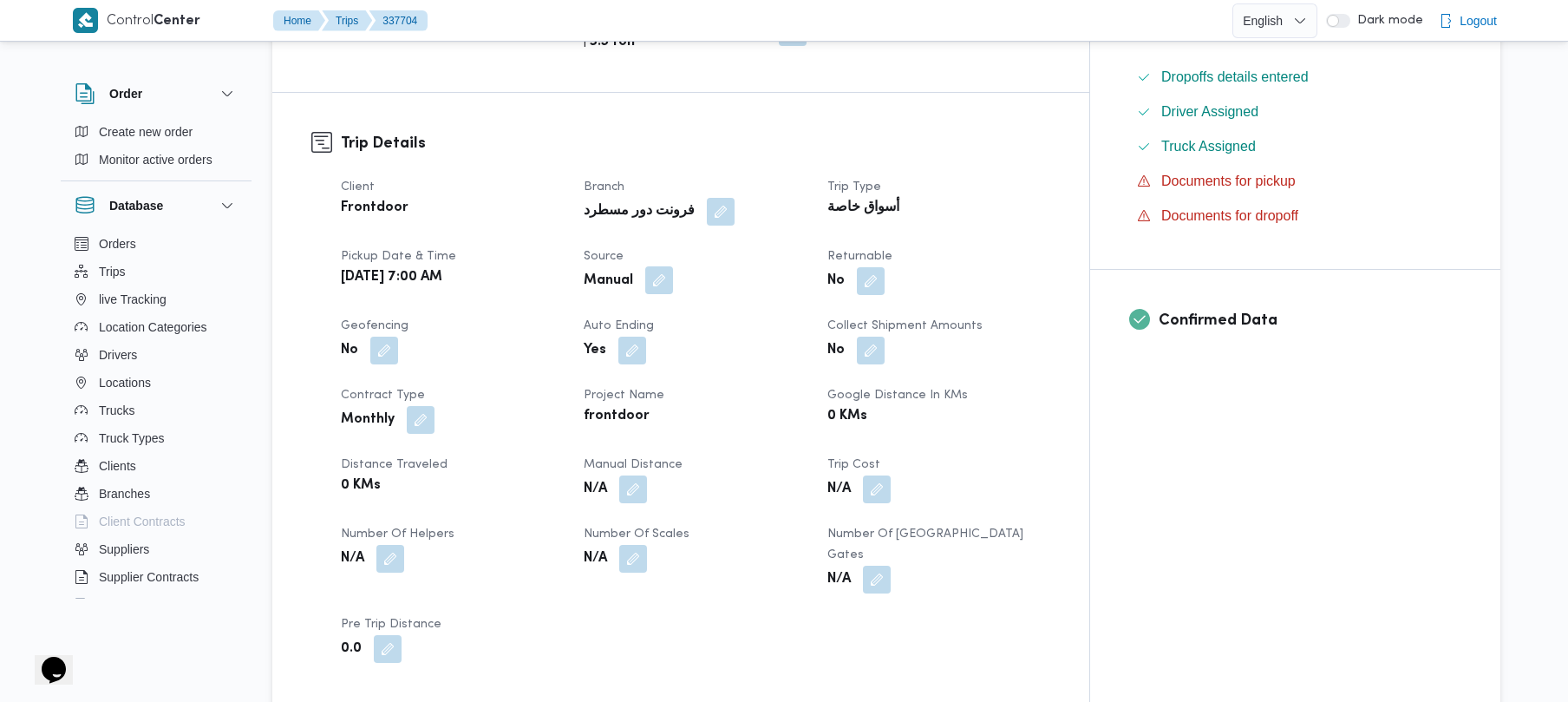
click at [673, 266] on button "button" at bounding box center [658, 280] width 27 height 27
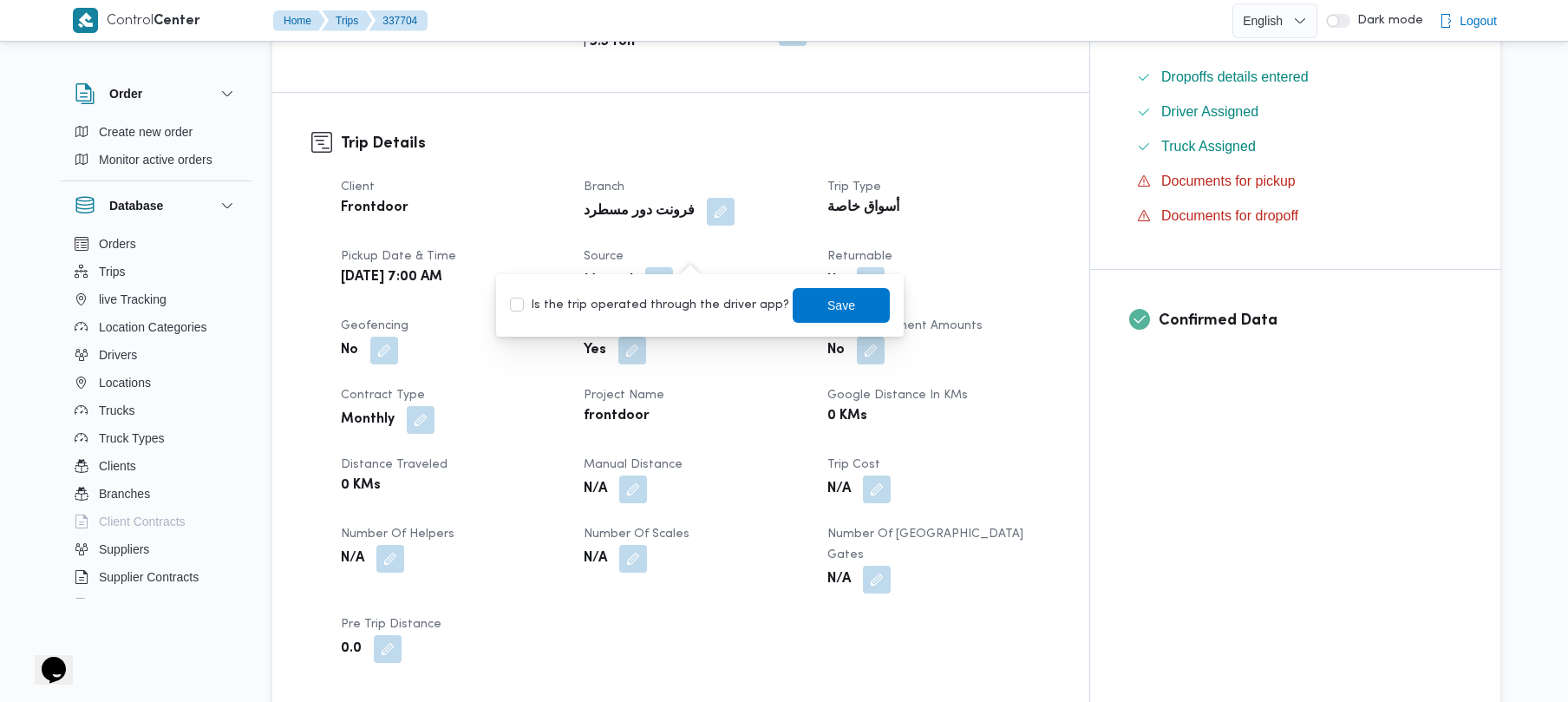
click at [650, 306] on label "Is the trip operated through the driver app?" at bounding box center [650, 305] width 280 height 21
checkbox input "true"
click at [793, 306] on span "Save" at bounding box center [841, 304] width 97 height 35
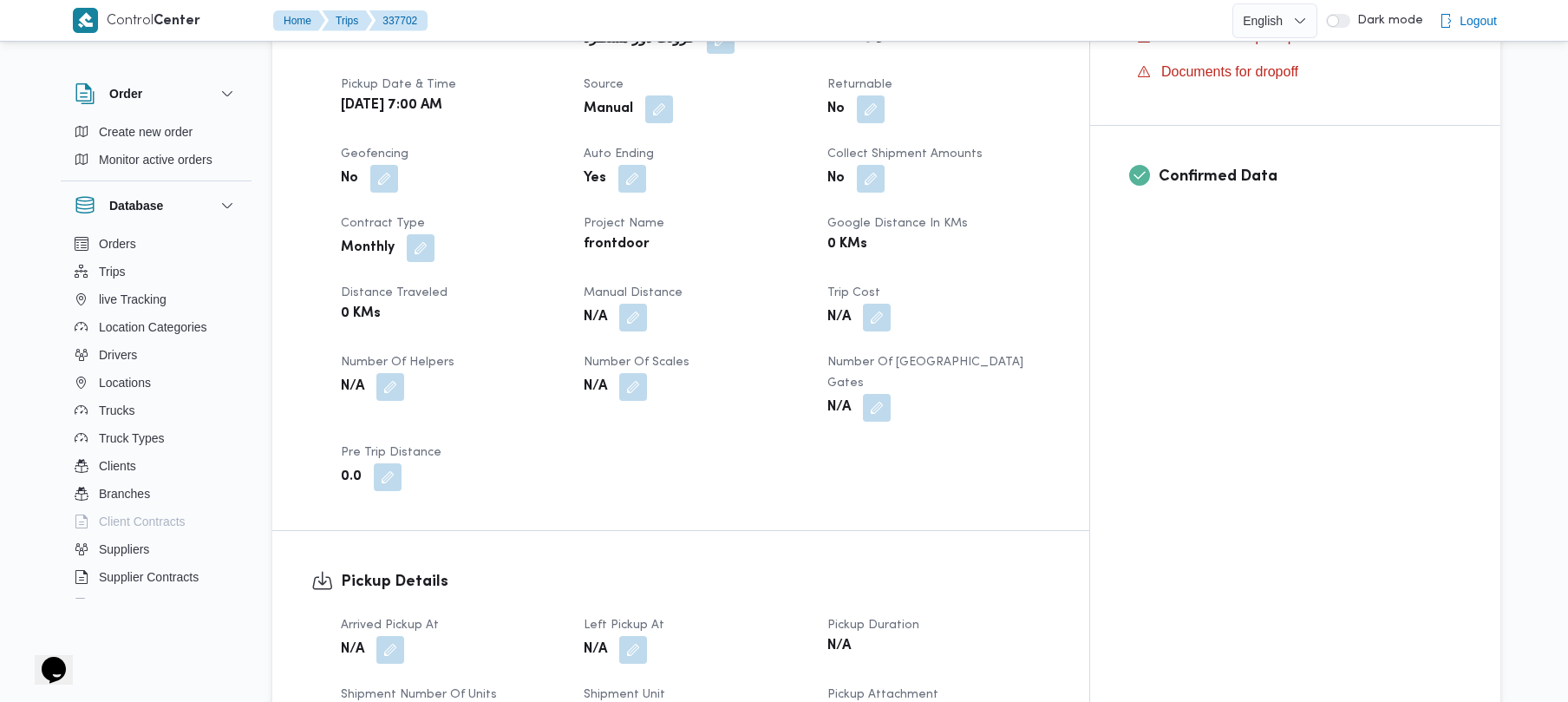
scroll to position [601, 0]
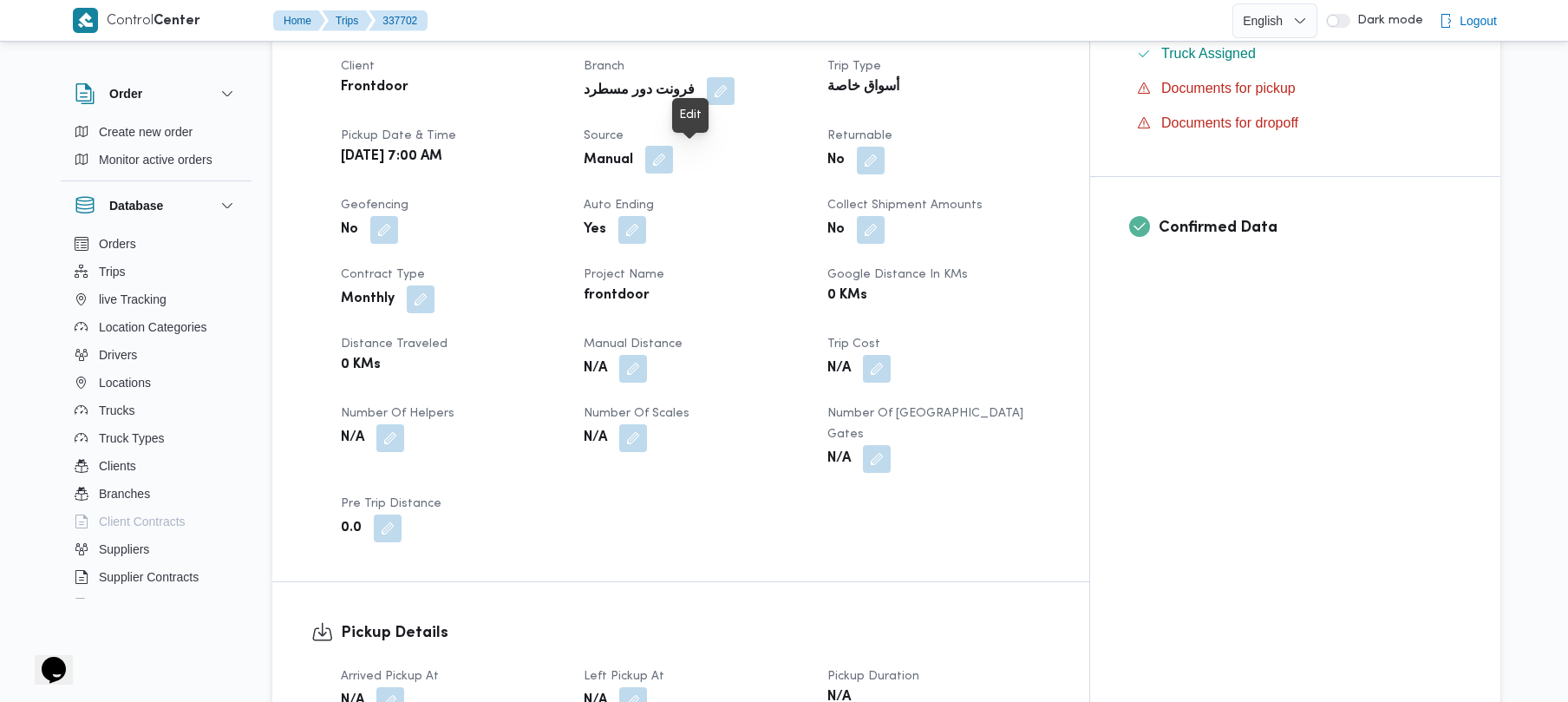
click at [673, 151] on button "button" at bounding box center [658, 159] width 27 height 27
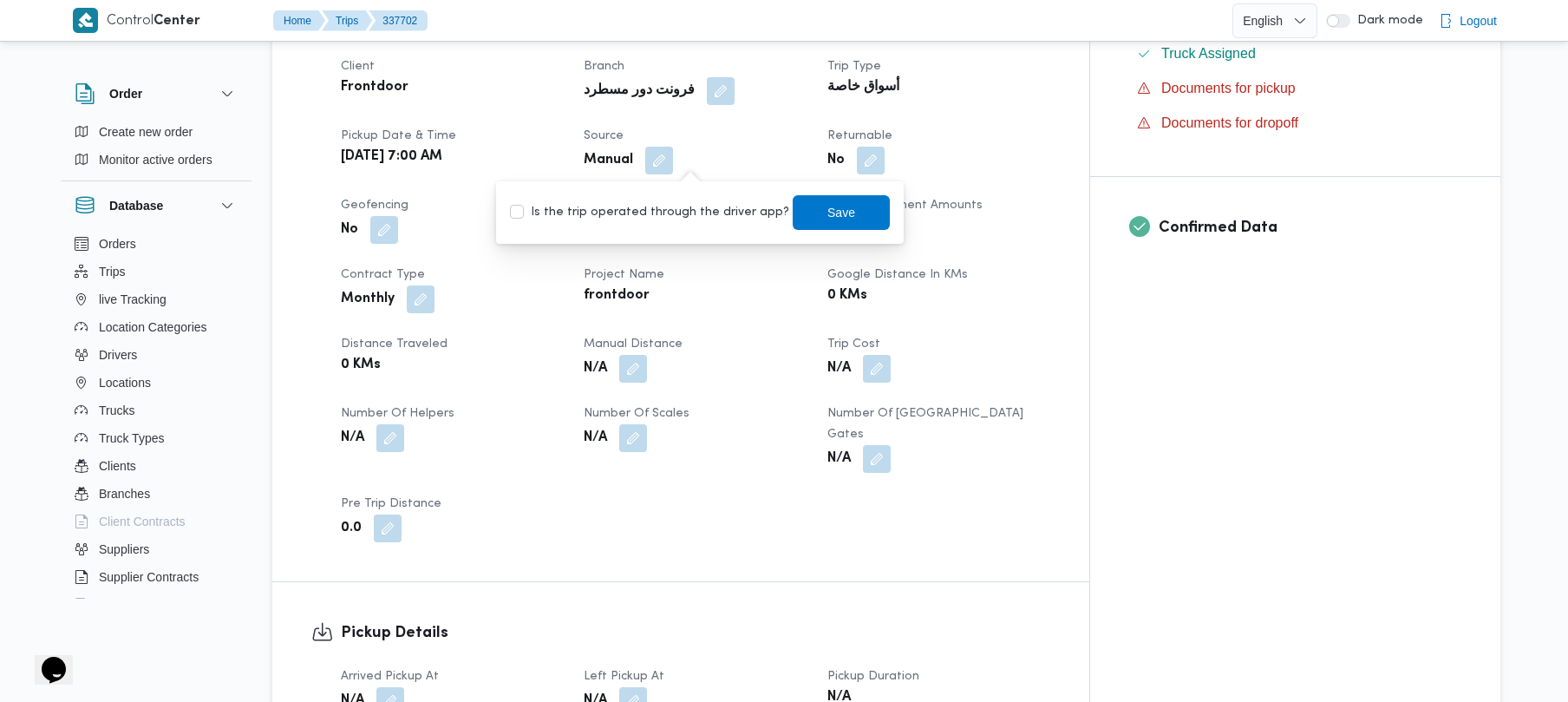
click at [639, 210] on label "Is the trip operated through the driver app?" at bounding box center [650, 213] width 280 height 21
checkbox input "true"
click at [793, 210] on span "Save" at bounding box center [841, 212] width 97 height 35
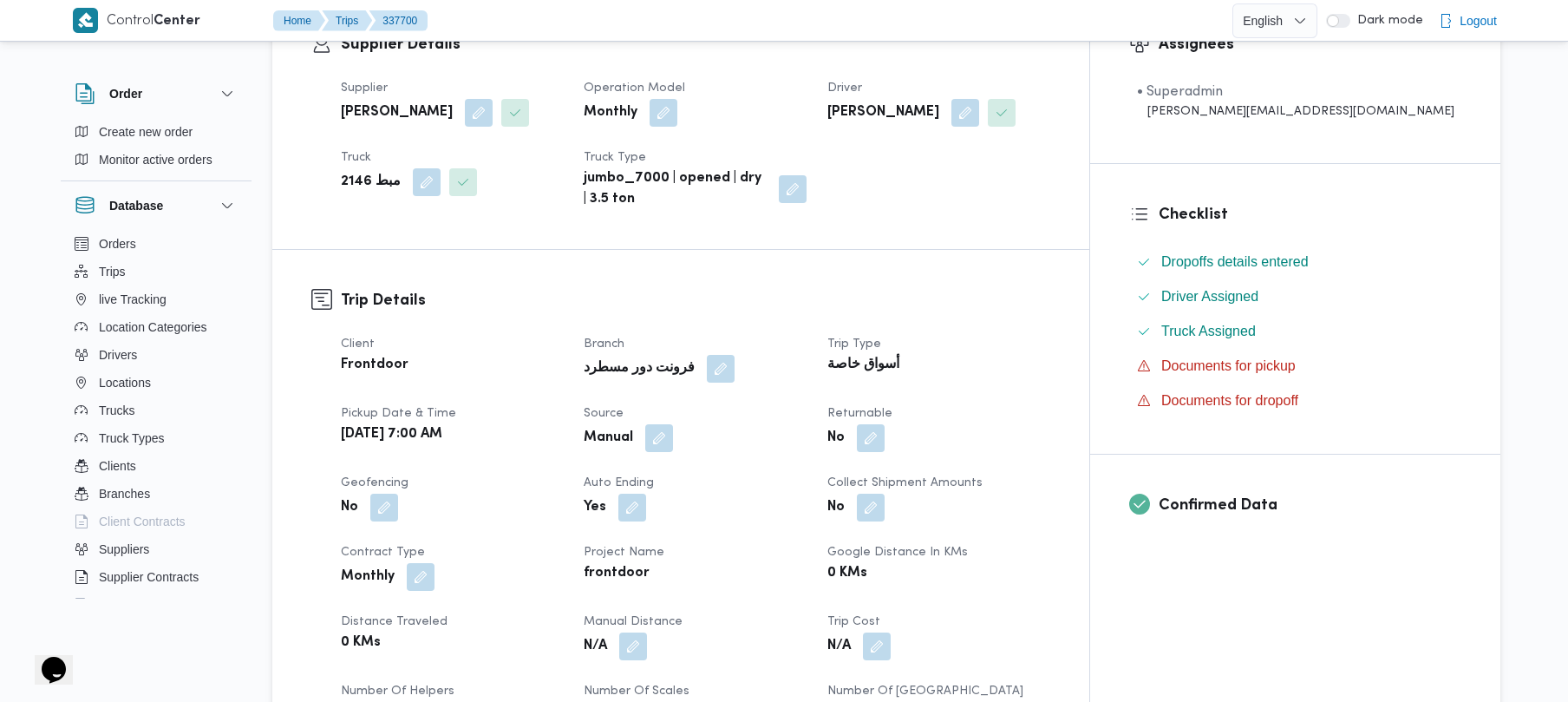
scroll to position [508, 0]
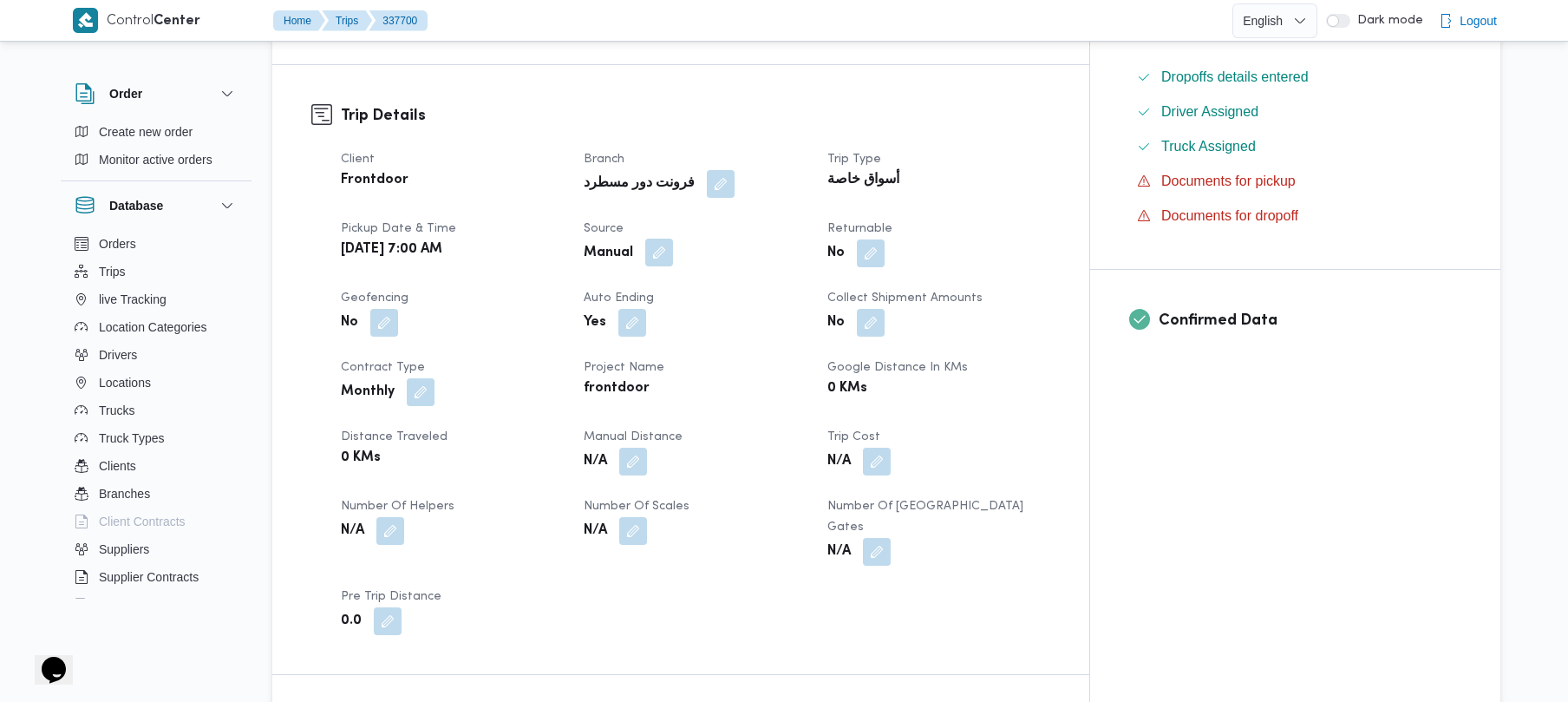
click at [673, 253] on button "button" at bounding box center [658, 252] width 27 height 27
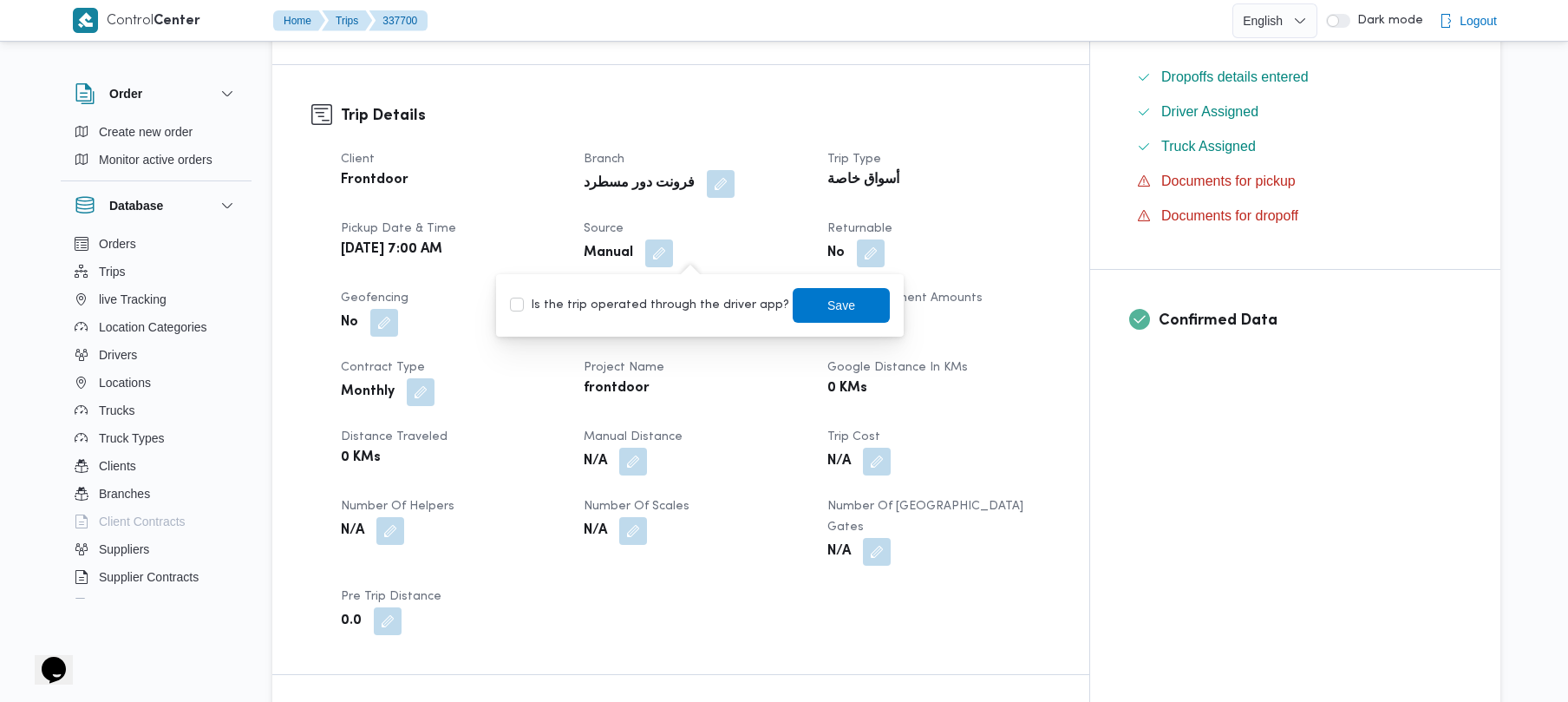
click at [680, 286] on div "Is the trip operated through the driver app? Save" at bounding box center [700, 305] width 383 height 38
click at [680, 297] on label "Is the trip operated through the driver app?" at bounding box center [650, 305] width 280 height 21
checkbox input "true"
click at [799, 305] on span "Save" at bounding box center [841, 304] width 97 height 35
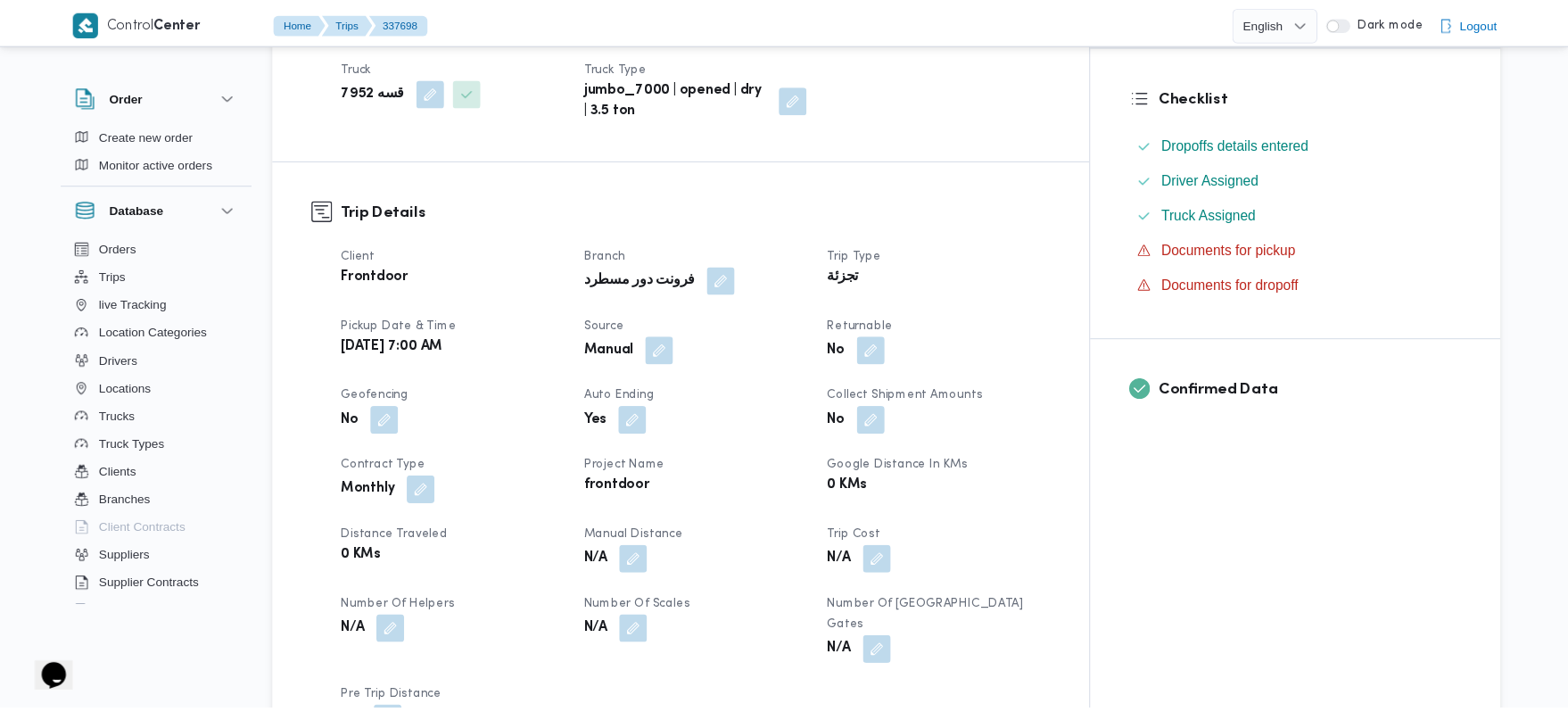
scroll to position [475, 0]
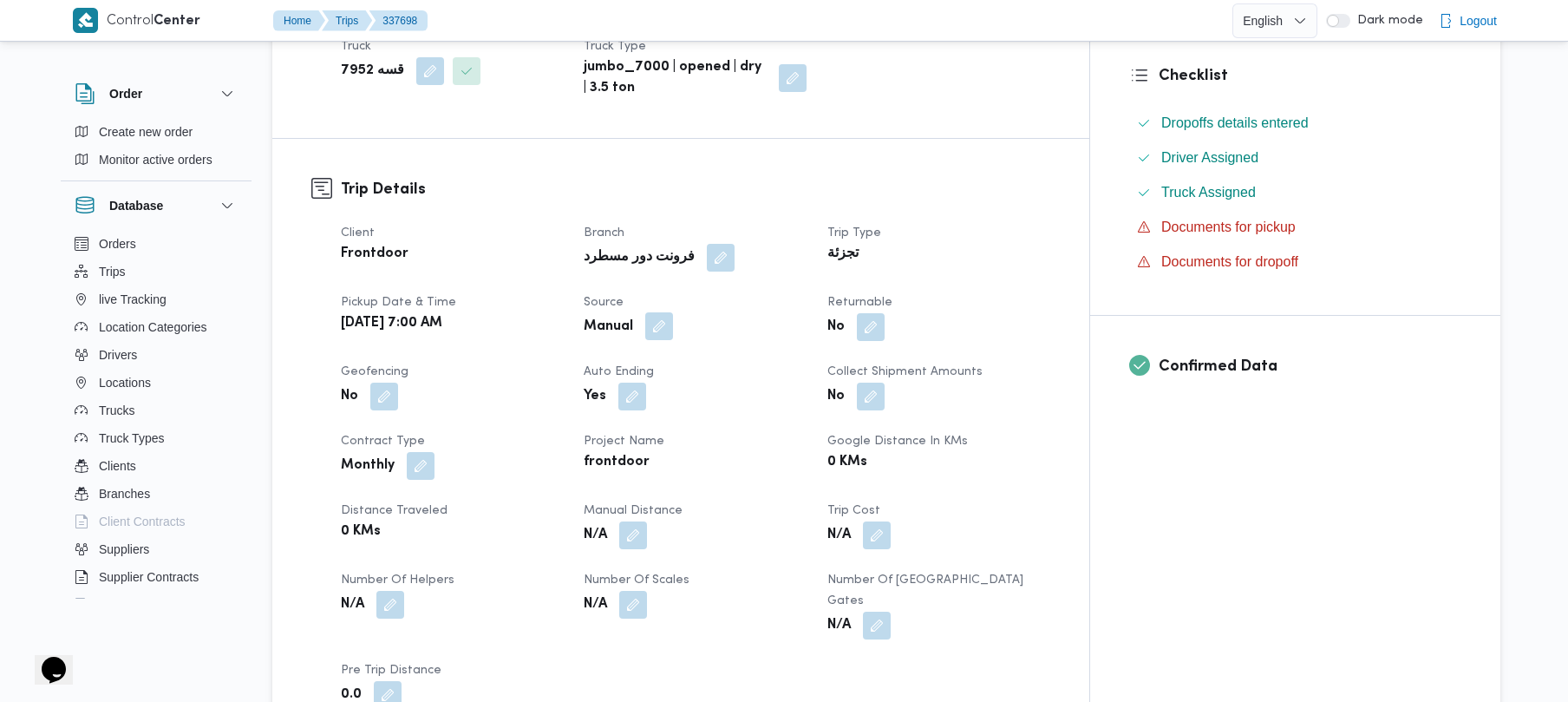
click at [673, 313] on button "button" at bounding box center [658, 326] width 27 height 27
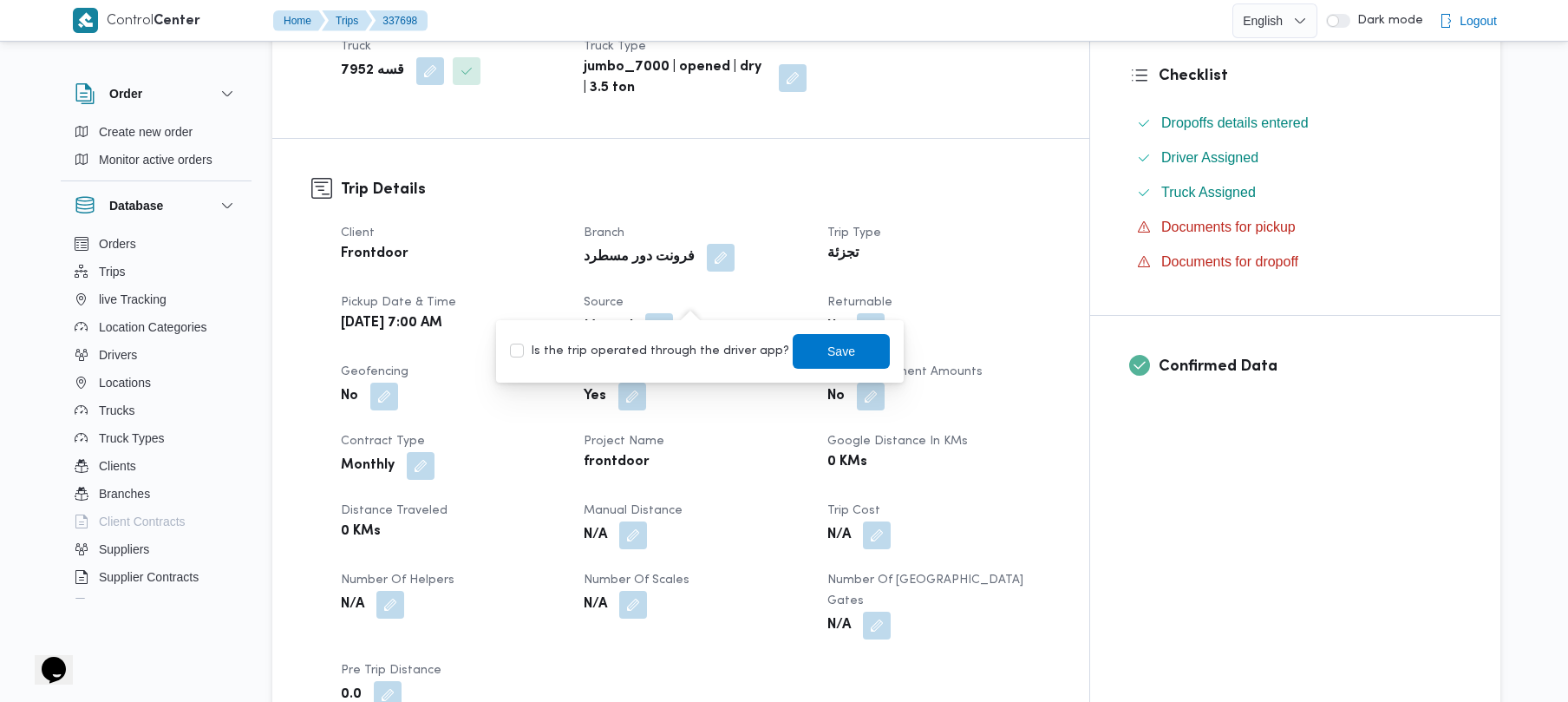
click at [685, 357] on label "Is the trip operated through the driver app?" at bounding box center [650, 351] width 280 height 21
checkbox input "true"
click at [805, 349] on span "Save" at bounding box center [841, 351] width 97 height 35
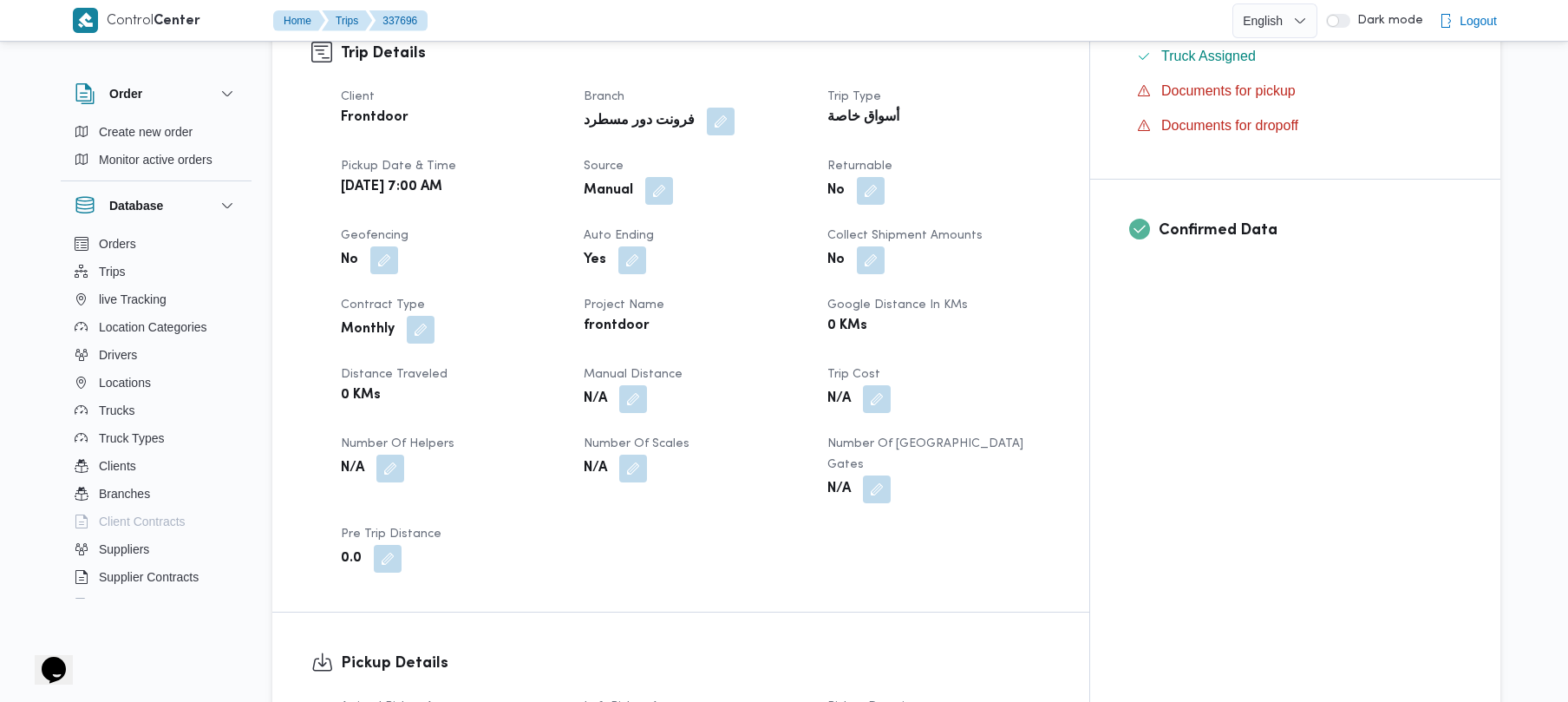
scroll to position [601, 0]
click at [673, 174] on button "button" at bounding box center [658, 187] width 27 height 27
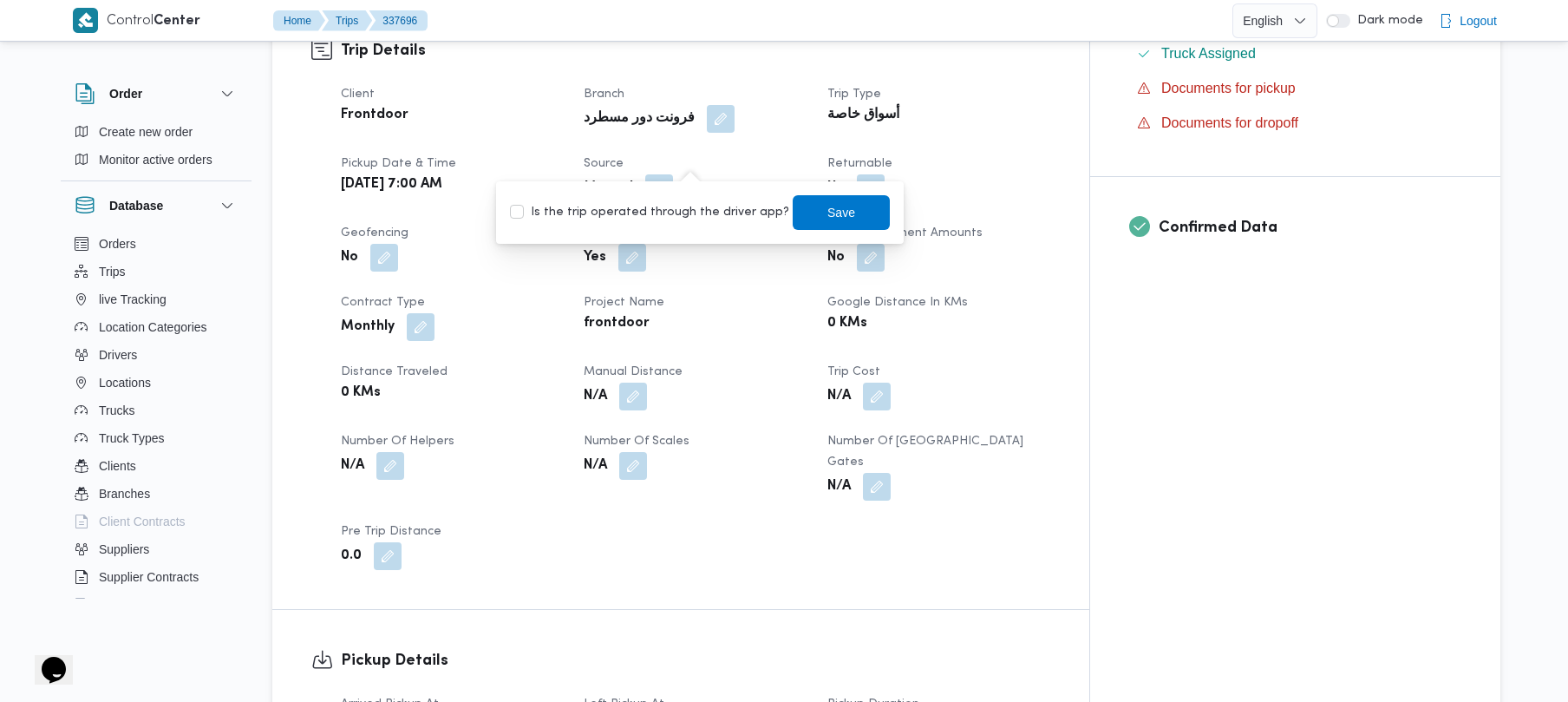
click at [654, 214] on label "Is the trip operated through the driver app?" at bounding box center [650, 213] width 280 height 21
checkbox input "true"
click at [803, 214] on span "Save" at bounding box center [841, 212] width 97 height 35
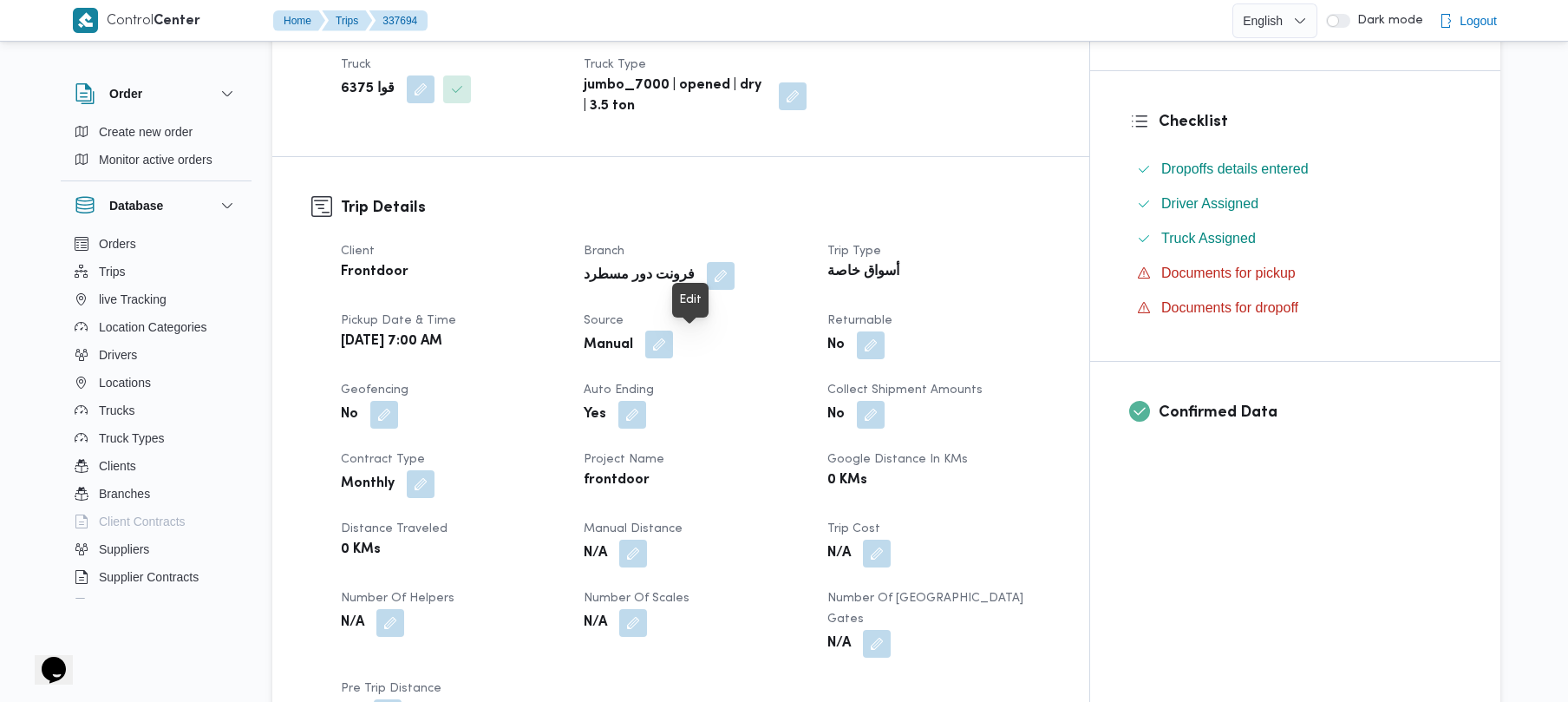
click at [673, 342] on button "button" at bounding box center [658, 344] width 27 height 27
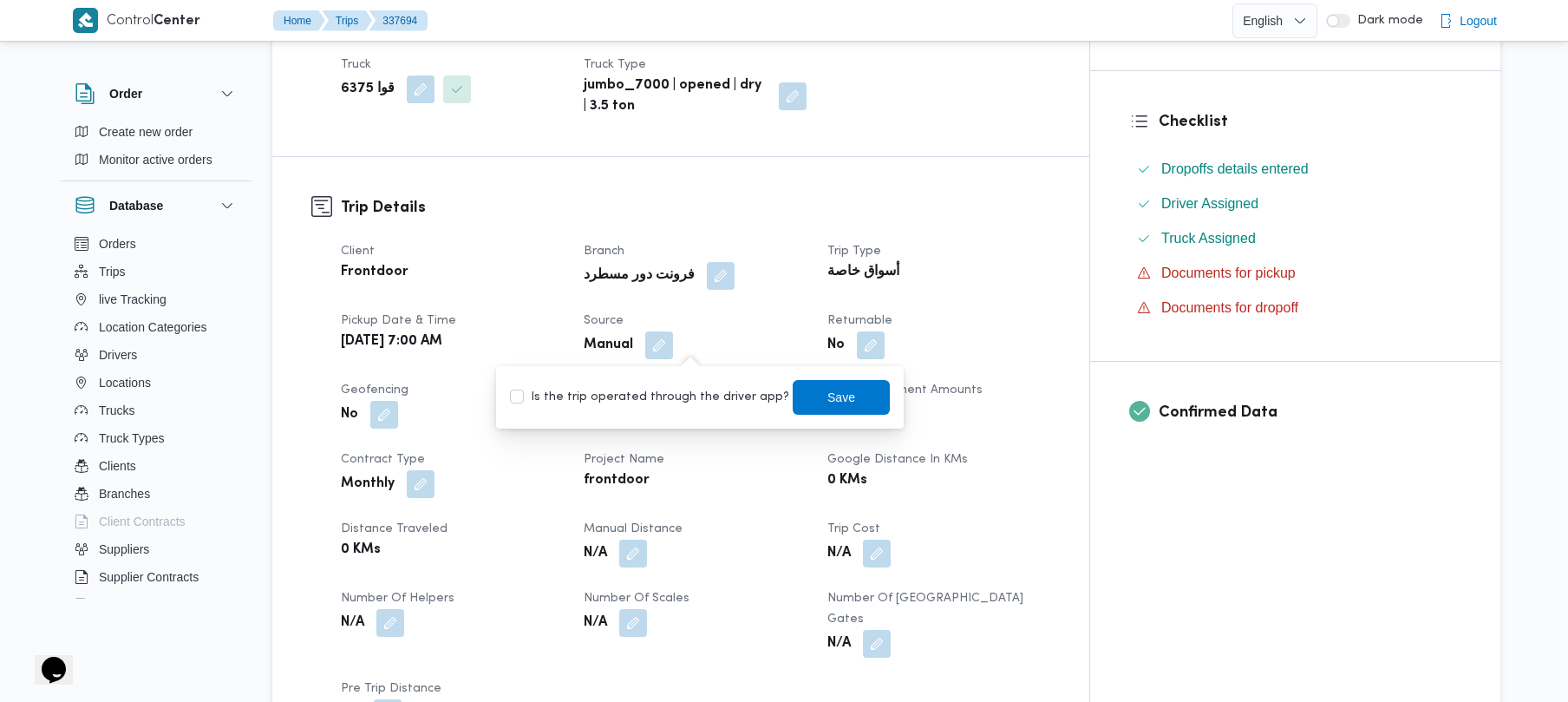
click at [666, 396] on label "Is the trip operated through the driver app?" at bounding box center [650, 398] width 280 height 21
checkbox input "true"
click at [827, 402] on span "Save" at bounding box center [841, 397] width 27 height 21
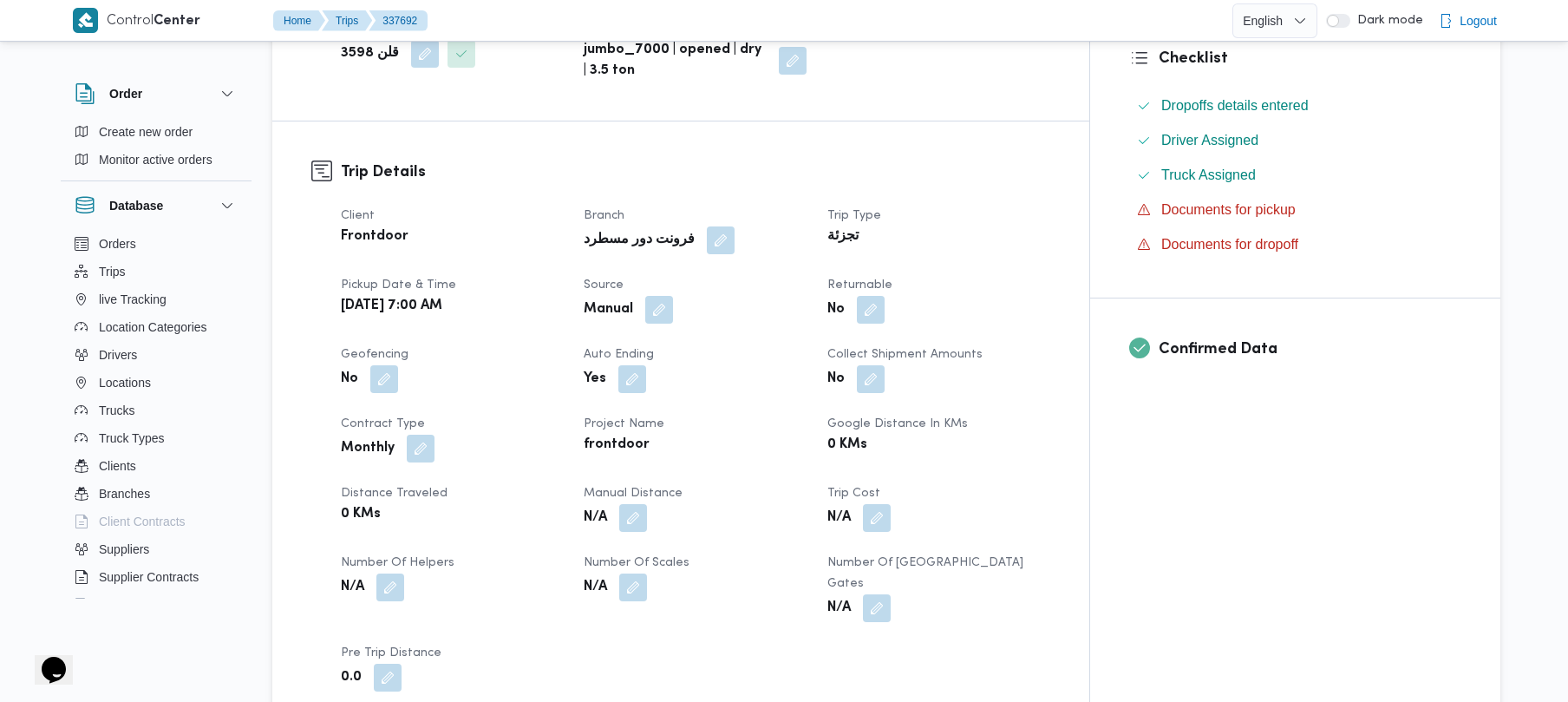
scroll to position [508, 0]
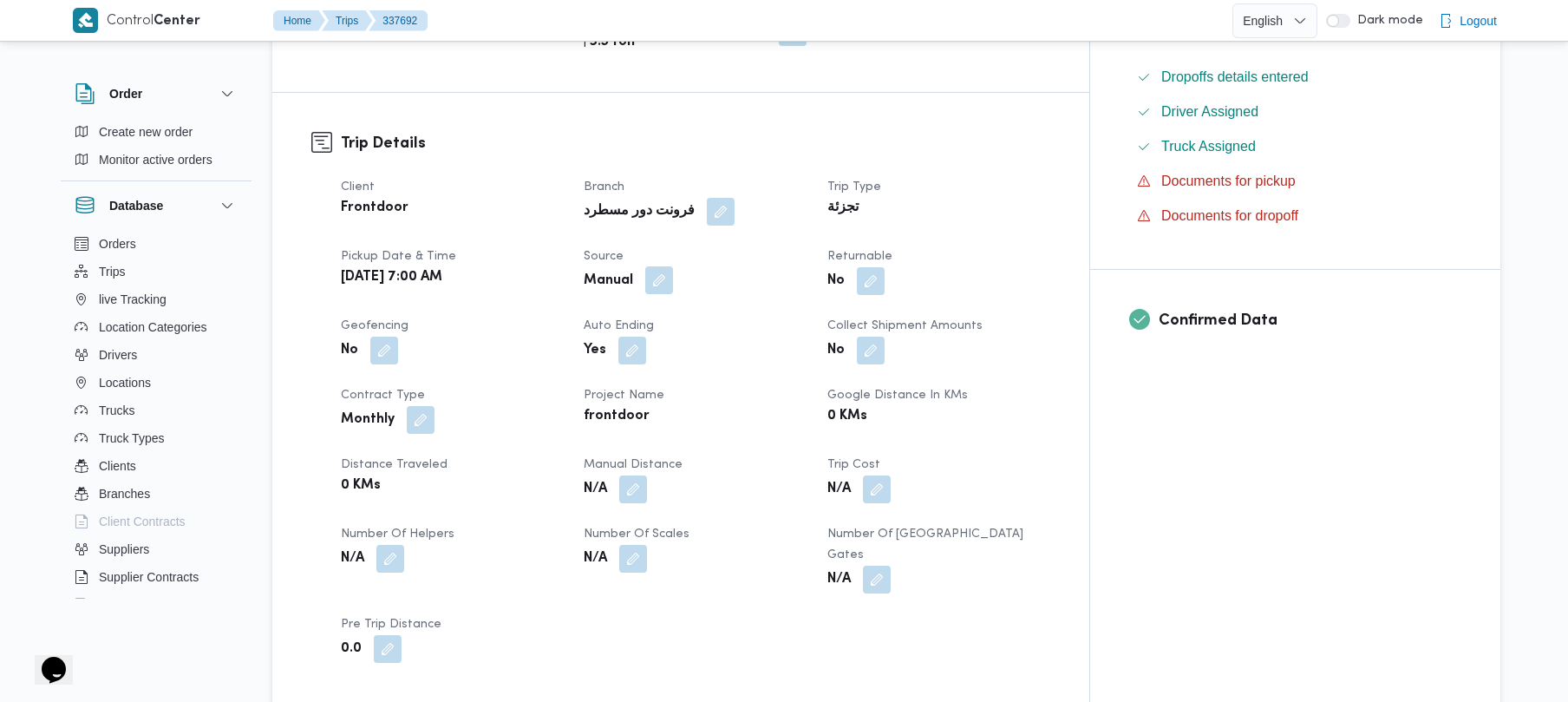
click at [673, 266] on button "button" at bounding box center [658, 280] width 27 height 27
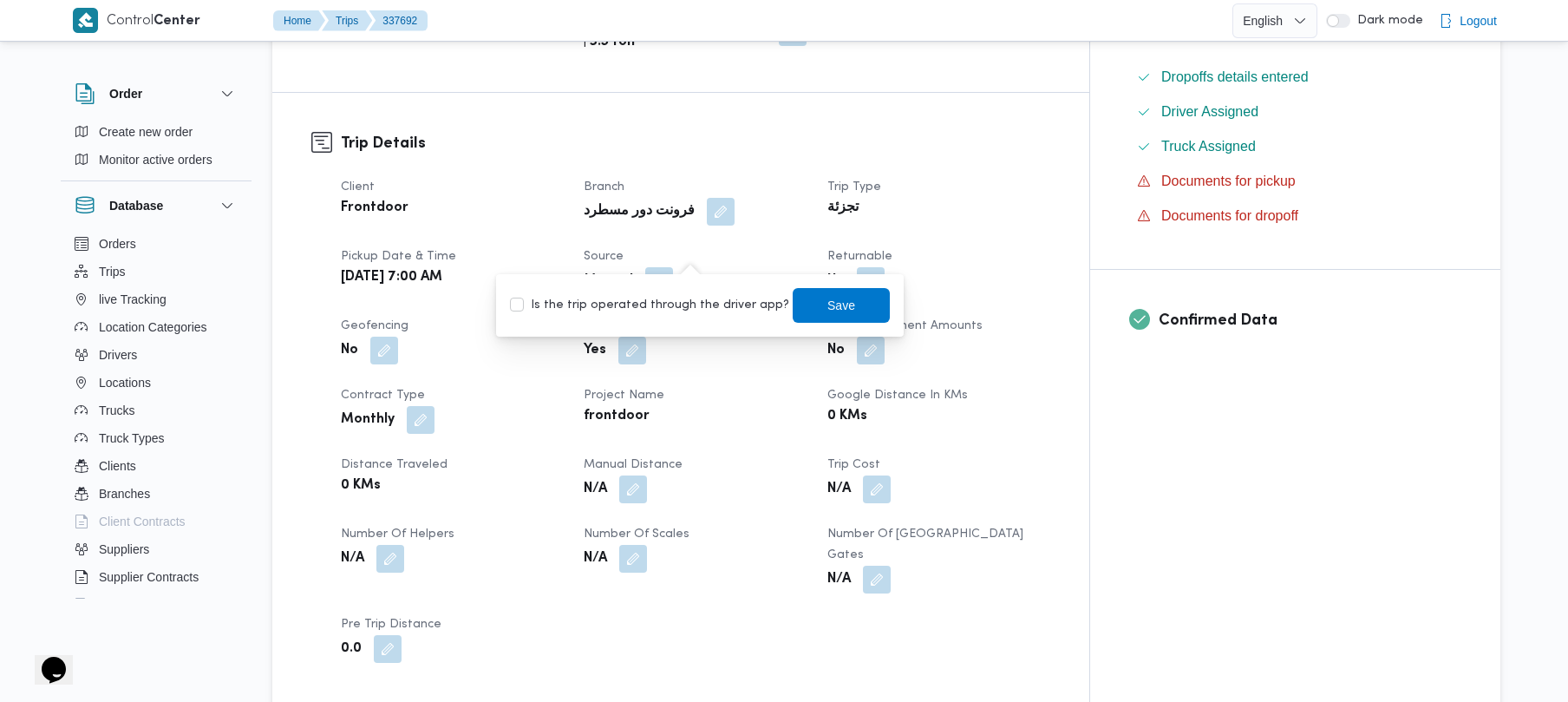
click at [670, 313] on label "Is the trip operated through the driver app?" at bounding box center [650, 305] width 280 height 21
checkbox input "true"
click at [827, 299] on span "Save" at bounding box center [841, 304] width 27 height 21
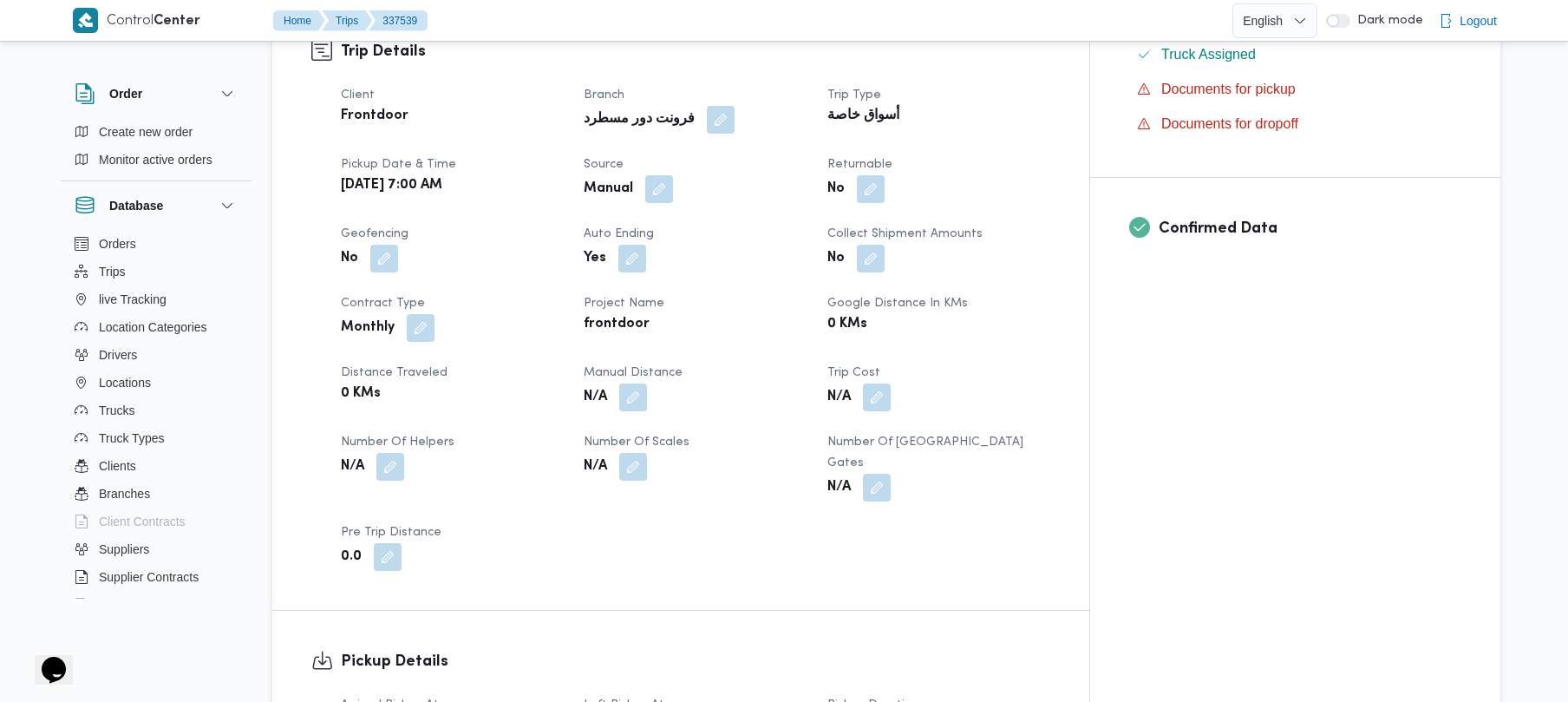
scroll to position [647, 0]
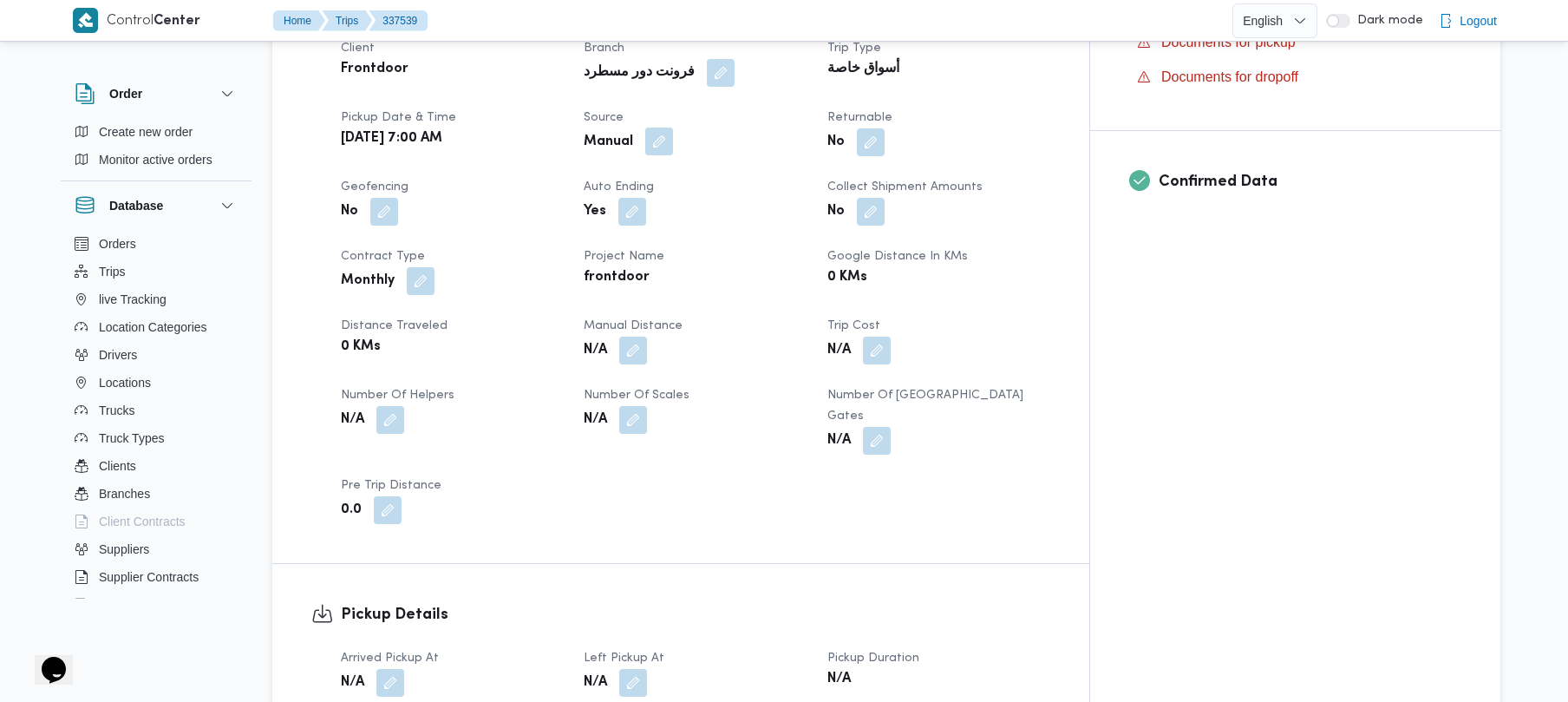
click at [673, 128] on button "button" at bounding box center [658, 141] width 27 height 27
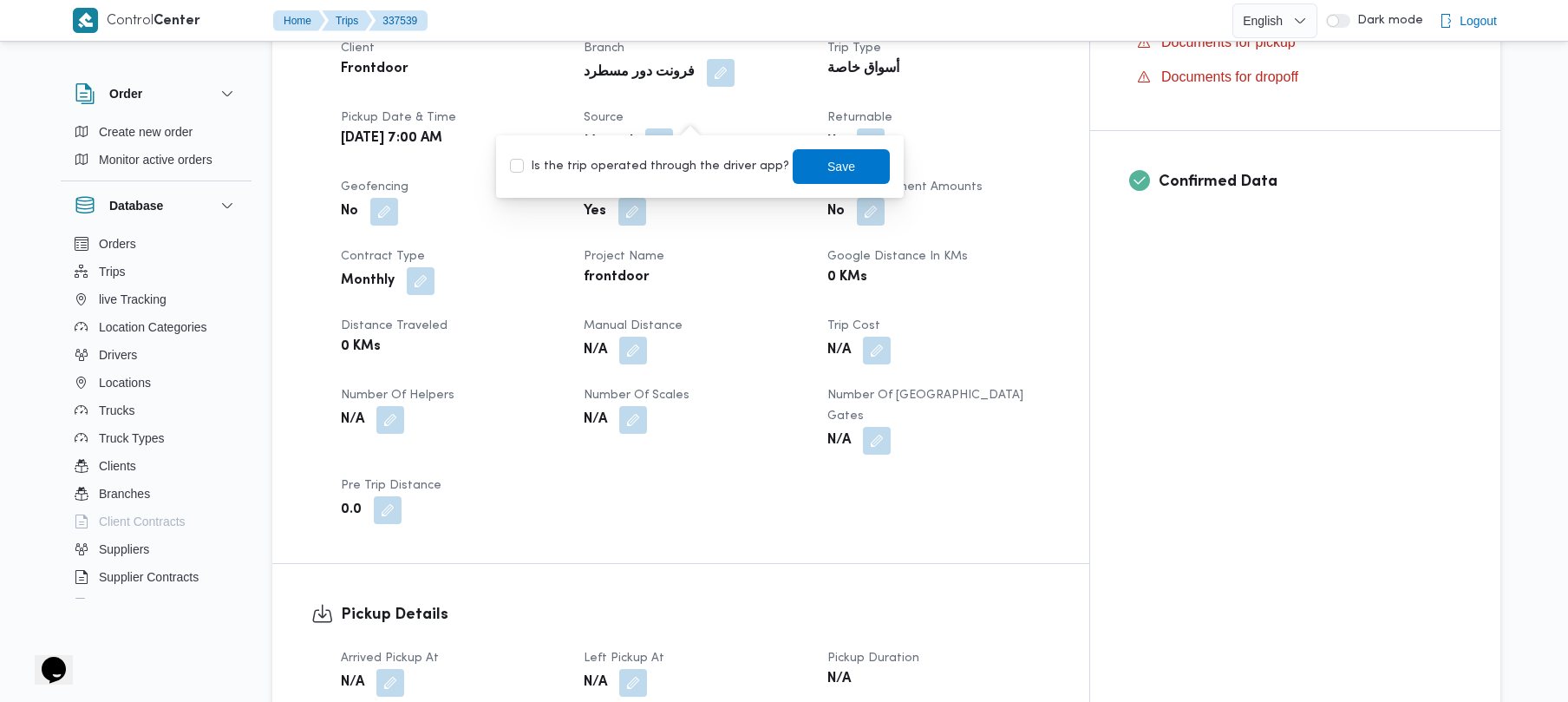
click at [678, 166] on label "Is the trip operated through the driver app?" at bounding box center [650, 166] width 280 height 21
checkbox input "true"
click at [841, 163] on span "Save" at bounding box center [841, 165] width 97 height 35
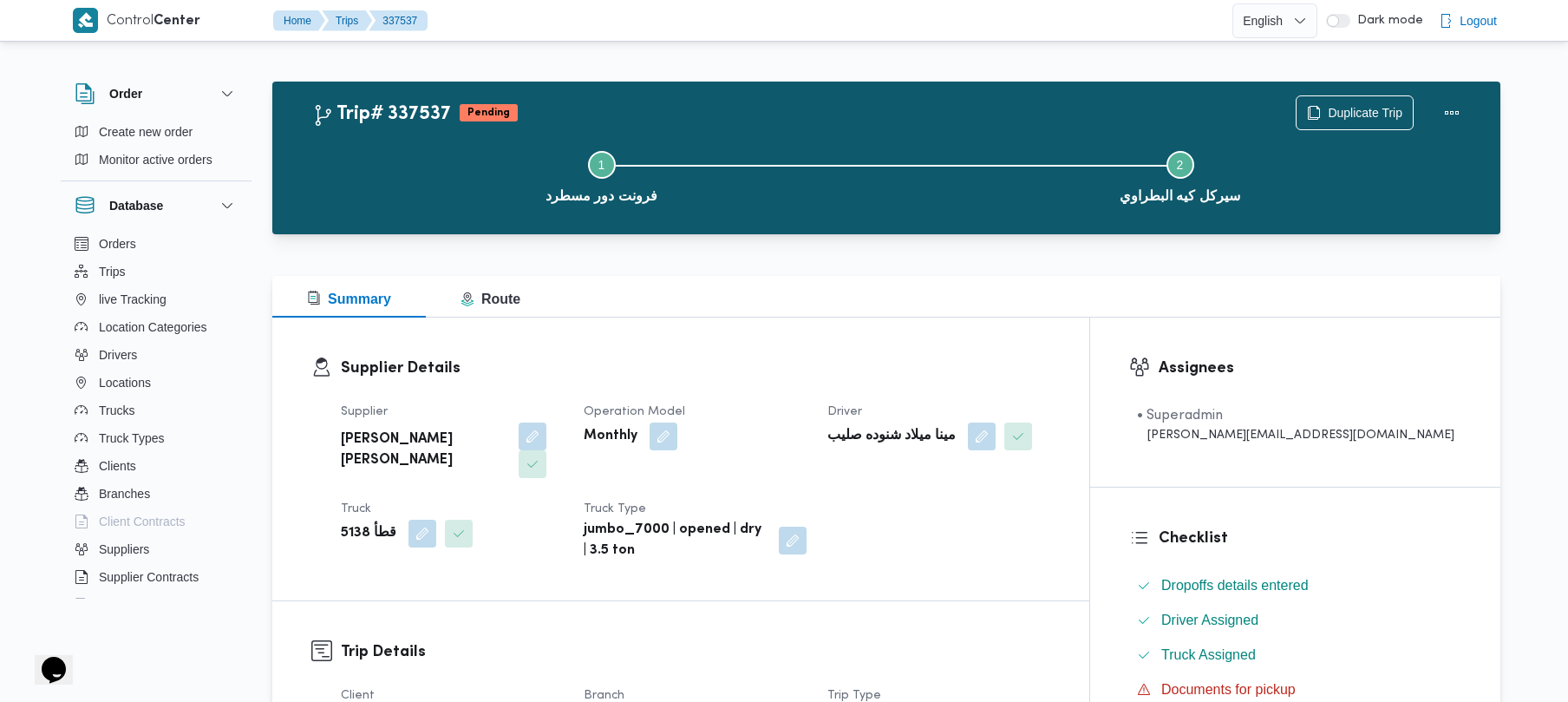
click at [827, 349] on div "Supplier Details Supplier [PERSON_NAME] [PERSON_NAME] Operation Model Monthly D…" at bounding box center [680, 458] width 817 height 283
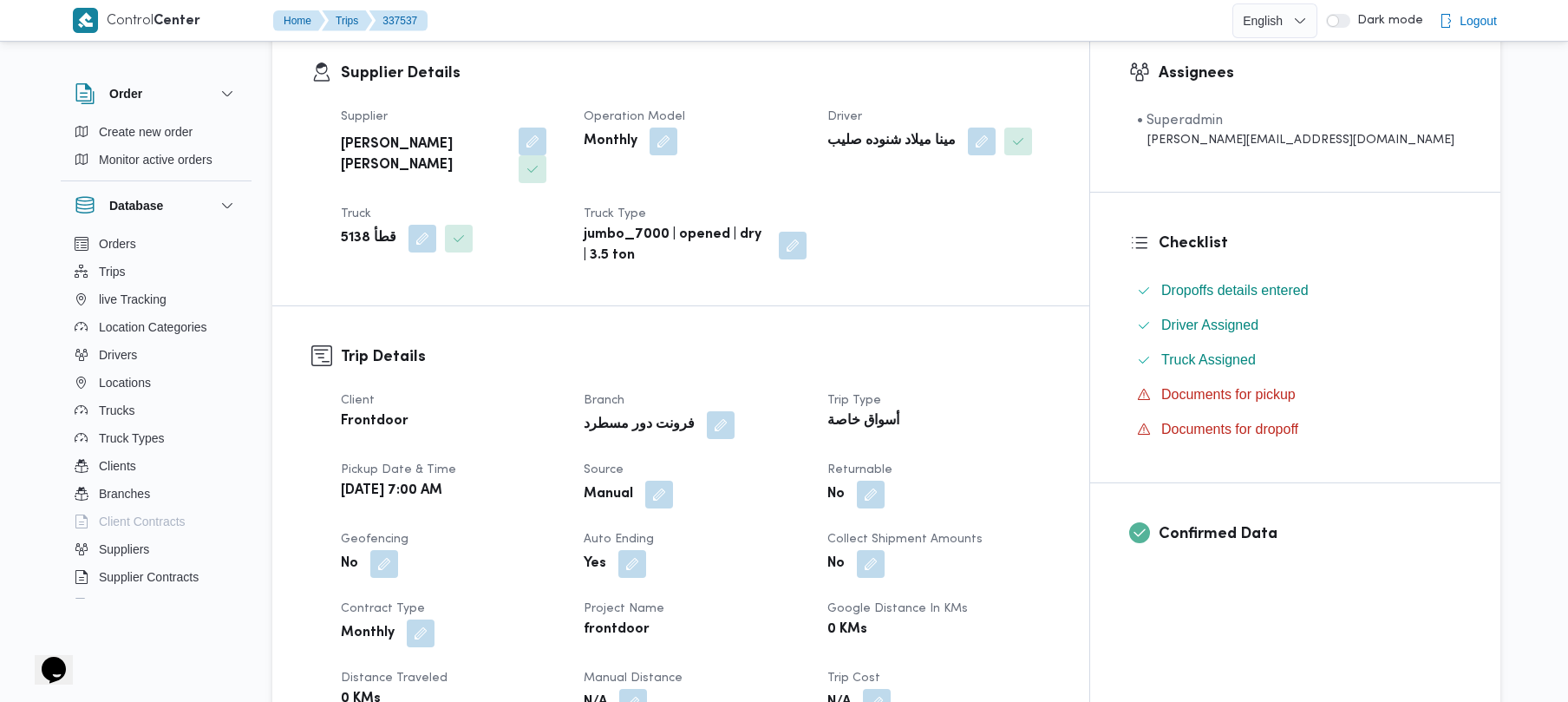
scroll to position [462, 0]
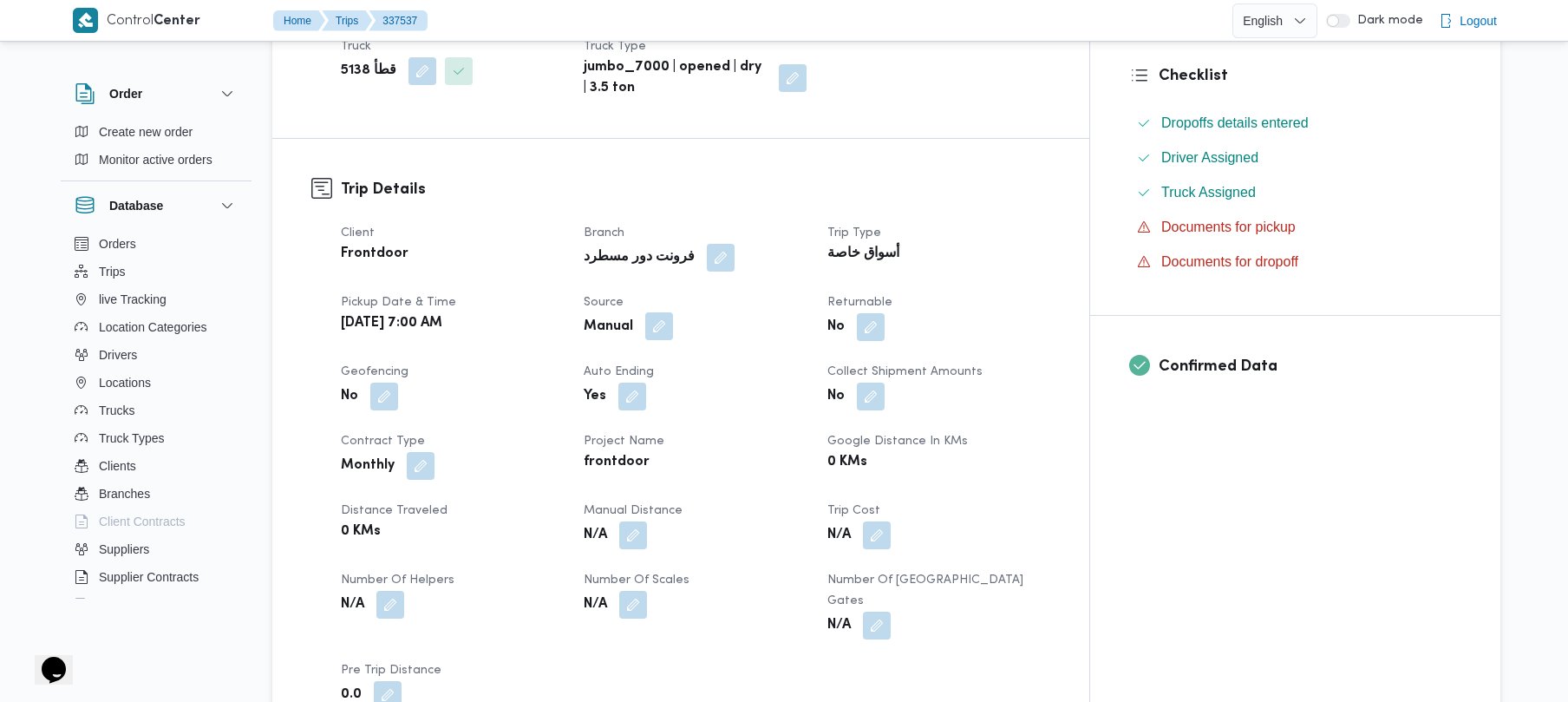
click at [673, 313] on button "button" at bounding box center [658, 326] width 27 height 27
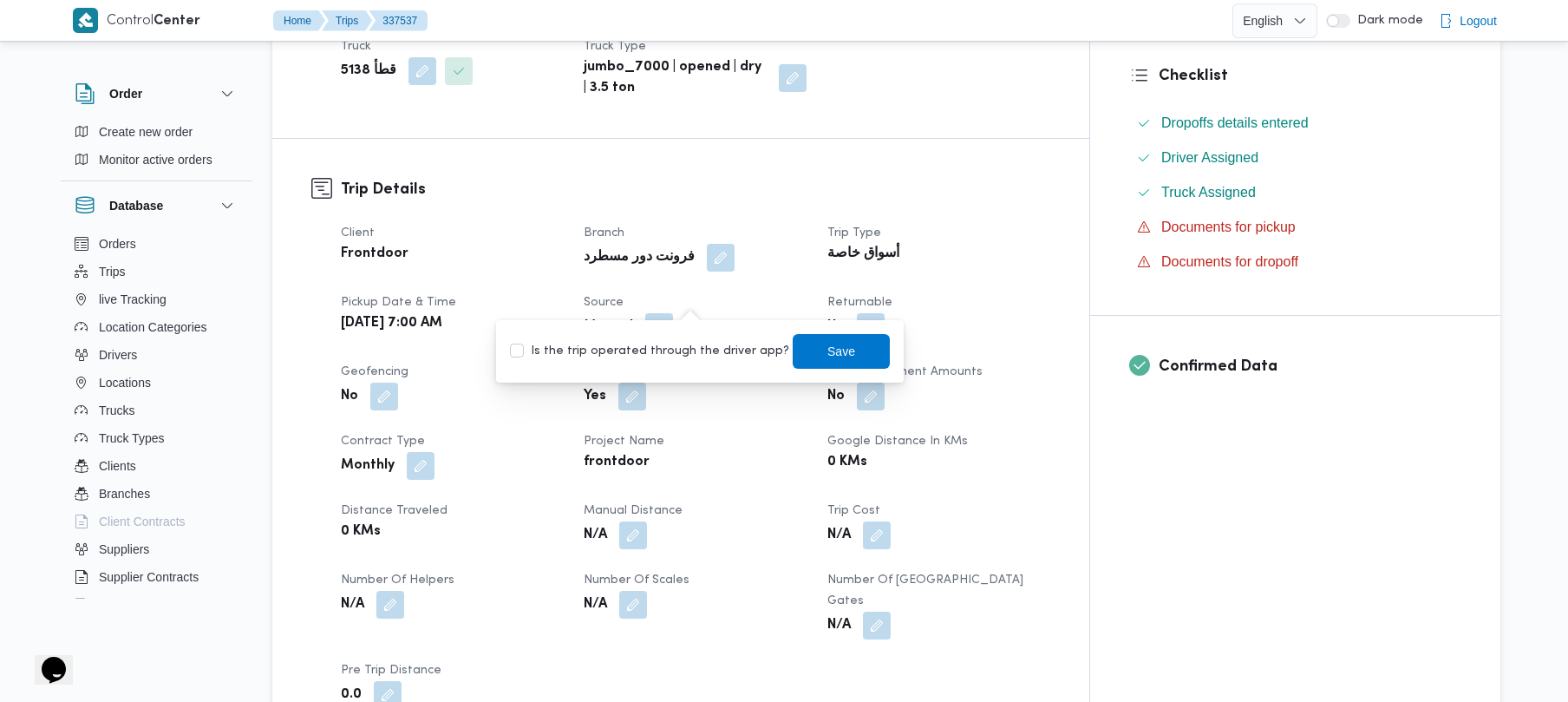
click at [670, 347] on label "Is the trip operated through the driver app?" at bounding box center [650, 351] width 280 height 21
checkbox input "true"
click at [834, 351] on span "Save" at bounding box center [841, 351] width 97 height 35
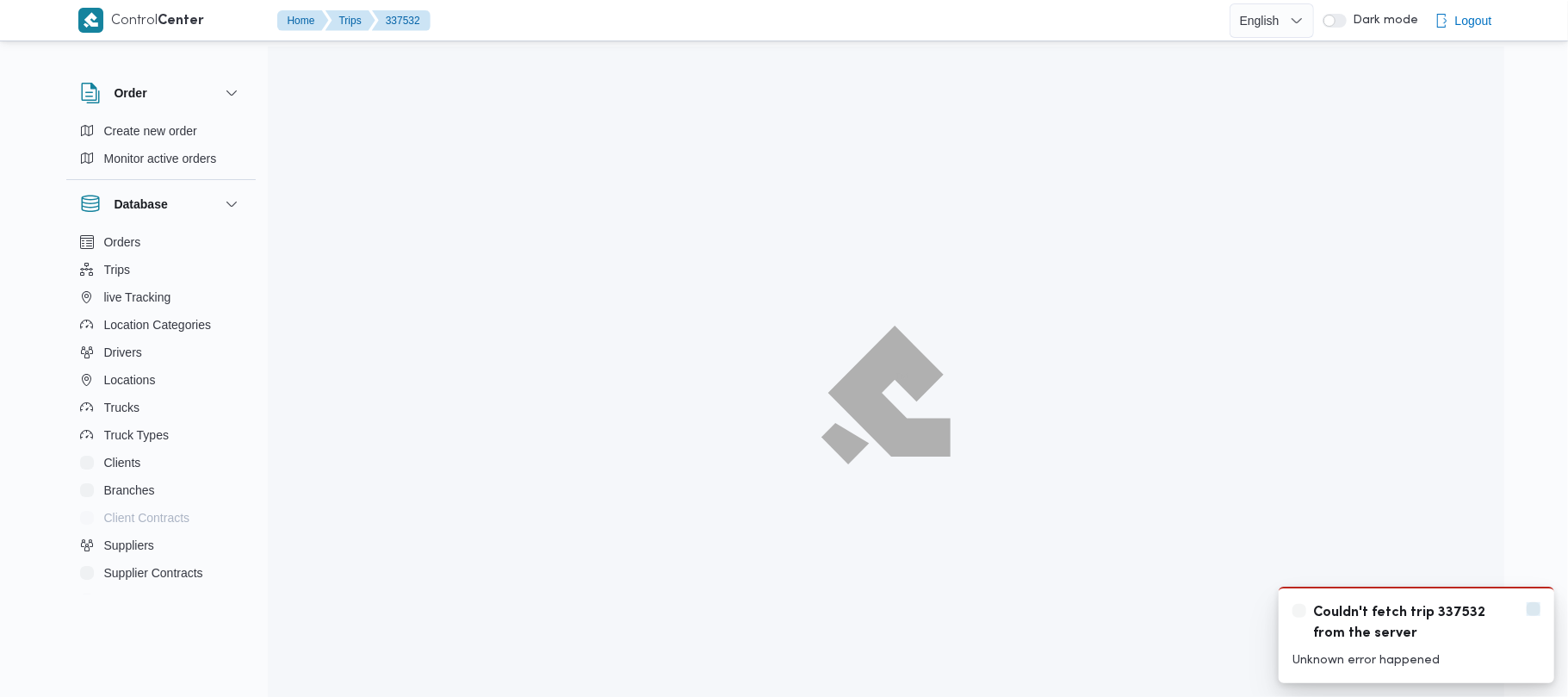
click at [1536, 614] on icon "Dismiss toast" at bounding box center [1533, 609] width 14 height 14
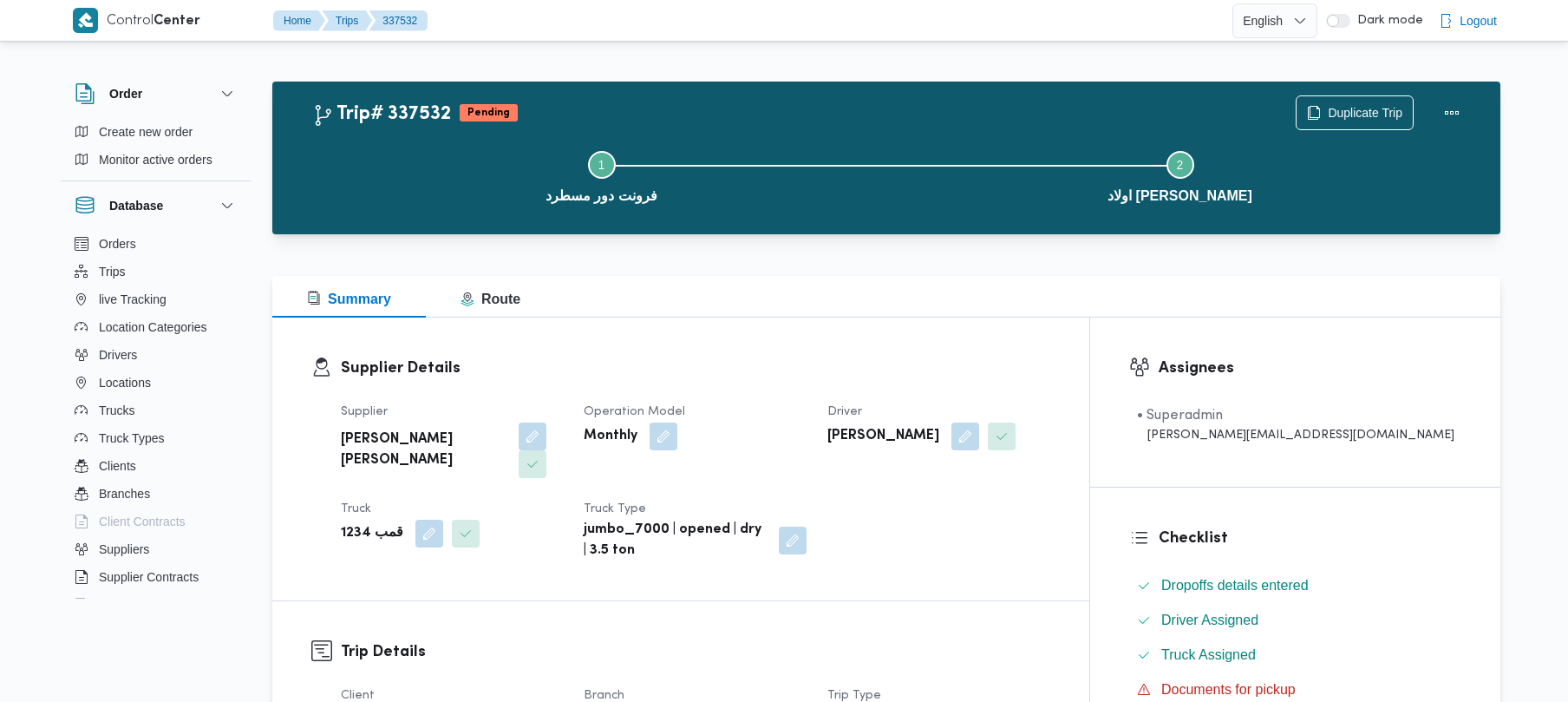
click at [1050, 378] on h3 "Supplier Details" at bounding box center [695, 368] width 709 height 24
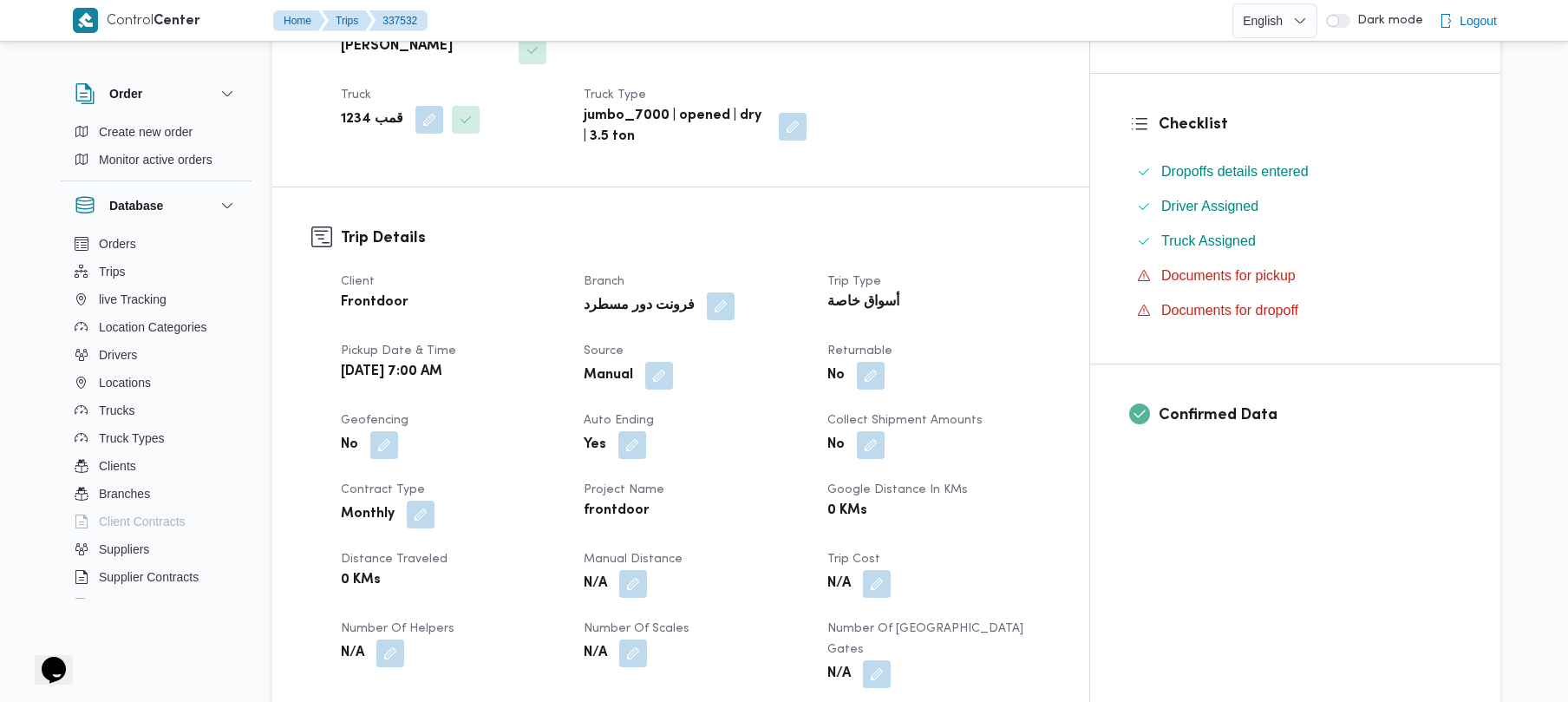
scroll to position [417, 0]
click at [673, 358] on button "button" at bounding box center [658, 371] width 27 height 27
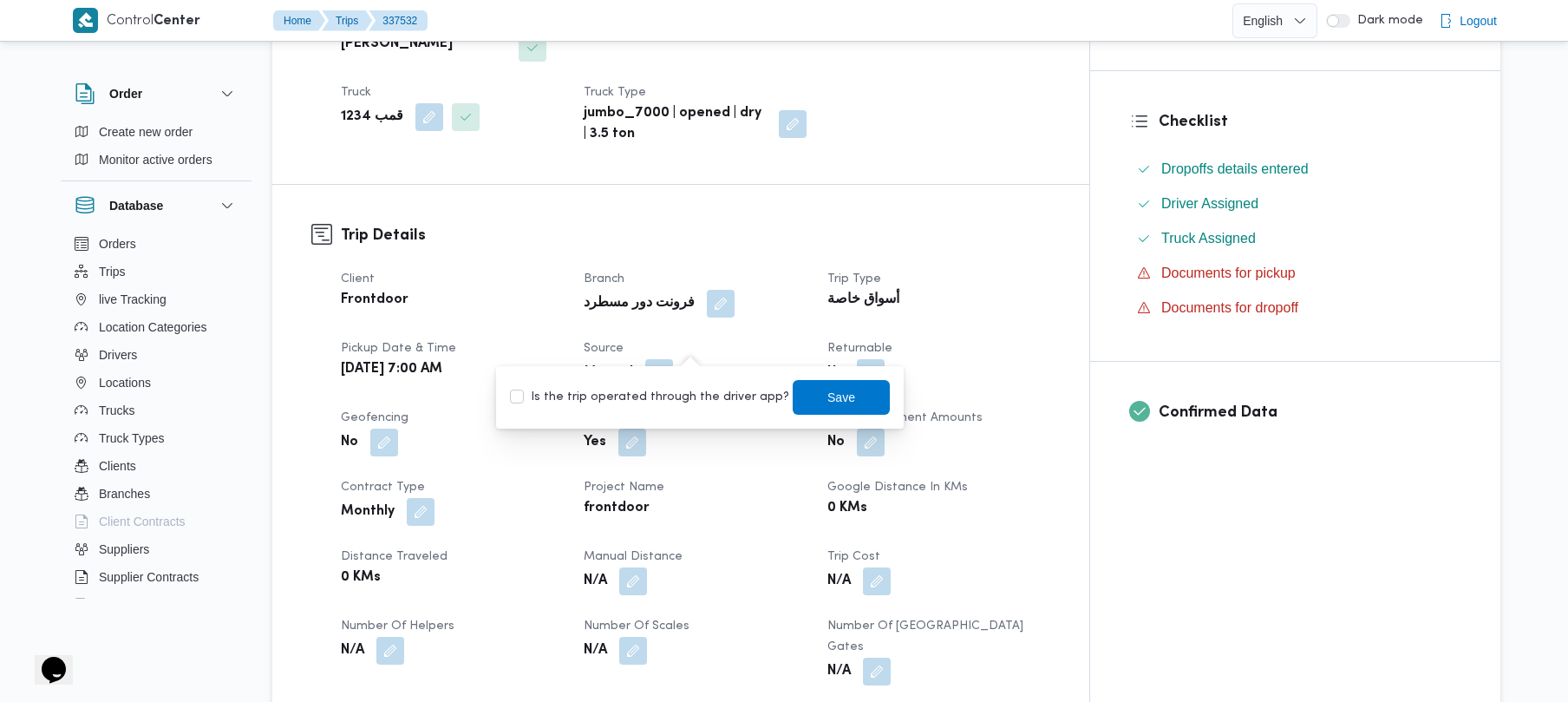
click at [674, 399] on label "Is the trip operated through the driver app?" at bounding box center [650, 398] width 280 height 21
checkbox input "true"
click at [847, 399] on span "Save" at bounding box center [841, 396] width 97 height 35
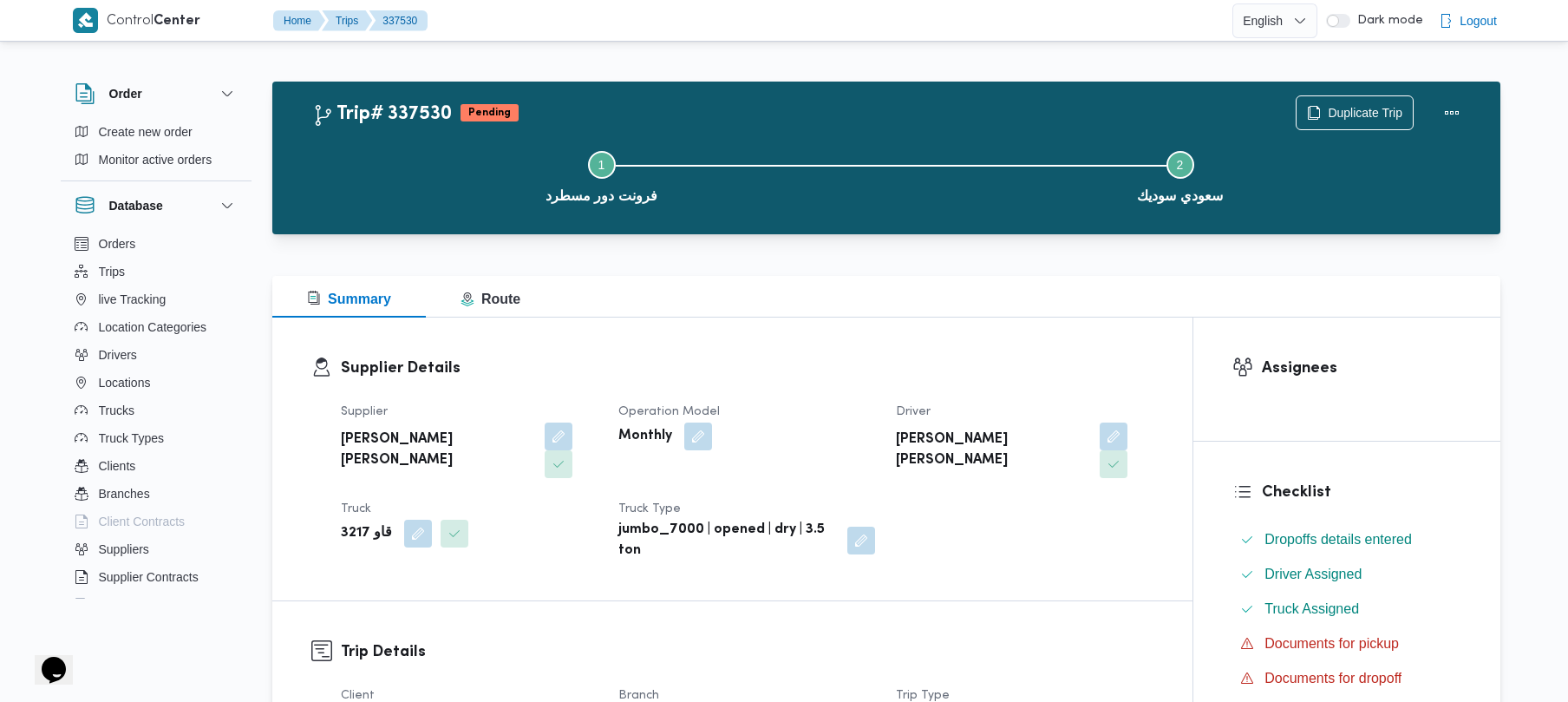
click at [981, 331] on div "Supplier Details Supplier [PERSON_NAME] [PERSON_NAME] Operation Model Monthly D…" at bounding box center [732, 458] width 920 height 283
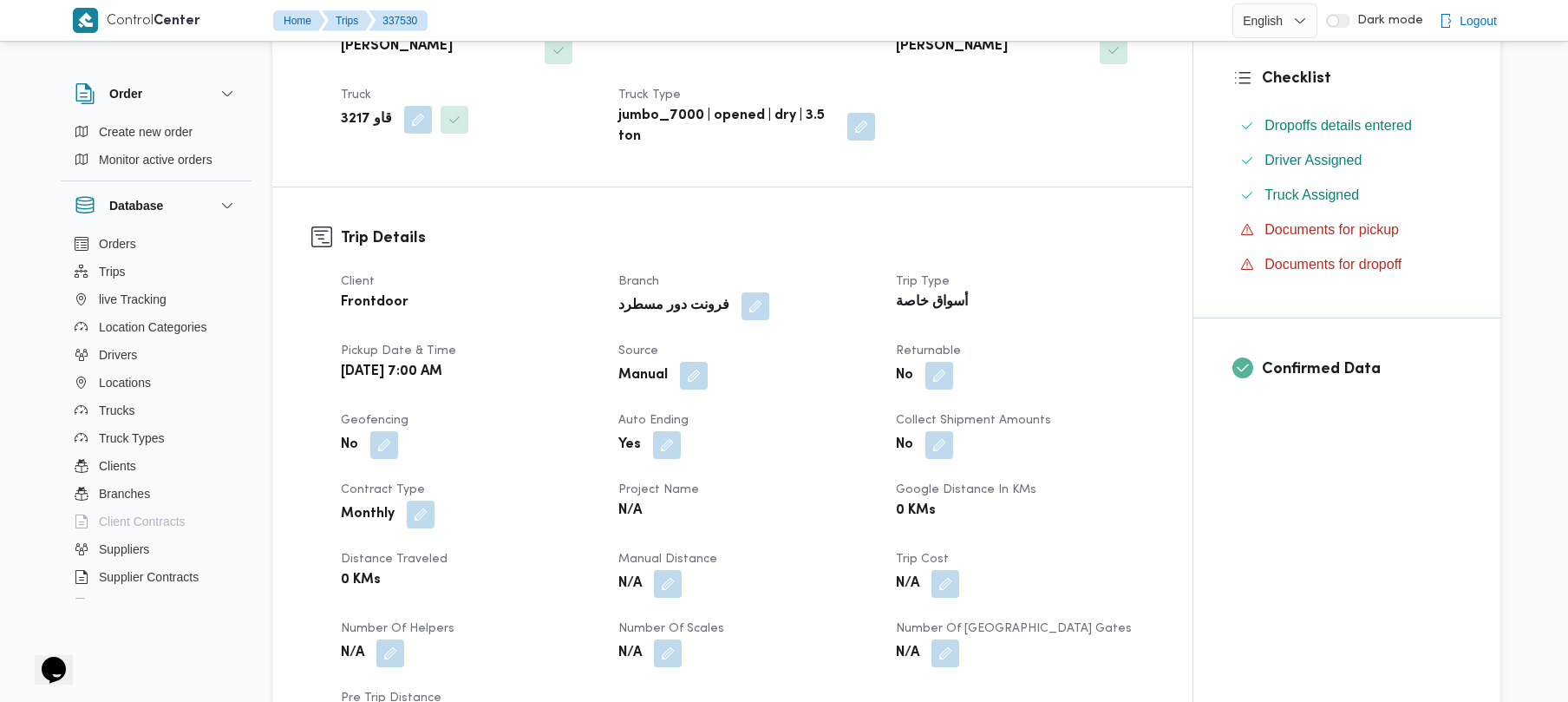
scroll to position [417, 0]
click at [694, 358] on button "button" at bounding box center [693, 371] width 27 height 27
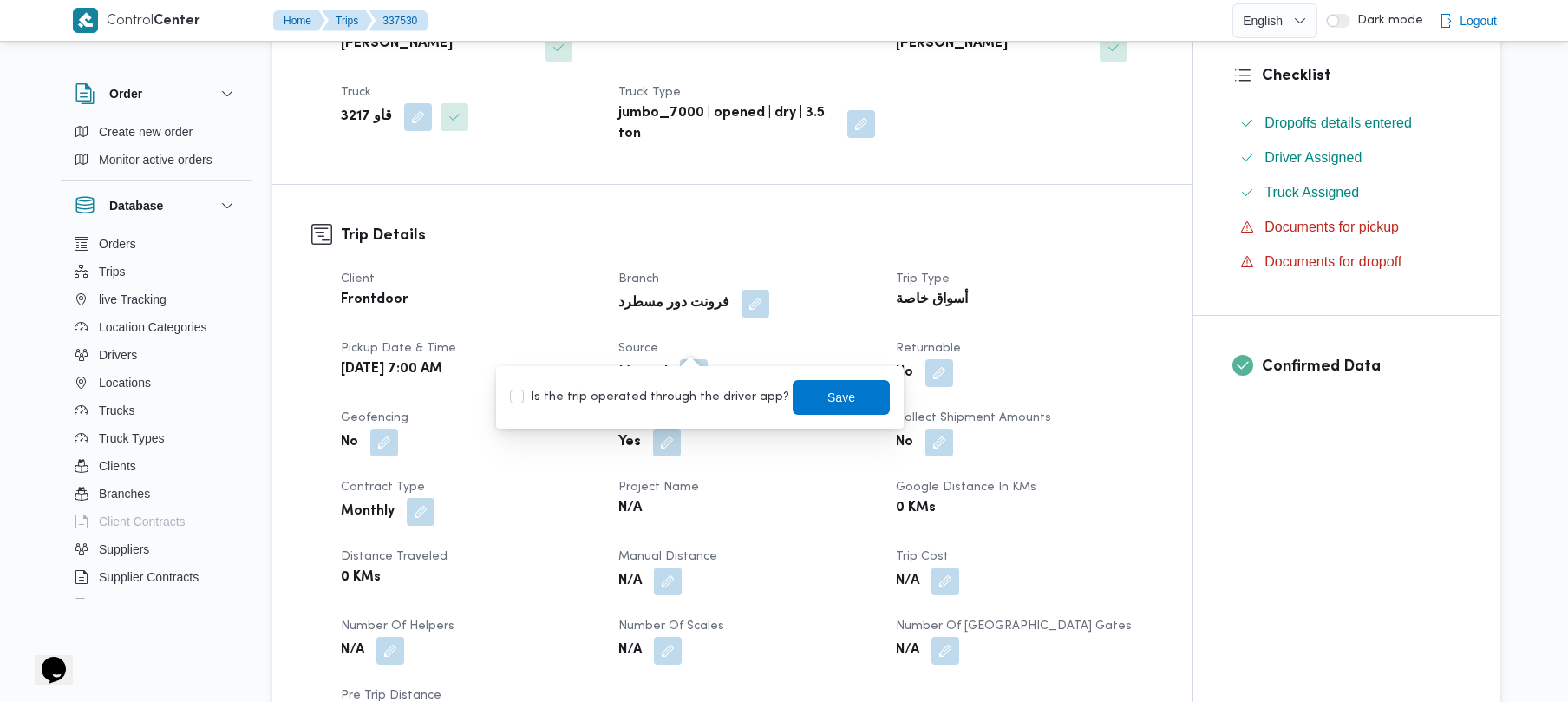
click at [663, 392] on label "Is the trip operated through the driver app?" at bounding box center [650, 398] width 280 height 21
checkbox input "true"
click at [801, 394] on span "Save" at bounding box center [841, 396] width 97 height 35
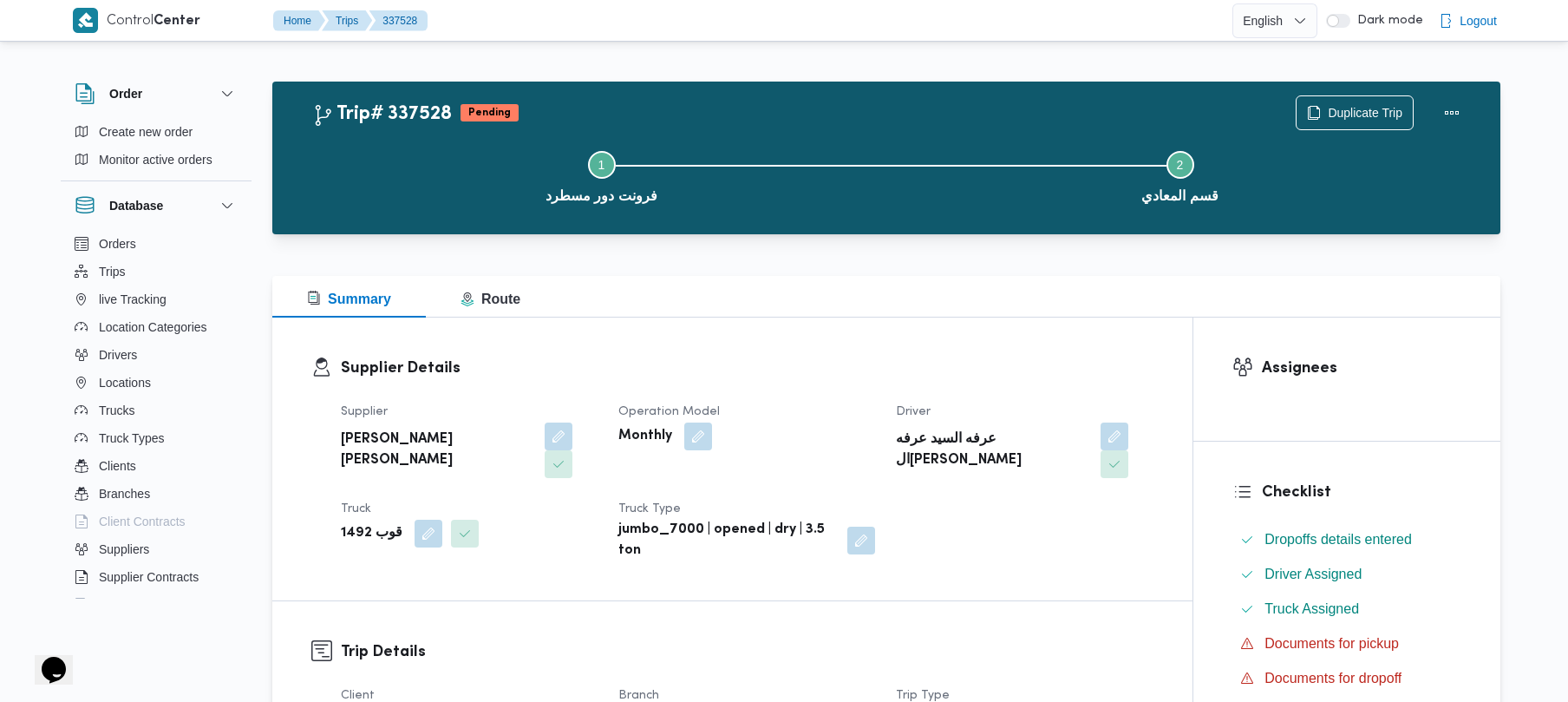
click at [914, 400] on div "Supplier [PERSON_NAME] [PERSON_NAME] Operation Model Monthly Driver عرفه السيد …" at bounding box center [747, 481] width 833 height 180
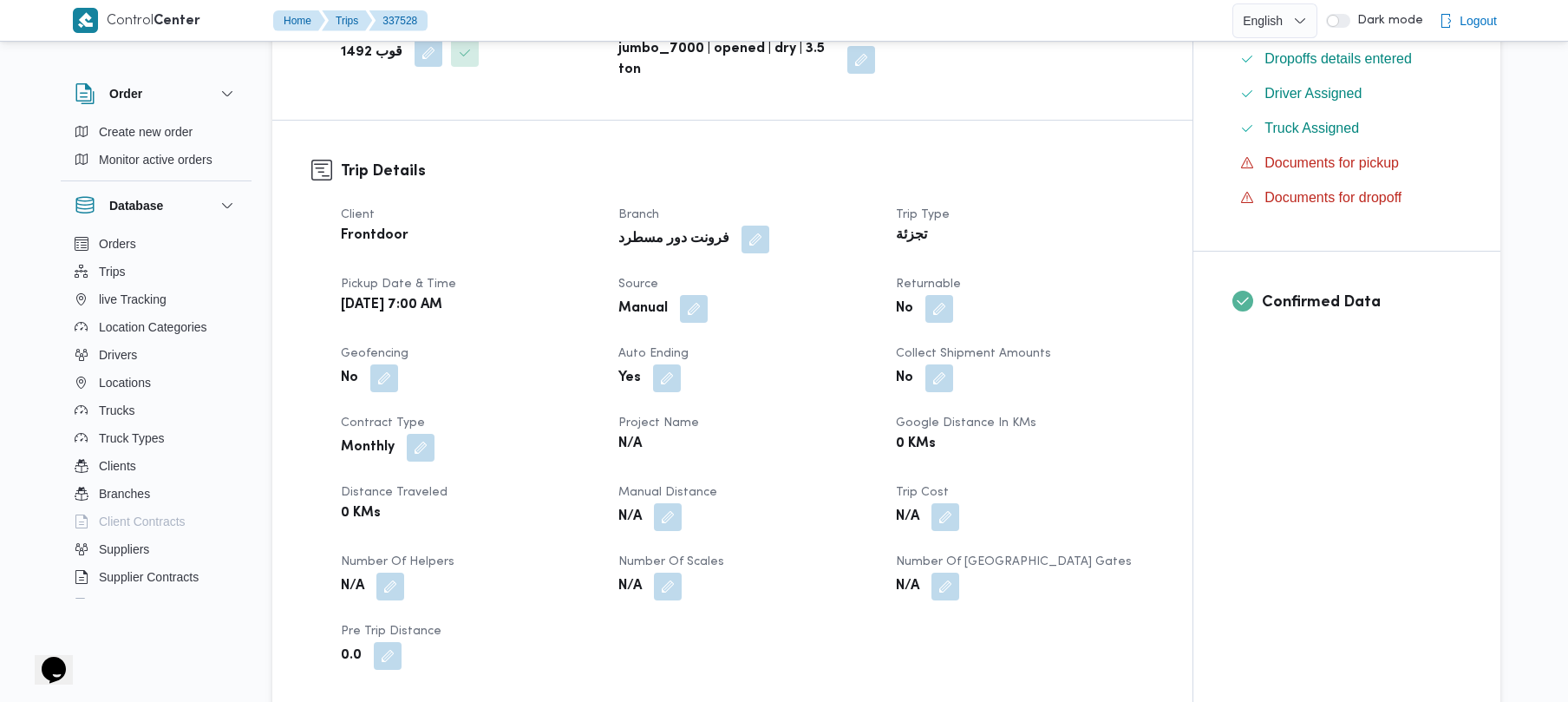
scroll to position [508, 0]
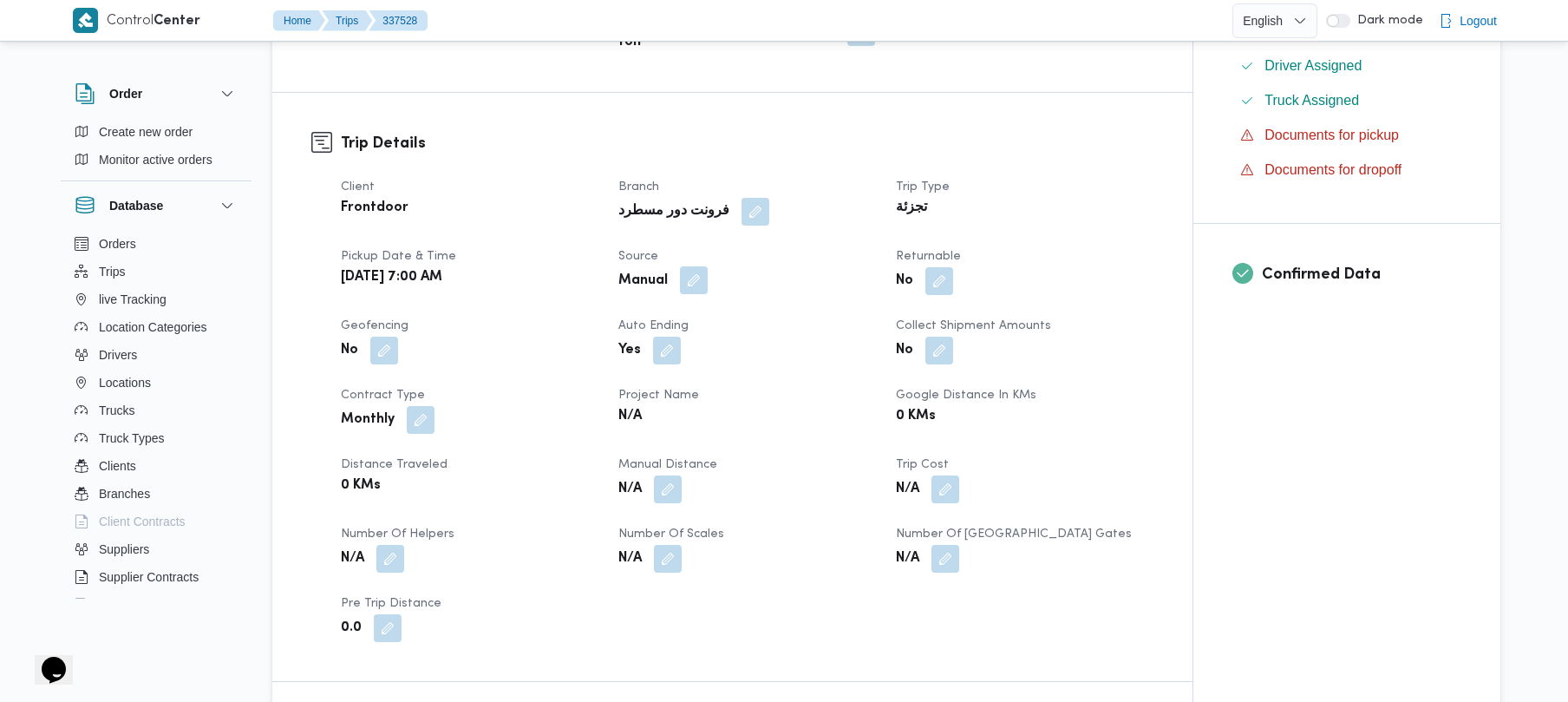
click at [698, 266] on button "button" at bounding box center [693, 280] width 27 height 27
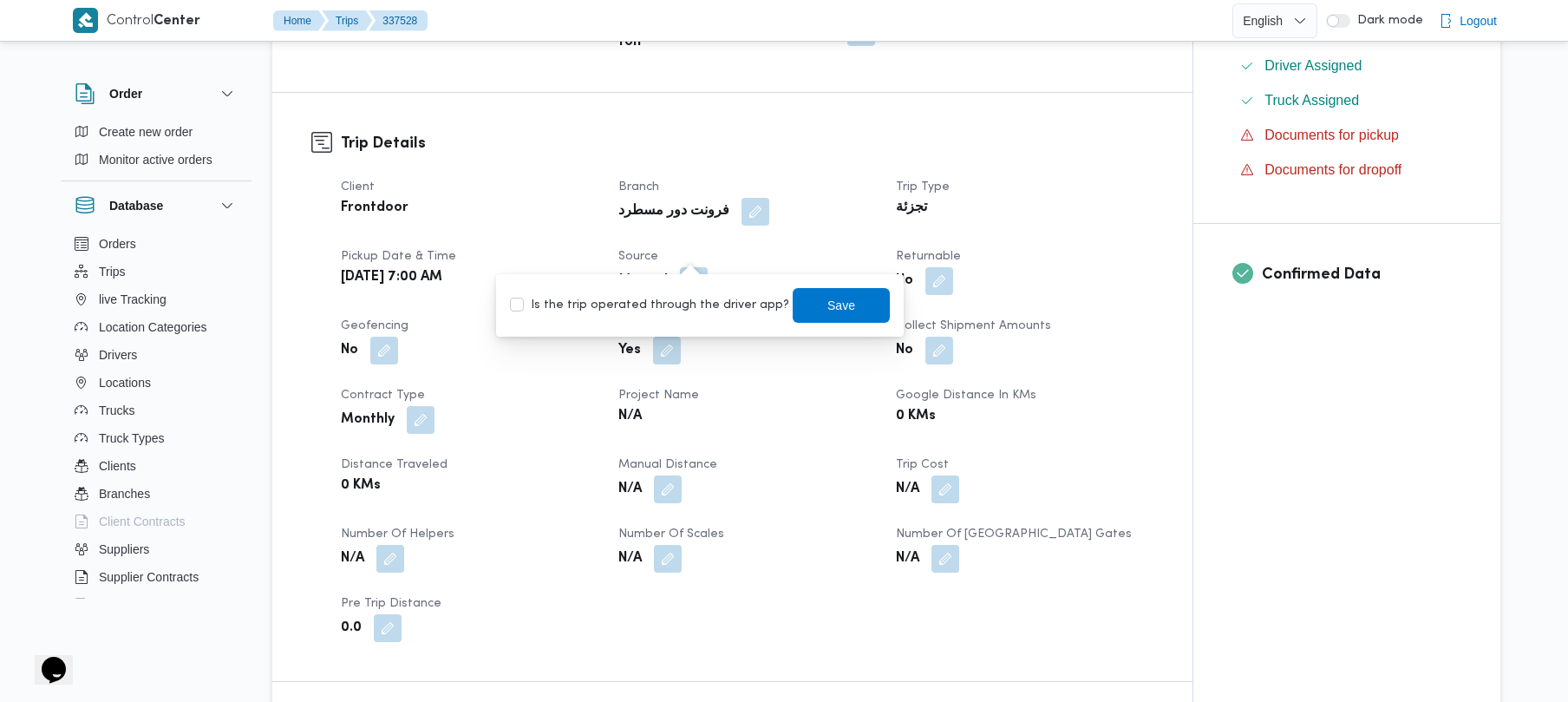
click at [677, 302] on label "Is the trip operated through the driver app?" at bounding box center [650, 305] width 280 height 21
checkbox input "true"
click at [827, 305] on span "Save" at bounding box center [841, 304] width 27 height 21
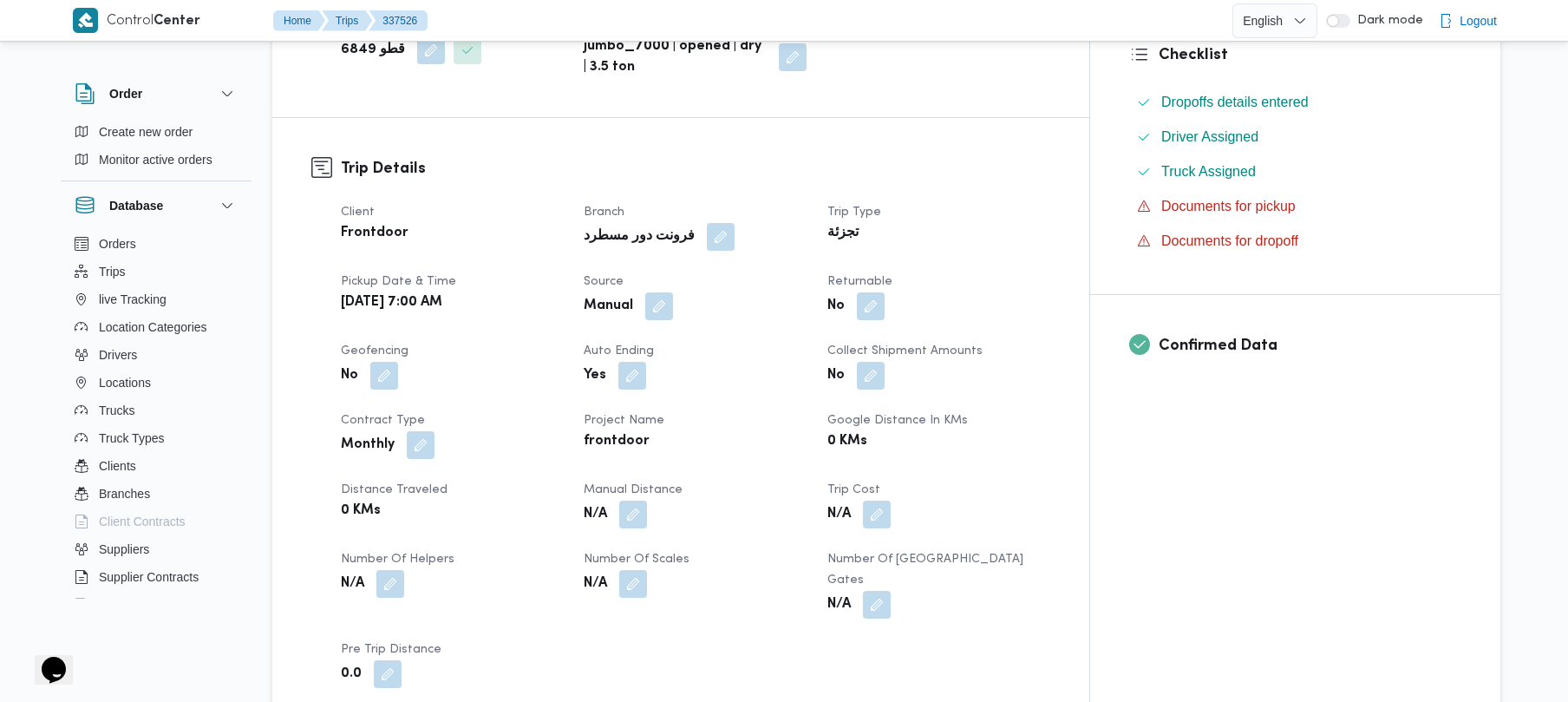
scroll to position [508, 0]
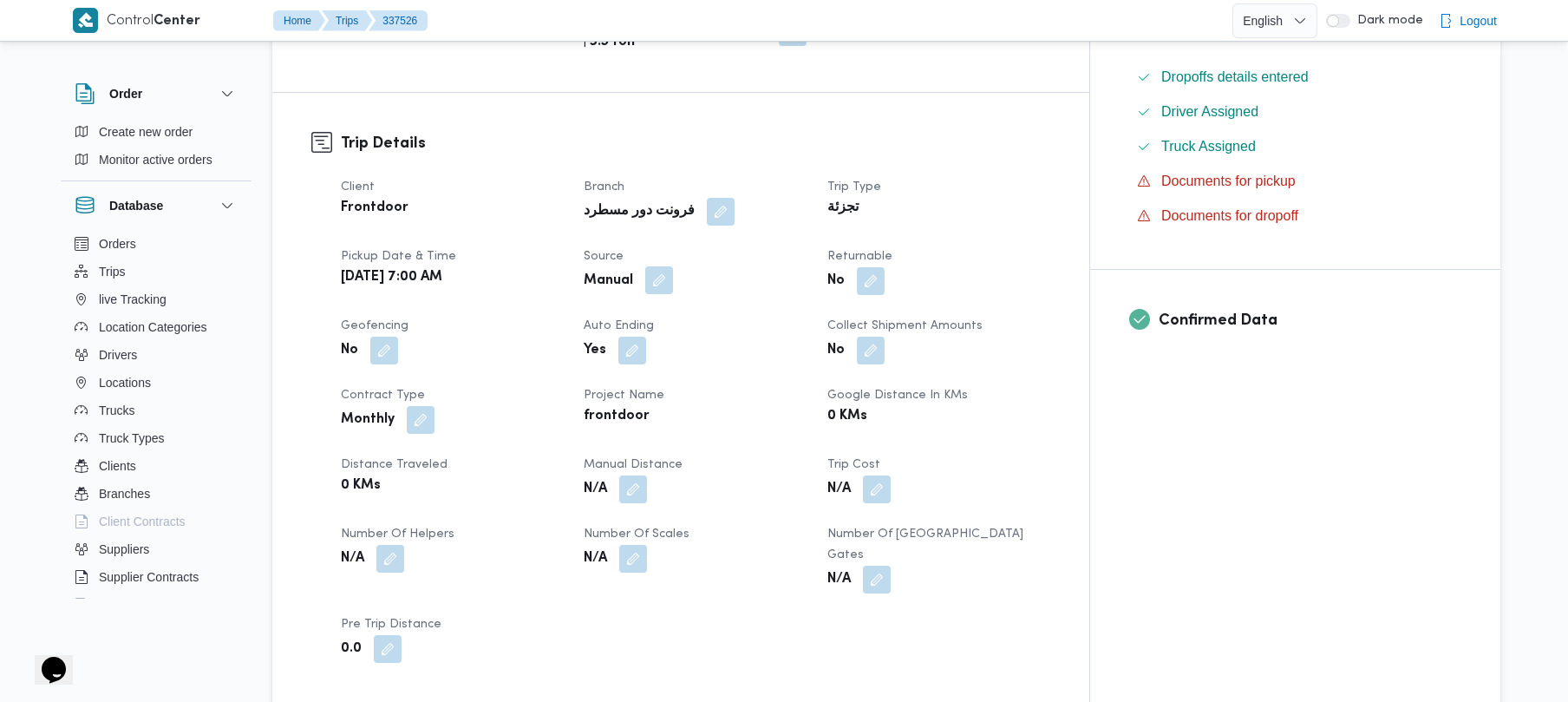
click at [673, 266] on button "button" at bounding box center [658, 280] width 27 height 27
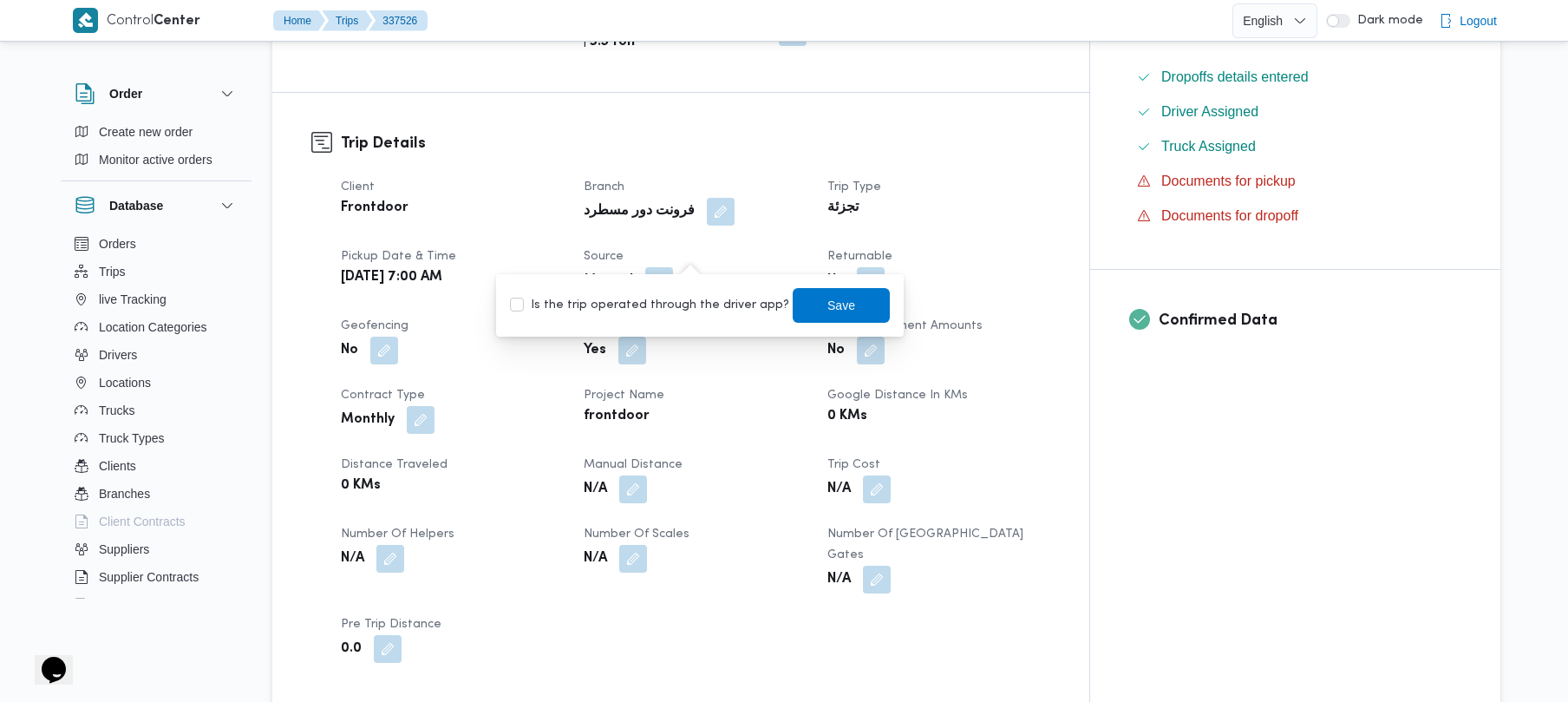
click at [667, 292] on div "Is the trip operated through the driver app? Save" at bounding box center [700, 305] width 383 height 38
click at [667, 306] on label "Is the trip operated through the driver app?" at bounding box center [650, 305] width 280 height 21
checkbox input "true"
click at [834, 310] on span "Save" at bounding box center [841, 304] width 97 height 35
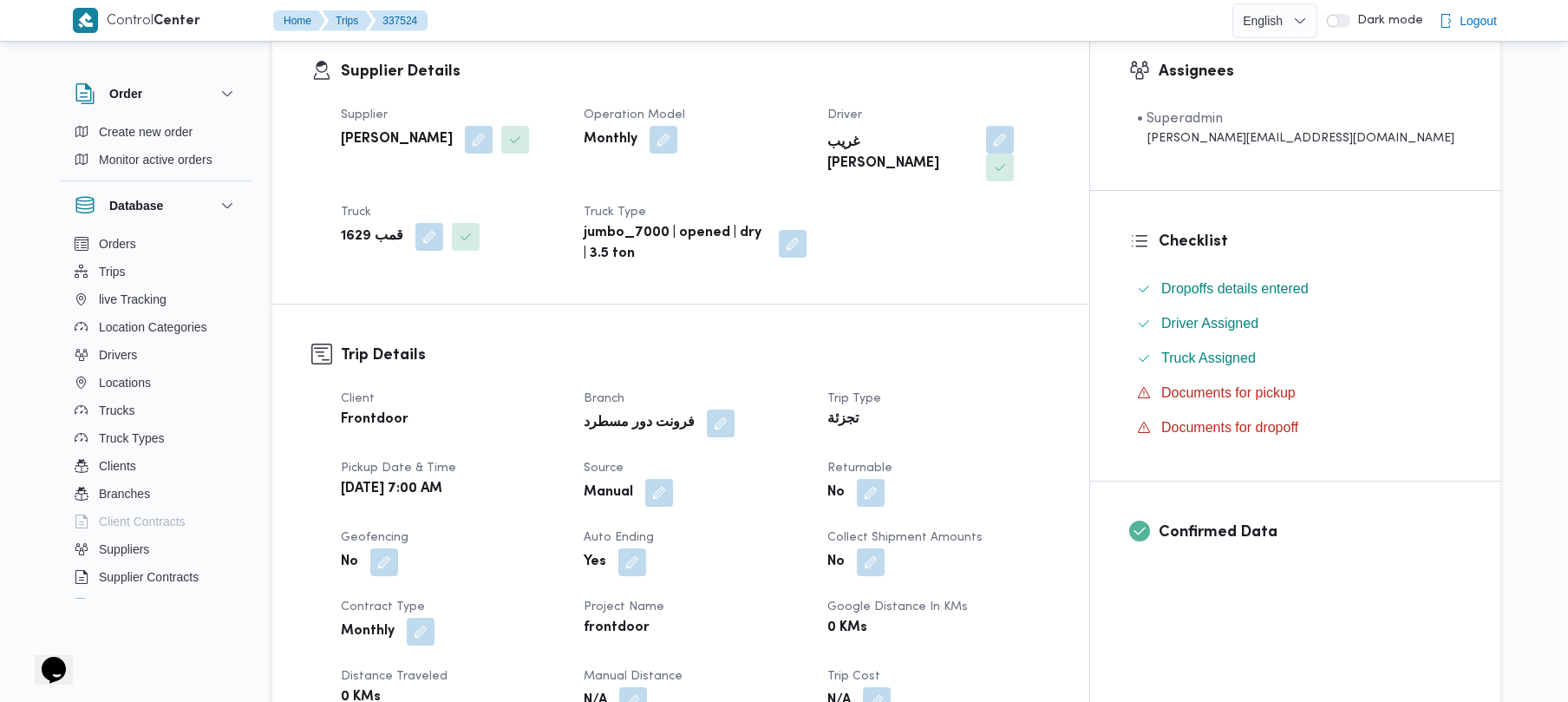
scroll to position [462, 0]
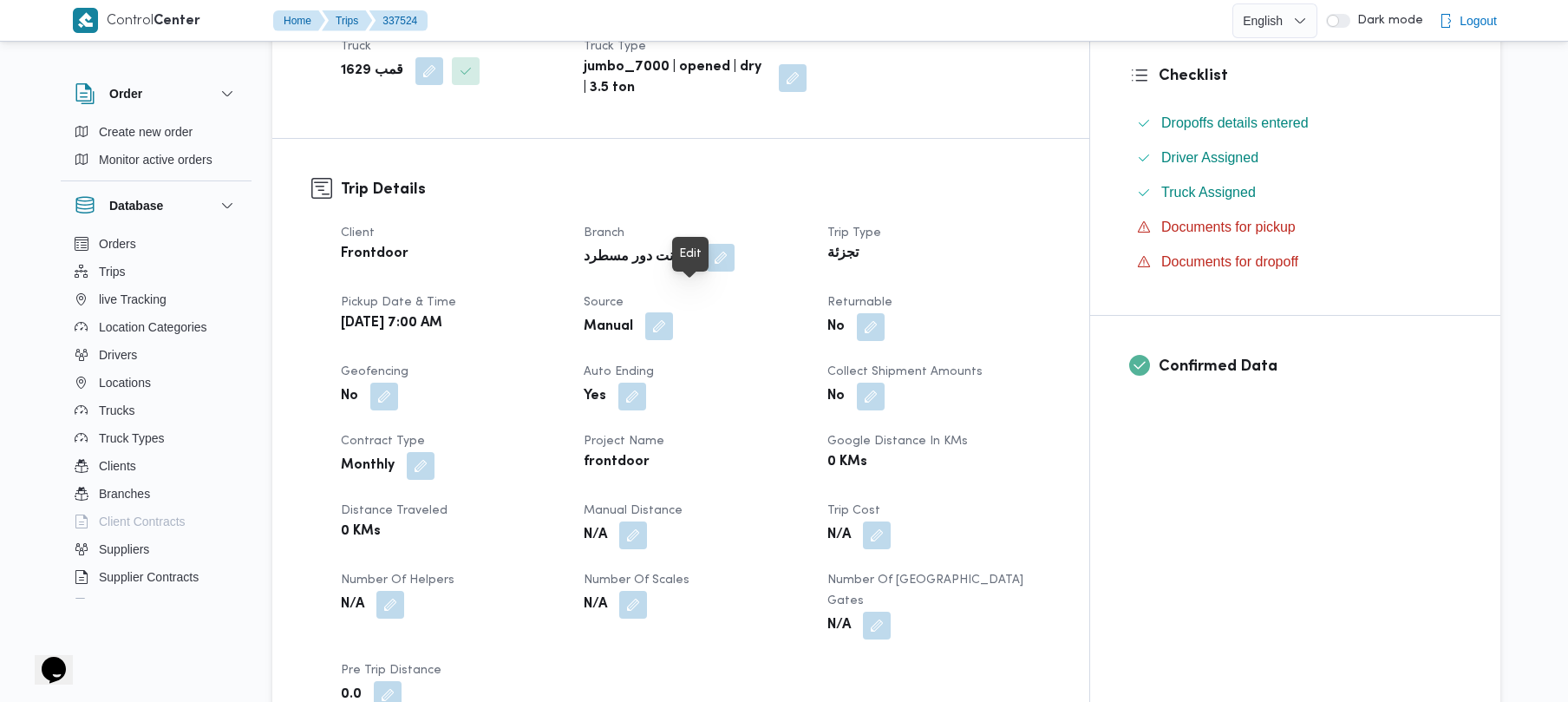
click at [673, 313] on button "button" at bounding box center [658, 326] width 27 height 27
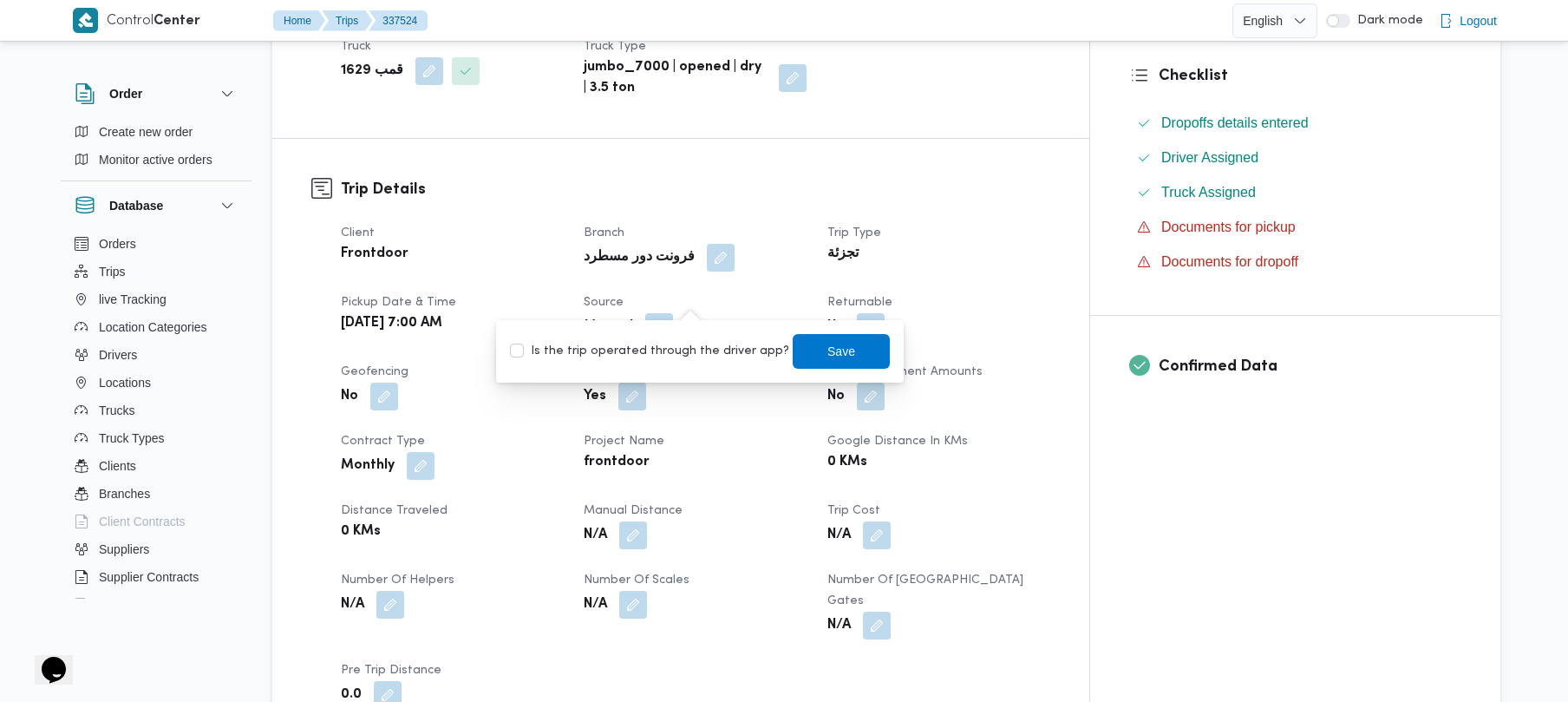
click at [654, 341] on label "Is the trip operated through the driver app?" at bounding box center [650, 351] width 280 height 21
checkbox input "true"
click at [827, 351] on span "Save" at bounding box center [841, 351] width 27 height 21
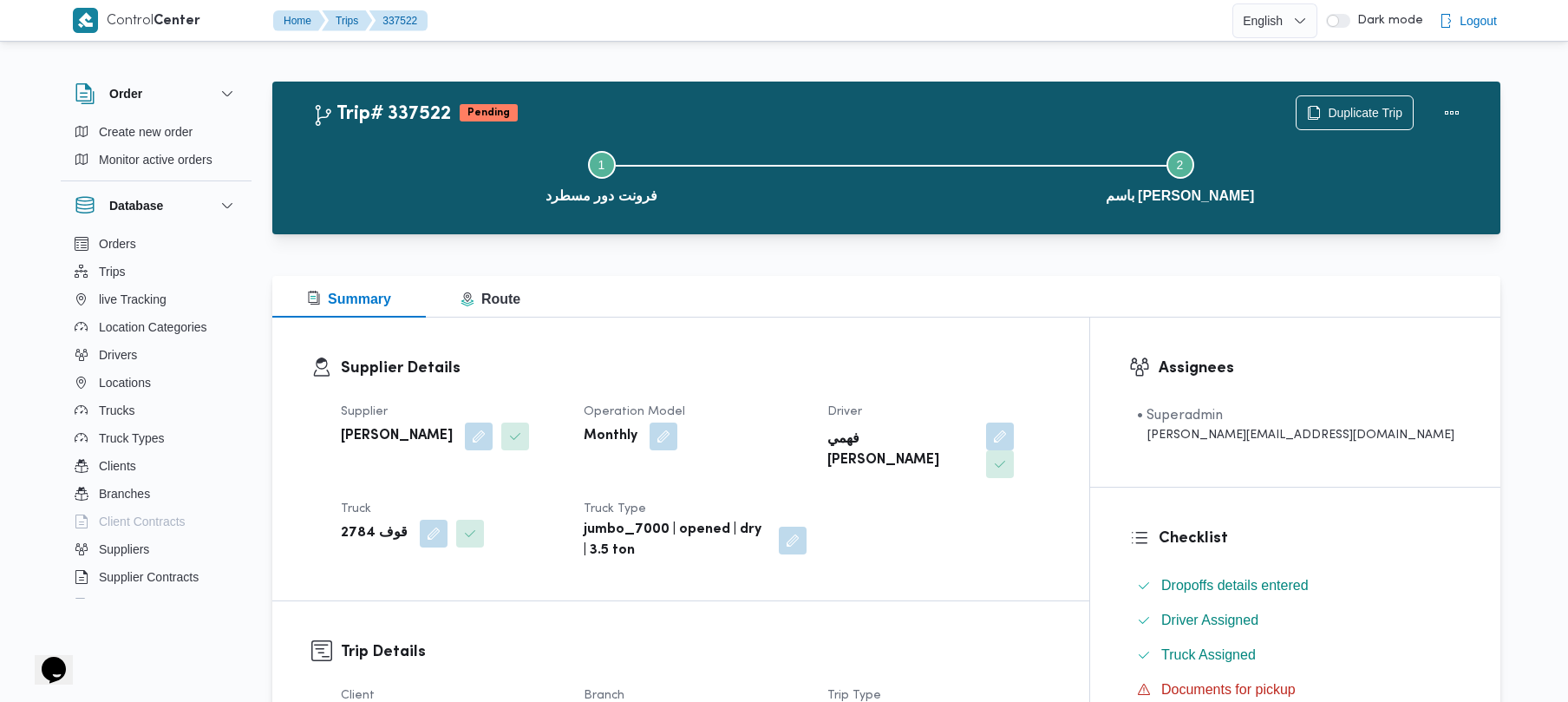
click at [795, 403] on dt "Operation Model" at bounding box center [694, 412] width 222 height 21
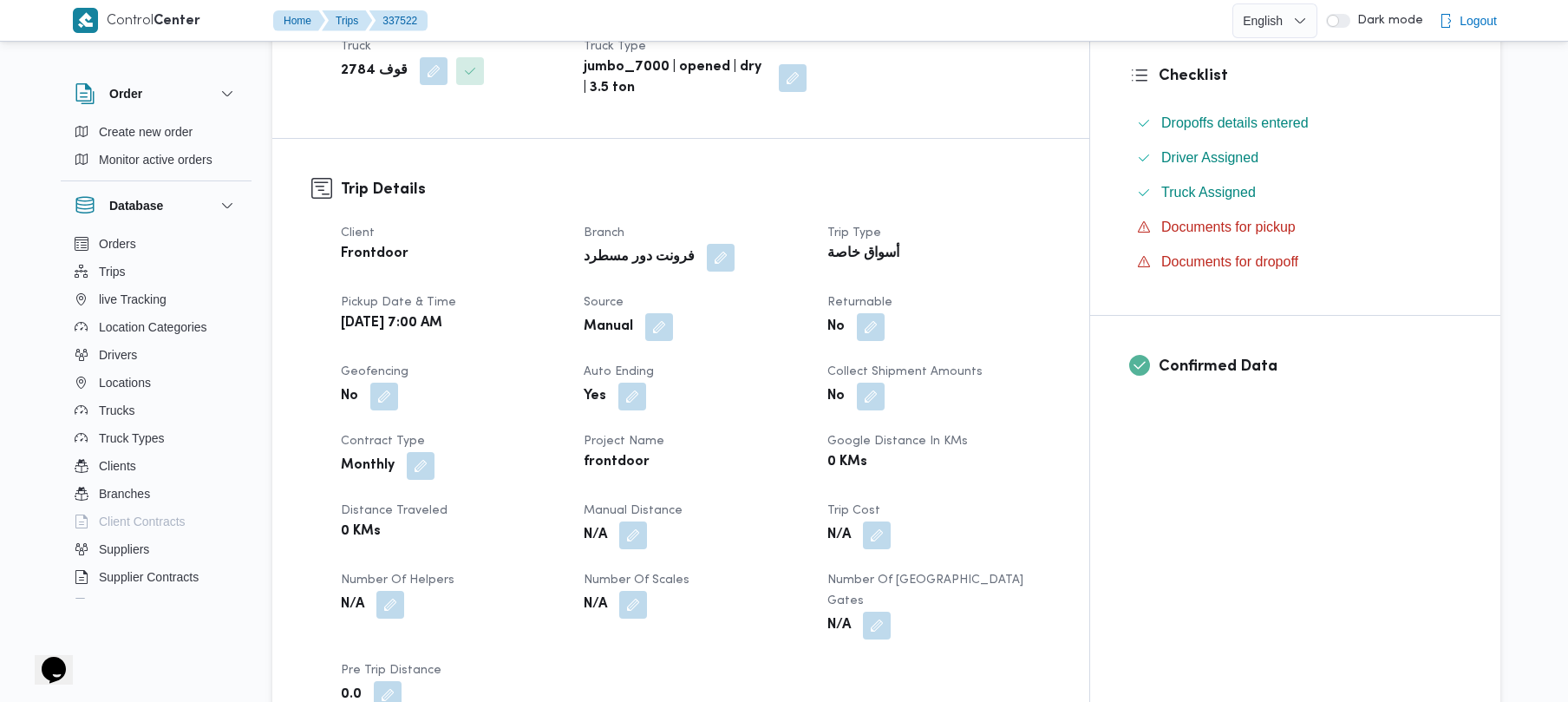
scroll to position [508, 0]
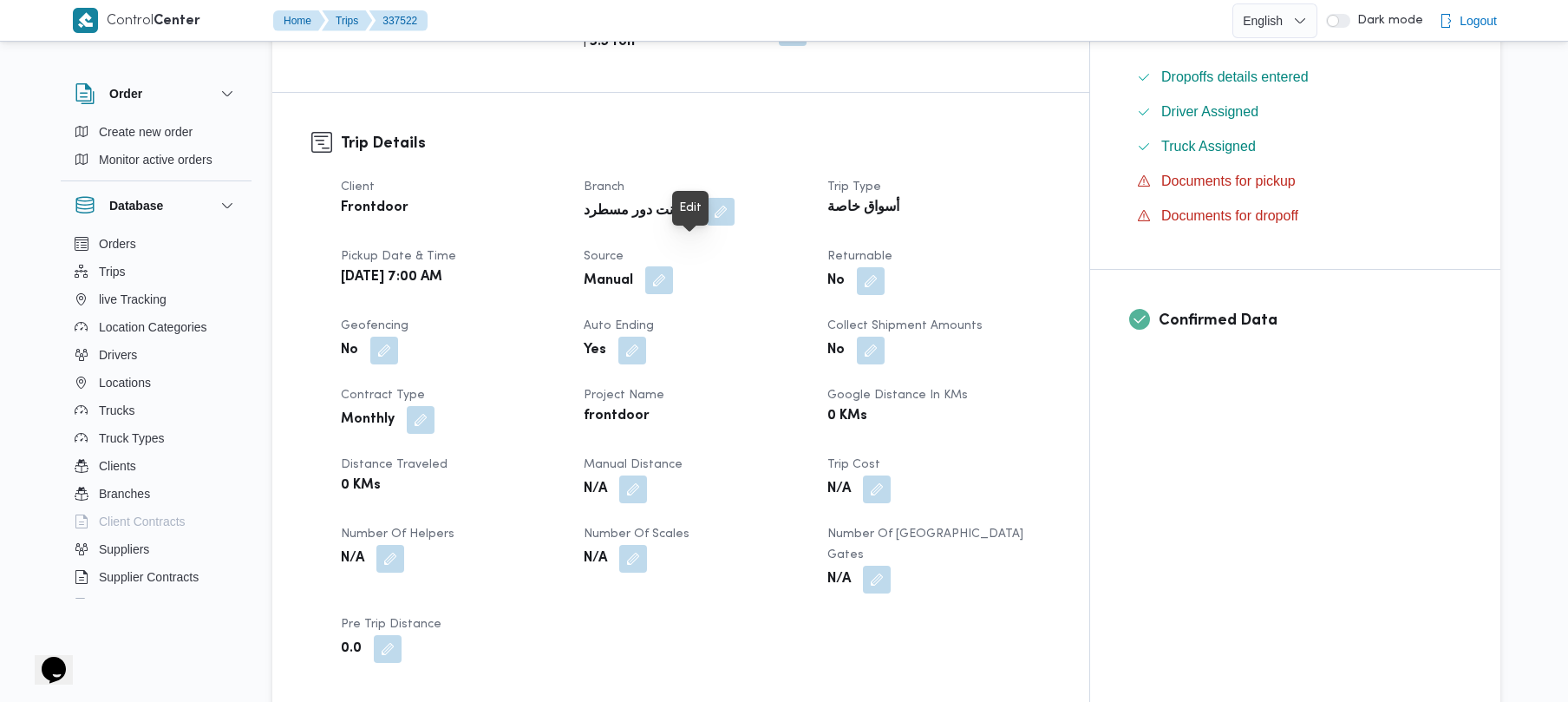
click at [673, 266] on button "button" at bounding box center [658, 280] width 27 height 27
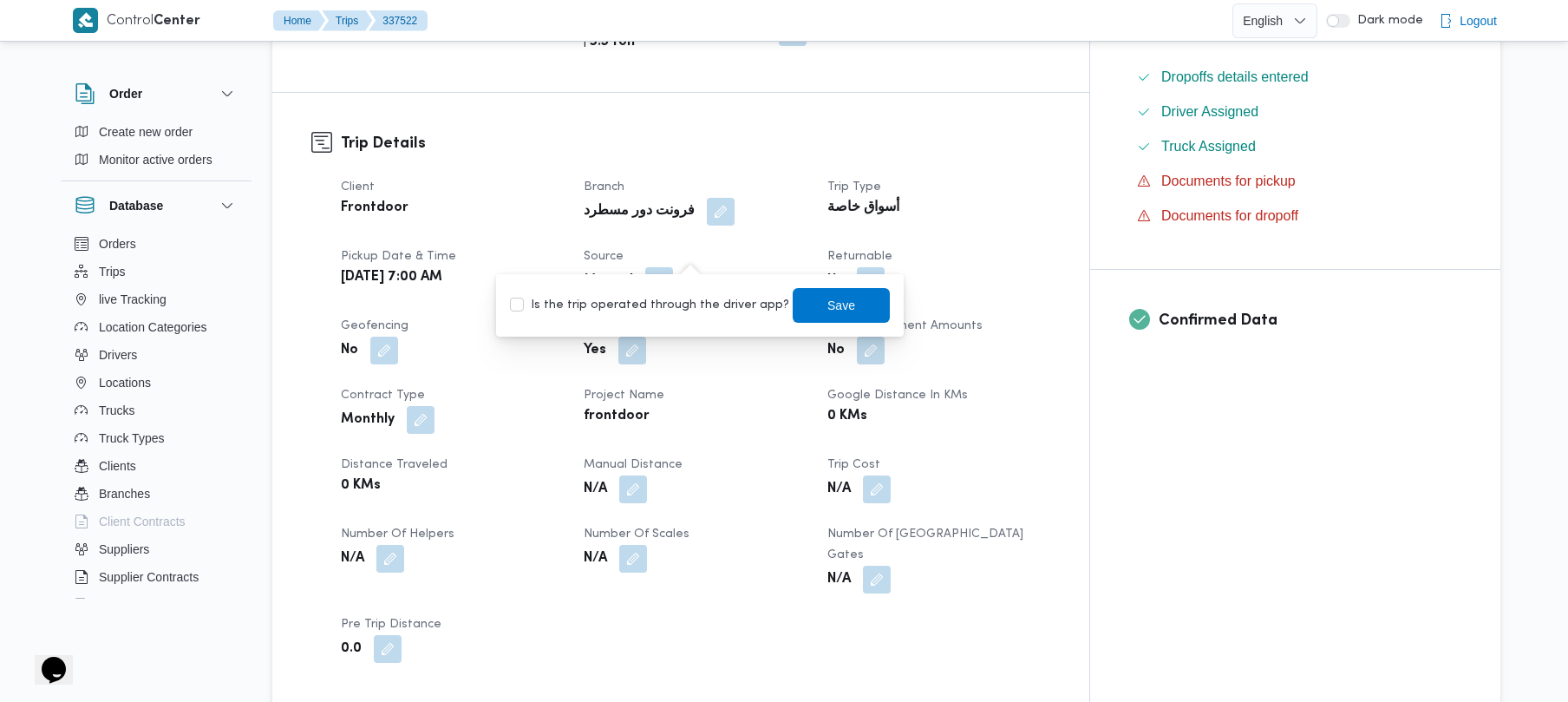
click at [670, 302] on label "Is the trip operated through the driver app?" at bounding box center [650, 305] width 280 height 21
checkbox input "true"
click at [827, 309] on span "Save" at bounding box center [841, 305] width 27 height 21
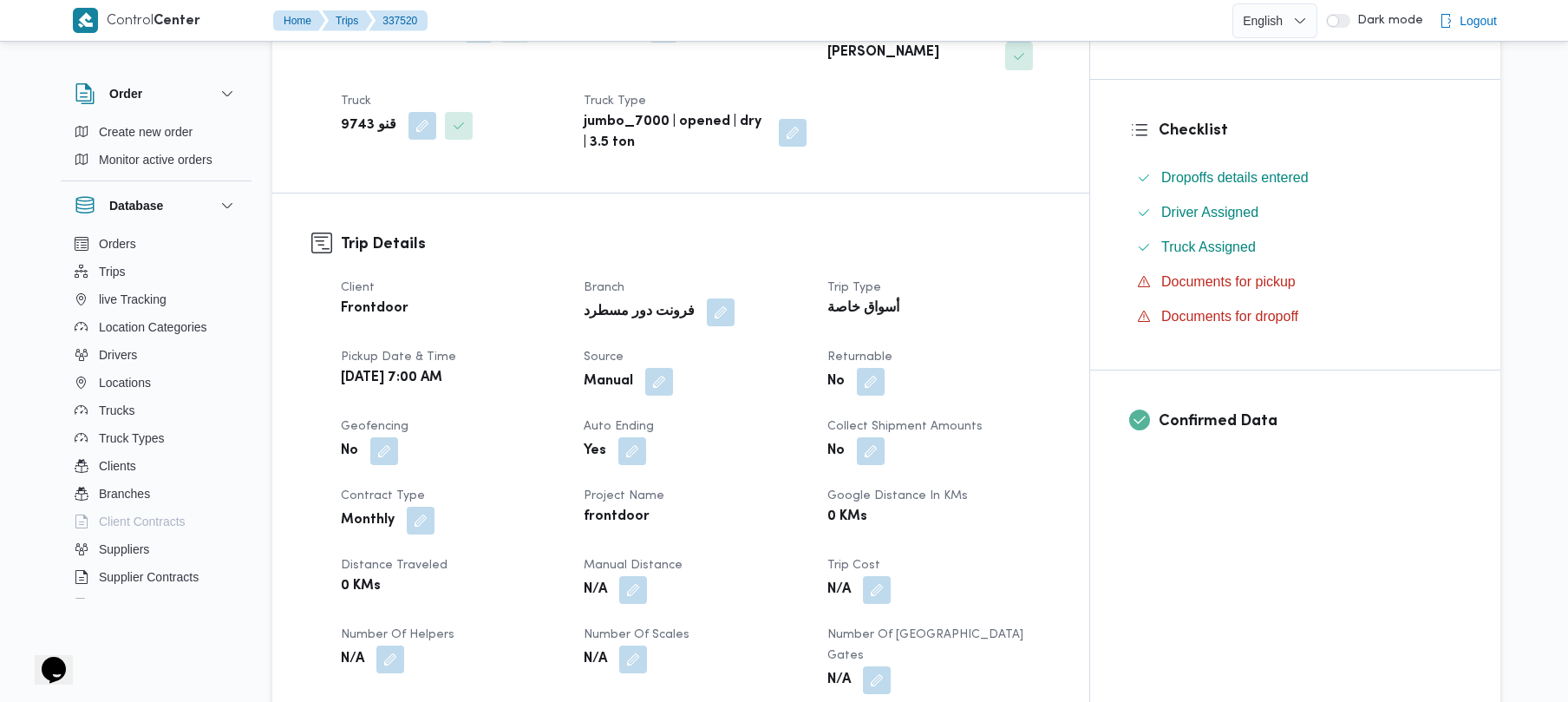
scroll to position [417, 0]
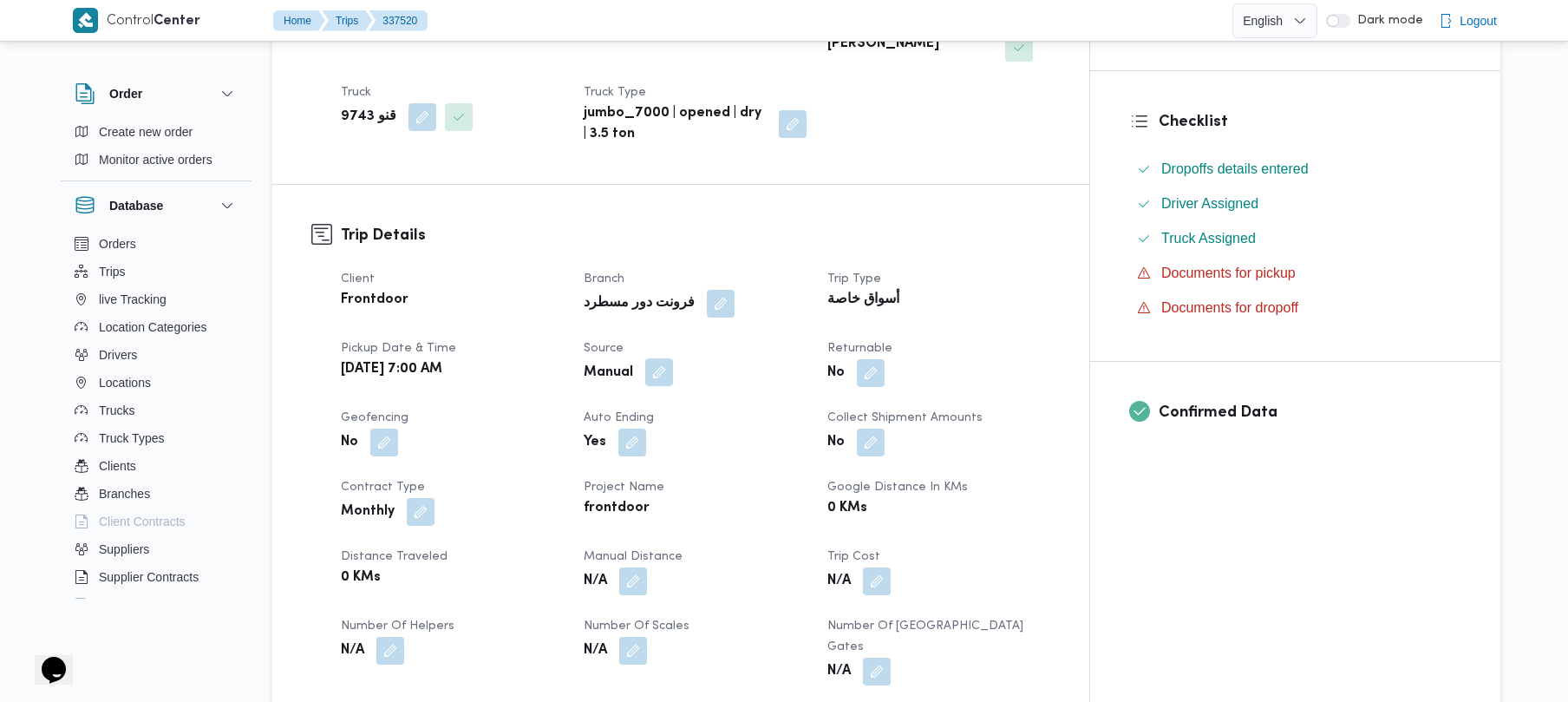
click at [673, 358] on button "button" at bounding box center [658, 371] width 27 height 27
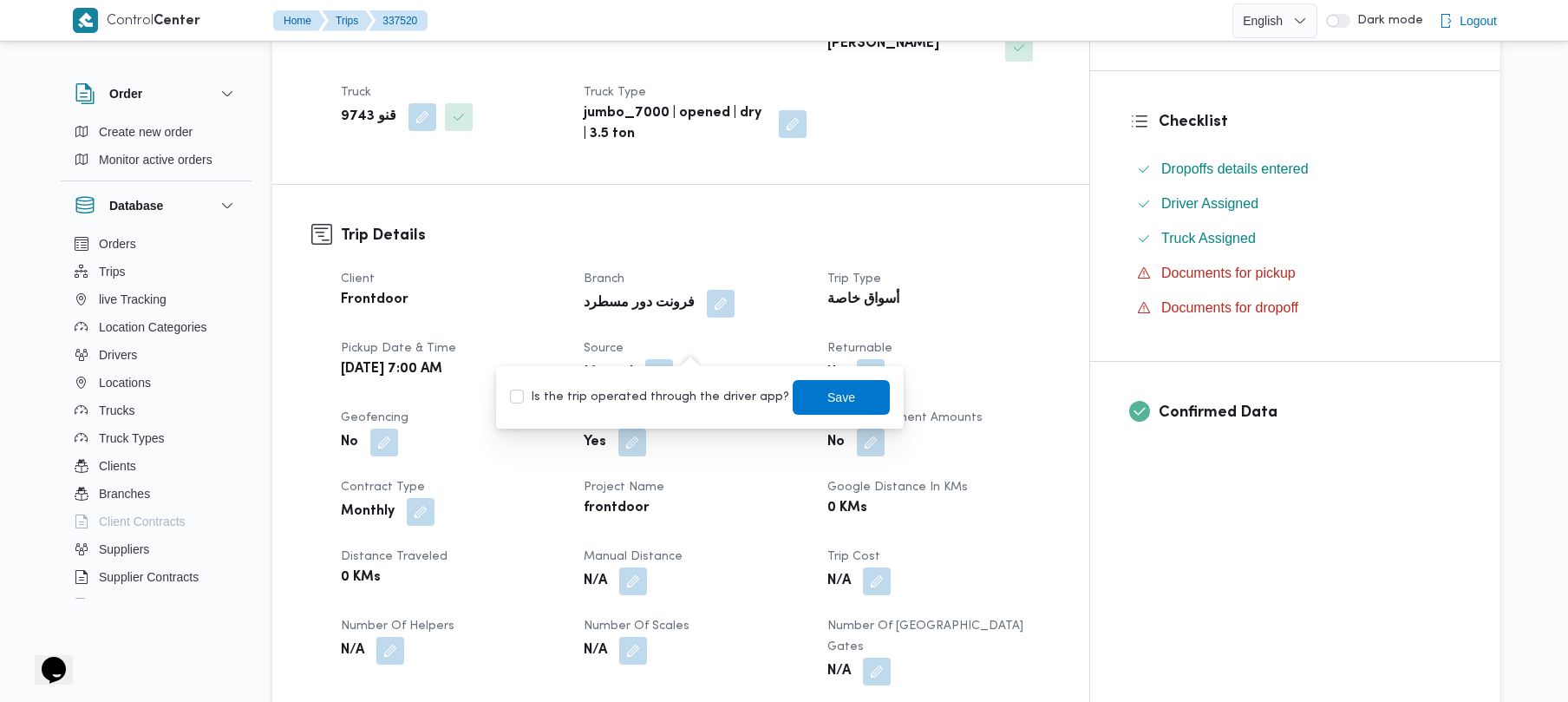
click at [672, 397] on label "Is the trip operated through the driver app?" at bounding box center [650, 398] width 280 height 21
checkbox input "true"
click at [827, 406] on span "Save" at bounding box center [841, 397] width 27 height 21
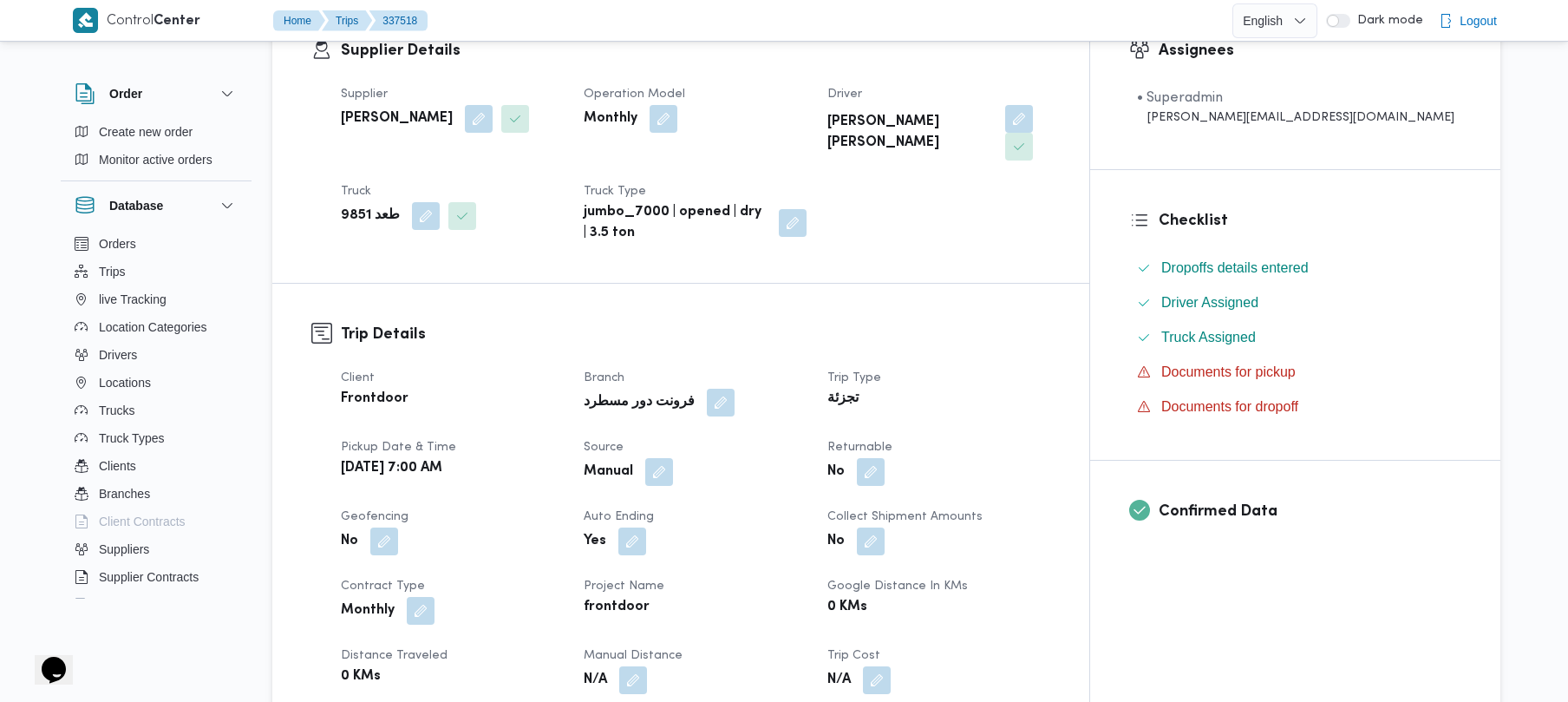
scroll to position [508, 0]
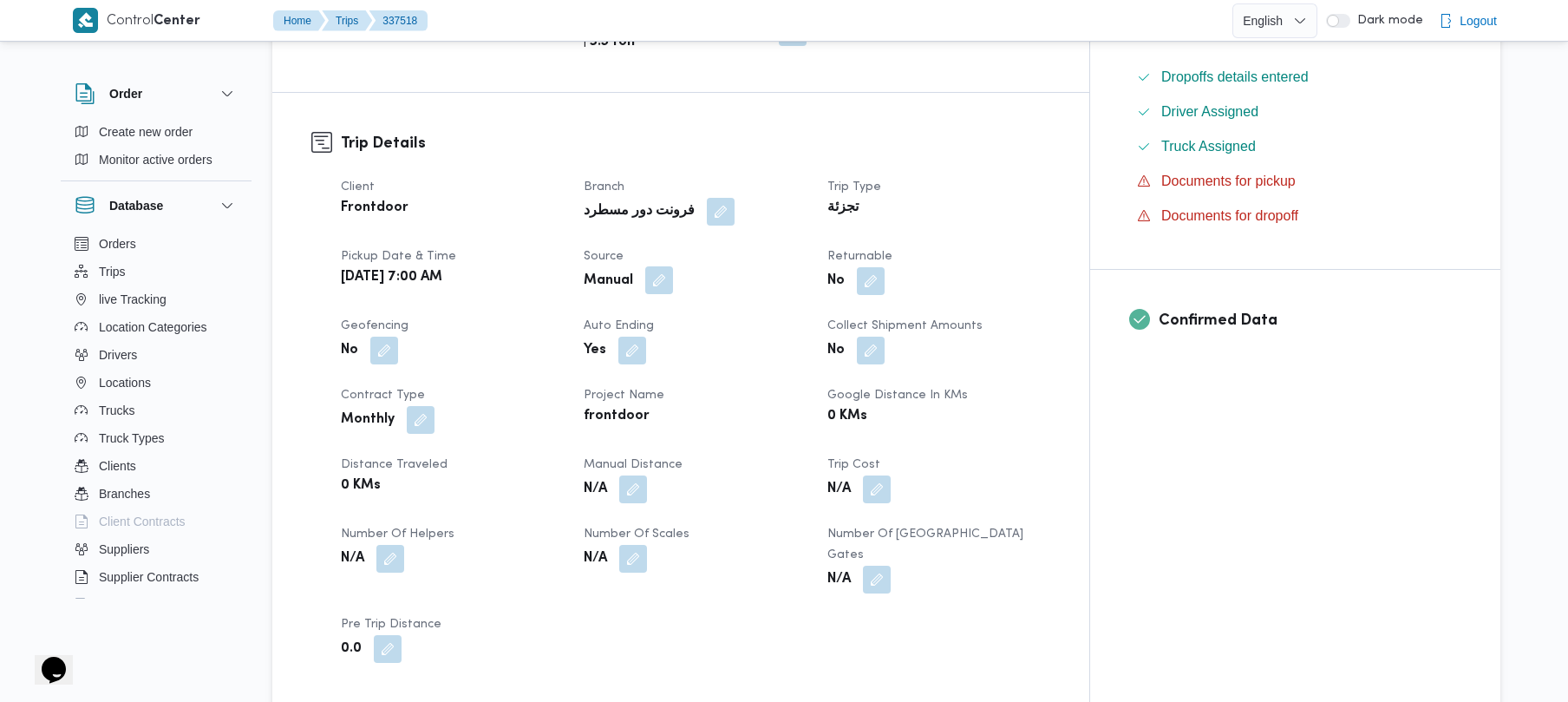
click at [673, 266] on button "button" at bounding box center [658, 280] width 27 height 27
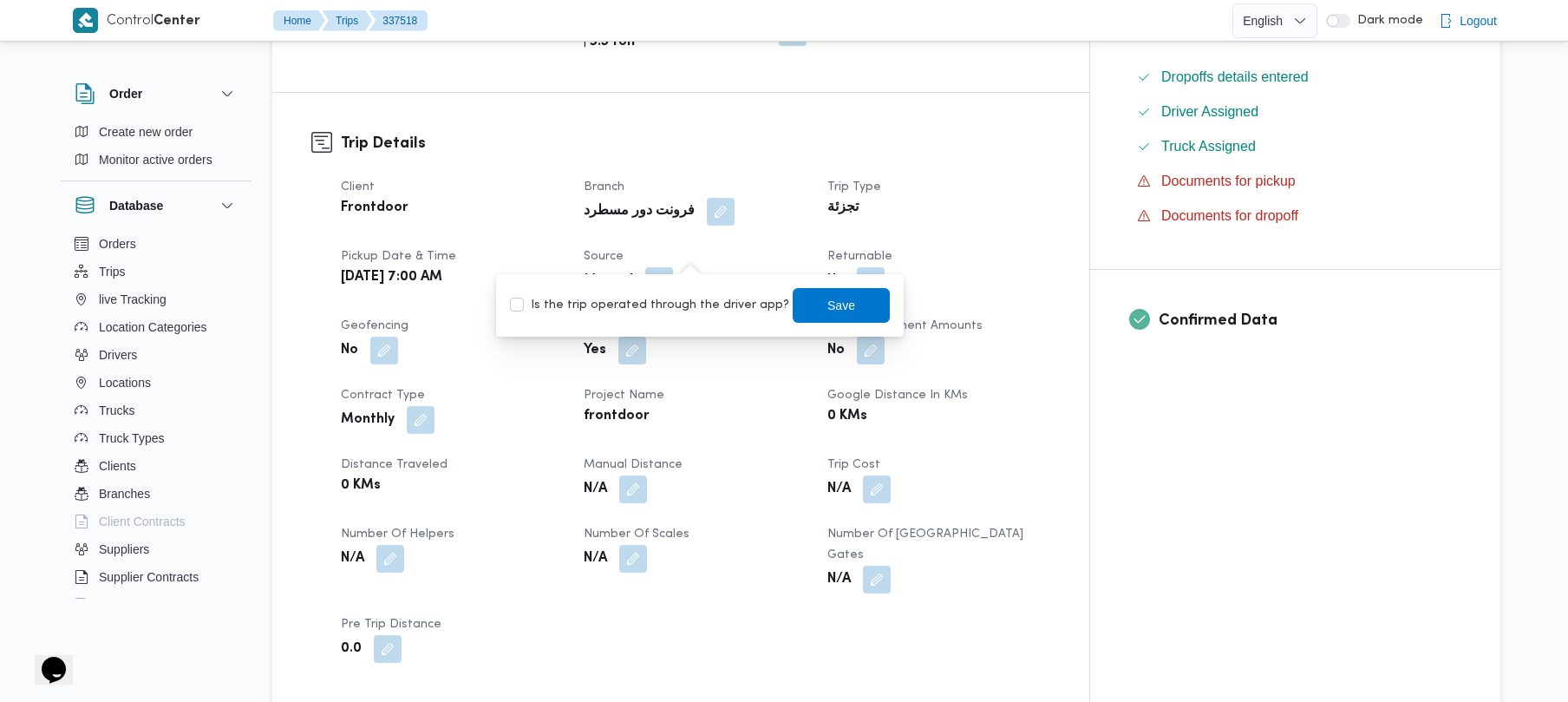
click at [671, 295] on label "Is the trip operated through the driver app?" at bounding box center [650, 305] width 280 height 21
checkbox input "true"
click at [820, 326] on div "You are in a dialog. To close this dialog, hit escape. Is the trip operated thr…" at bounding box center [700, 305] width 408 height 62
click at [827, 316] on span "Save" at bounding box center [841, 304] width 97 height 35
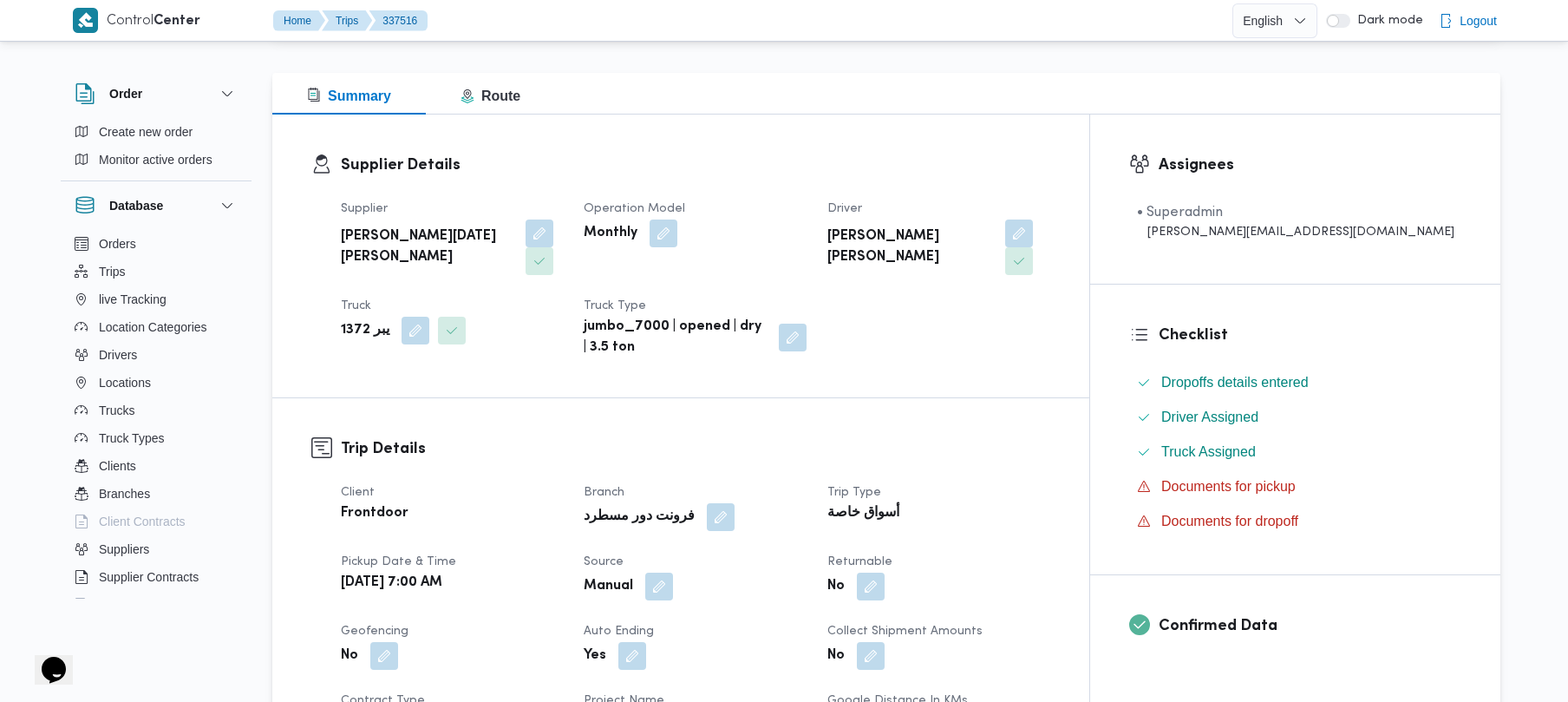
scroll to position [462, 0]
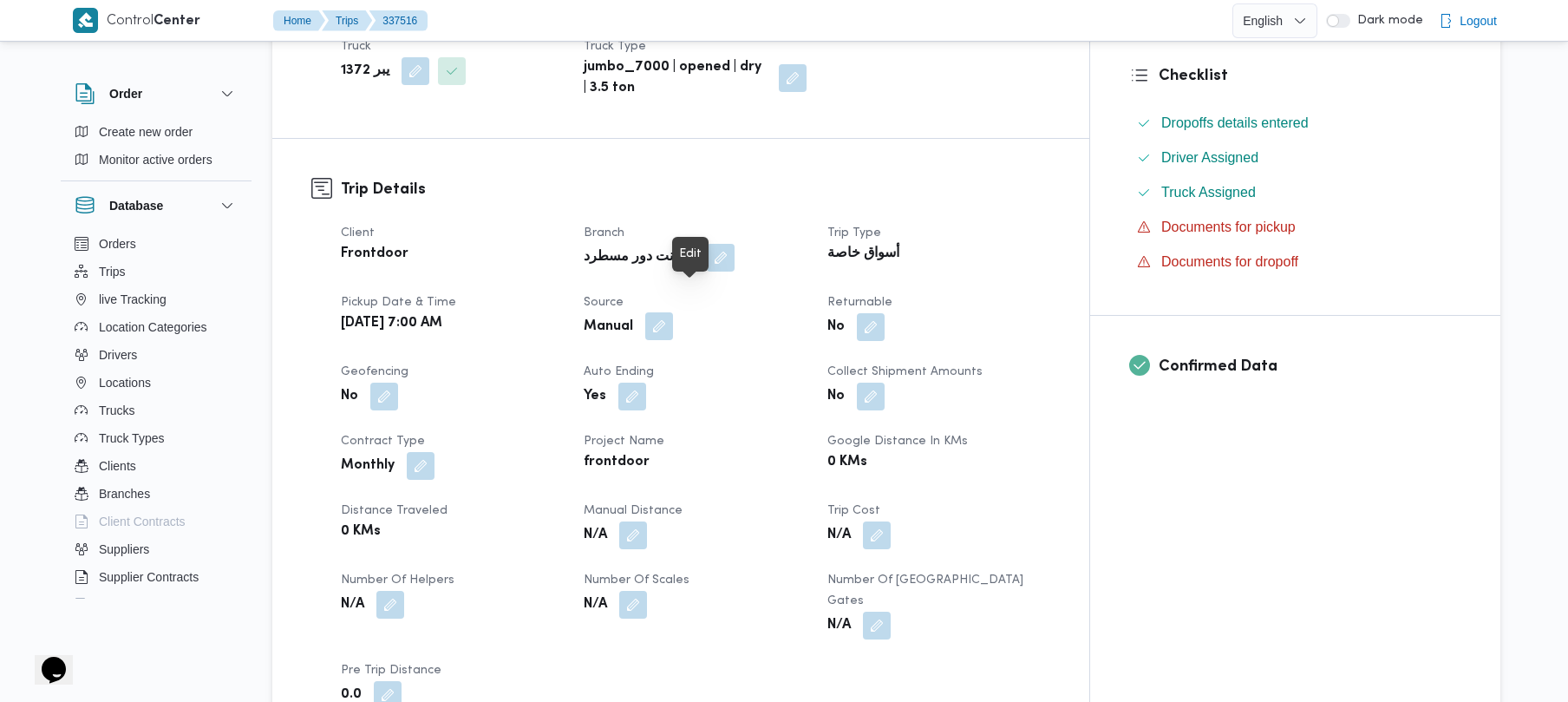
click at [673, 313] on button "button" at bounding box center [658, 326] width 27 height 27
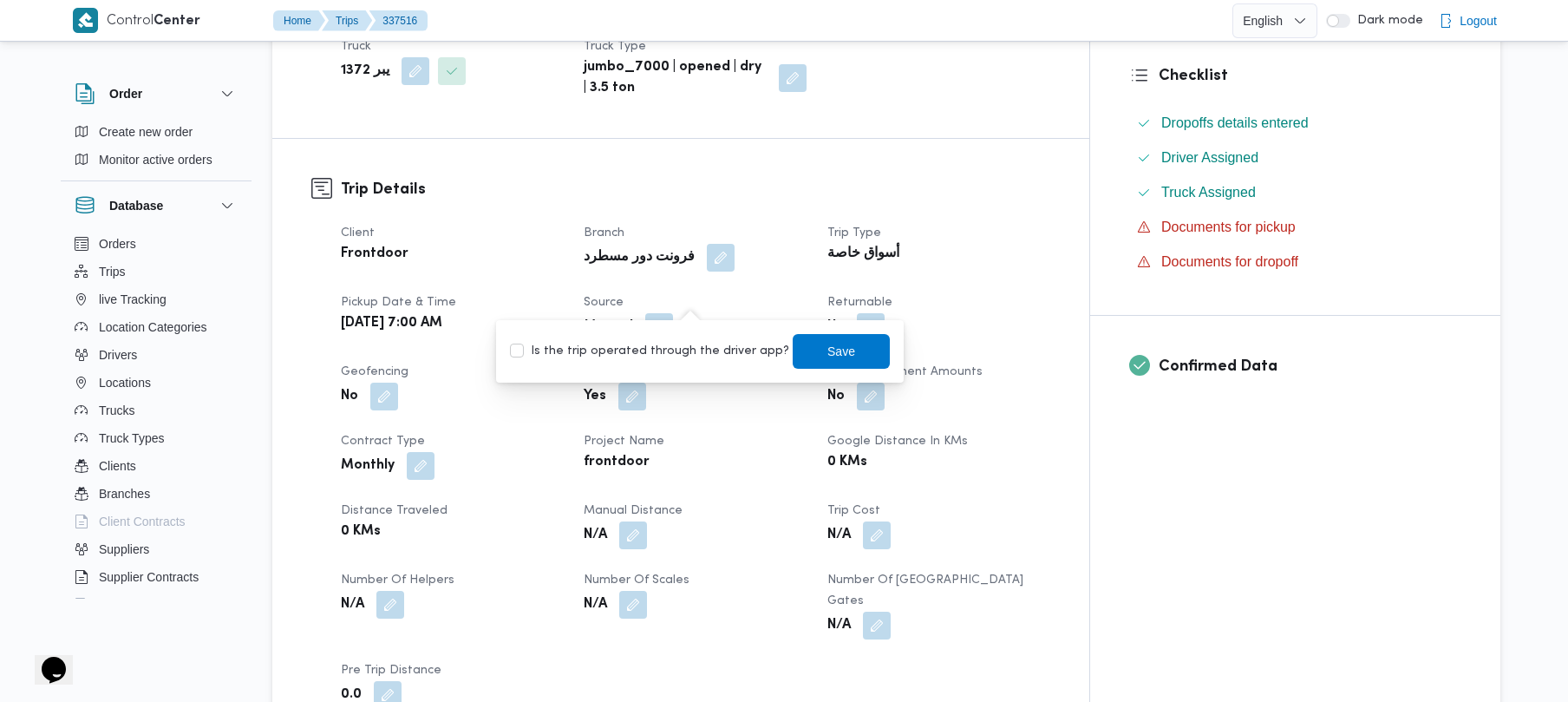
click at [668, 345] on label "Is the trip operated through the driver app?" at bounding box center [650, 351] width 280 height 21
checkbox input "true"
click at [827, 358] on span "Save" at bounding box center [841, 351] width 27 height 21
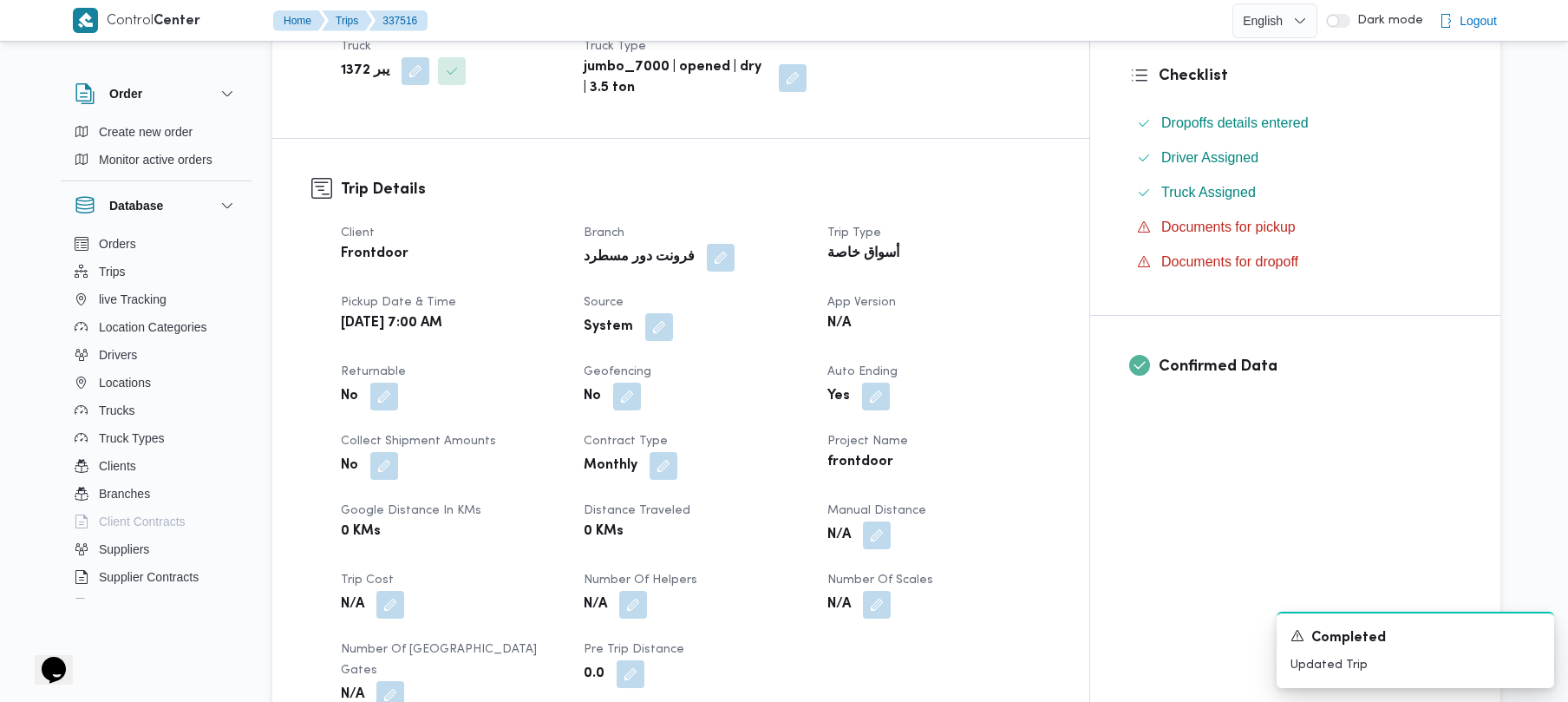
click at [1051, 242] on div "أسواق خاصة" at bounding box center [938, 254] width 226 height 25
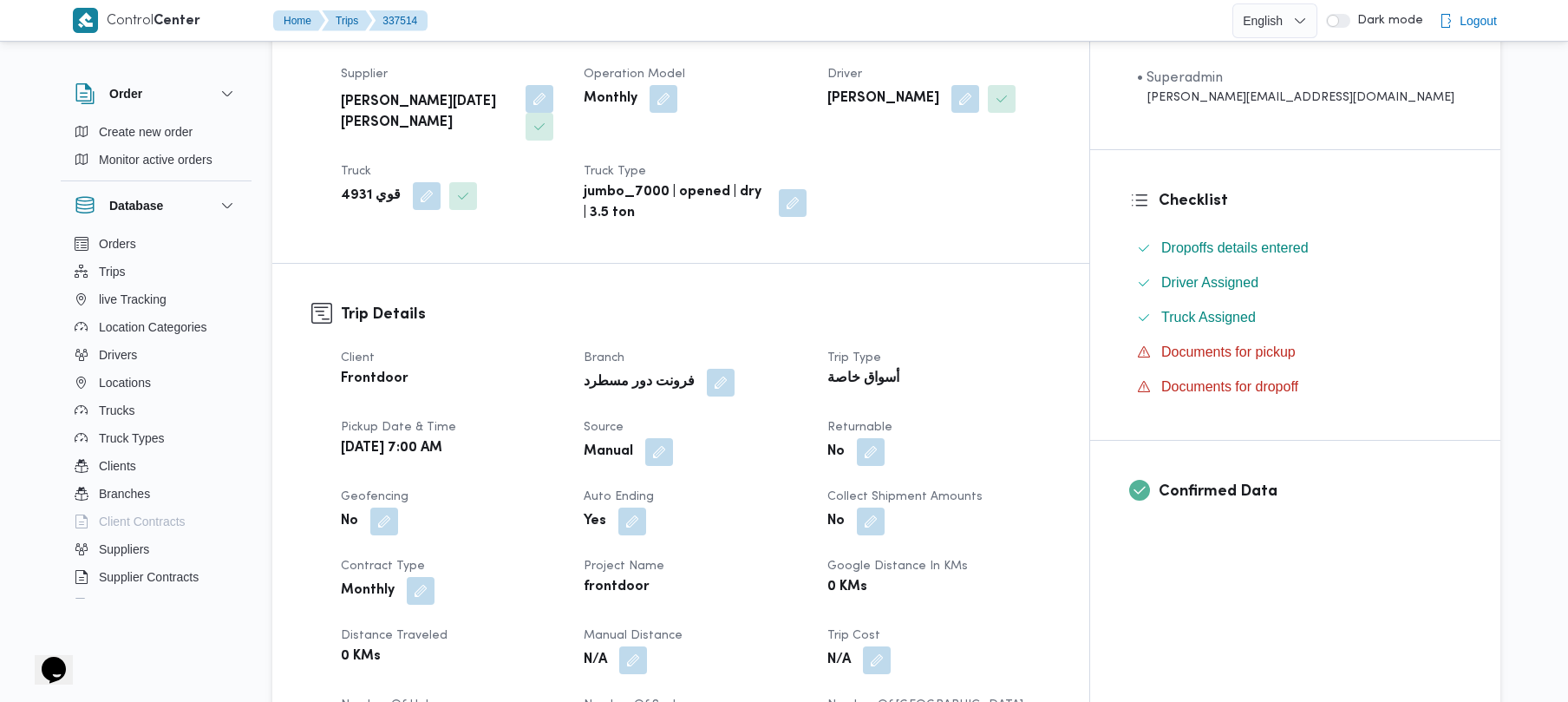
scroll to position [417, 0]
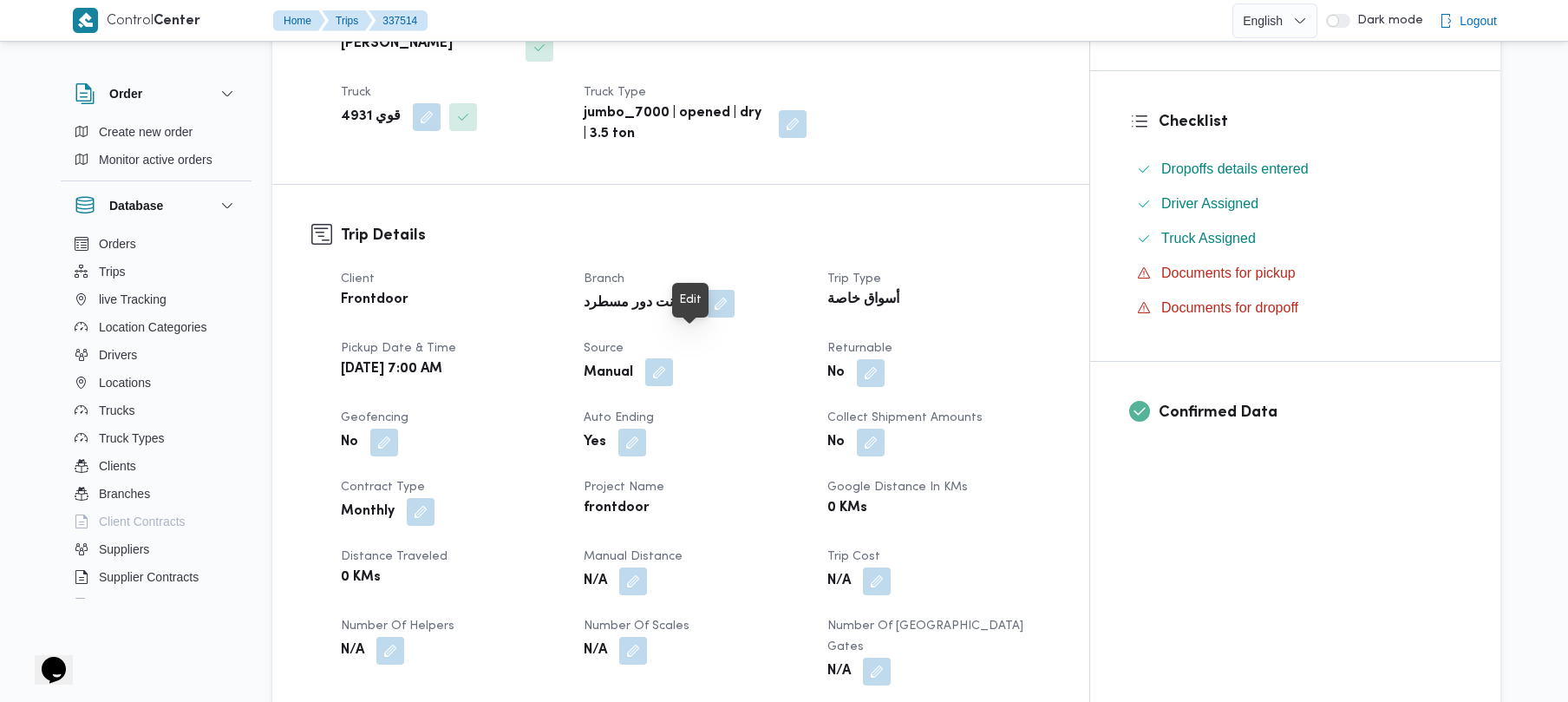
click at [673, 358] on button "button" at bounding box center [658, 371] width 27 height 27
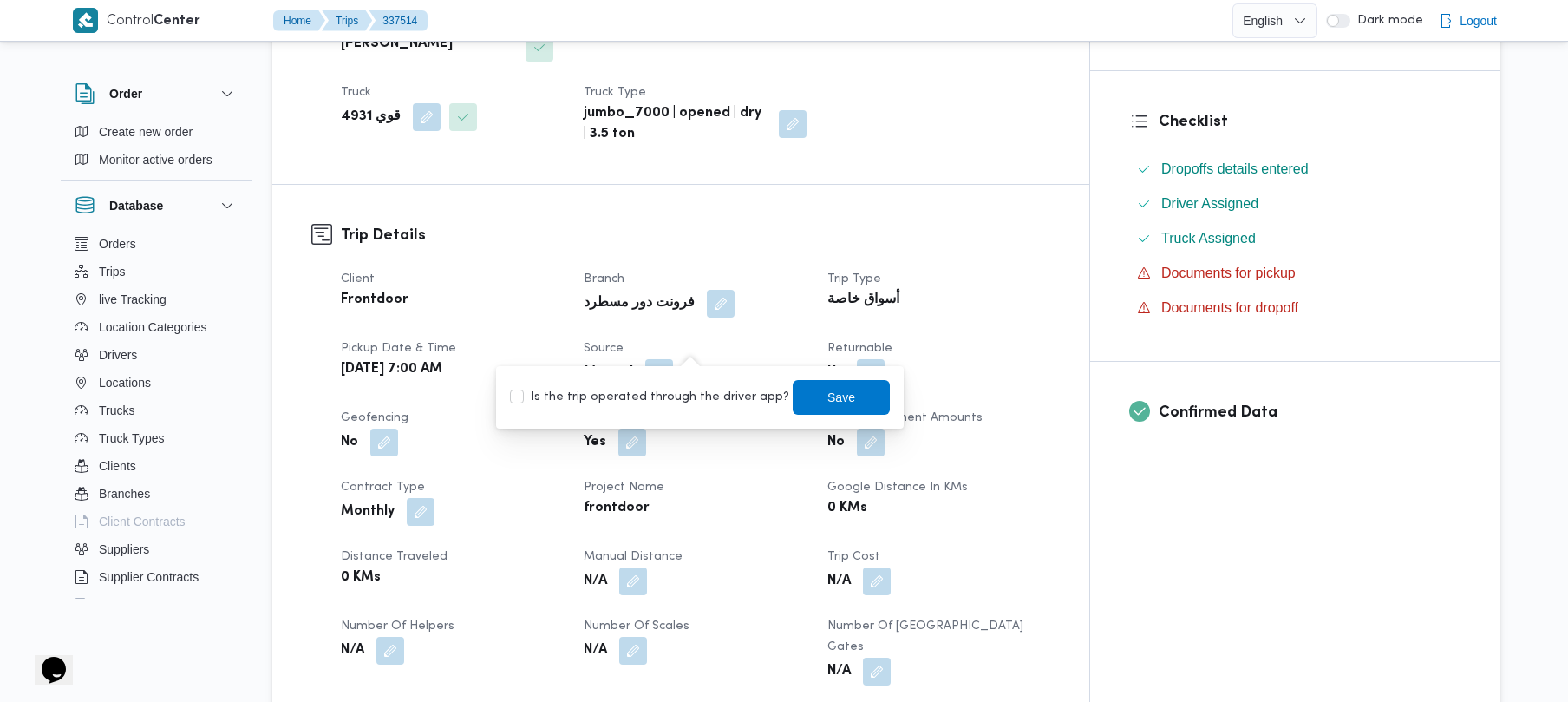
click at [640, 400] on label "Is the trip operated through the driver app?" at bounding box center [650, 398] width 280 height 21
checkbox input "true"
click at [827, 396] on span "Save" at bounding box center [841, 397] width 27 height 21
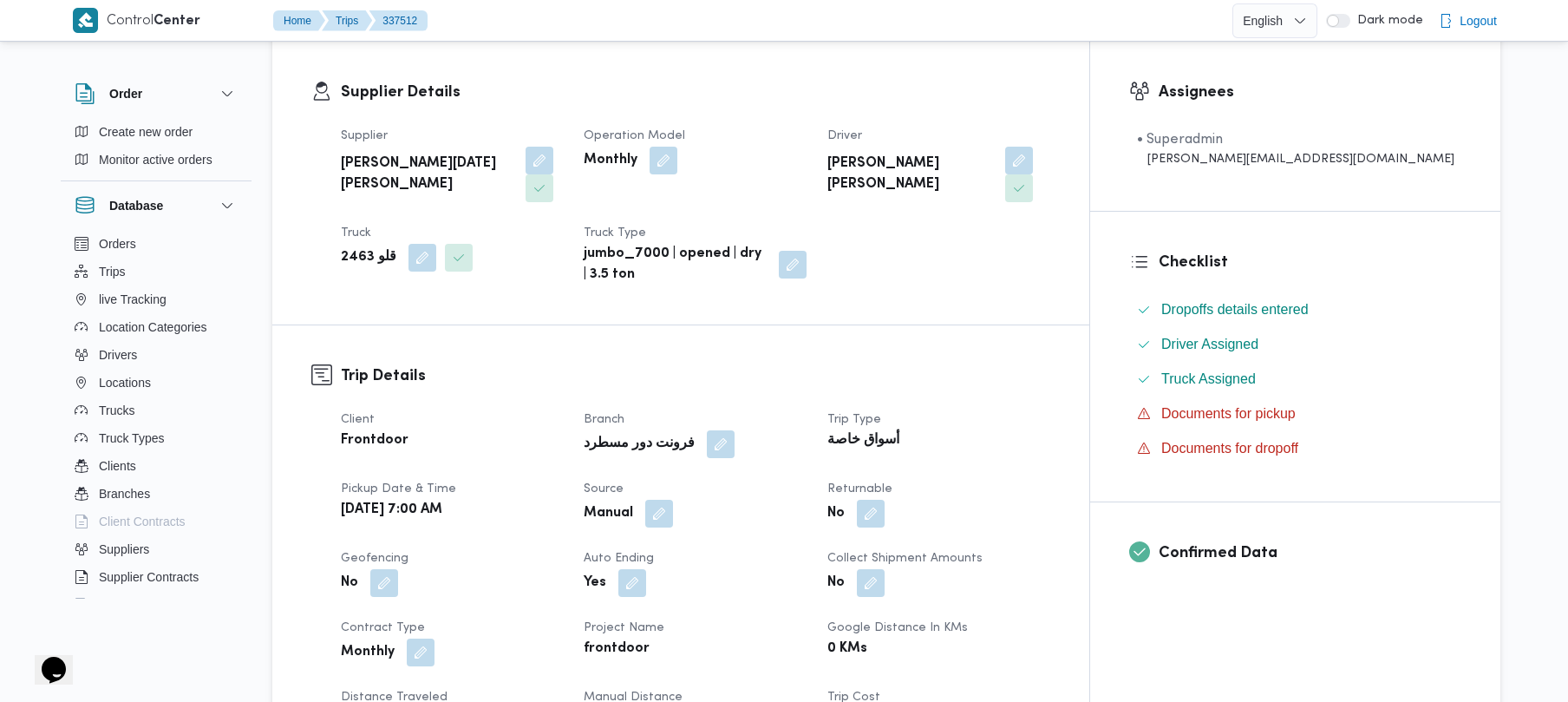
scroll to position [417, 0]
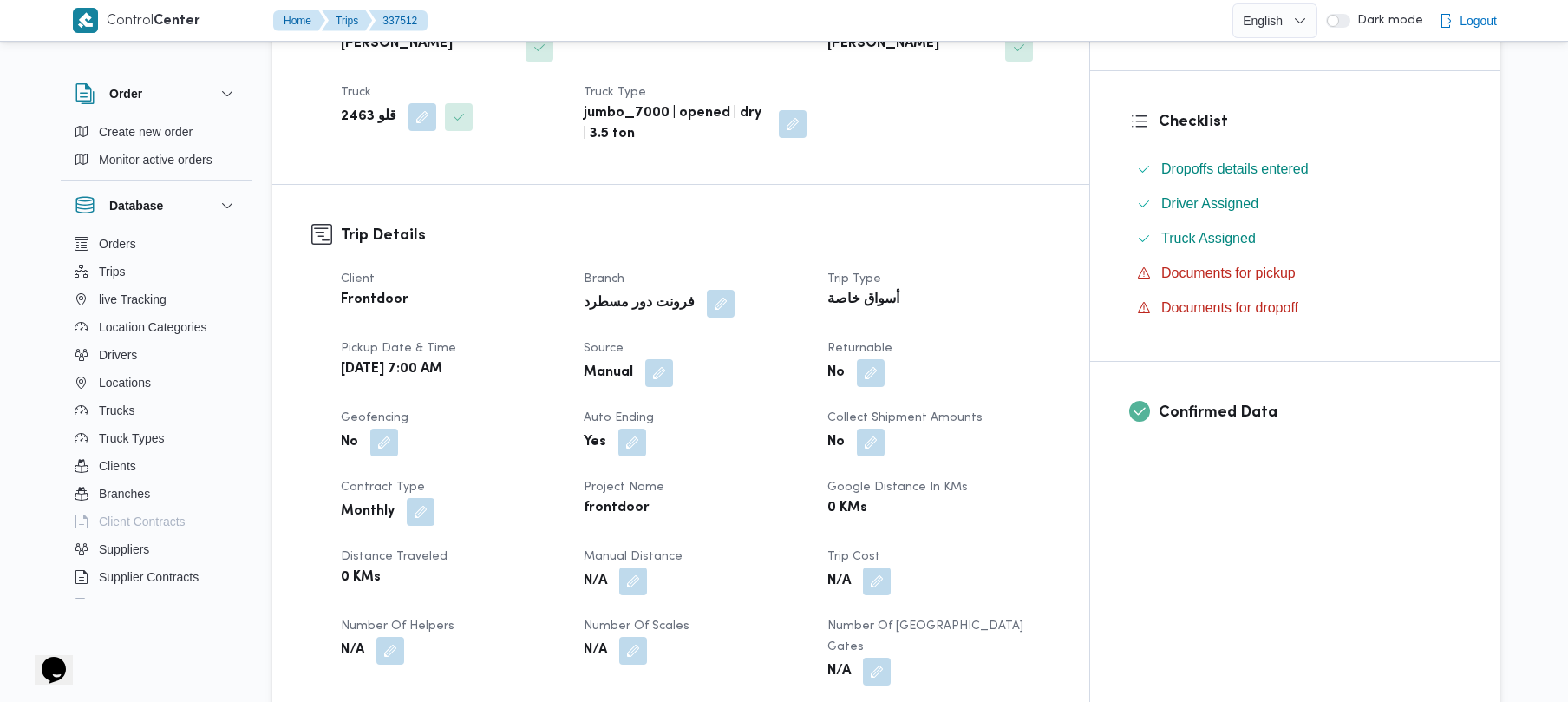
click at [673, 359] on span at bounding box center [655, 372] width 37 height 27
click at [673, 358] on button "button" at bounding box center [658, 371] width 27 height 27
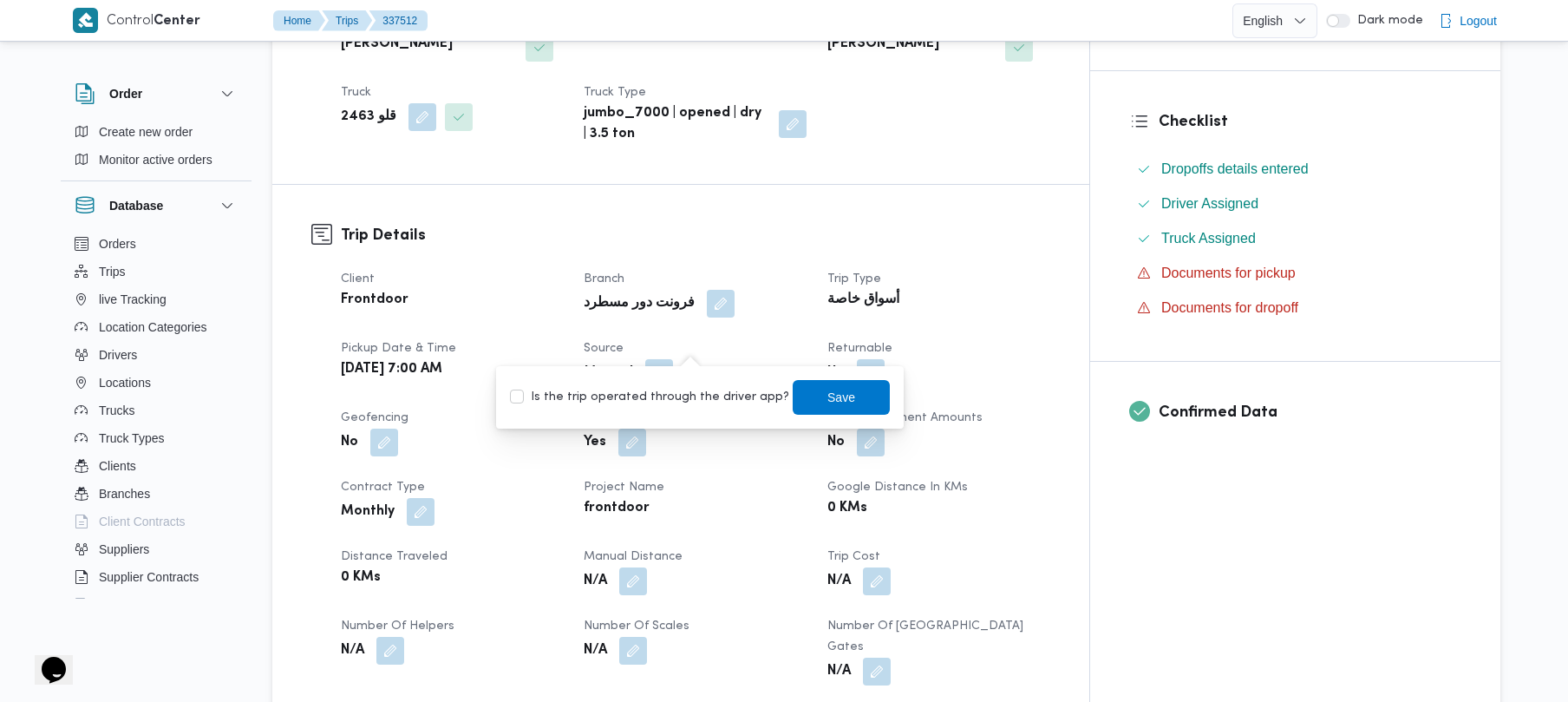
click at [671, 399] on label "Is the trip operated through the driver app?" at bounding box center [650, 398] width 280 height 21
checkbox input "true"
click at [799, 390] on span "Save" at bounding box center [841, 396] width 97 height 35
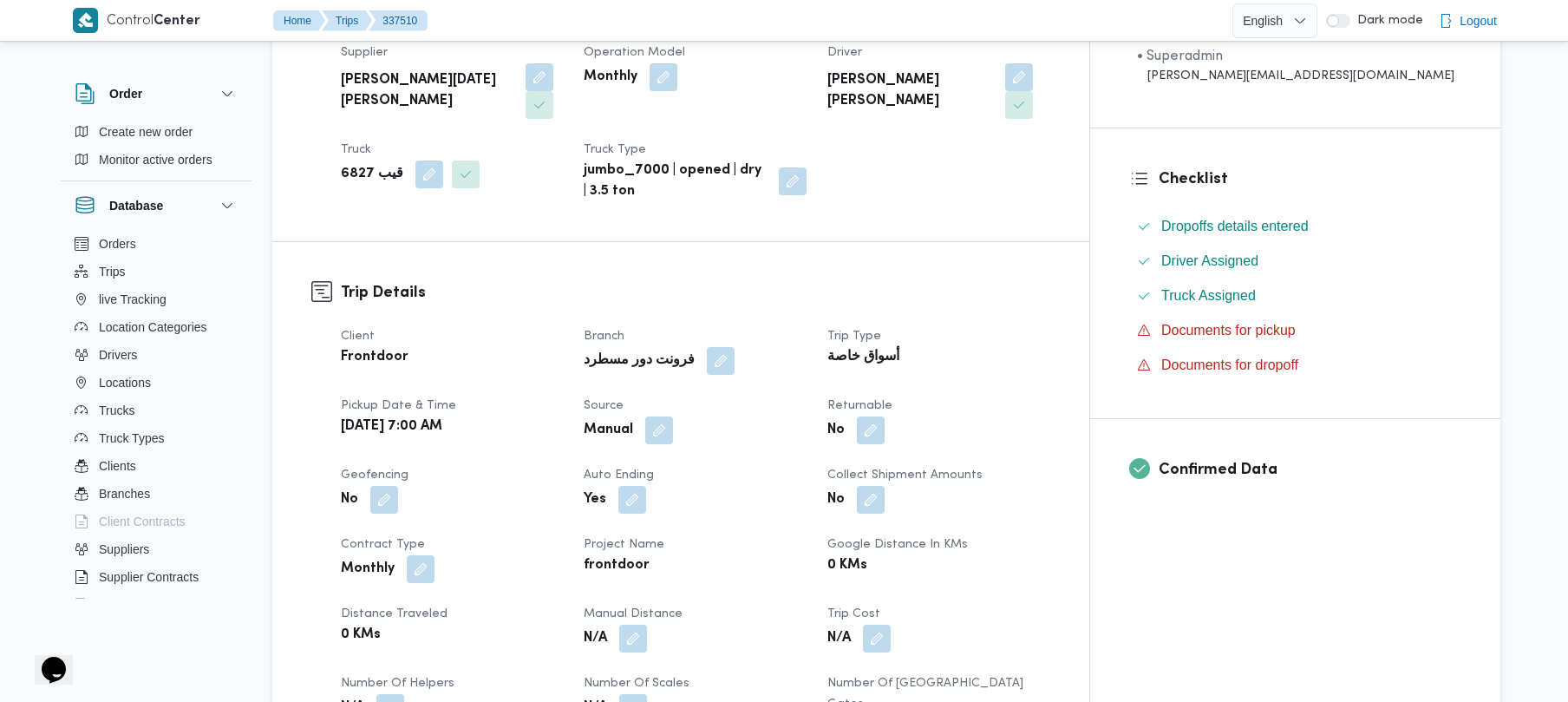
scroll to position [471, 0]
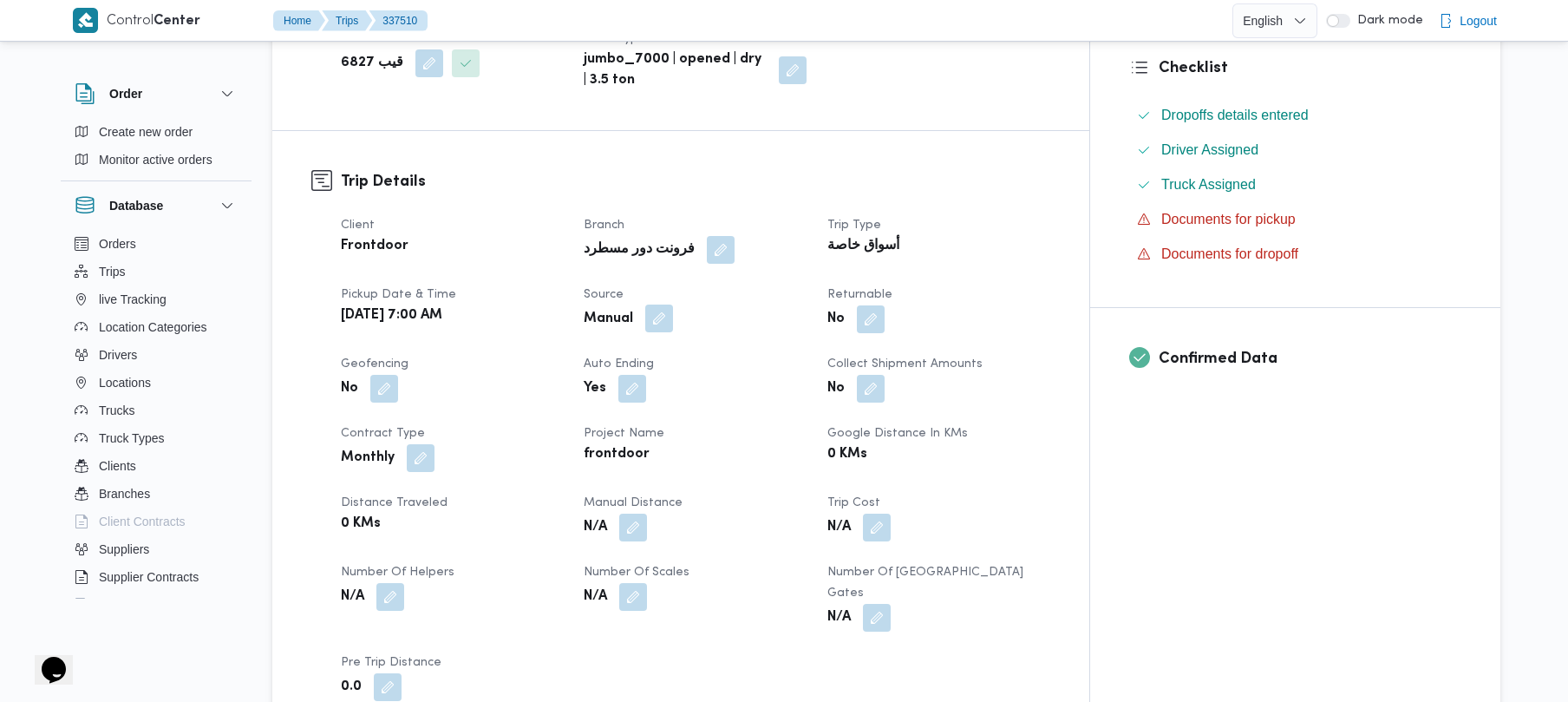
click at [673, 304] on button "button" at bounding box center [658, 317] width 27 height 27
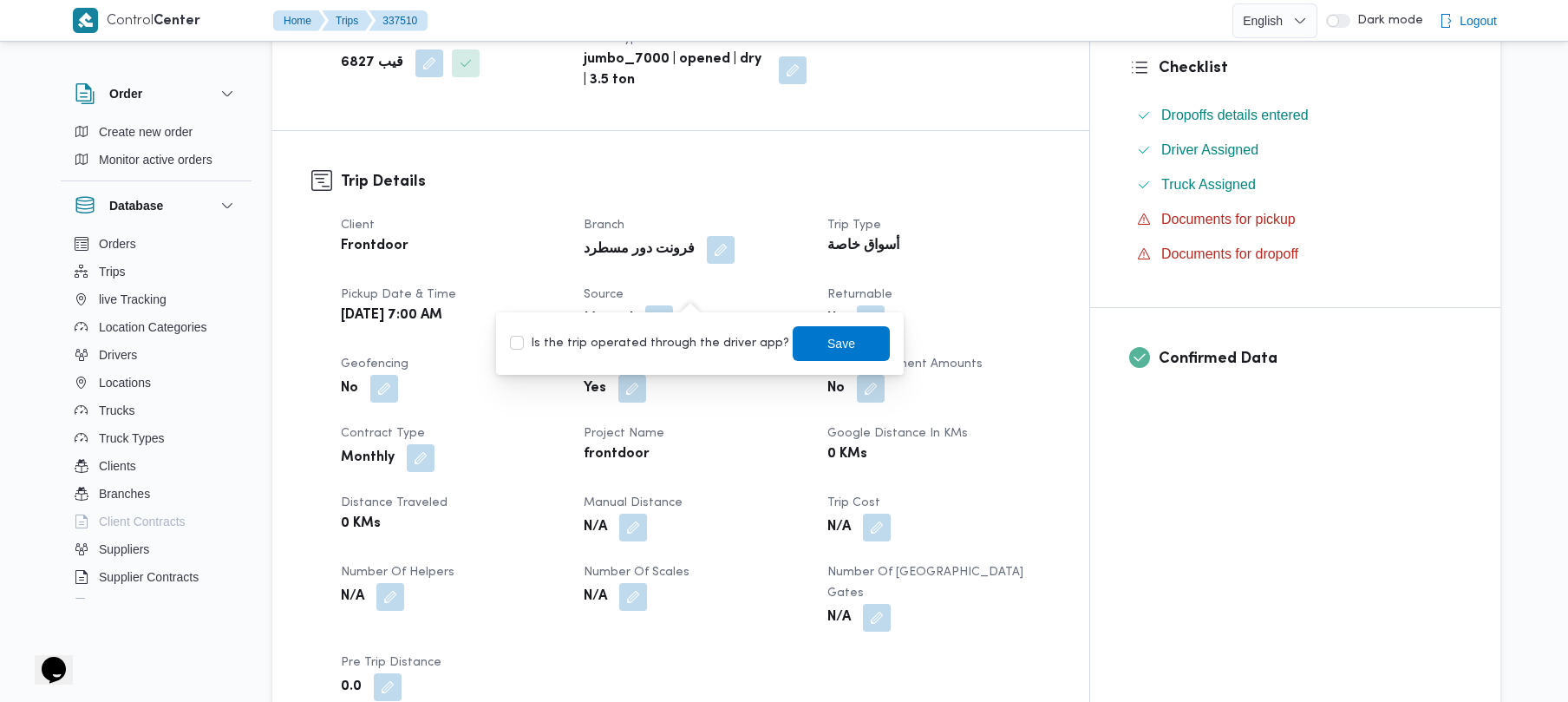
click at [664, 336] on label "Is the trip operated through the driver app?" at bounding box center [650, 344] width 280 height 21
checkbox input "true"
click at [827, 344] on span "Save" at bounding box center [841, 343] width 27 height 21
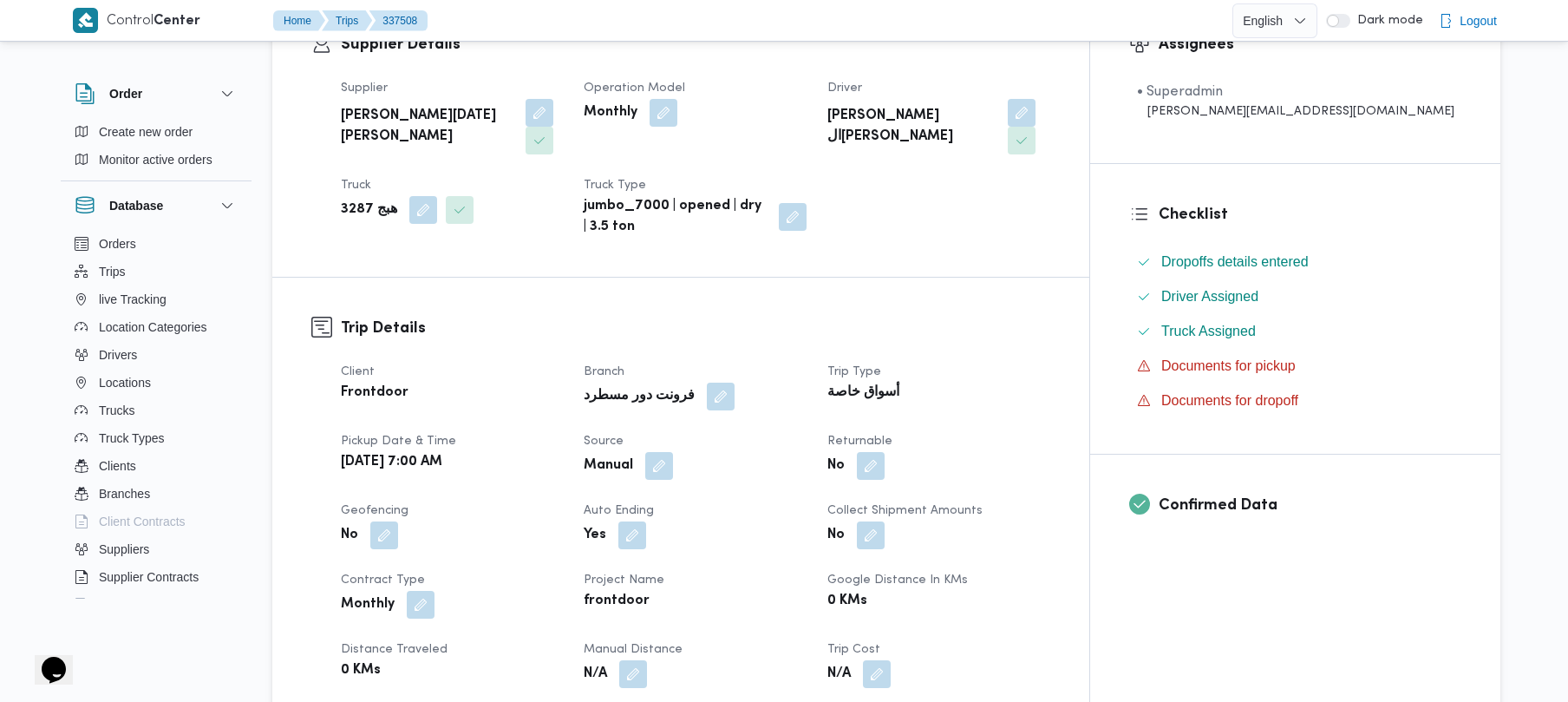
scroll to position [417, 0]
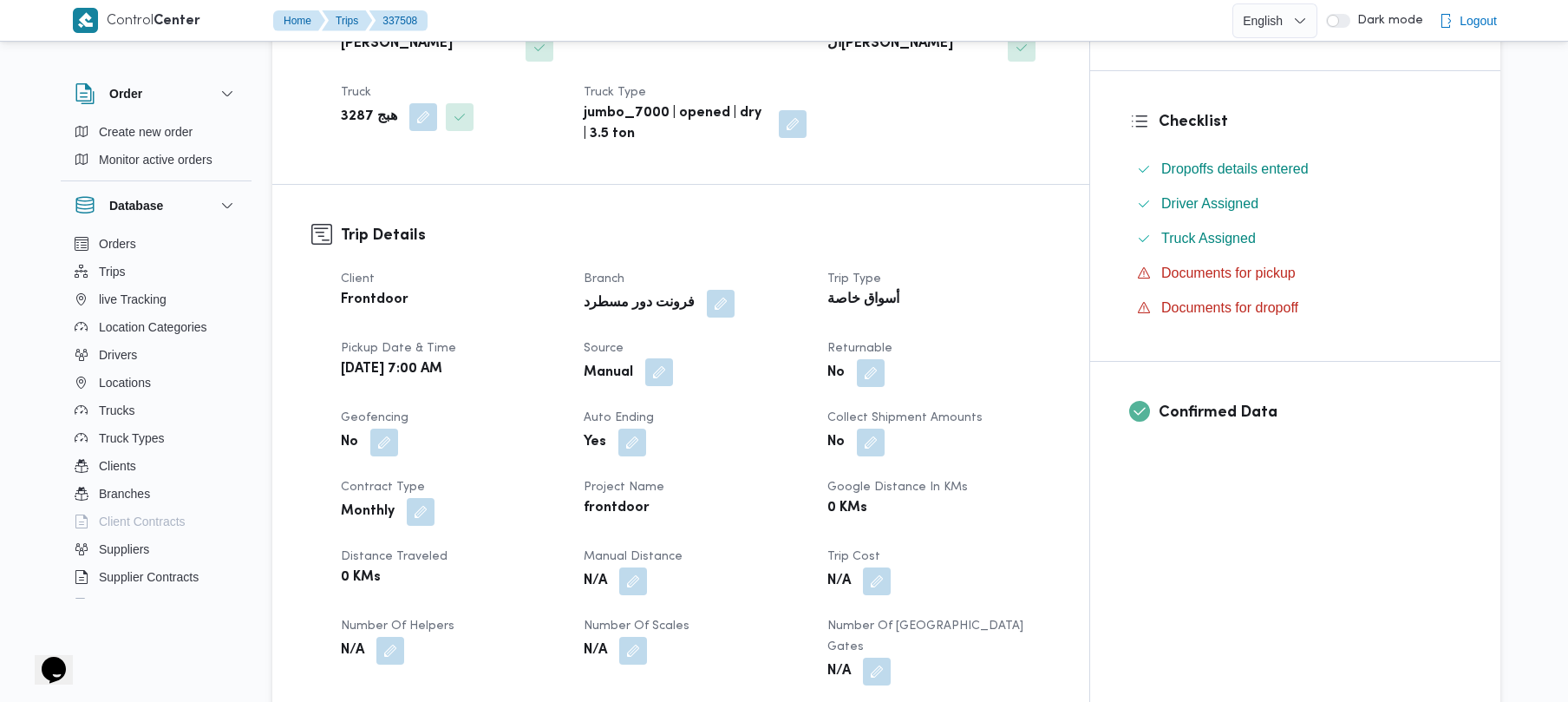
click at [673, 358] on button "button" at bounding box center [658, 371] width 27 height 27
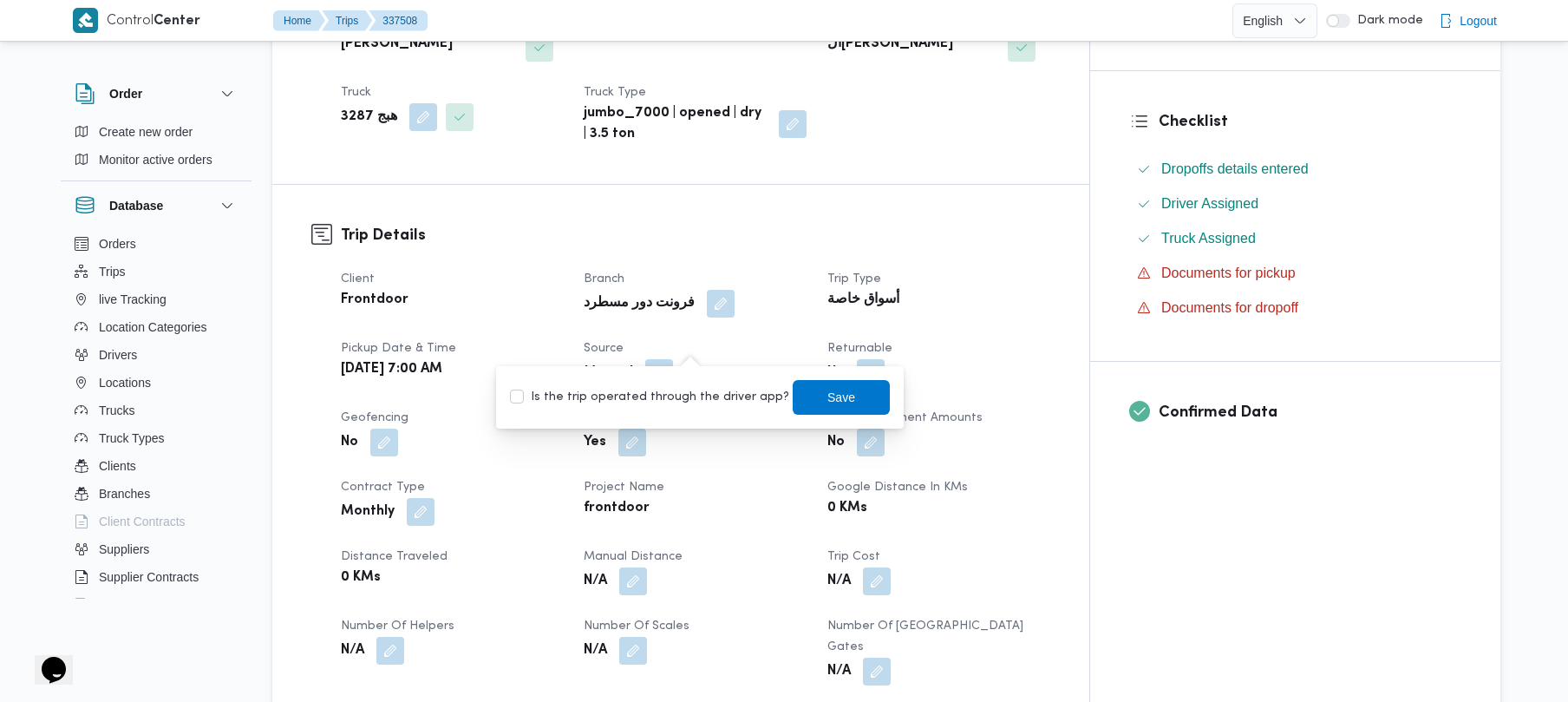
click at [664, 398] on label "Is the trip operated through the driver app?" at bounding box center [650, 398] width 280 height 21
checkbox input "true"
click at [831, 397] on span "Save" at bounding box center [841, 397] width 27 height 21
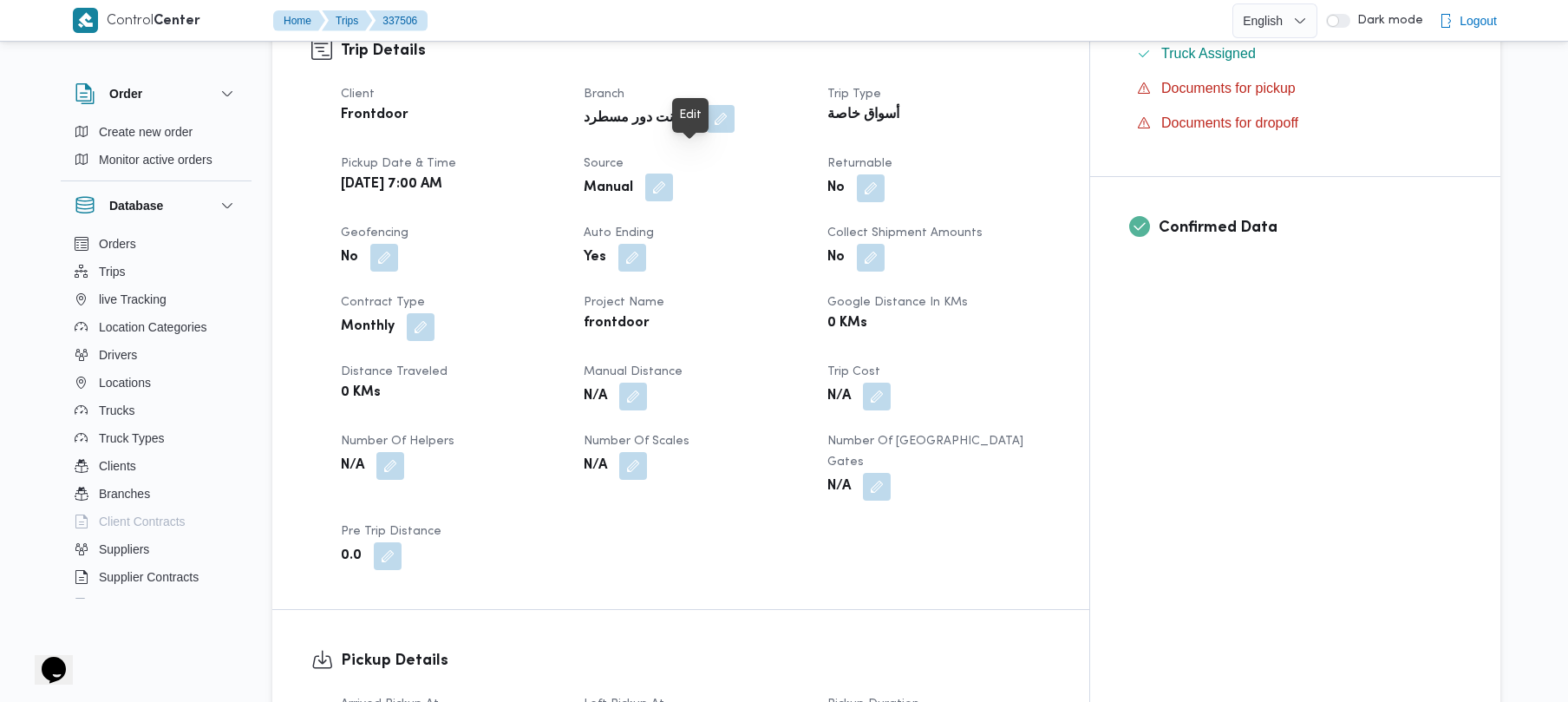
click at [673, 174] on button "button" at bounding box center [658, 187] width 27 height 27
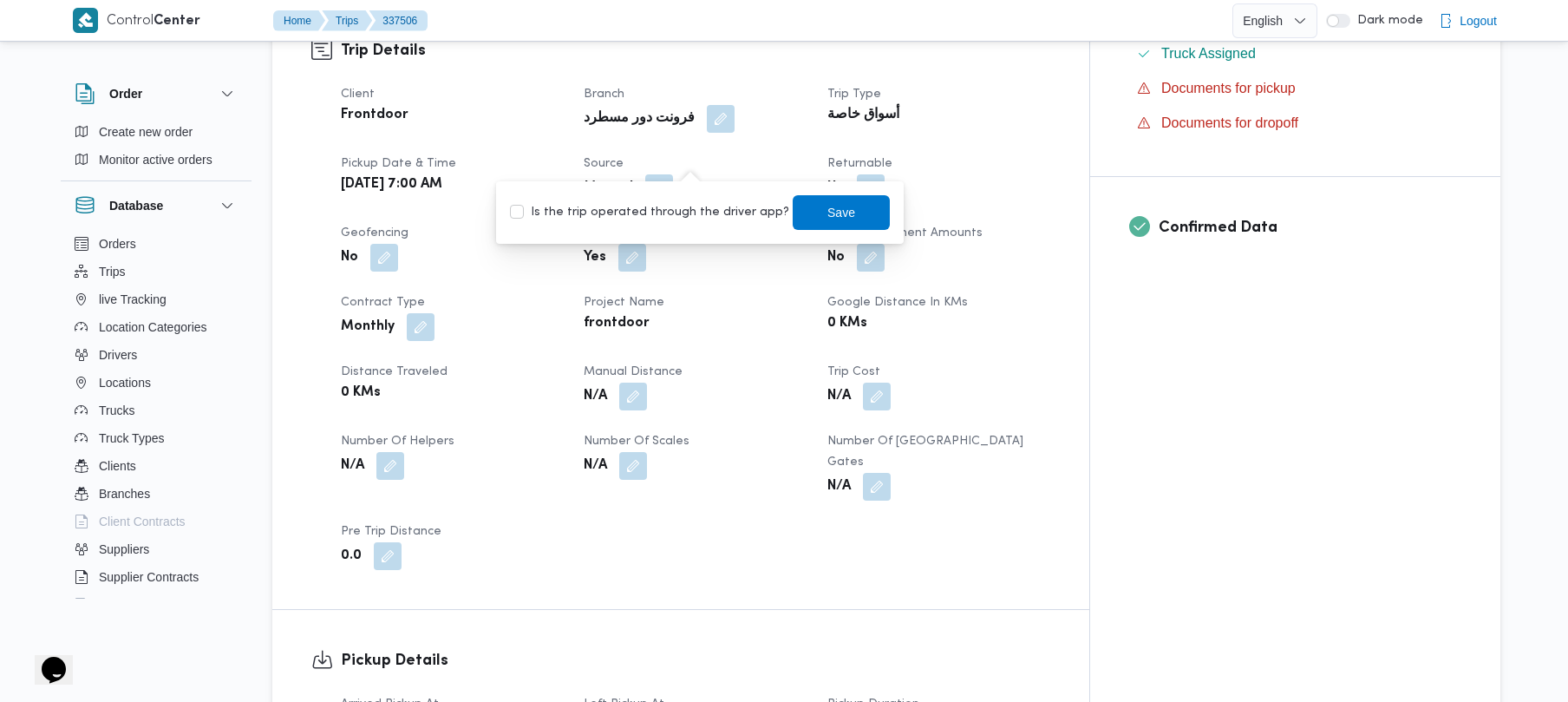
click at [671, 219] on label "Is the trip operated through the driver app?" at bounding box center [650, 213] width 280 height 21
checkbox input "true"
click at [867, 218] on span "Save" at bounding box center [841, 212] width 97 height 35
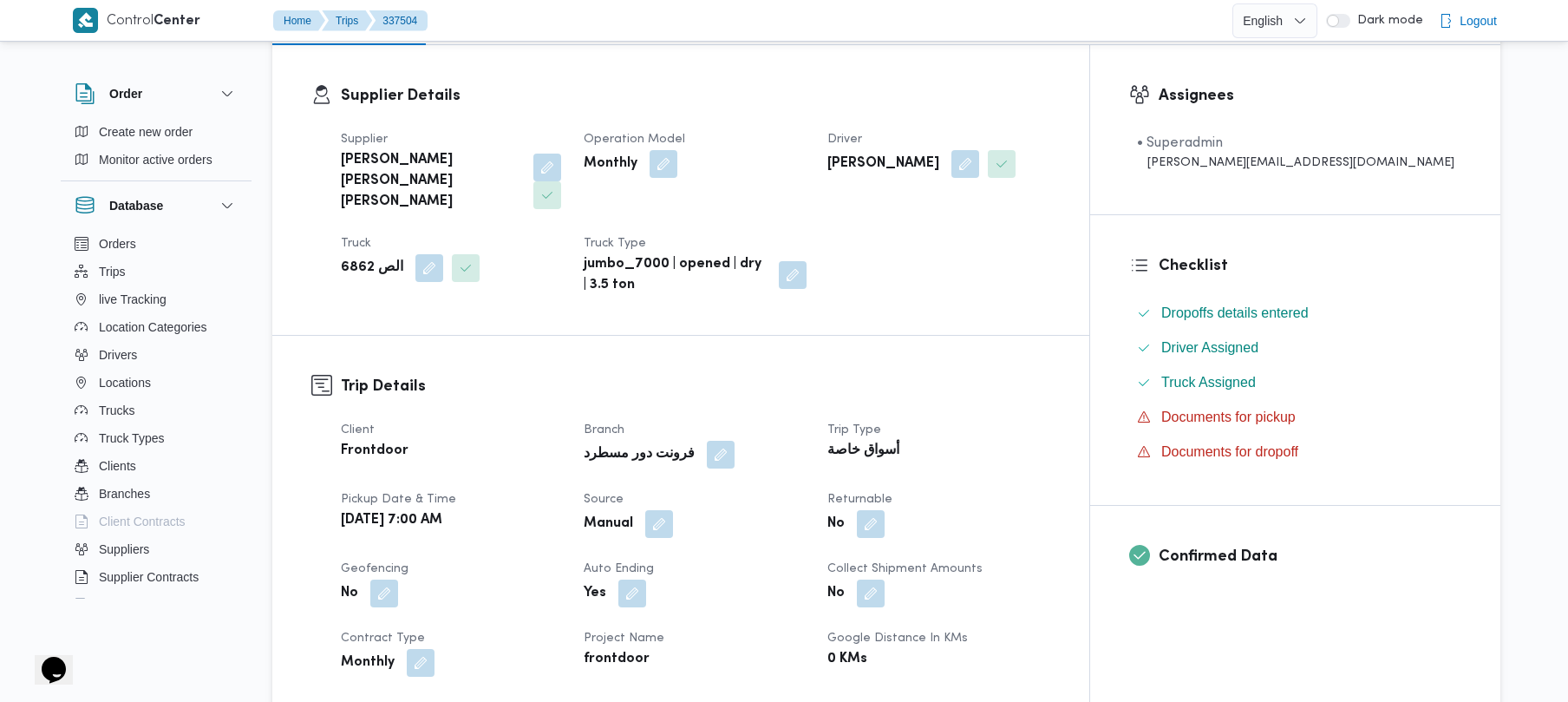
scroll to position [462, 0]
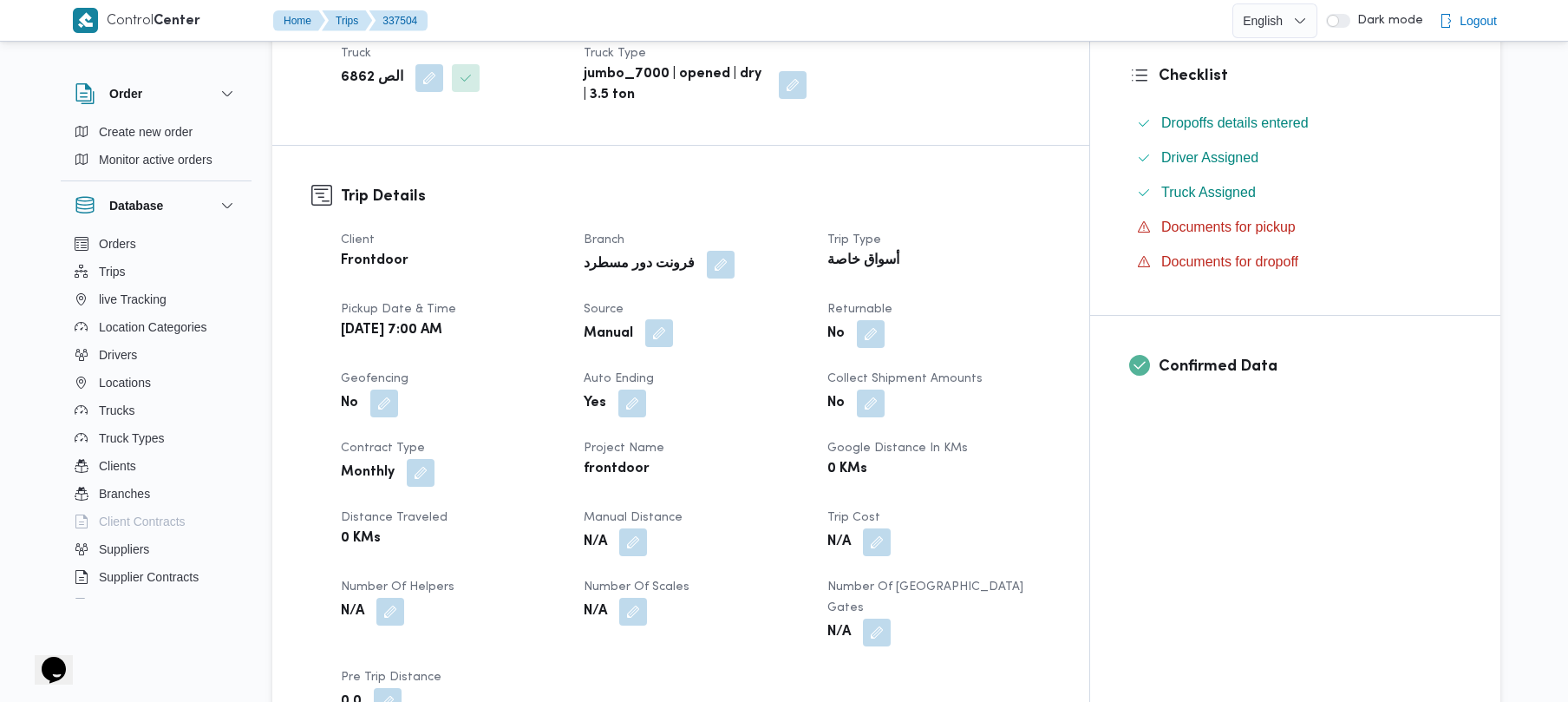
click at [673, 319] on button "button" at bounding box center [658, 333] width 27 height 27
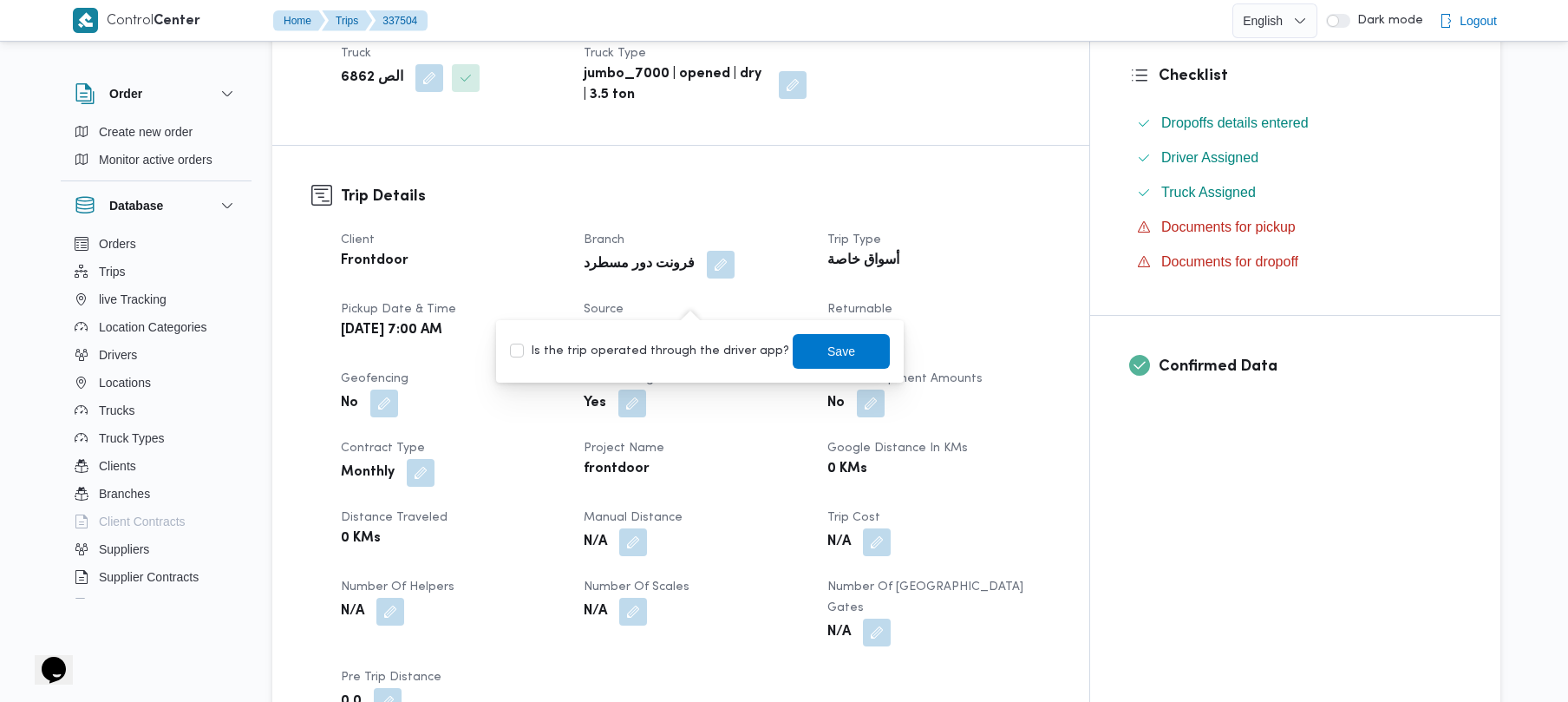
click at [690, 345] on label "Is the trip operated through the driver app?" at bounding box center [650, 351] width 280 height 21
checkbox input "true"
click at [840, 354] on span "Save" at bounding box center [841, 351] width 97 height 35
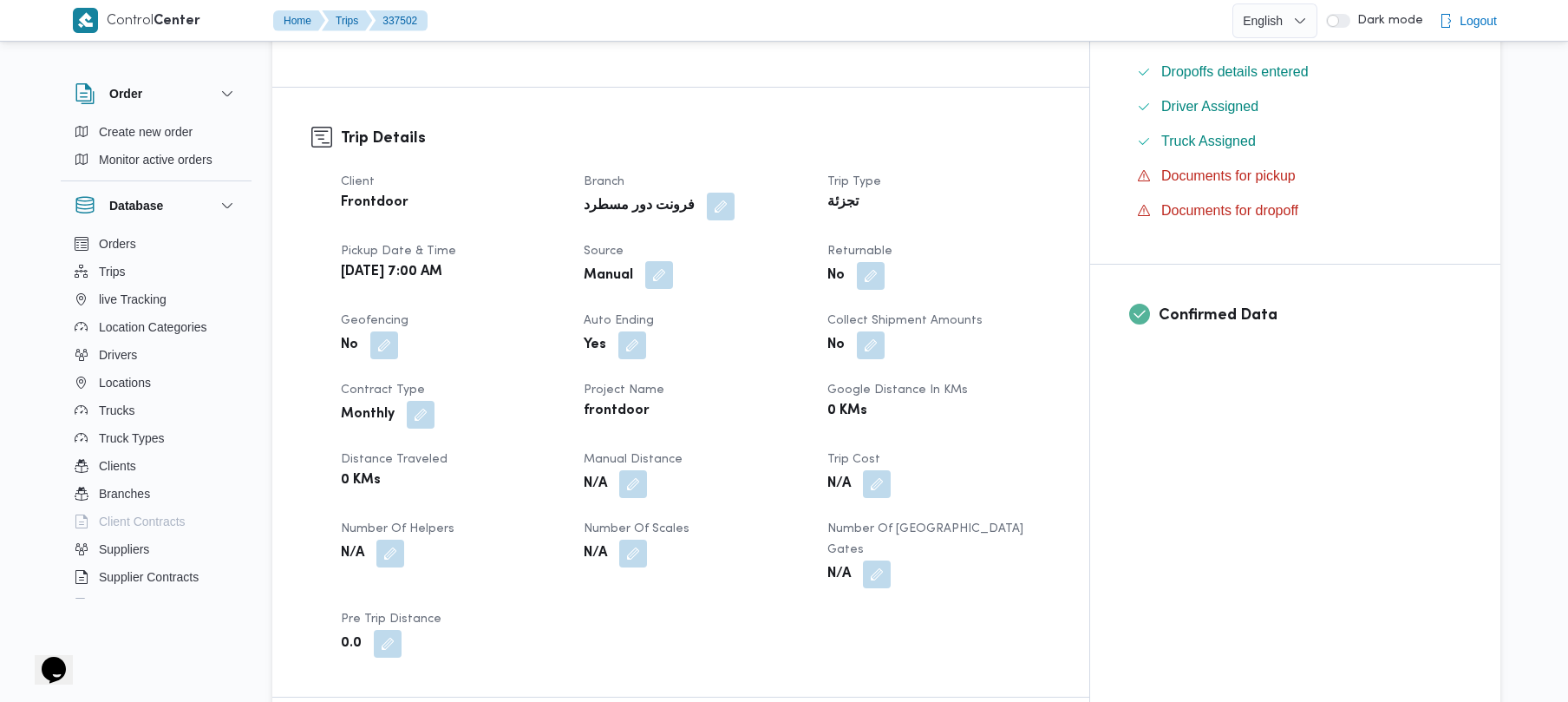
click at [673, 261] on button "button" at bounding box center [658, 274] width 27 height 27
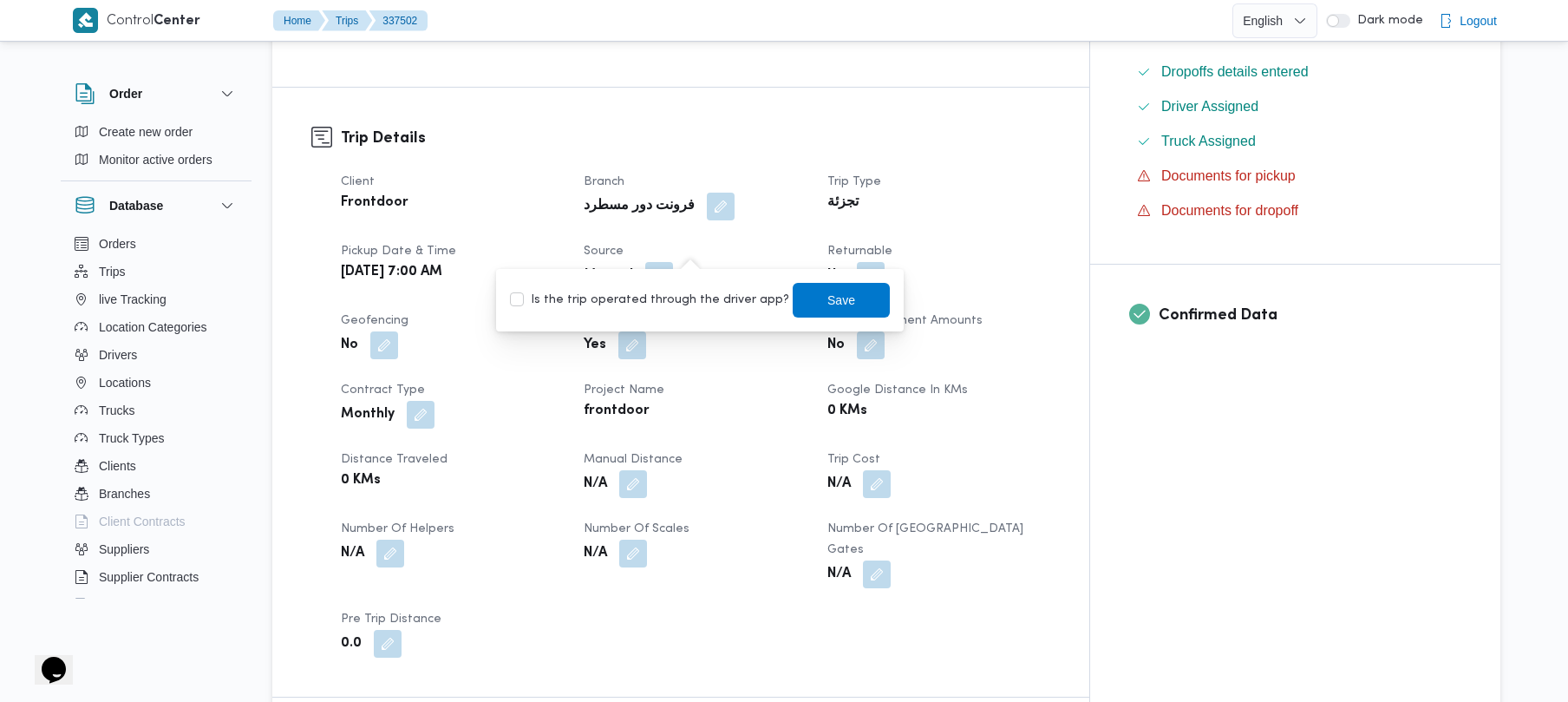
click at [673, 300] on label "Is the trip operated through the driver app?" at bounding box center [650, 300] width 280 height 21
checkbox input "true"
click at [827, 292] on span "Save" at bounding box center [841, 300] width 27 height 21
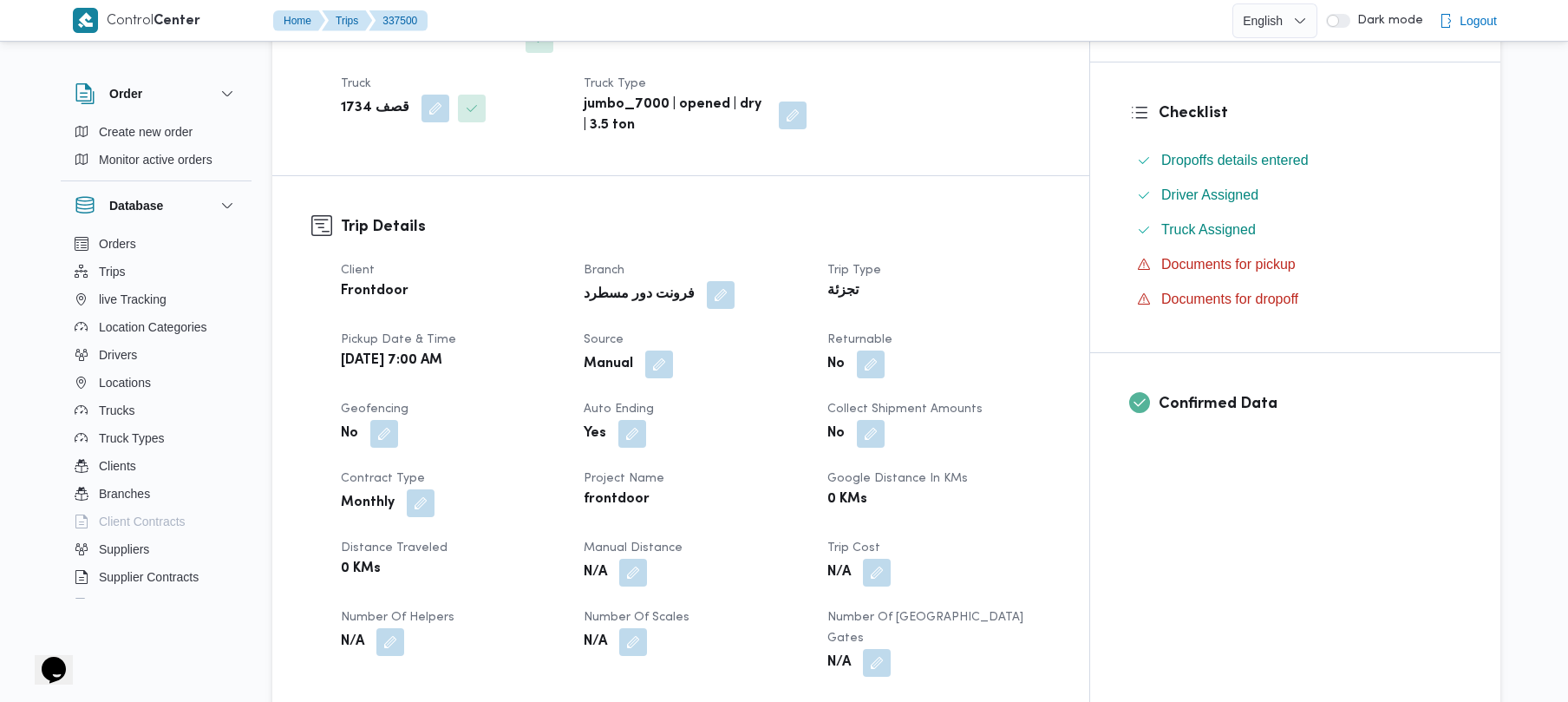
scroll to position [465, 0]
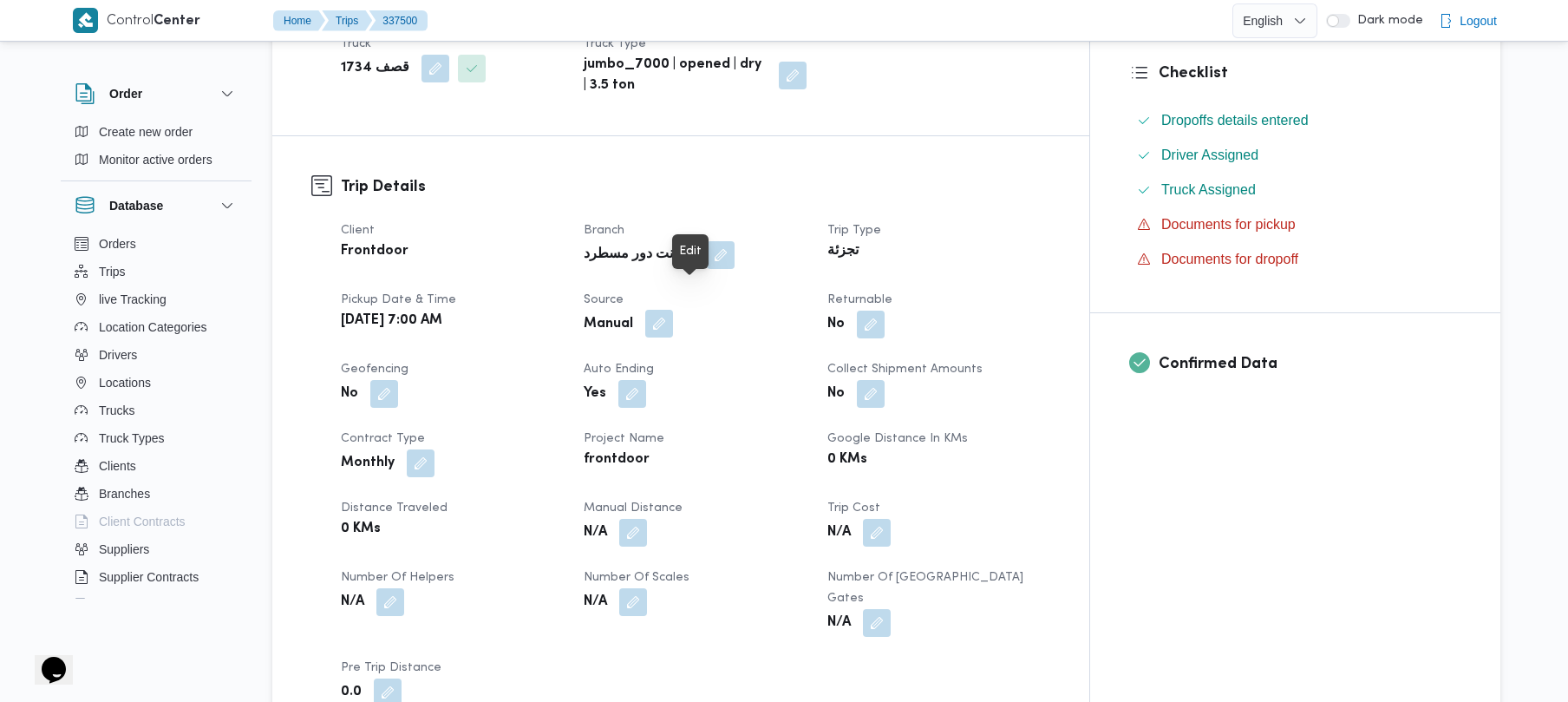
click at [673, 310] on button "button" at bounding box center [658, 323] width 27 height 27
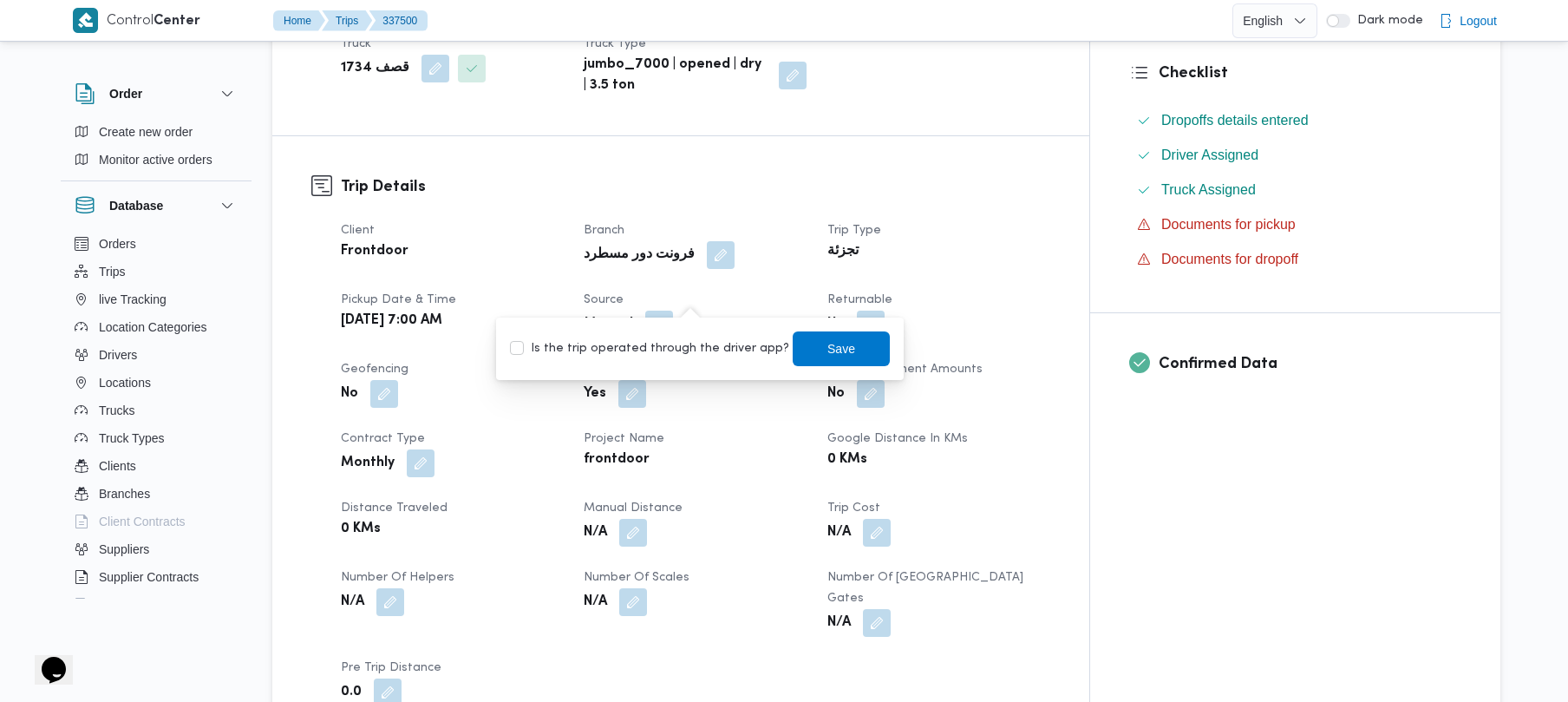
click at [653, 351] on label "Is the trip operated through the driver app?" at bounding box center [650, 349] width 280 height 21
checkbox input "true"
click at [801, 347] on span "Save" at bounding box center [841, 348] width 97 height 35
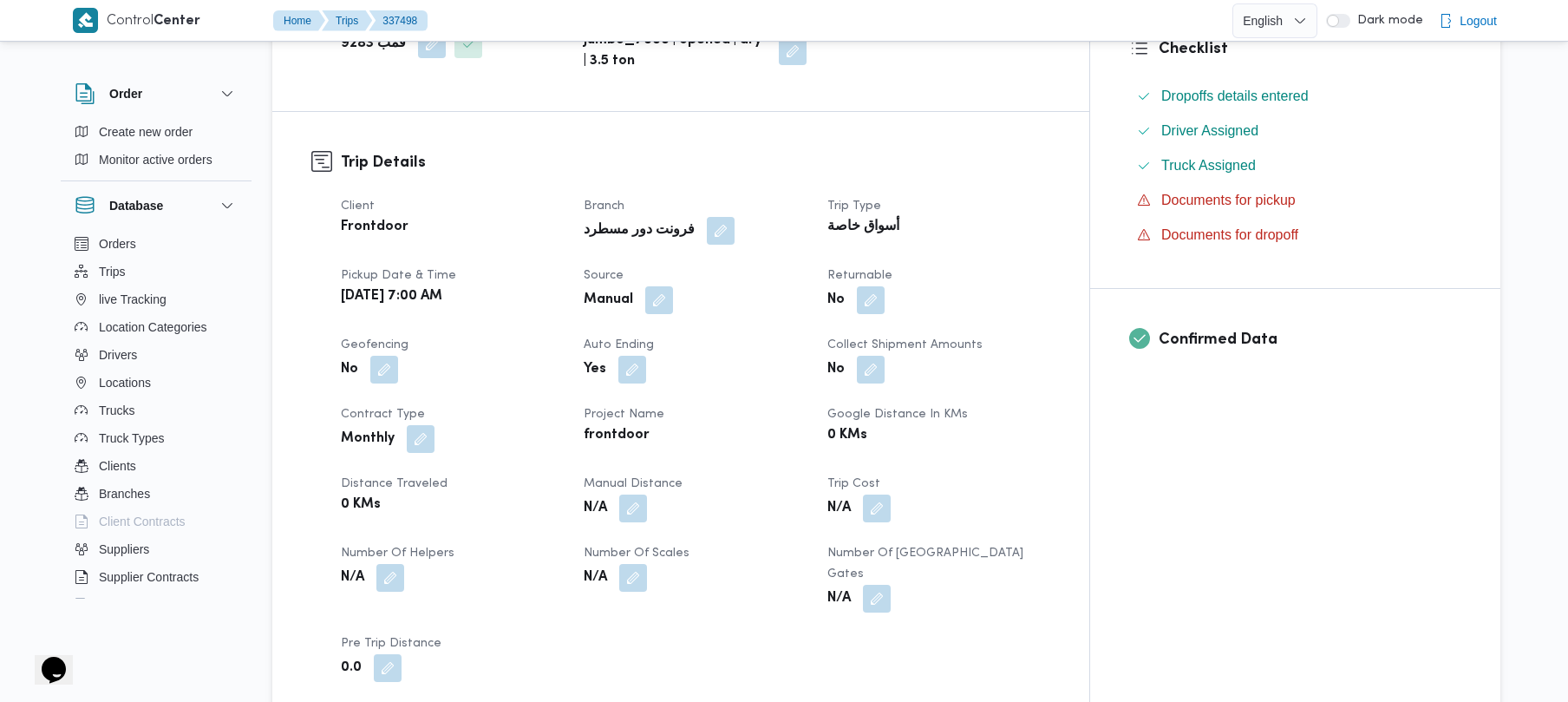
scroll to position [556, 0]
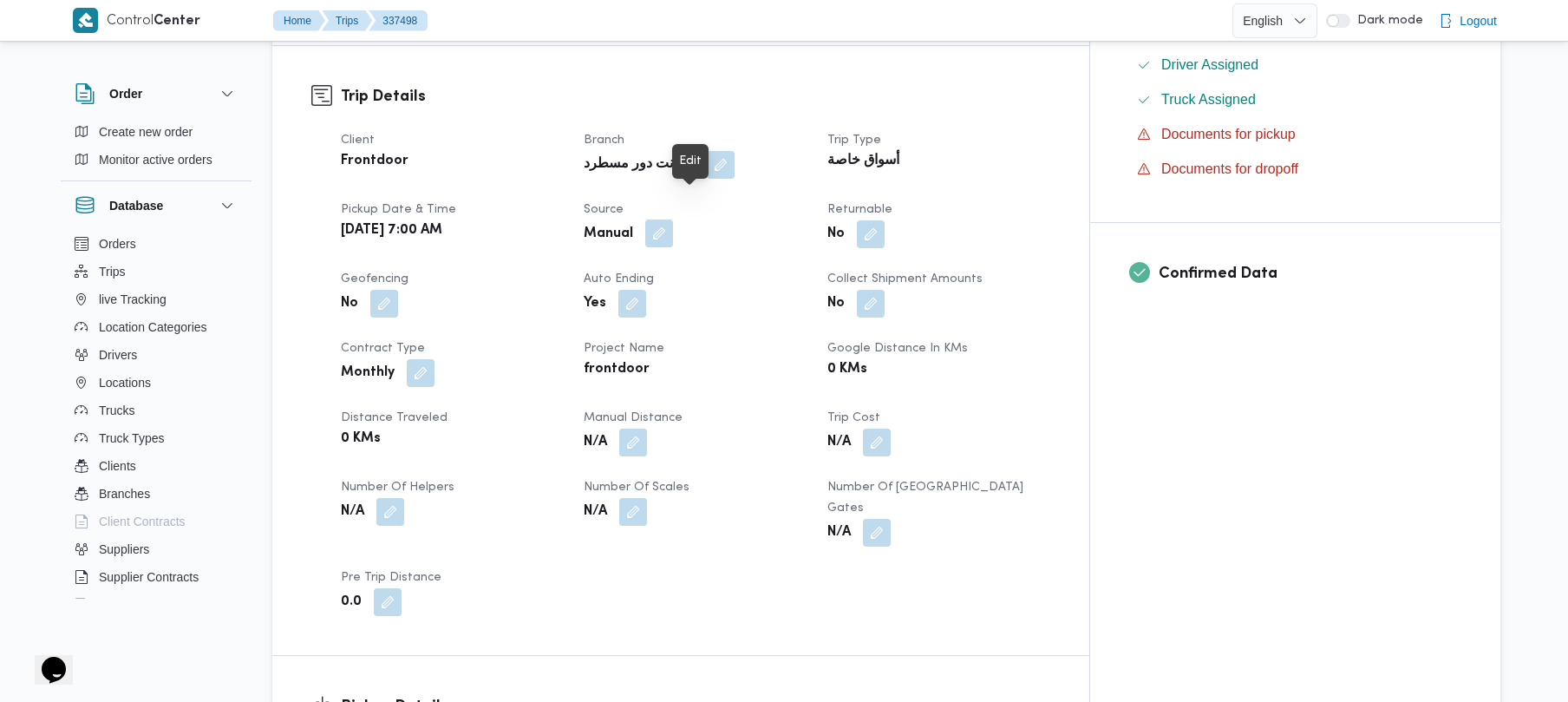
click at [673, 219] on button "button" at bounding box center [658, 232] width 27 height 27
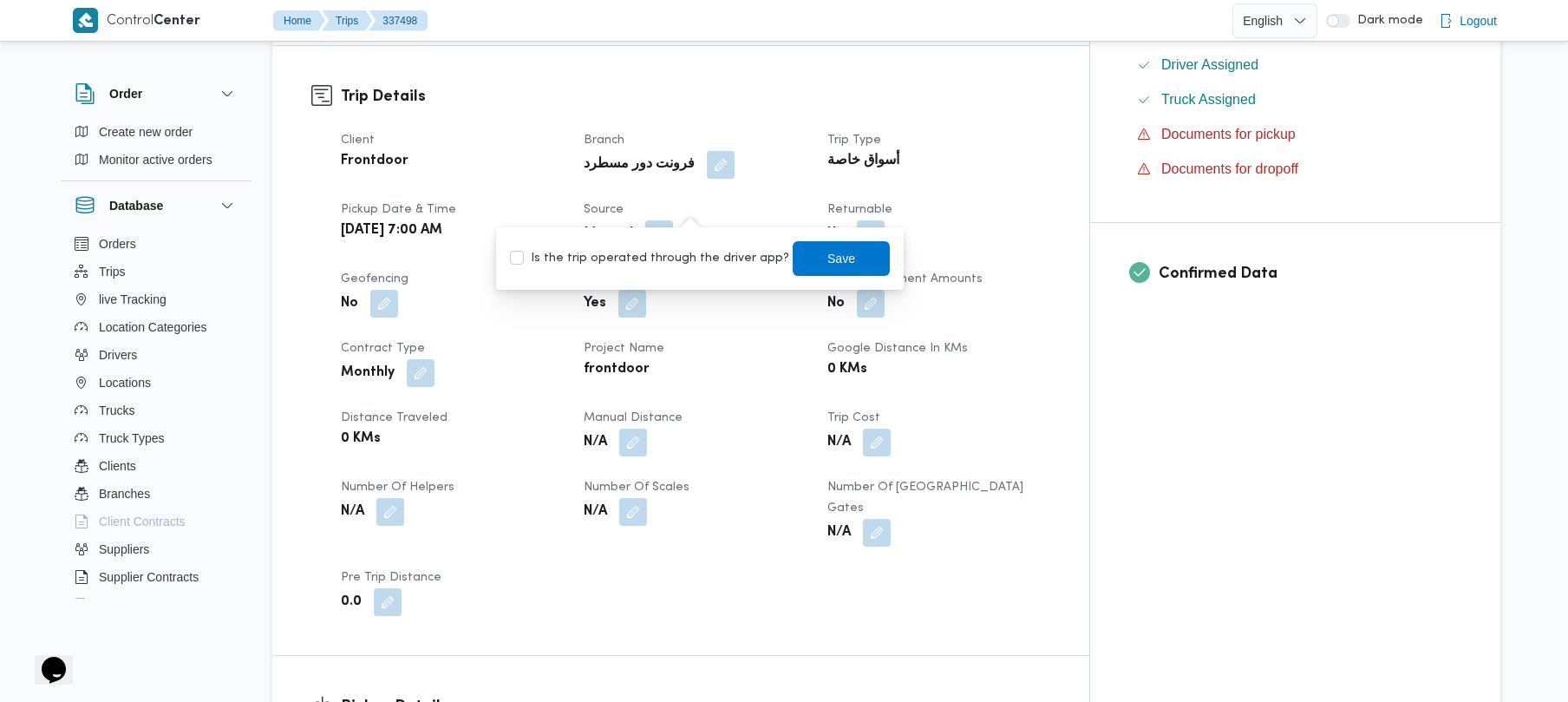
click at [676, 243] on div "Is the trip operated through the driver app? Save" at bounding box center [700, 258] width 383 height 38
click at [673, 264] on label "Is the trip operated through the driver app?" at bounding box center [650, 259] width 280 height 21
checkbox input "true"
click at [793, 259] on span "Save" at bounding box center [841, 257] width 97 height 35
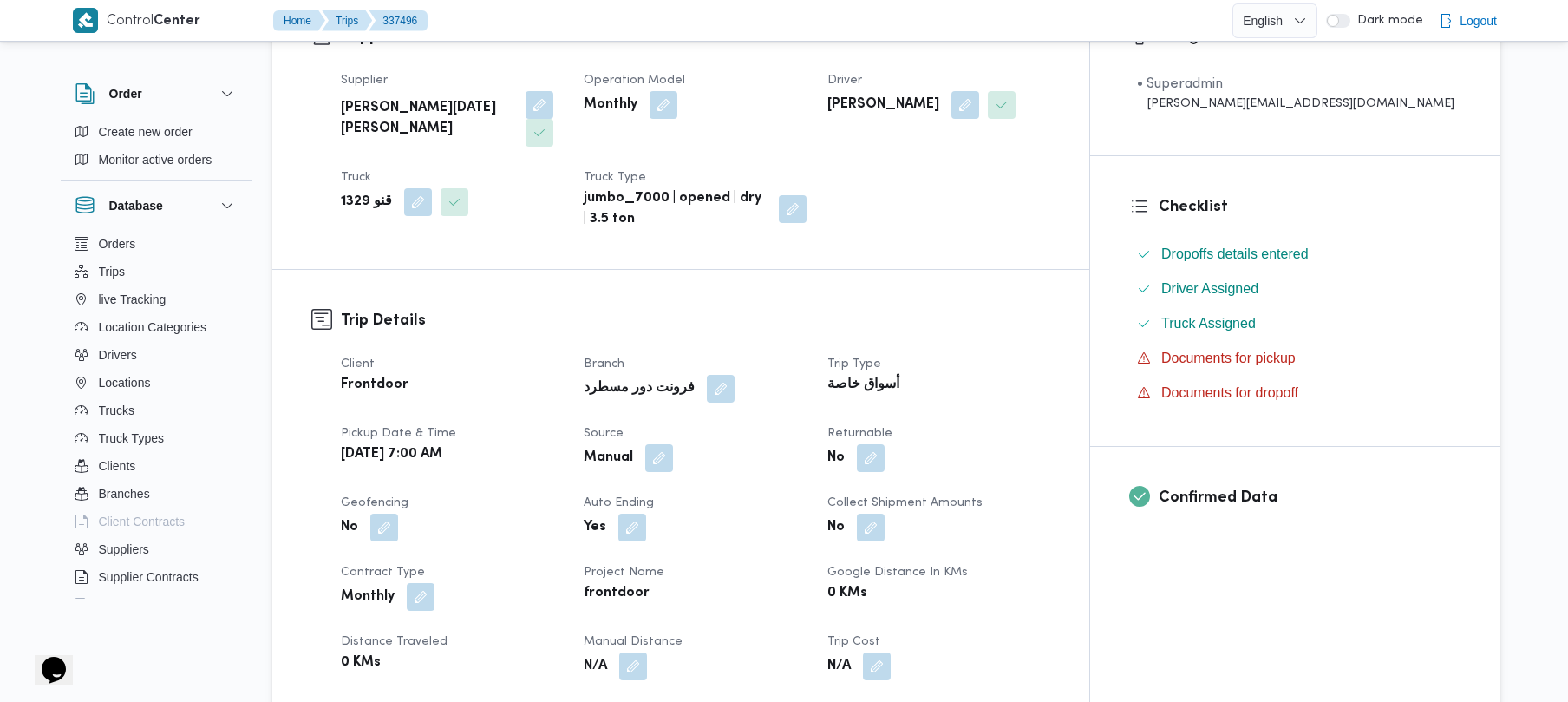
scroll to position [369, 0]
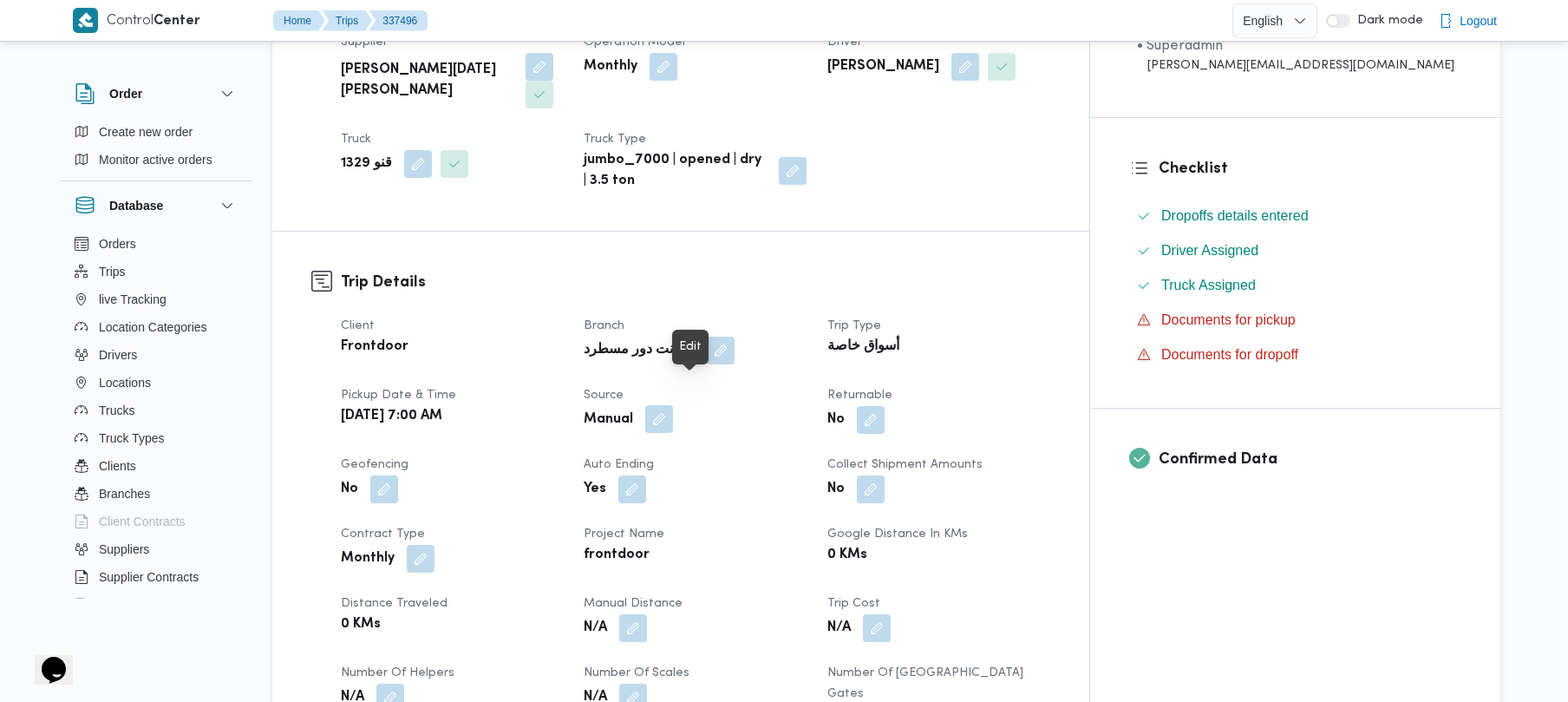
click at [673, 405] on button "button" at bounding box center [658, 419] width 27 height 27
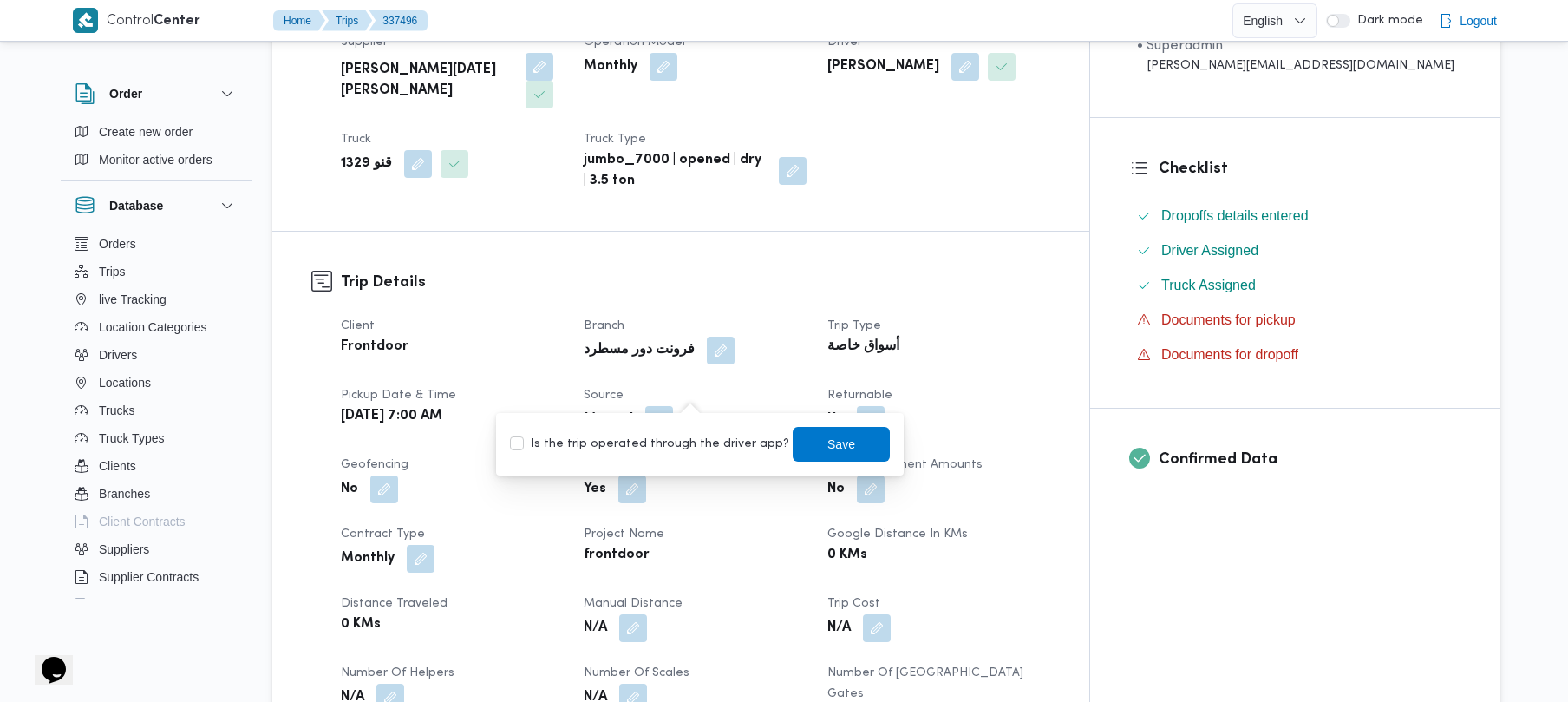
click at [668, 449] on label "Is the trip operated through the driver app?" at bounding box center [650, 444] width 280 height 21
checkbox input "true"
click at [827, 441] on span "Save" at bounding box center [841, 443] width 27 height 21
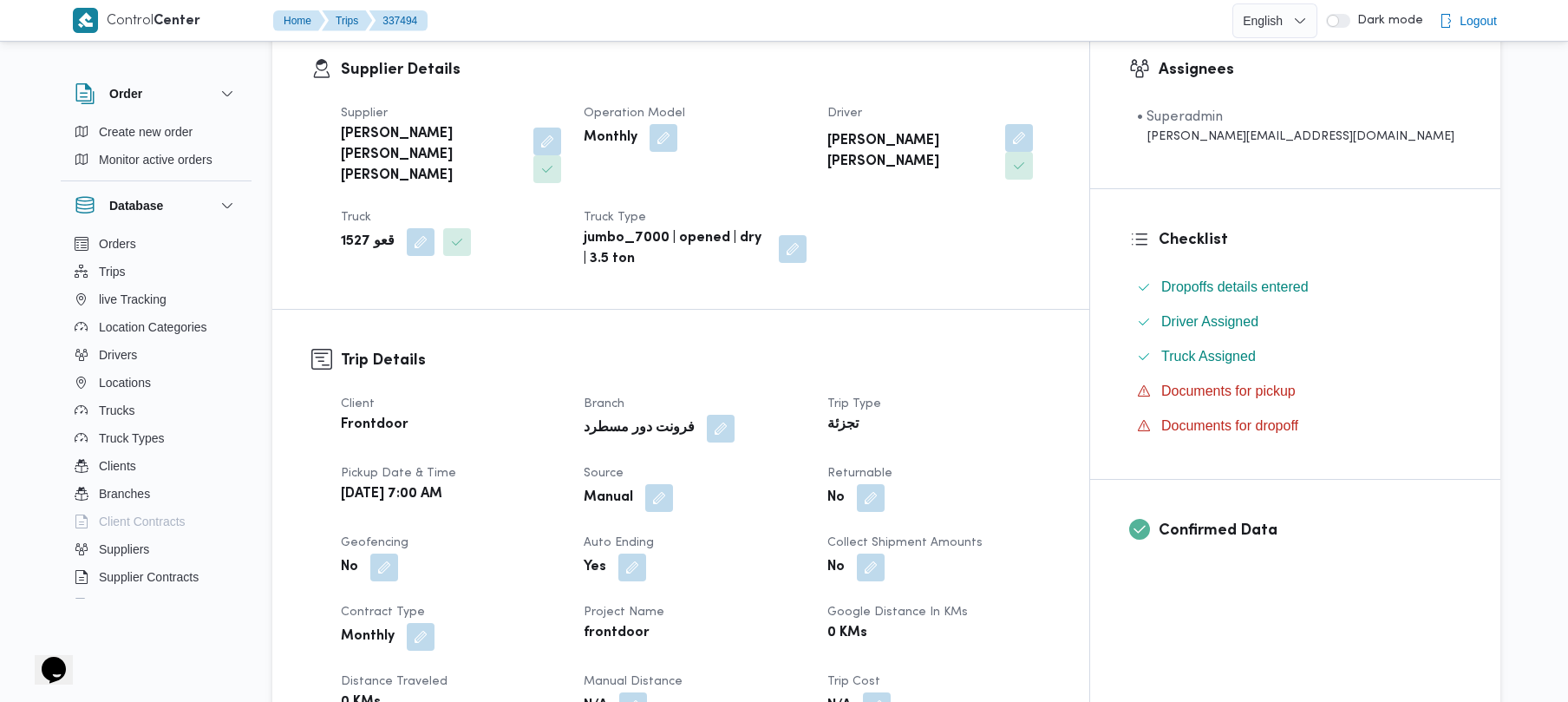
scroll to position [556, 0]
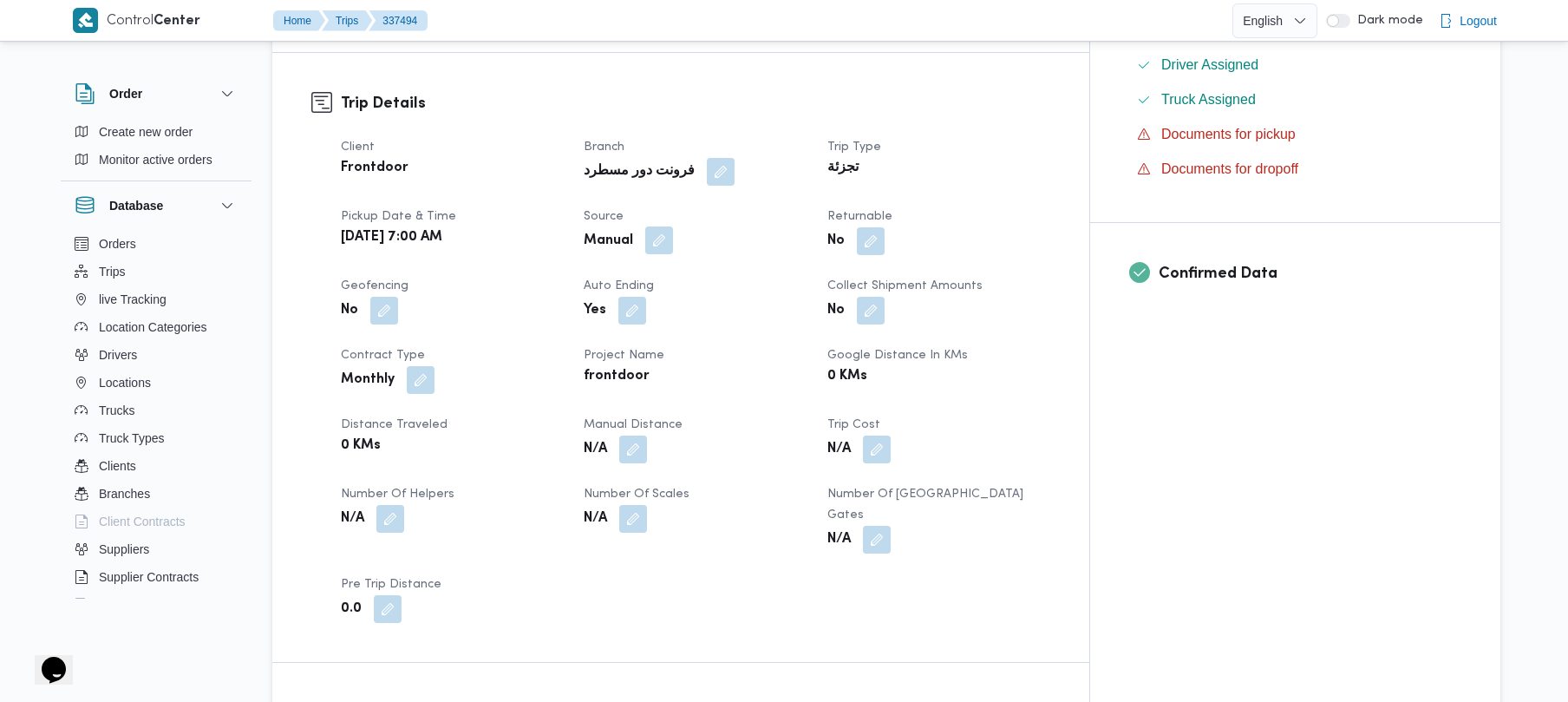
click at [673, 227] on button "button" at bounding box center [658, 240] width 27 height 27
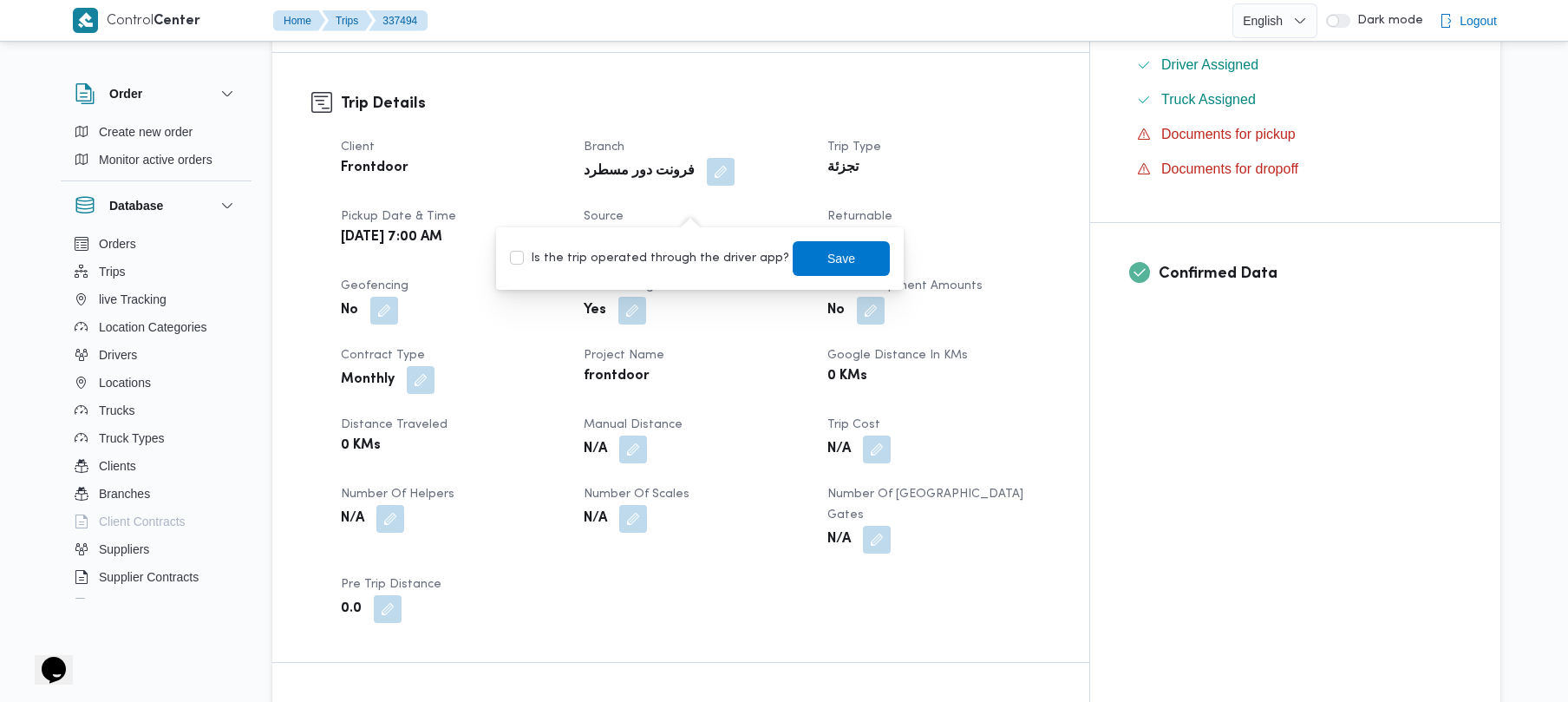
click at [666, 258] on label "Is the trip operated through the driver app?" at bounding box center [650, 259] width 280 height 21
checkbox input "true"
click at [827, 261] on span "Save" at bounding box center [841, 258] width 27 height 21
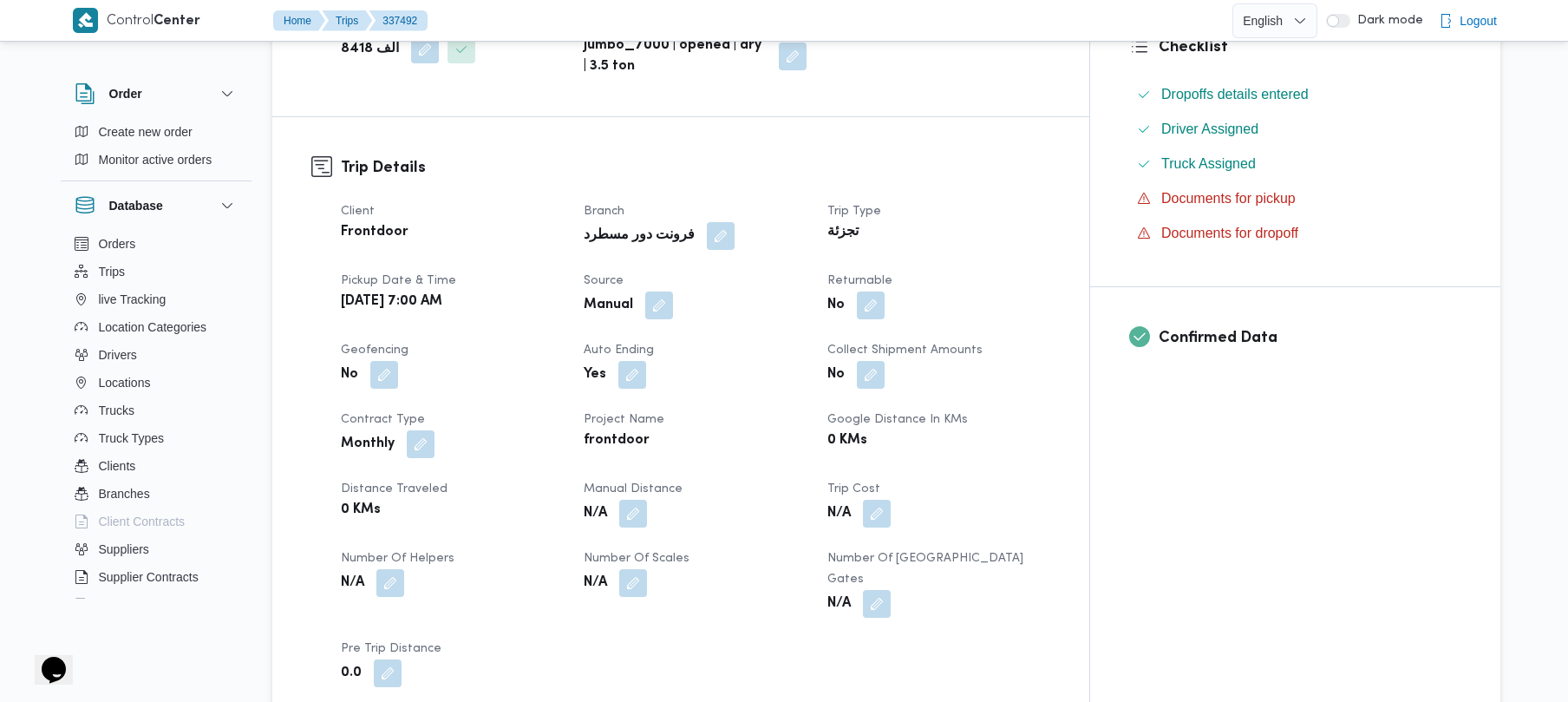
scroll to position [508, 0]
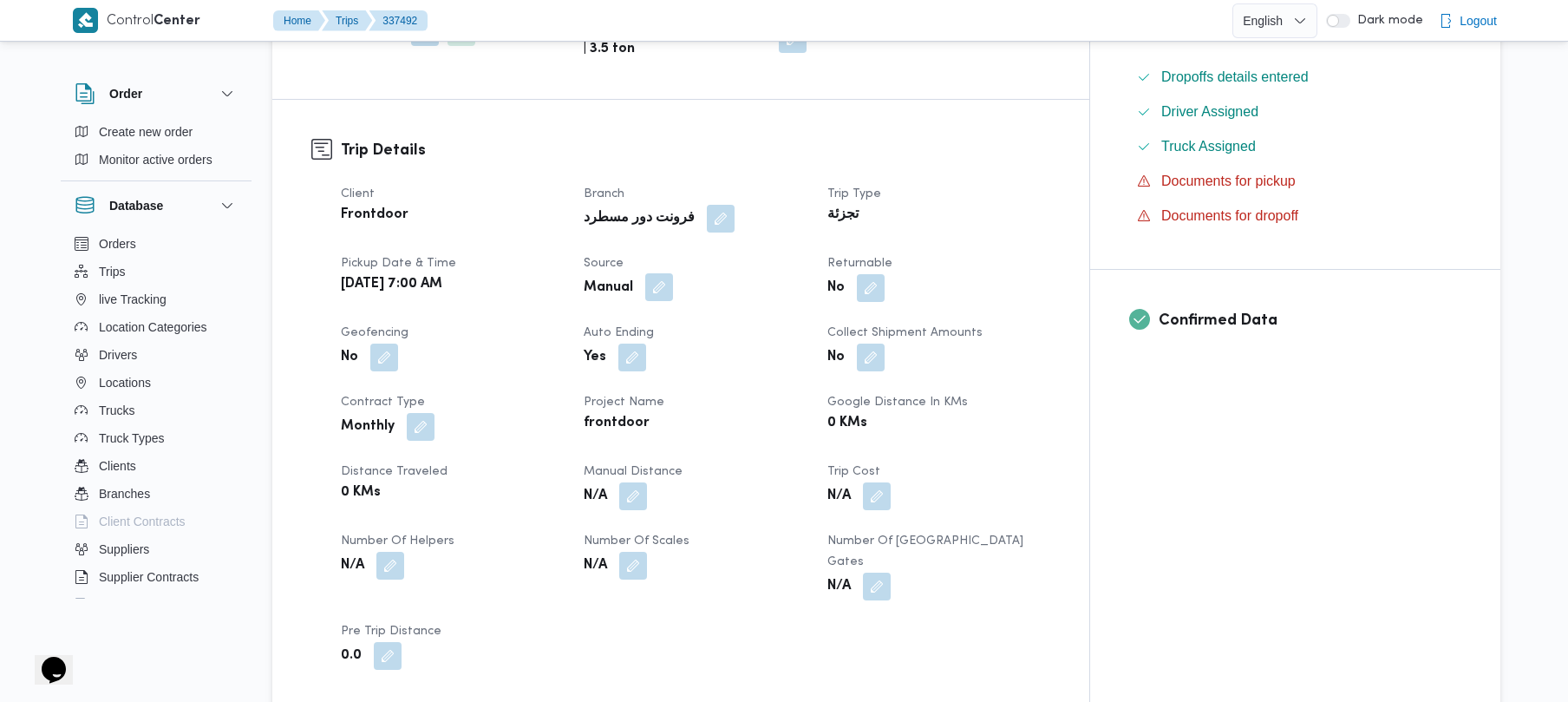
click at [673, 273] on button "button" at bounding box center [658, 286] width 27 height 27
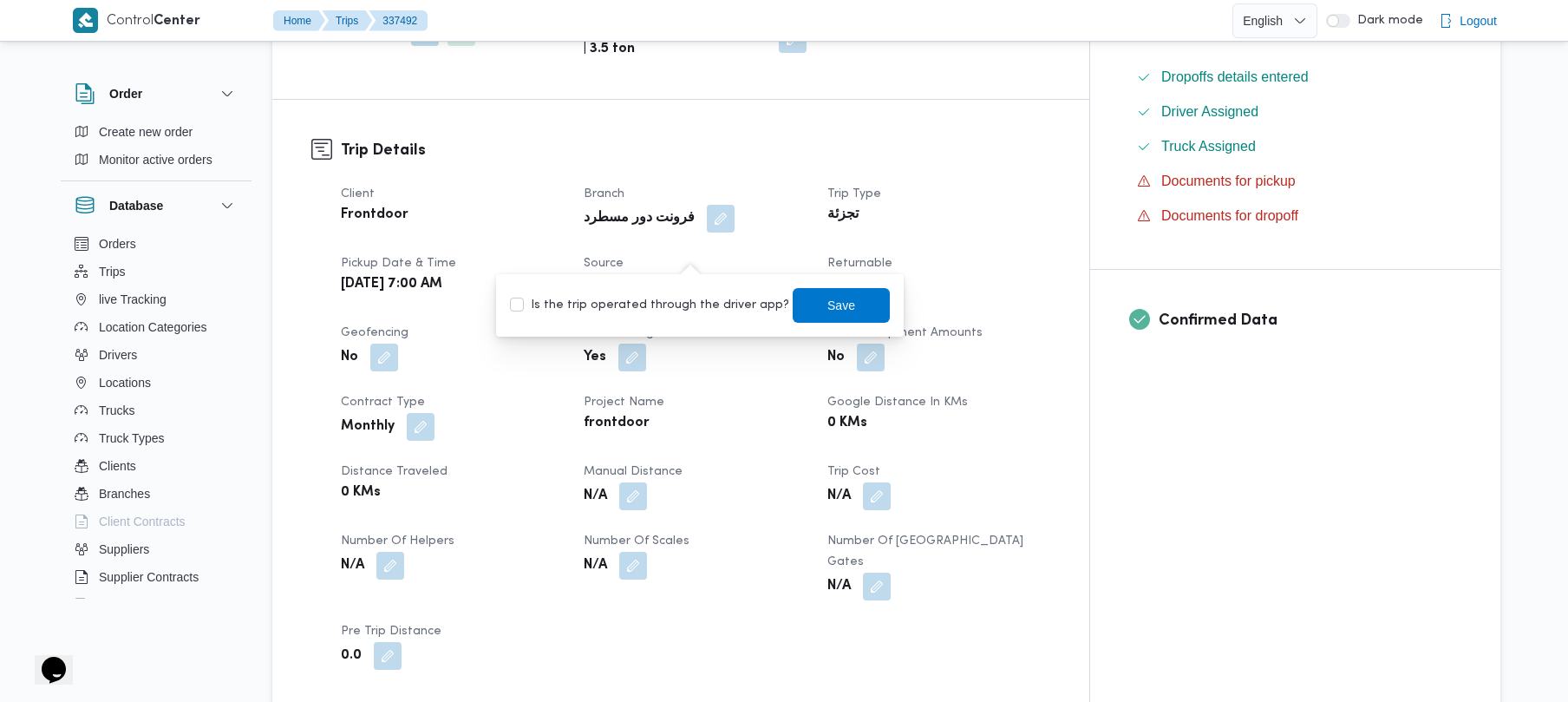
click at [654, 306] on label "Is the trip operated through the driver app?" at bounding box center [650, 305] width 280 height 21
checkbox input "true"
click at [850, 316] on span "Save" at bounding box center [841, 304] width 97 height 35
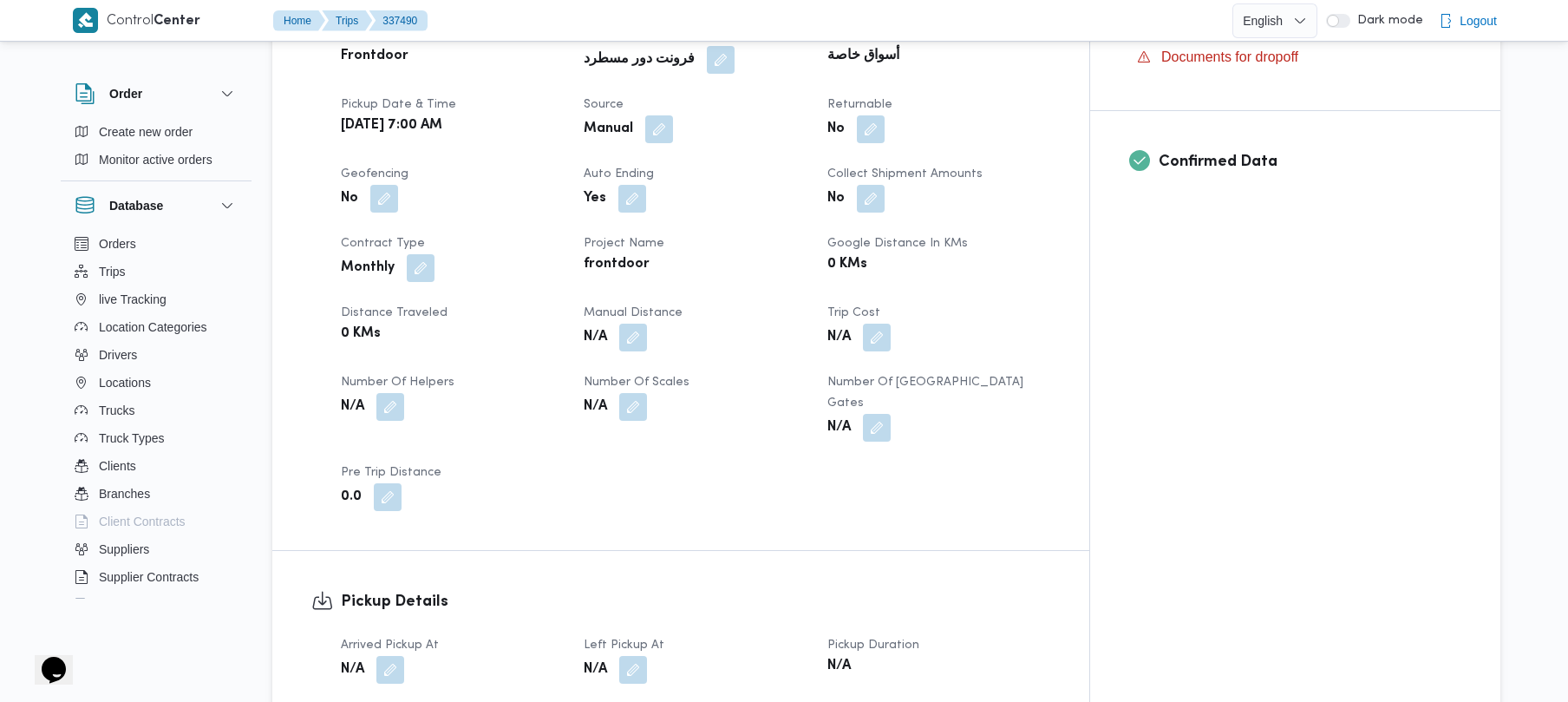
scroll to position [694, 0]
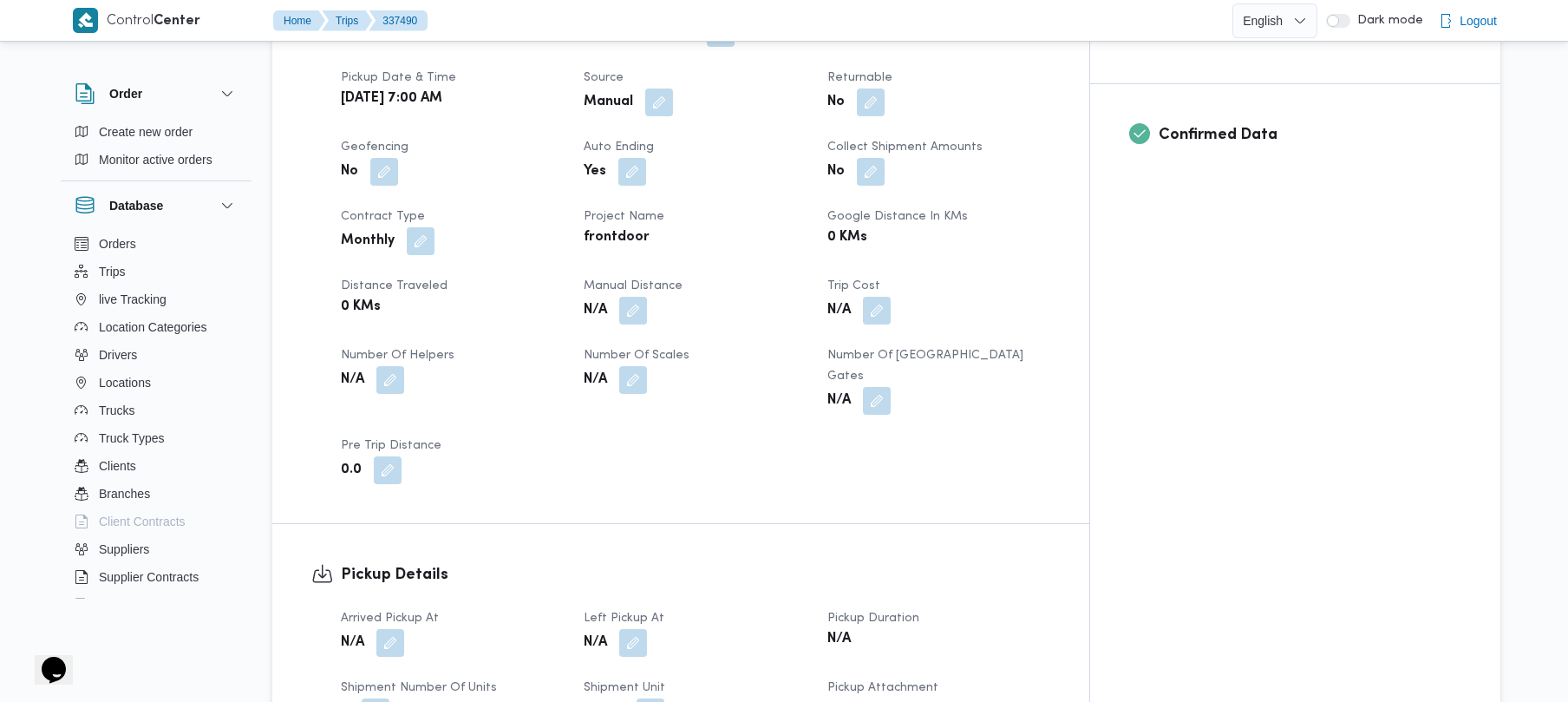
click at [688, 83] on div "Client Frontdoor Branch فرونت دور مسطرد Trip Type أسواق خاصة Pickup date & time…" at bounding box center [695, 241] width 730 height 506
click at [673, 88] on button "button" at bounding box center [658, 101] width 27 height 27
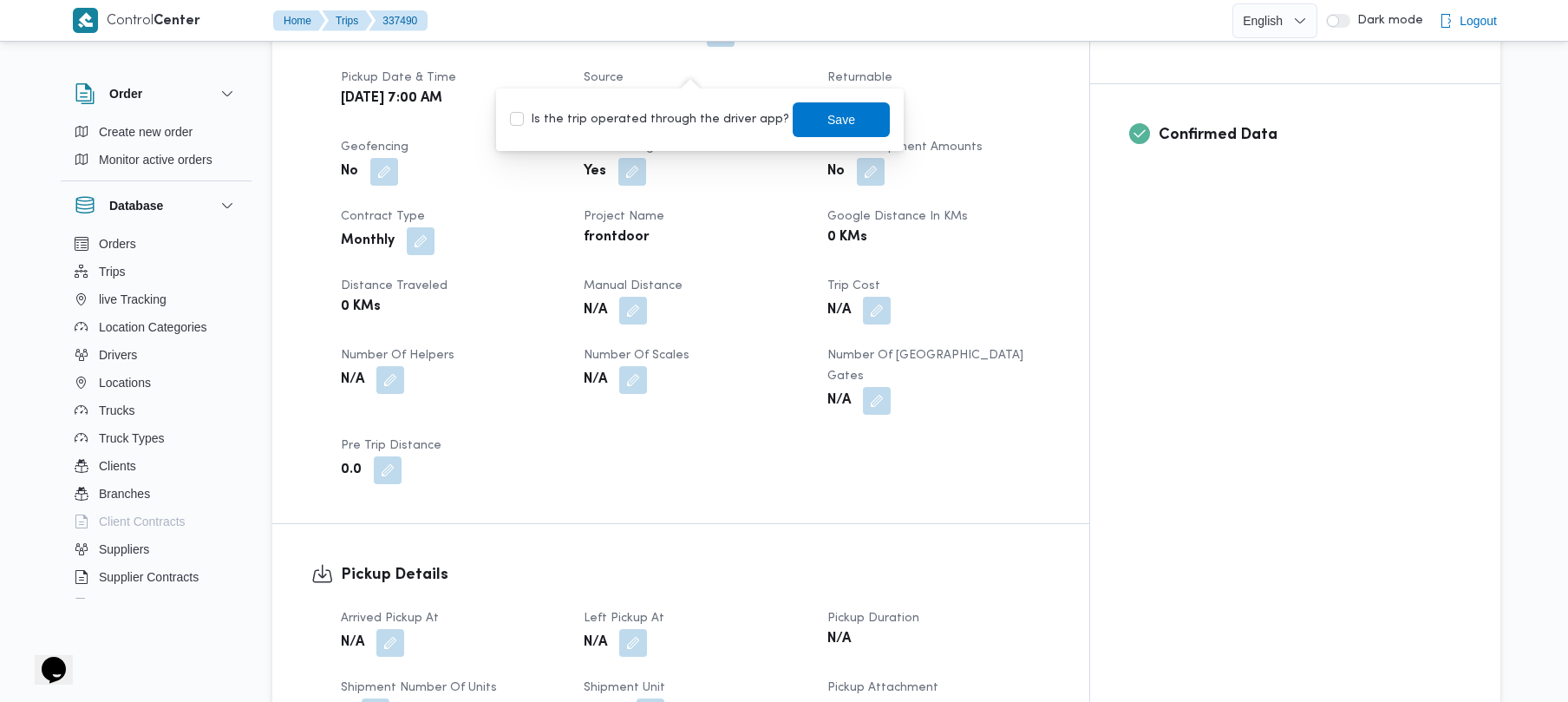
click at [664, 110] on label "Is the trip operated through the driver app?" at bounding box center [650, 120] width 280 height 21
checkbox input "true"
click at [807, 116] on span "Save" at bounding box center [841, 118] width 97 height 35
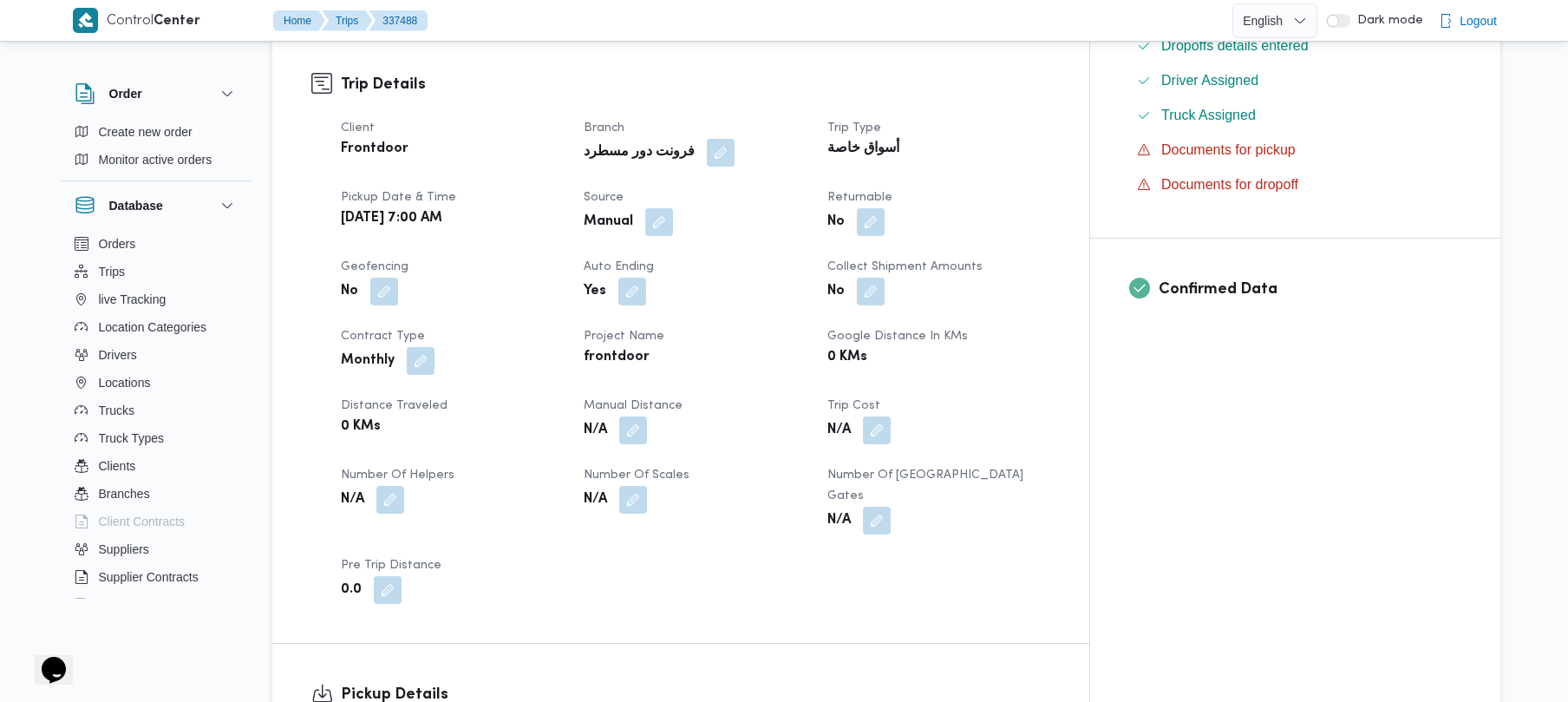
scroll to position [556, 0]
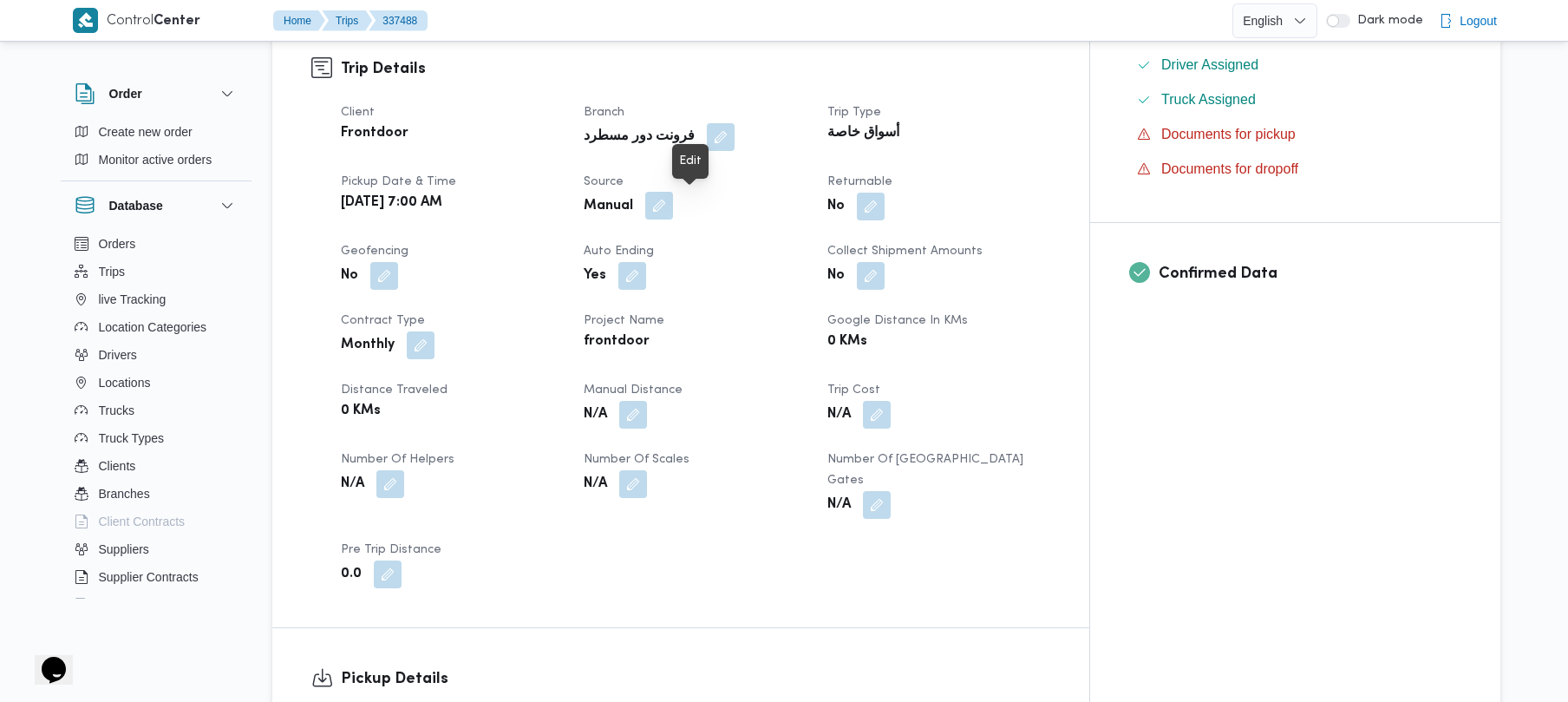
click at [673, 202] on button "button" at bounding box center [658, 205] width 27 height 27
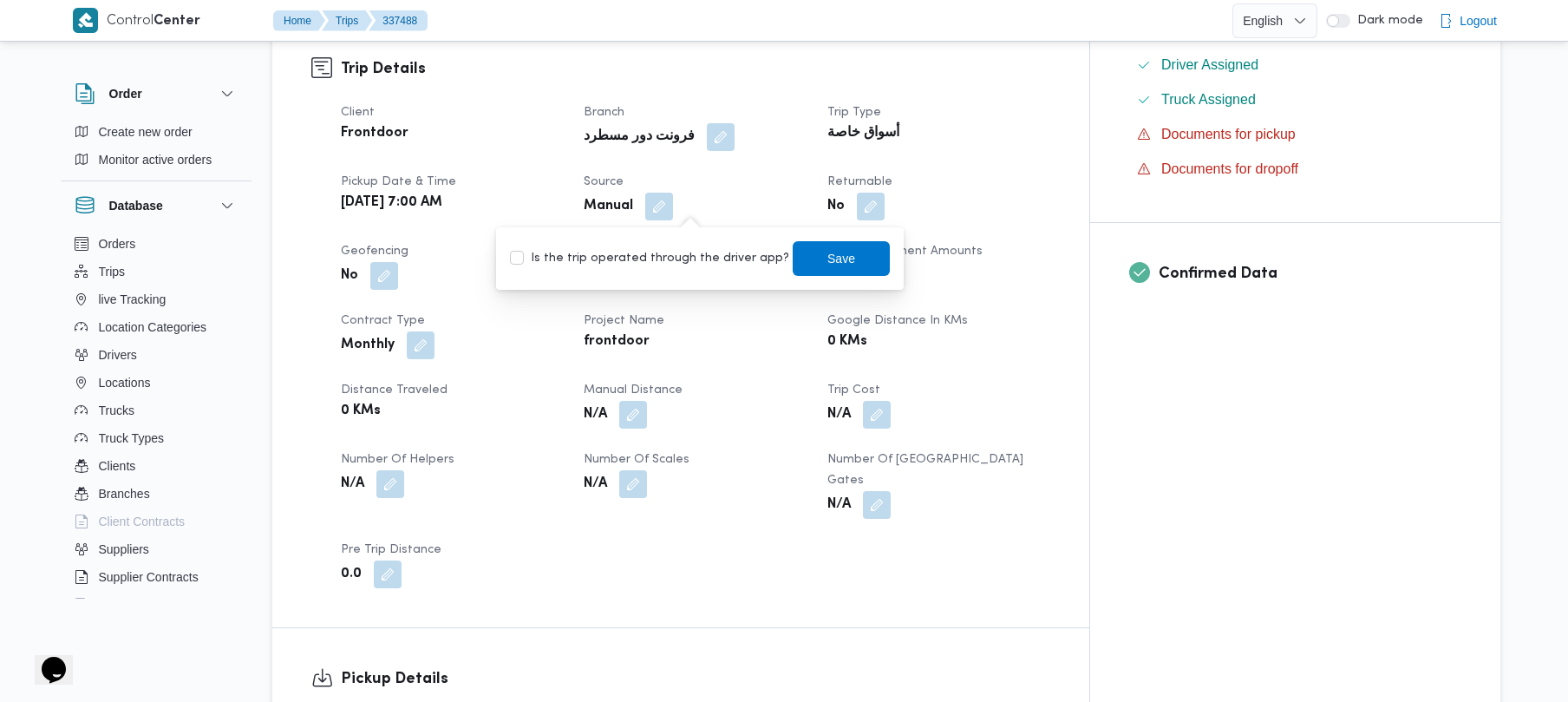
click at [676, 245] on div "Is the trip operated through the driver app? Save" at bounding box center [700, 258] width 383 height 38
drag, startPoint x: 680, startPoint y: 258, endPoint x: 695, endPoint y: 258, distance: 15.0
click at [681, 258] on label "Is the trip operated through the driver app?" at bounding box center [650, 259] width 280 height 21
checkbox input "true"
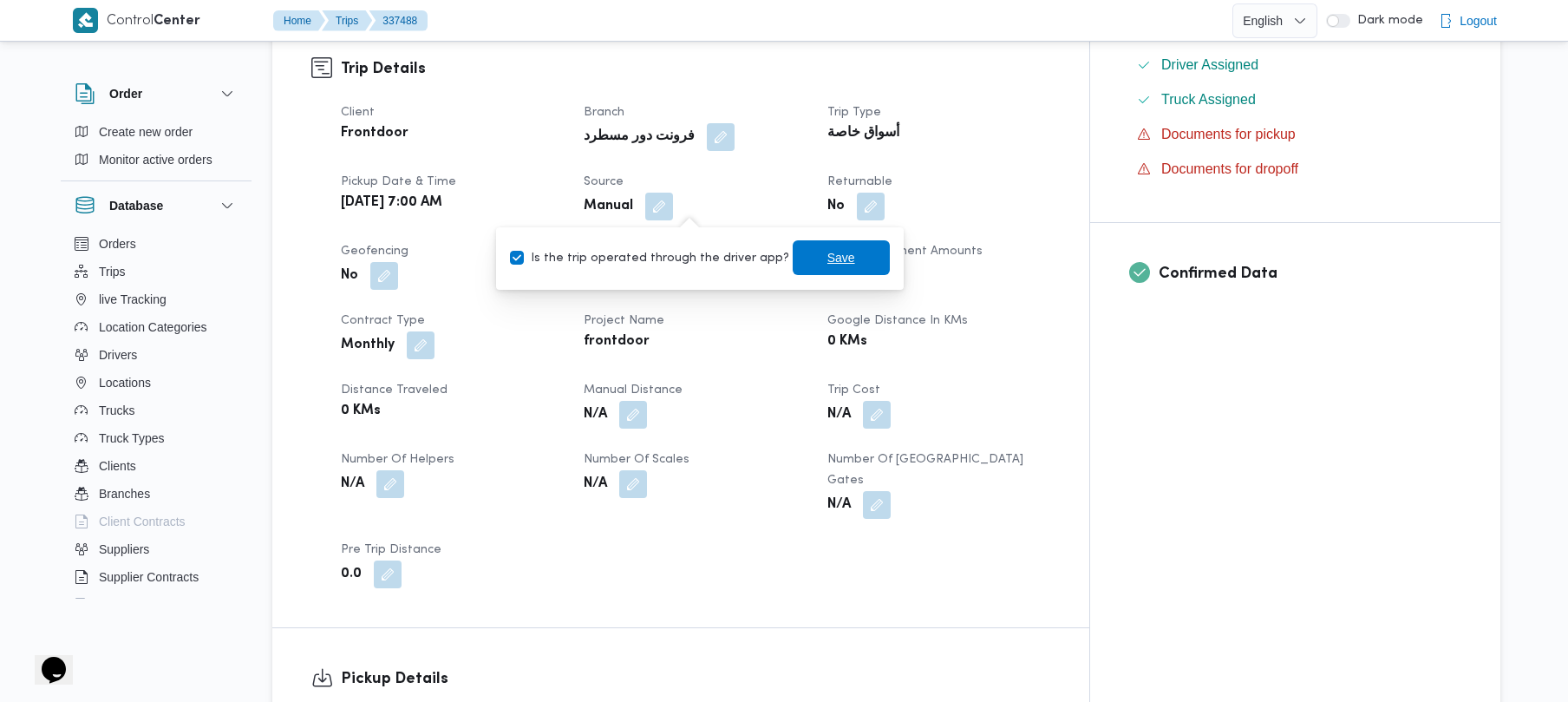
click at [827, 254] on span "Save" at bounding box center [841, 258] width 27 height 21
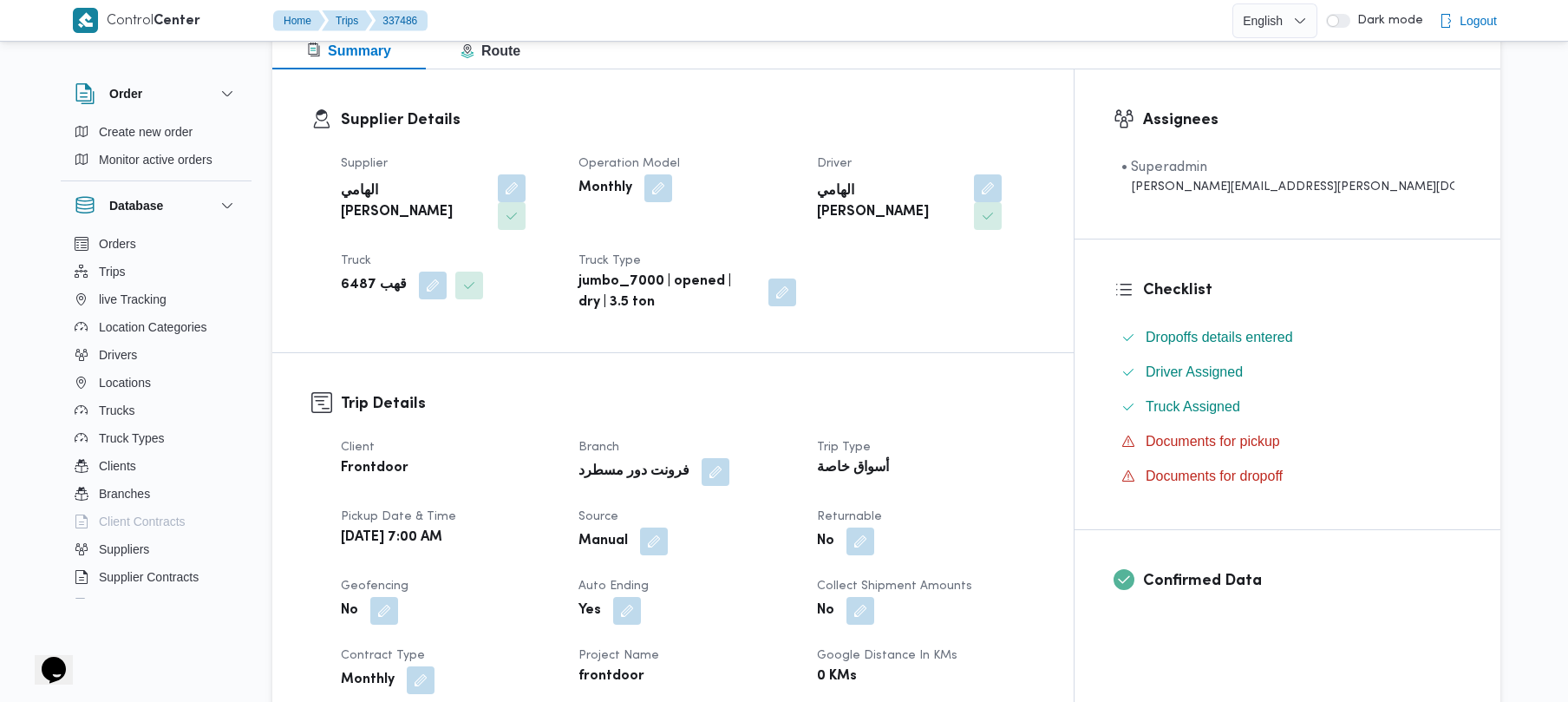
scroll to position [417, 0]
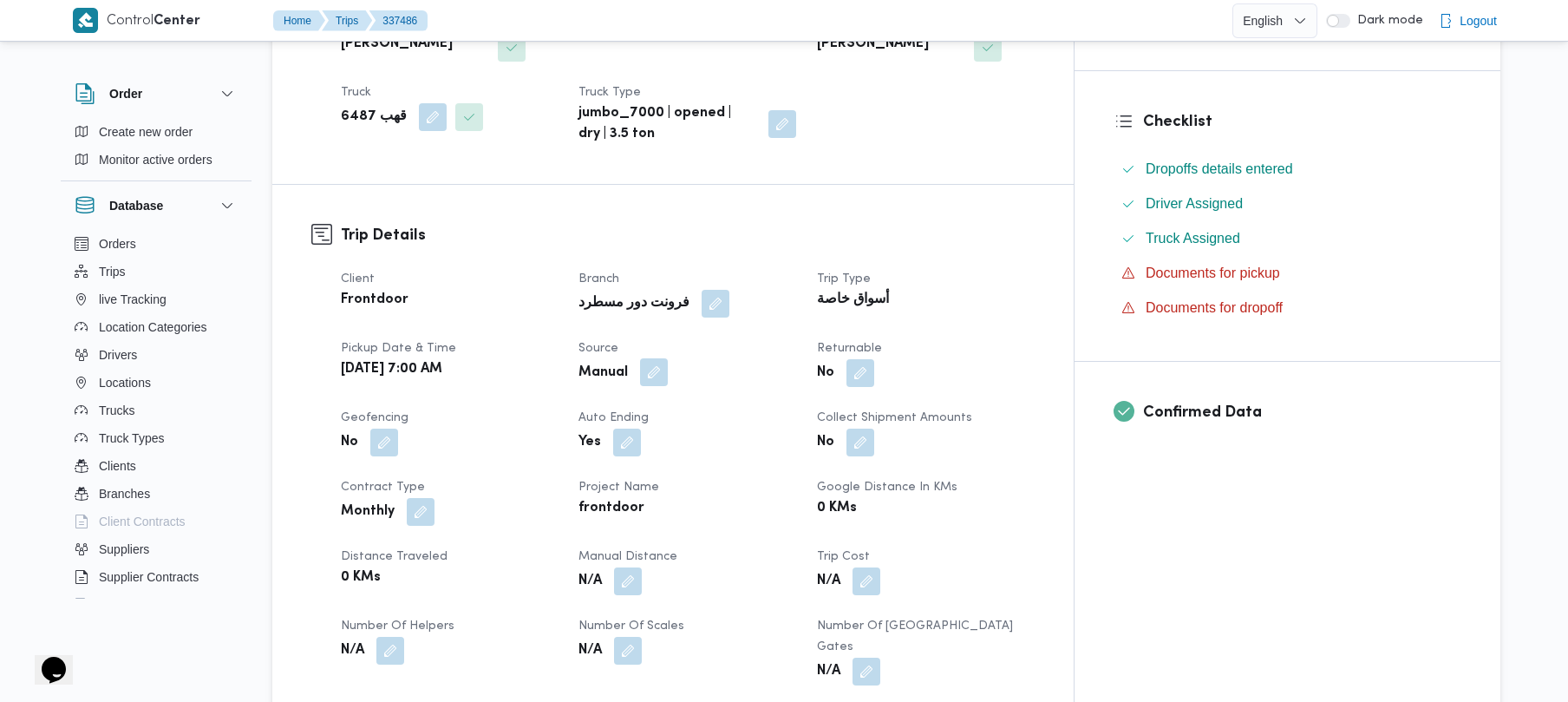
click at [668, 358] on button "button" at bounding box center [654, 371] width 27 height 27
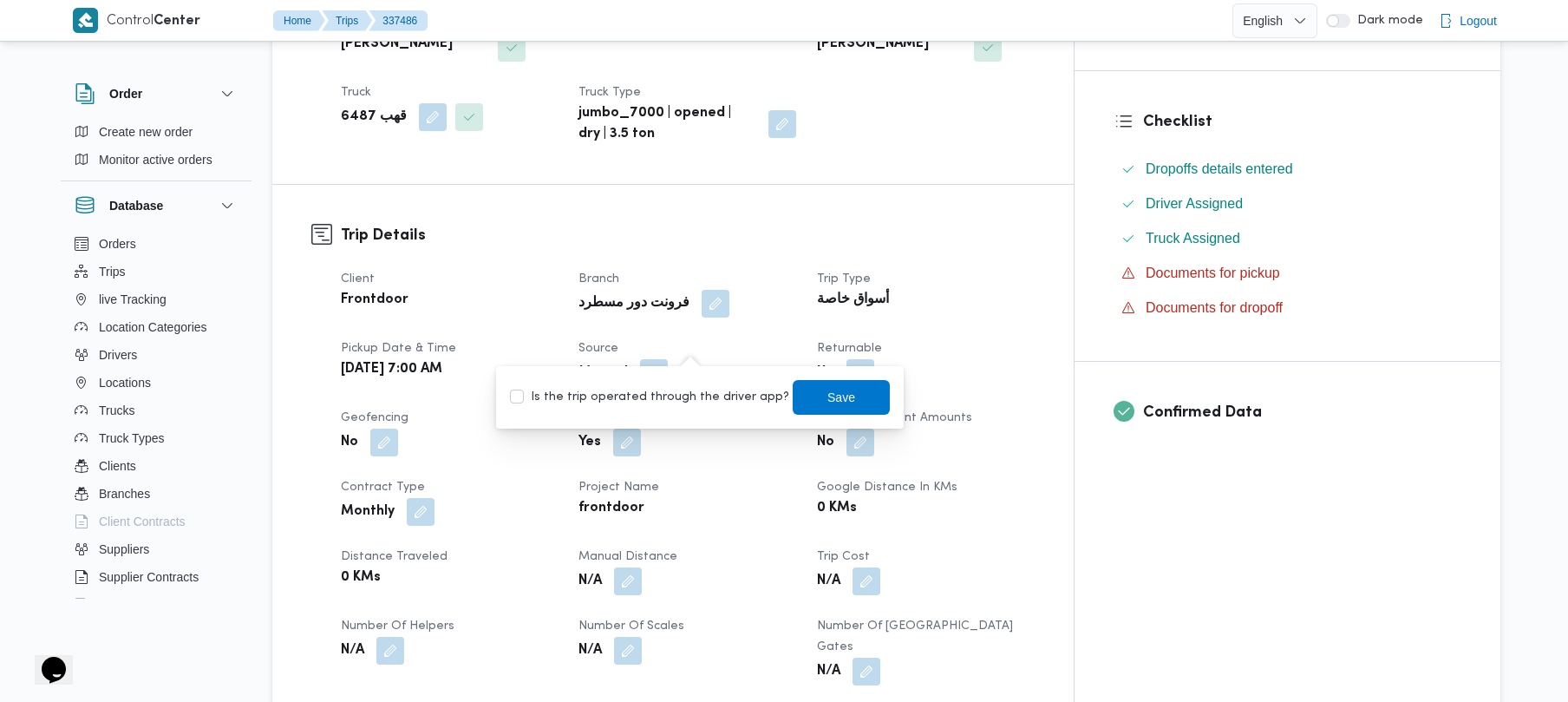
click at [664, 397] on label "Is the trip operated through the driver app?" at bounding box center [650, 398] width 280 height 21
checkbox input "true"
click at [841, 402] on span "Save" at bounding box center [841, 396] width 97 height 35
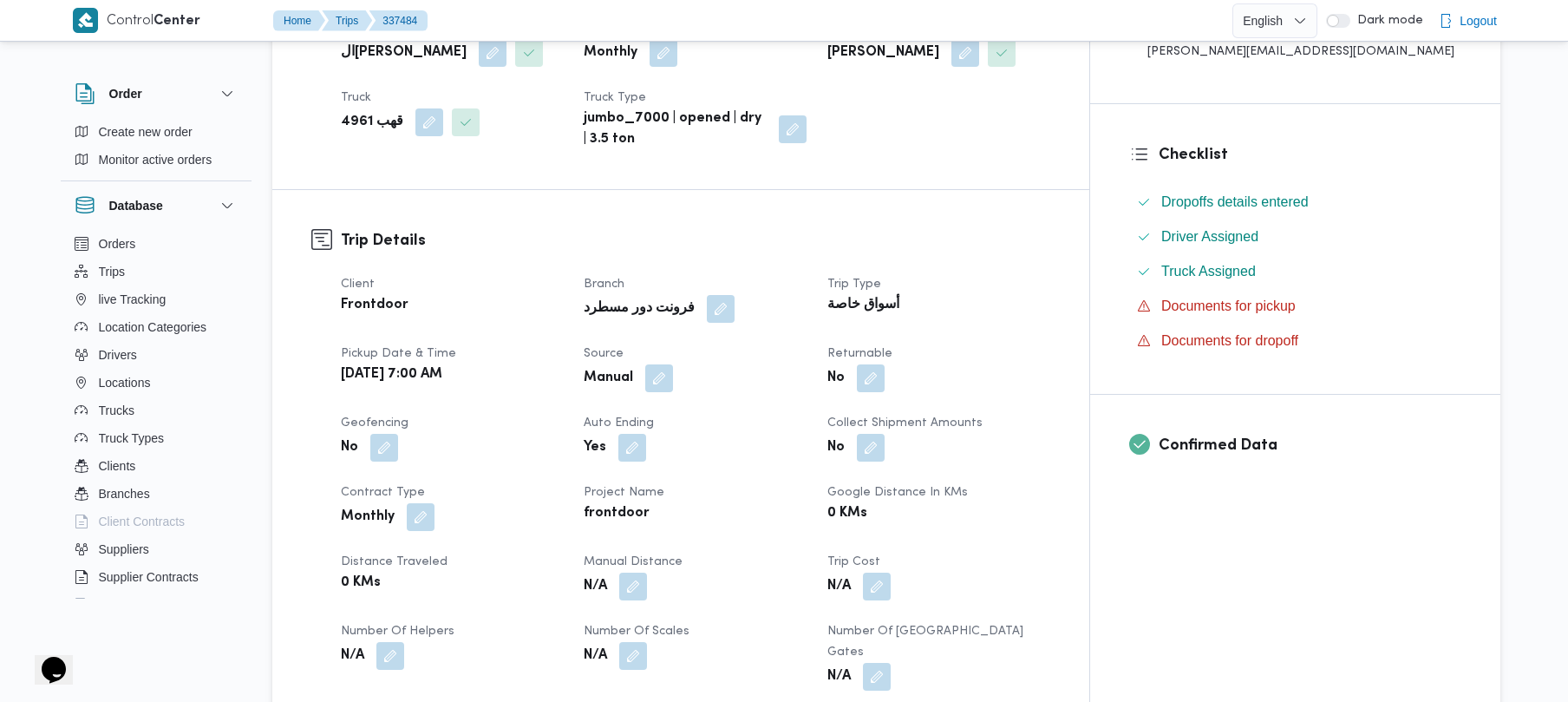
scroll to position [417, 0]
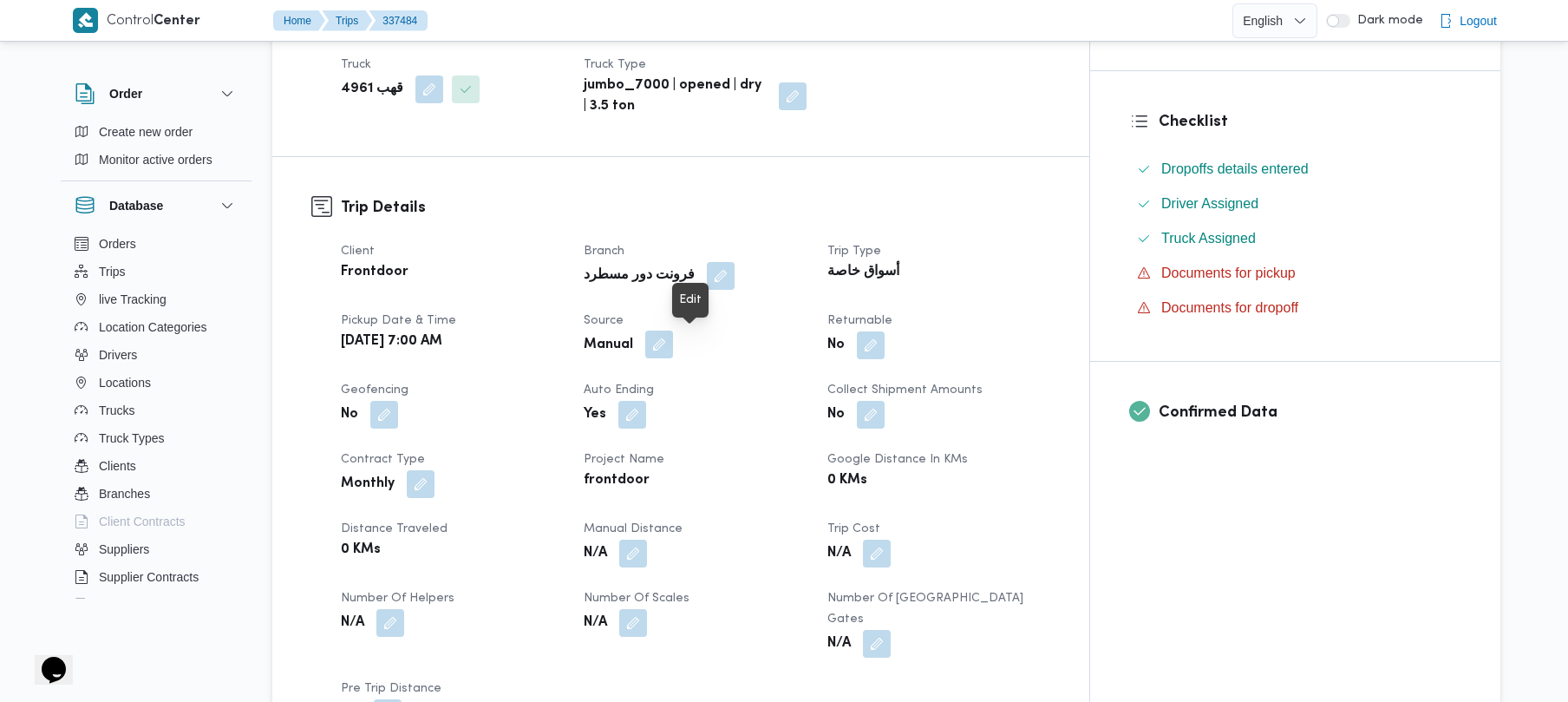
click at [673, 348] on button "button" at bounding box center [658, 344] width 27 height 27
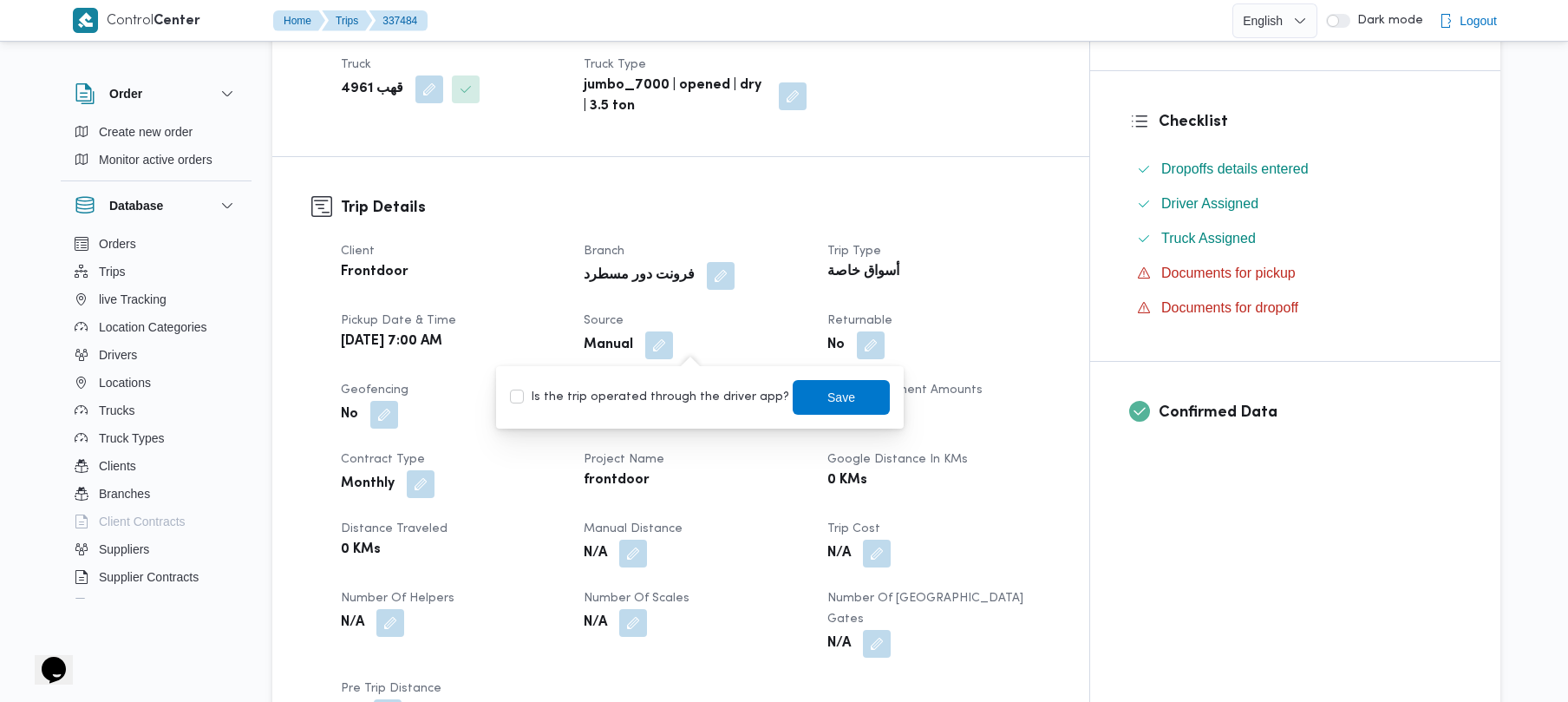
click at [663, 385] on div "Is the trip operated through the driver app? Save" at bounding box center [700, 397] width 383 height 38
click at [711, 410] on div "Is the trip operated through the driver app? Save" at bounding box center [700, 397] width 383 height 38
click at [724, 406] on label "Is the trip operated through the driver app?" at bounding box center [650, 398] width 280 height 21
checkbox input "true"
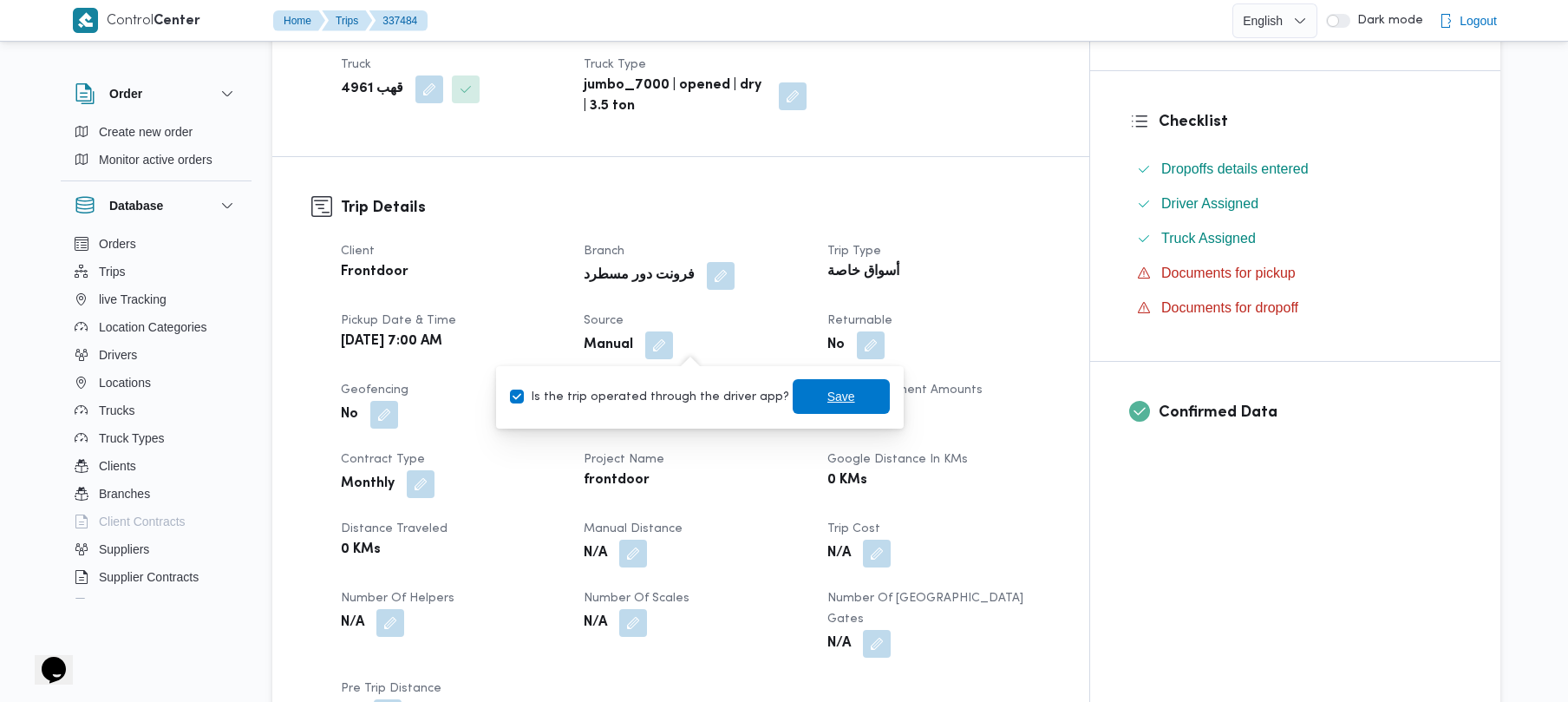
click at [827, 394] on span "Save" at bounding box center [841, 397] width 27 height 21
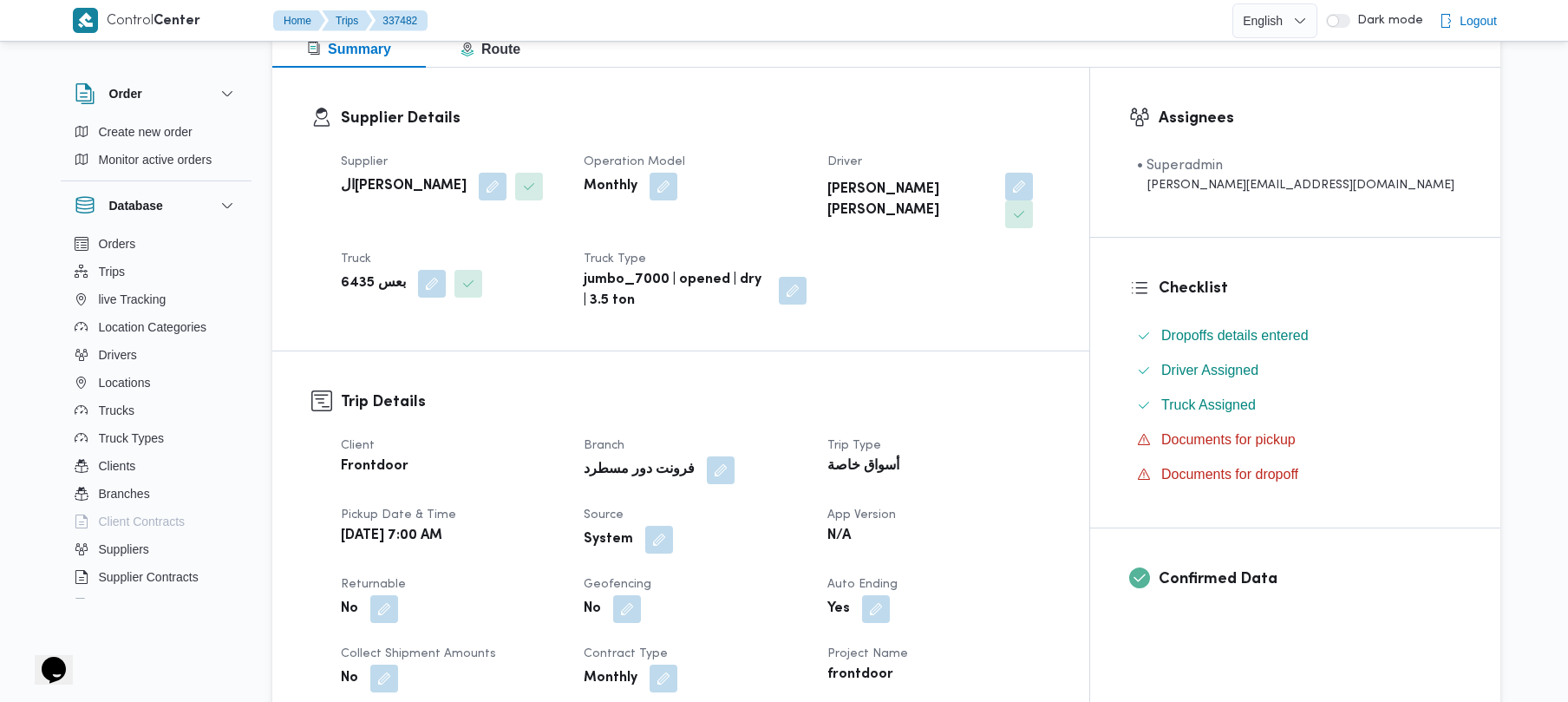
scroll to position [417, 0]
